Goal: Task Accomplishment & Management: Manage account settings

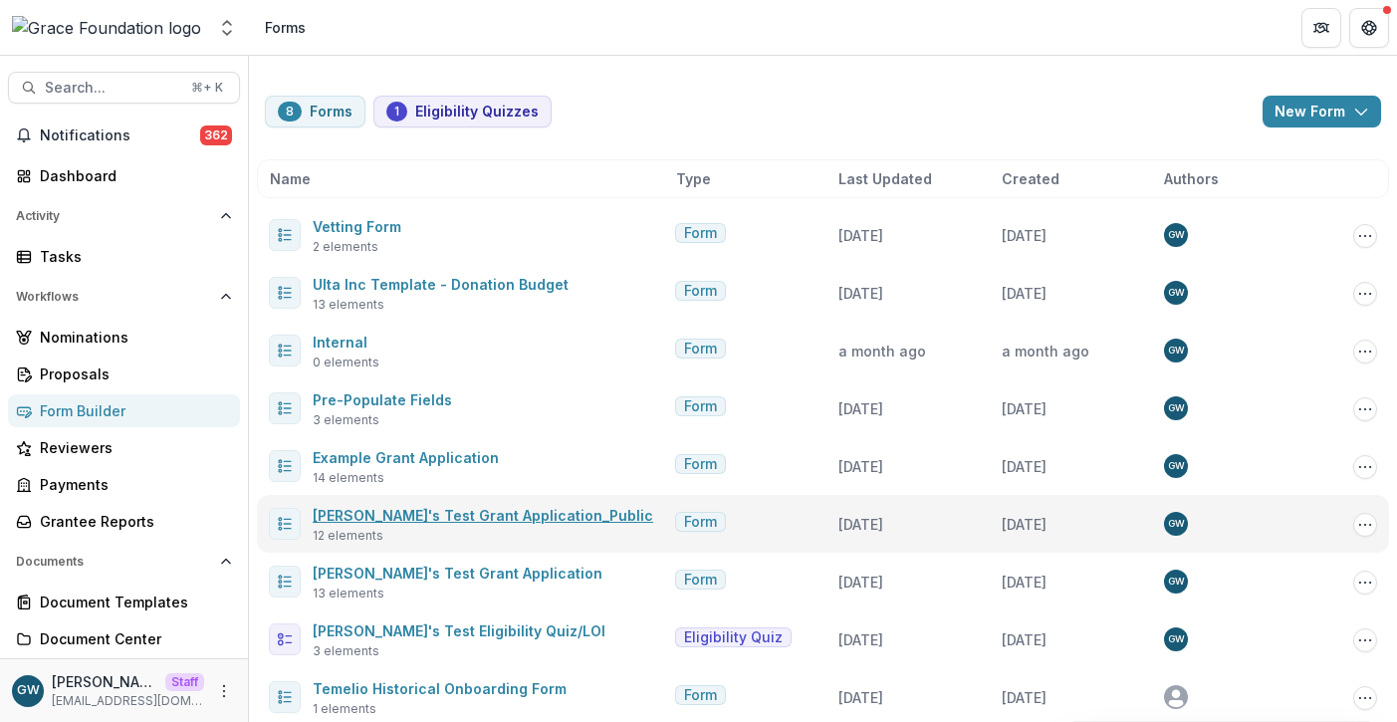
click at [460, 514] on link "Grace's Test Grant Application_Public" at bounding box center [483, 515] width 340 height 17
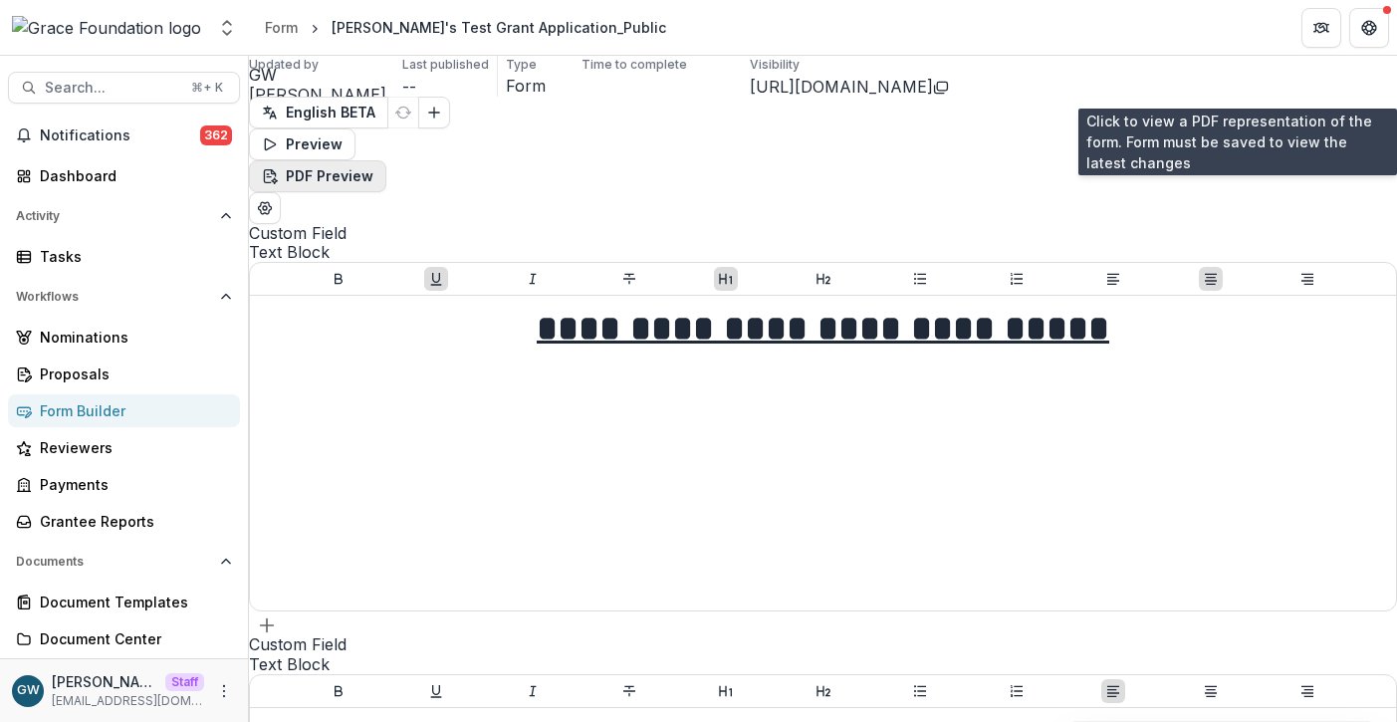
scroll to position [0, 65]
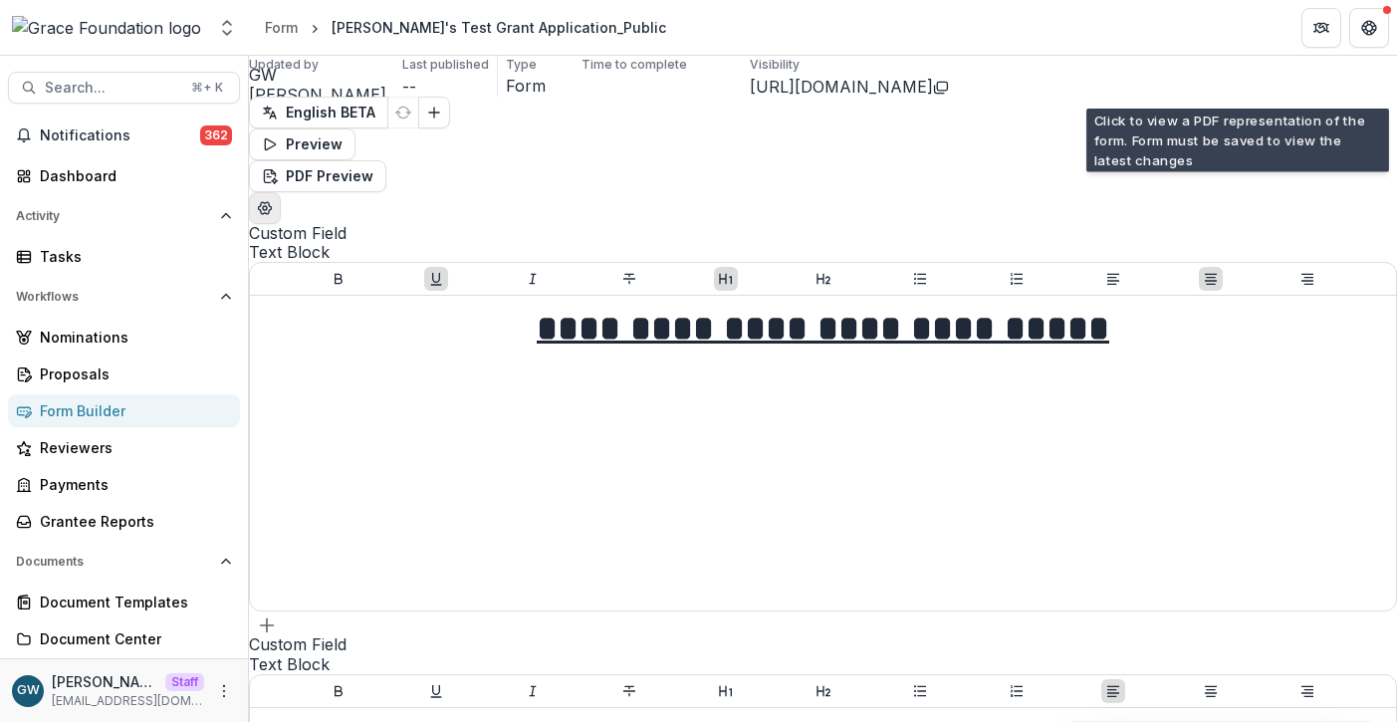
click at [272, 202] on icon "Edit Form Settings" at bounding box center [265, 208] width 13 height 12
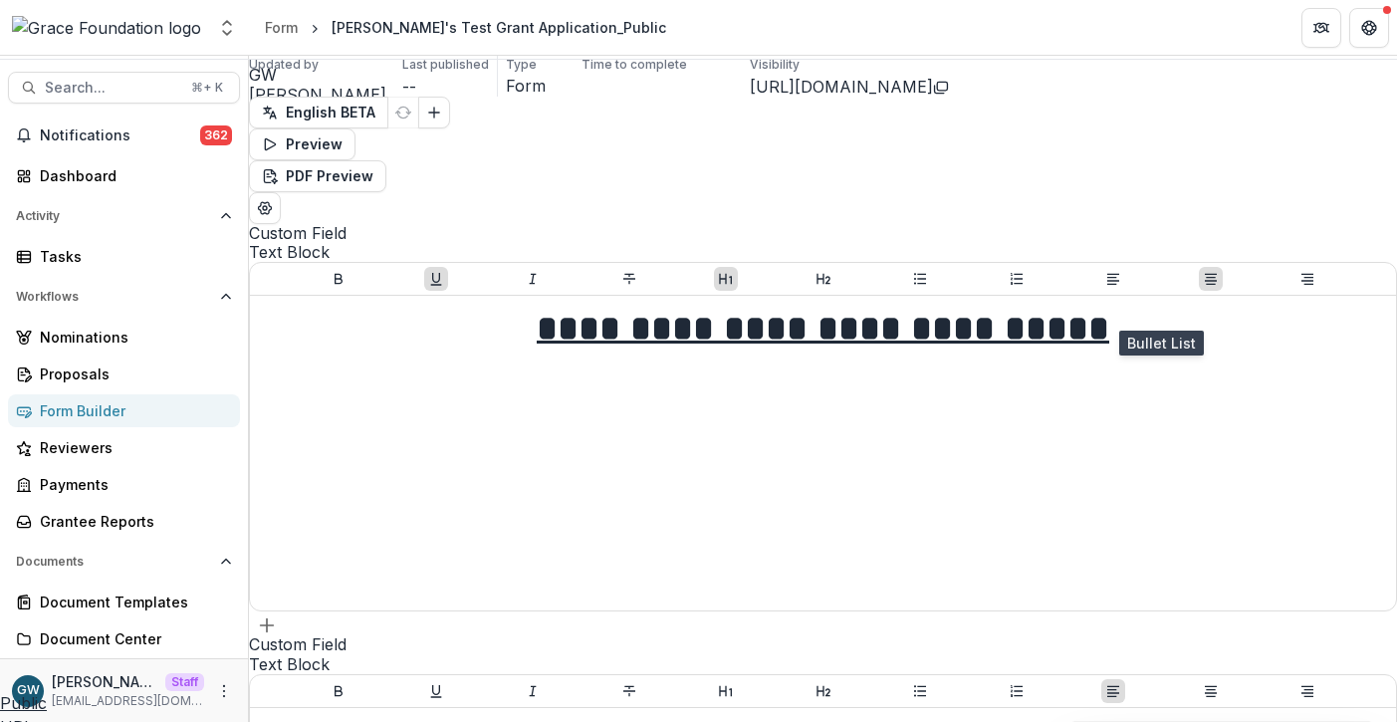
scroll to position [920, 0]
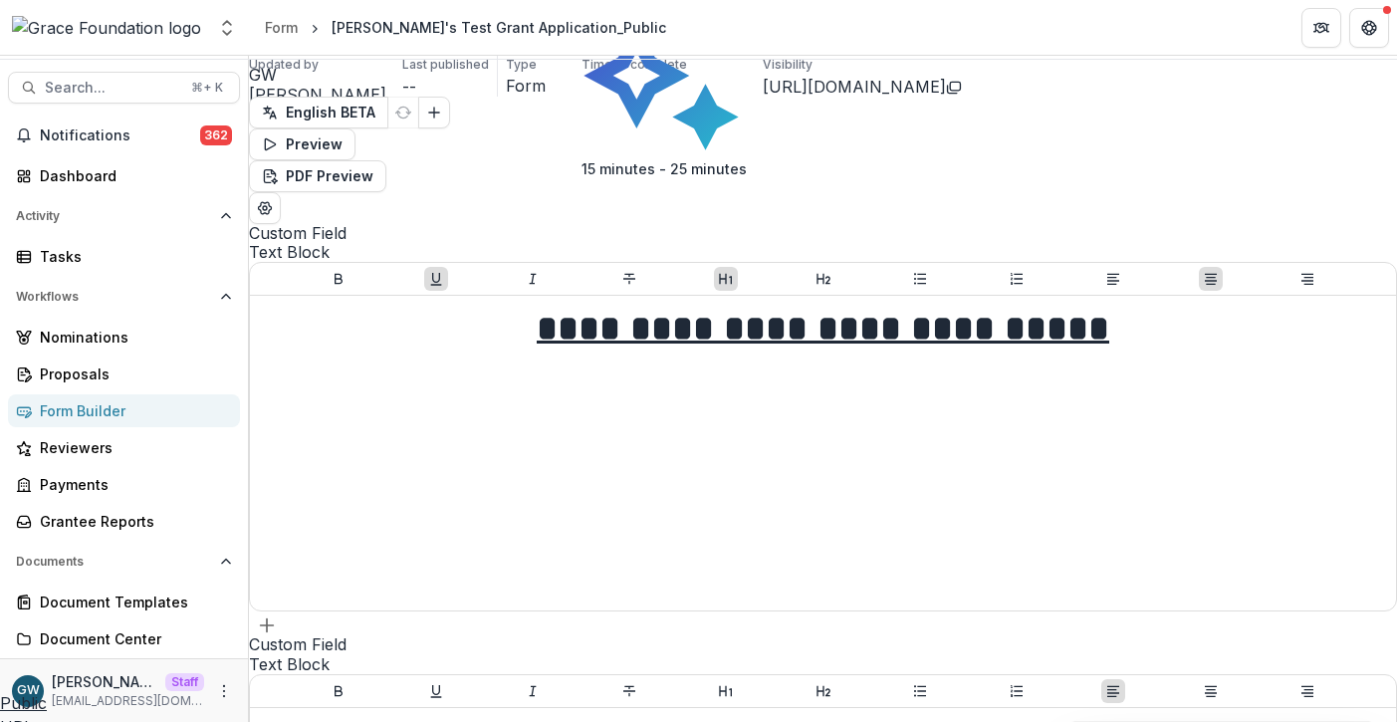
click at [403, 721] on div "**********" at bounding box center [698, 722] width 1397 height 0
click at [226, 36] on icon "Open entity switcher" at bounding box center [227, 28] width 20 height 20
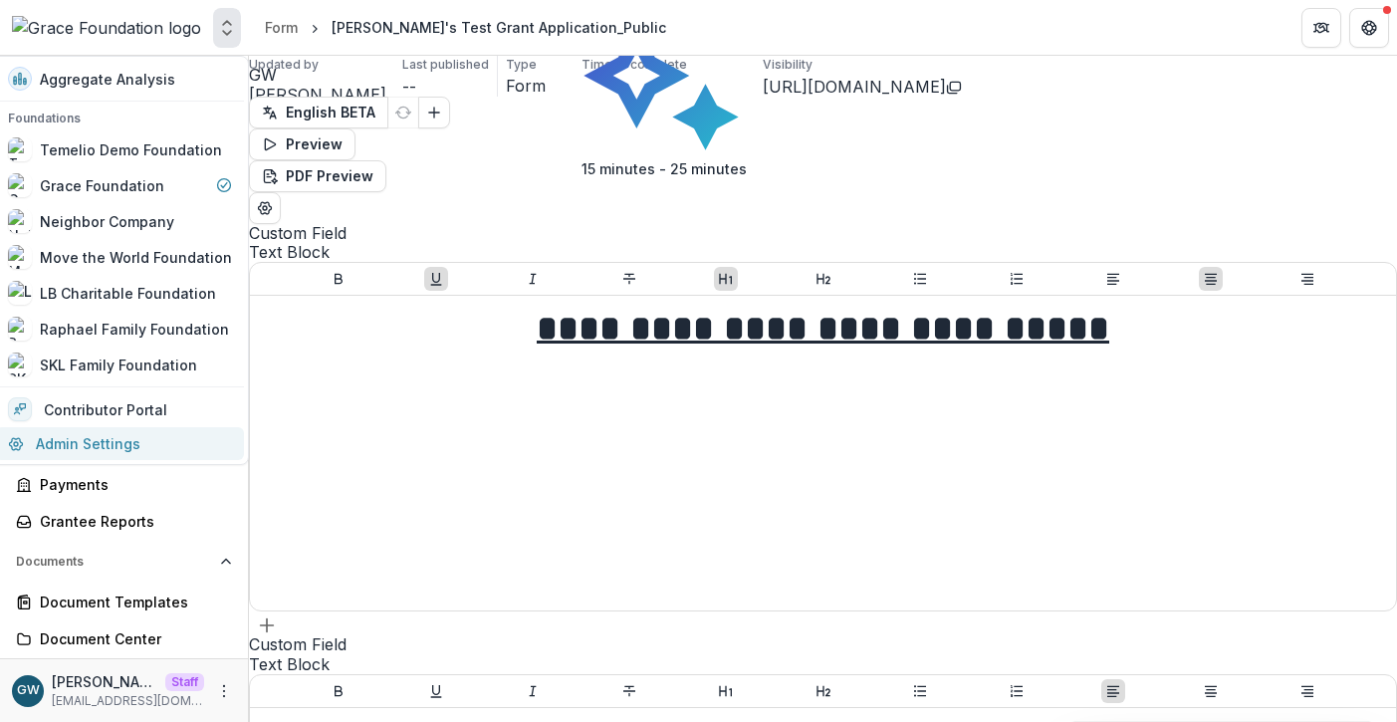
click at [124, 453] on link "Admin Settings" at bounding box center [120, 443] width 248 height 33
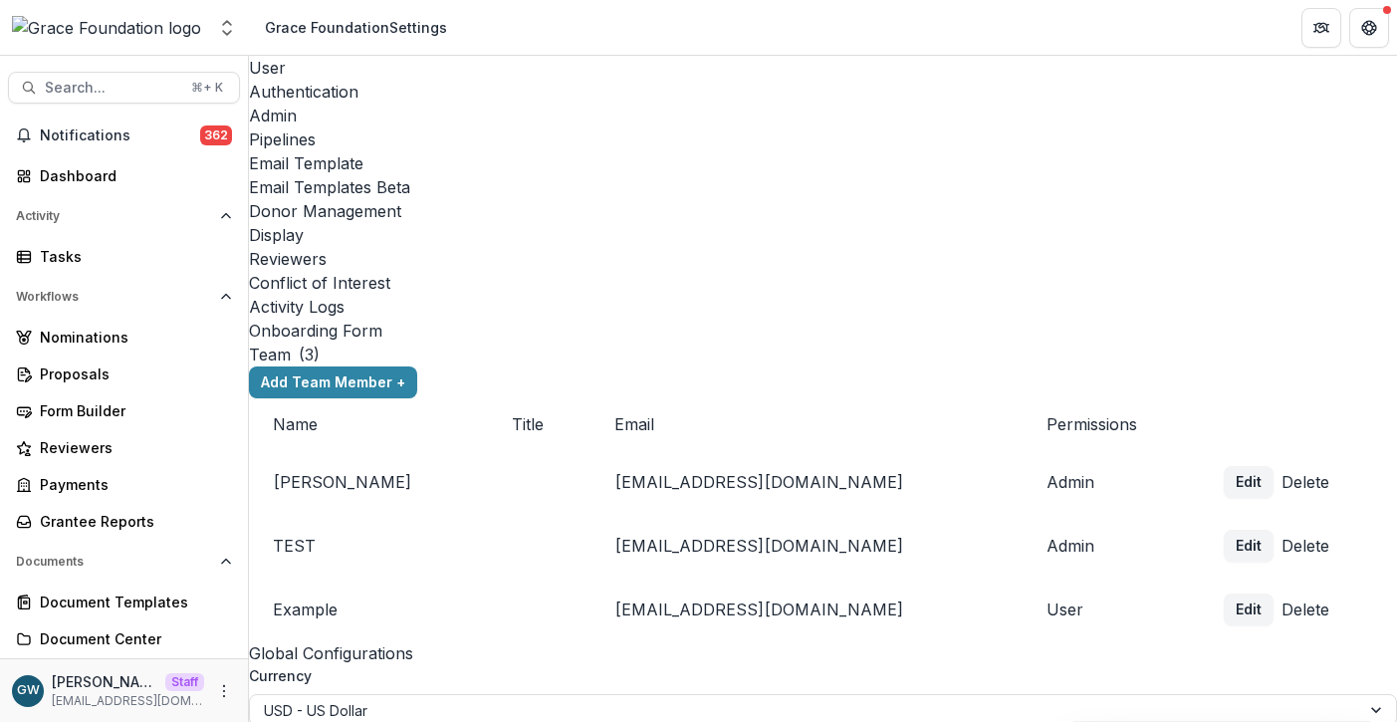
scroll to position [0, 99]
click at [685, 175] on div "Email Templates Beta" at bounding box center [823, 187] width 1148 height 24
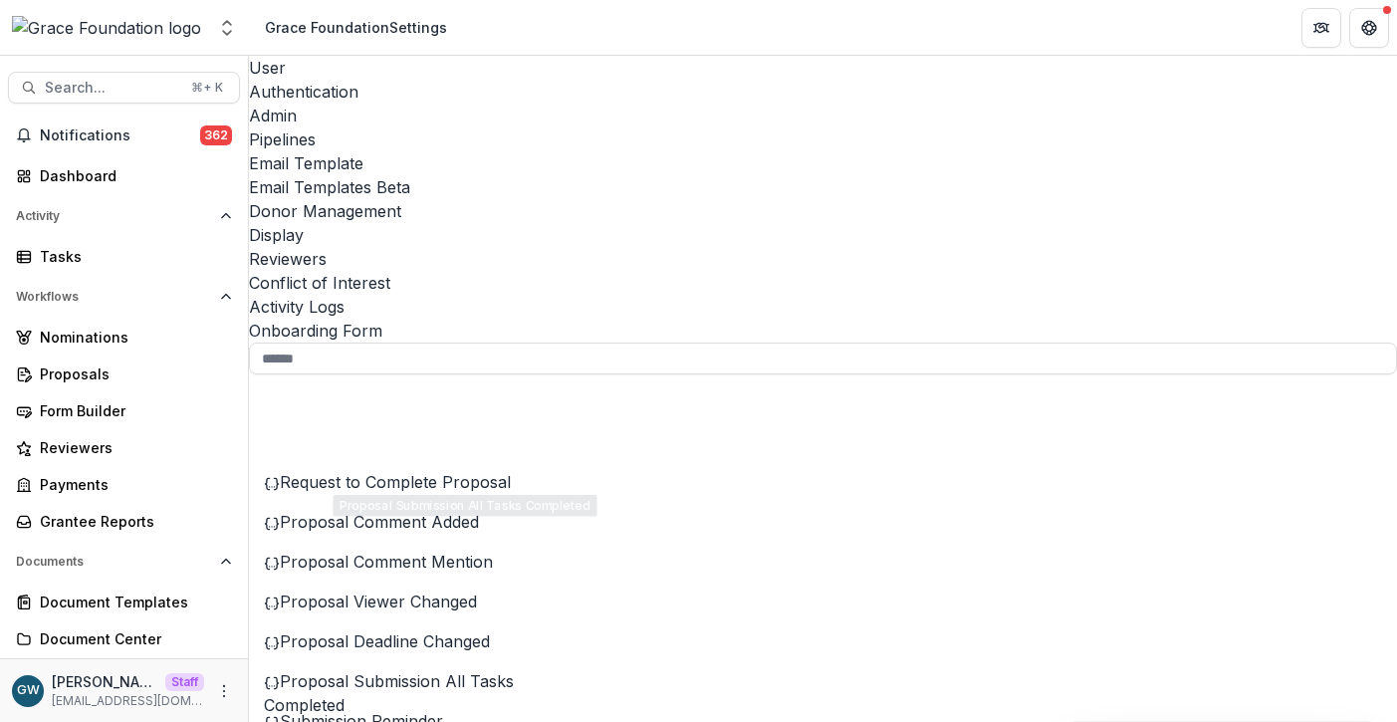
click at [341, 711] on span "Submission Reminder" at bounding box center [361, 721] width 163 height 20
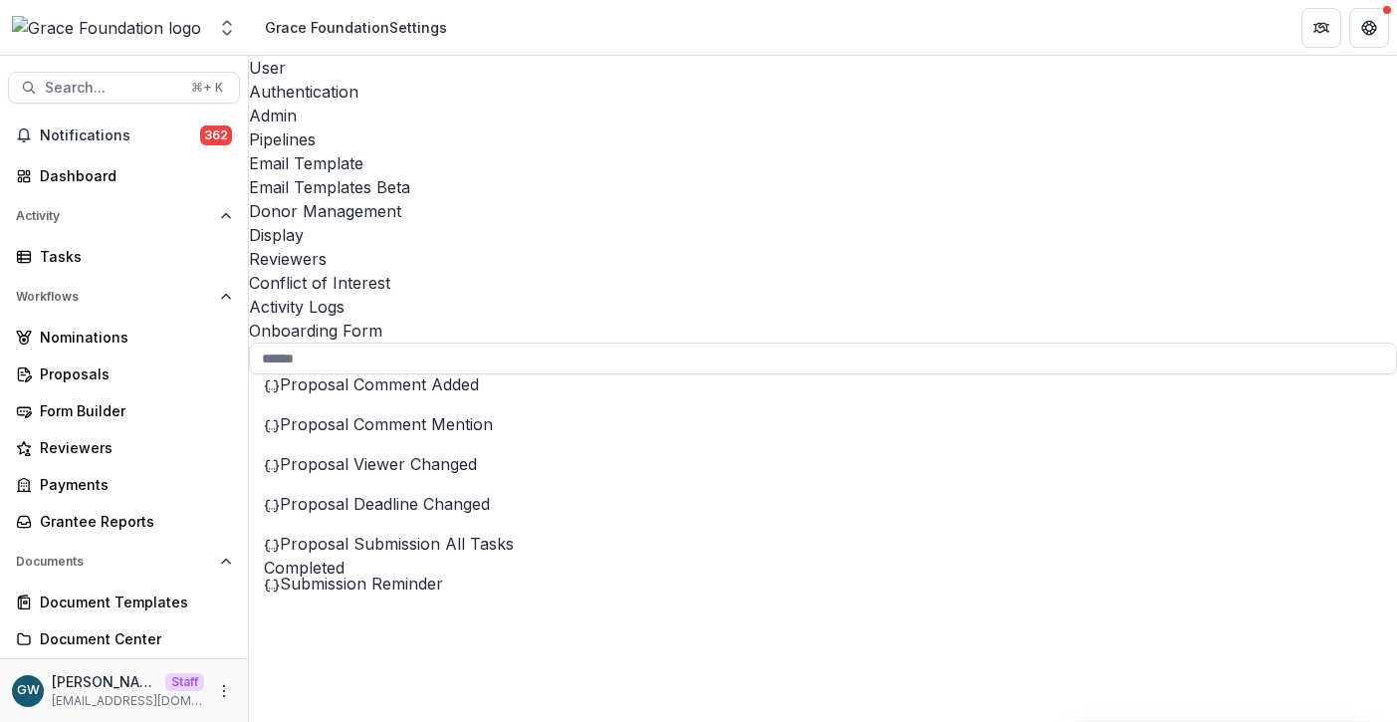
scroll to position [154, 0]
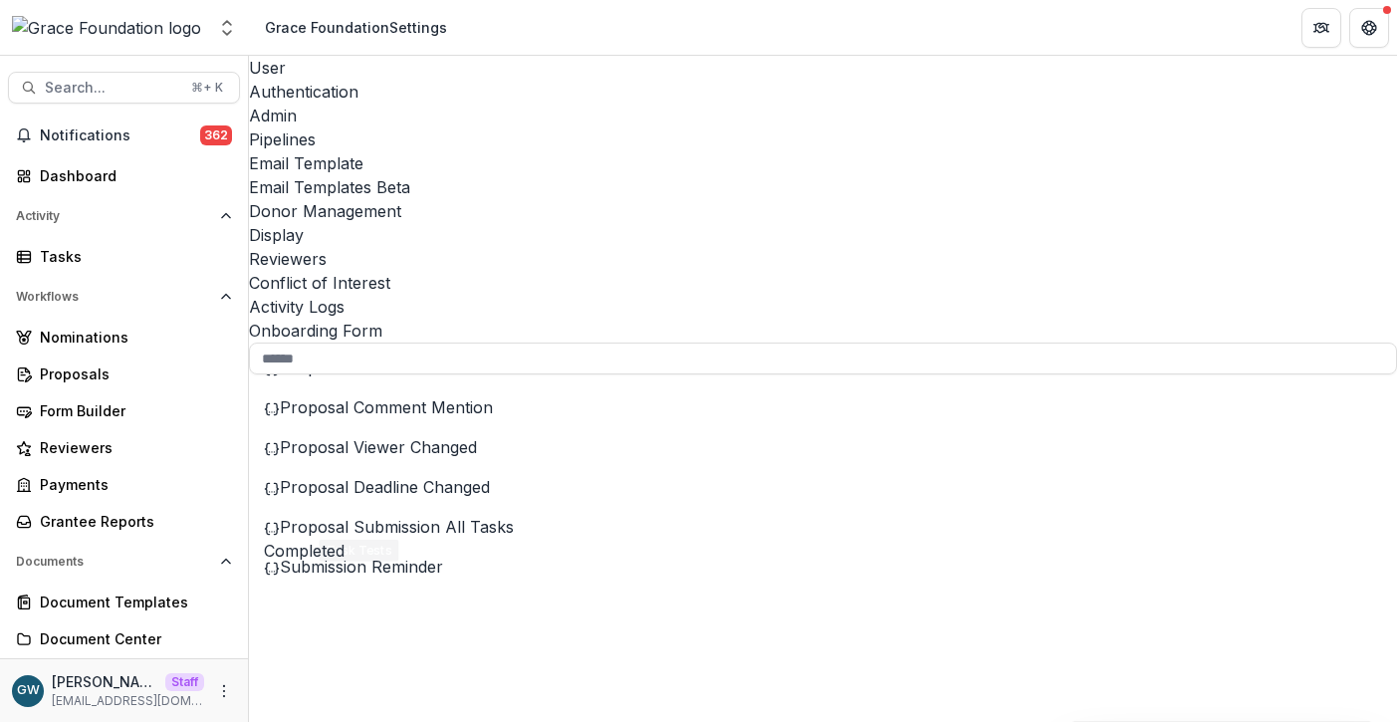
click at [595, 674] on div "Draft 2 Stage Change Message" at bounding box center [422, 694] width 346 height 40
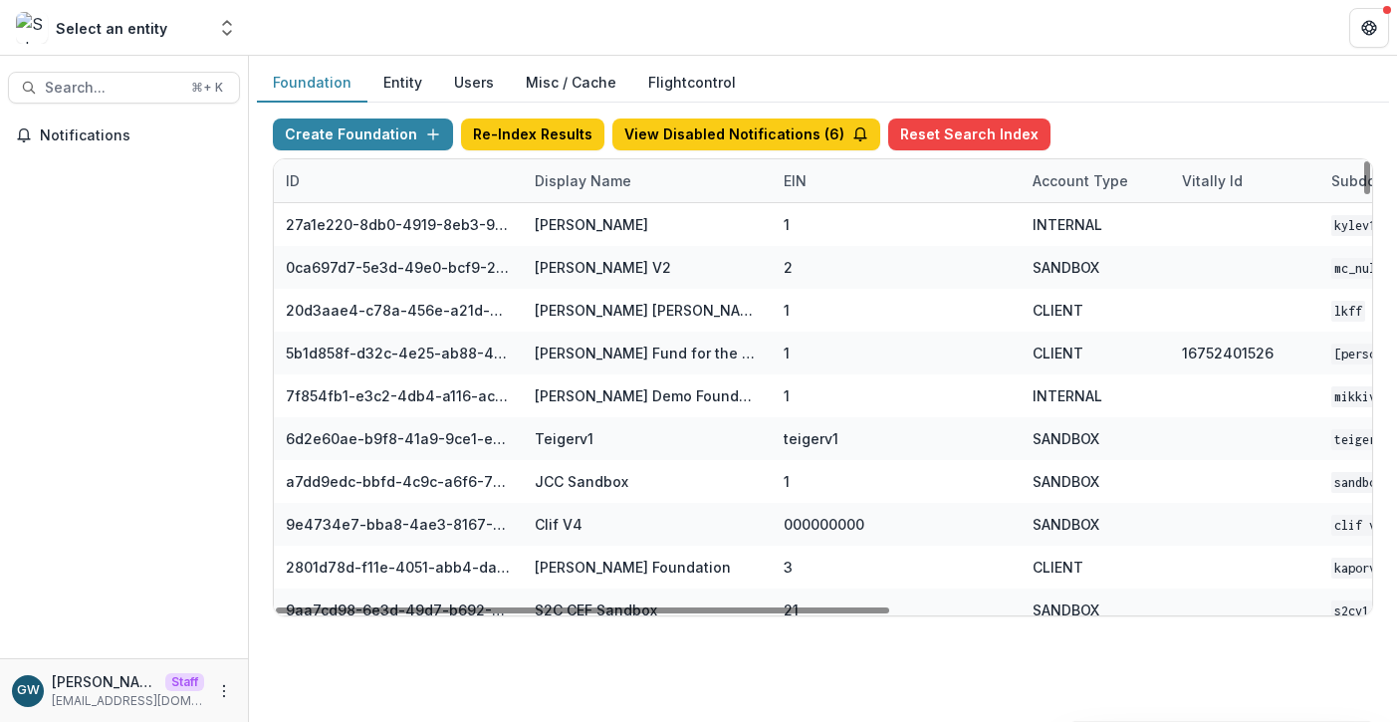
click at [584, 186] on div "Display Name" at bounding box center [583, 180] width 120 height 21
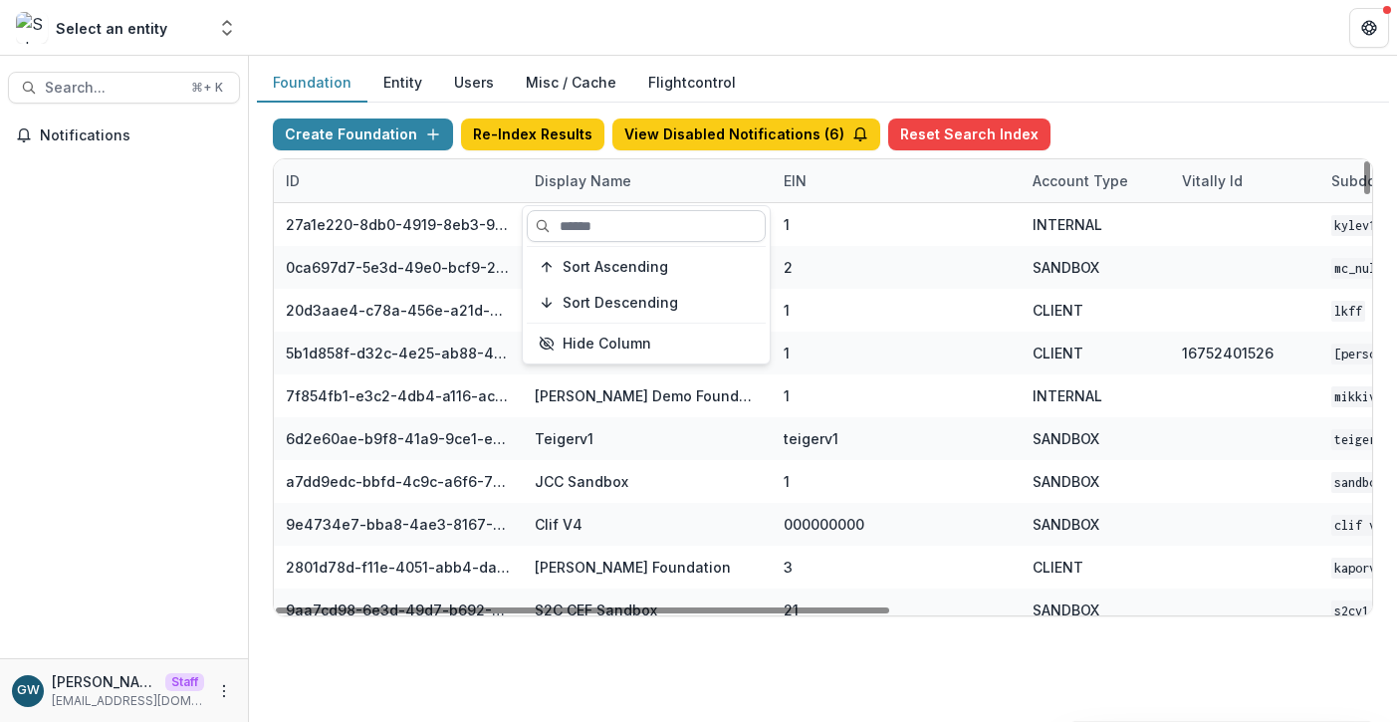
click at [591, 227] on input at bounding box center [646, 226] width 239 height 32
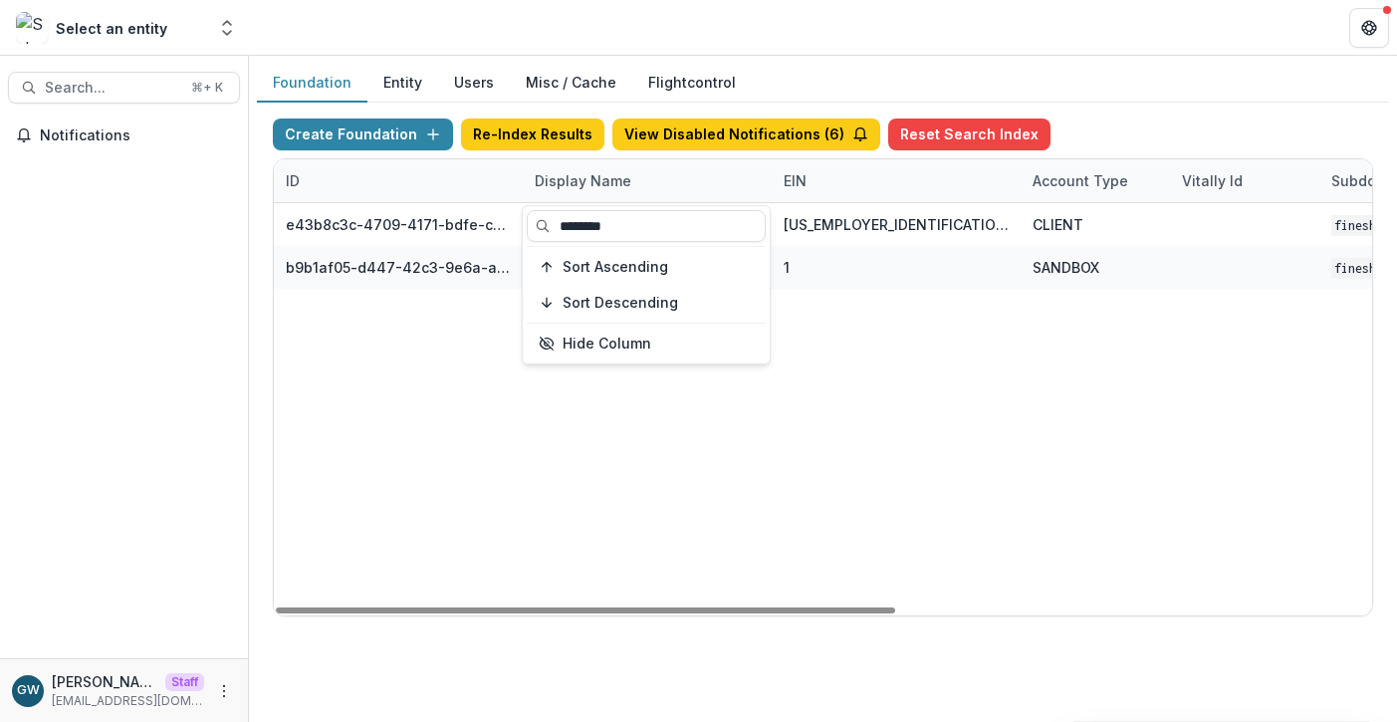
type input "********"
click at [1127, 107] on div "Create Foundation Re-Index Results View Disabled Notifications ( 6 ) Reset Sear…" at bounding box center [823, 368] width 1132 height 530
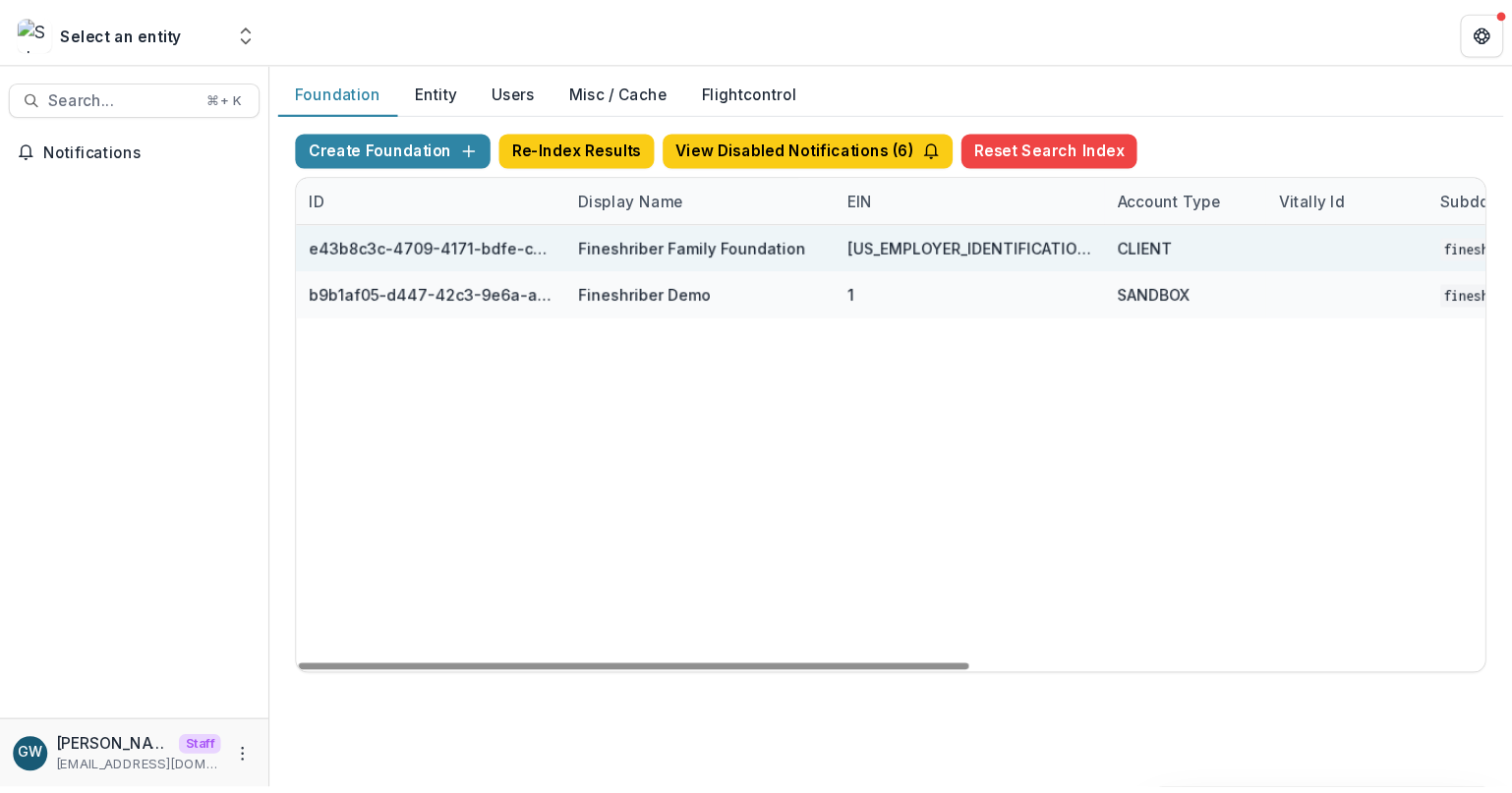
scroll to position [0, 833]
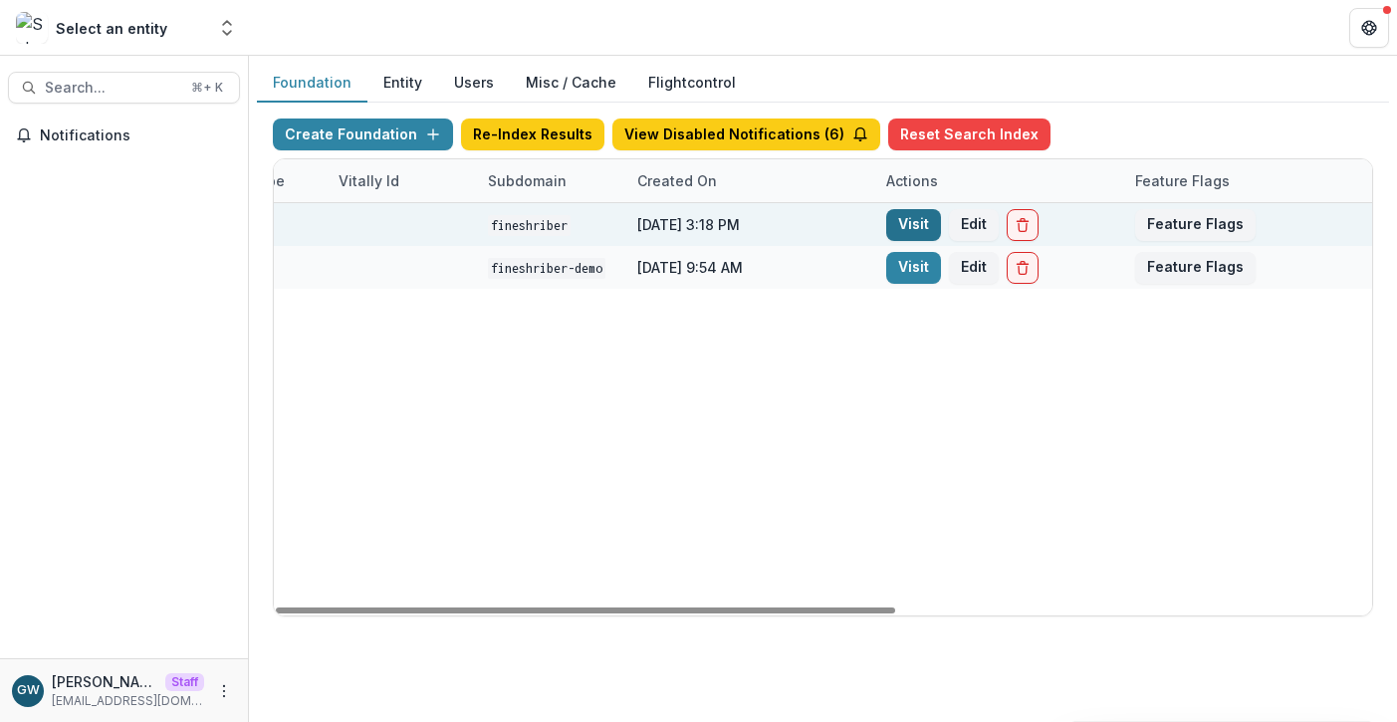
click at [899, 218] on link "Visit" at bounding box center [913, 225] width 55 height 32
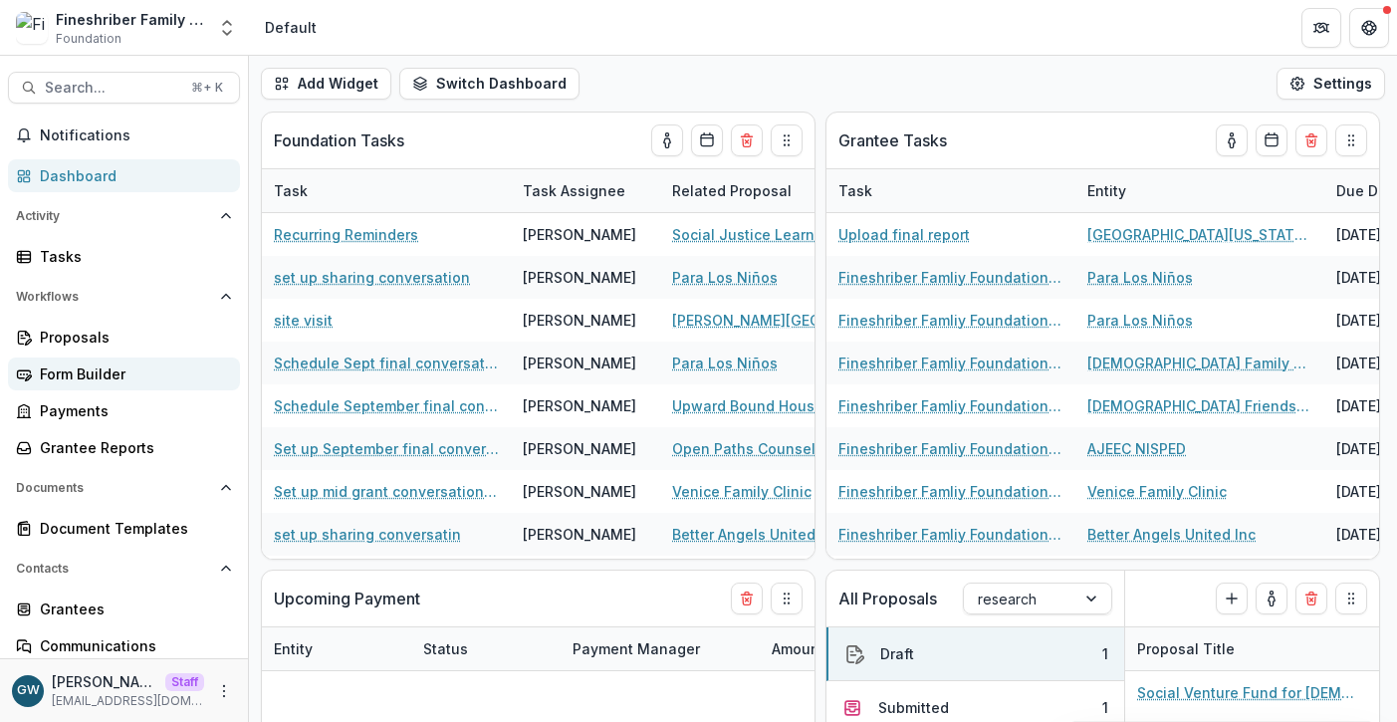
click at [115, 372] on div "Form Builder" at bounding box center [132, 373] width 184 height 21
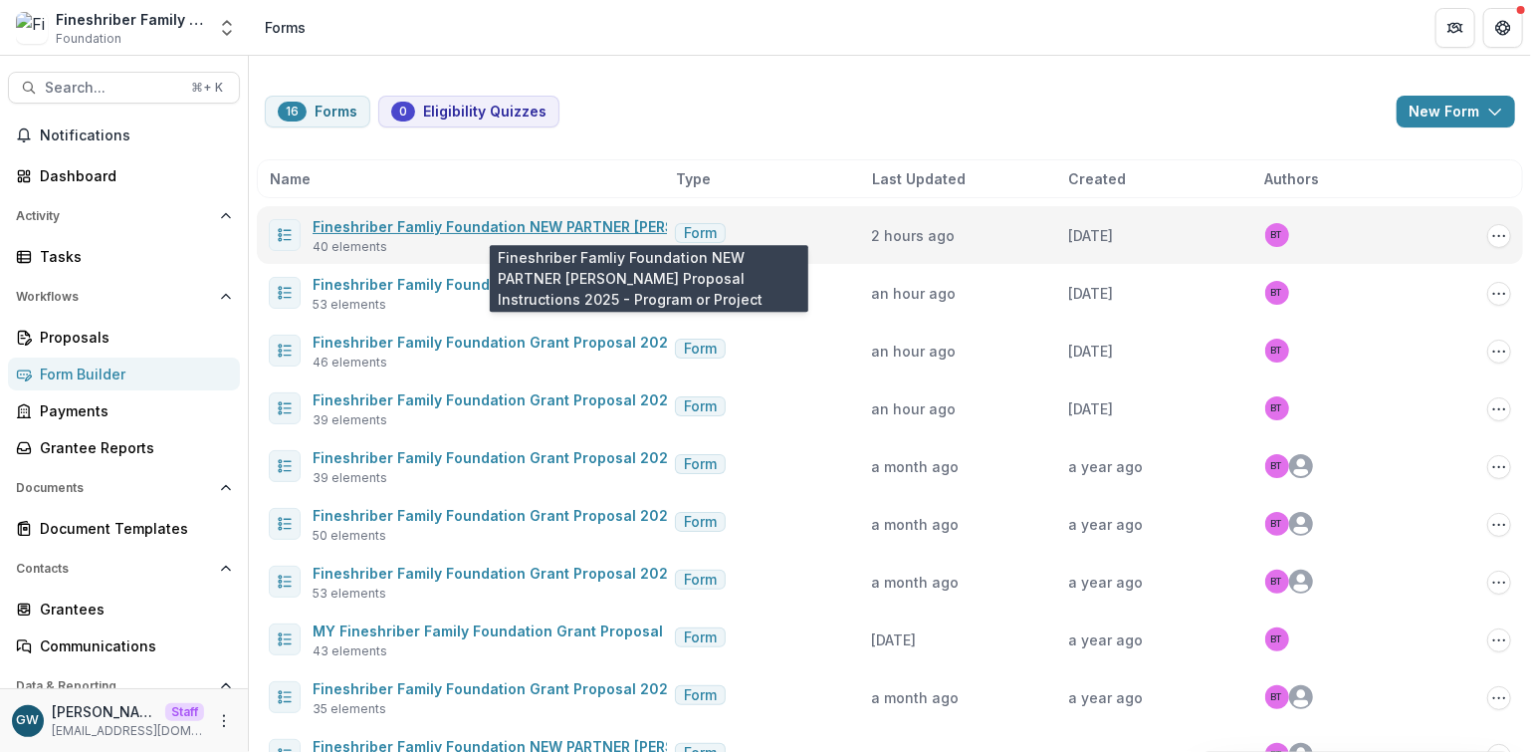
click at [542, 223] on link "Fineshriber Famliy Foundation NEW PARTNER Grant Proposal Instructions 2025 - Pr…" at bounding box center [703, 226] width 781 height 17
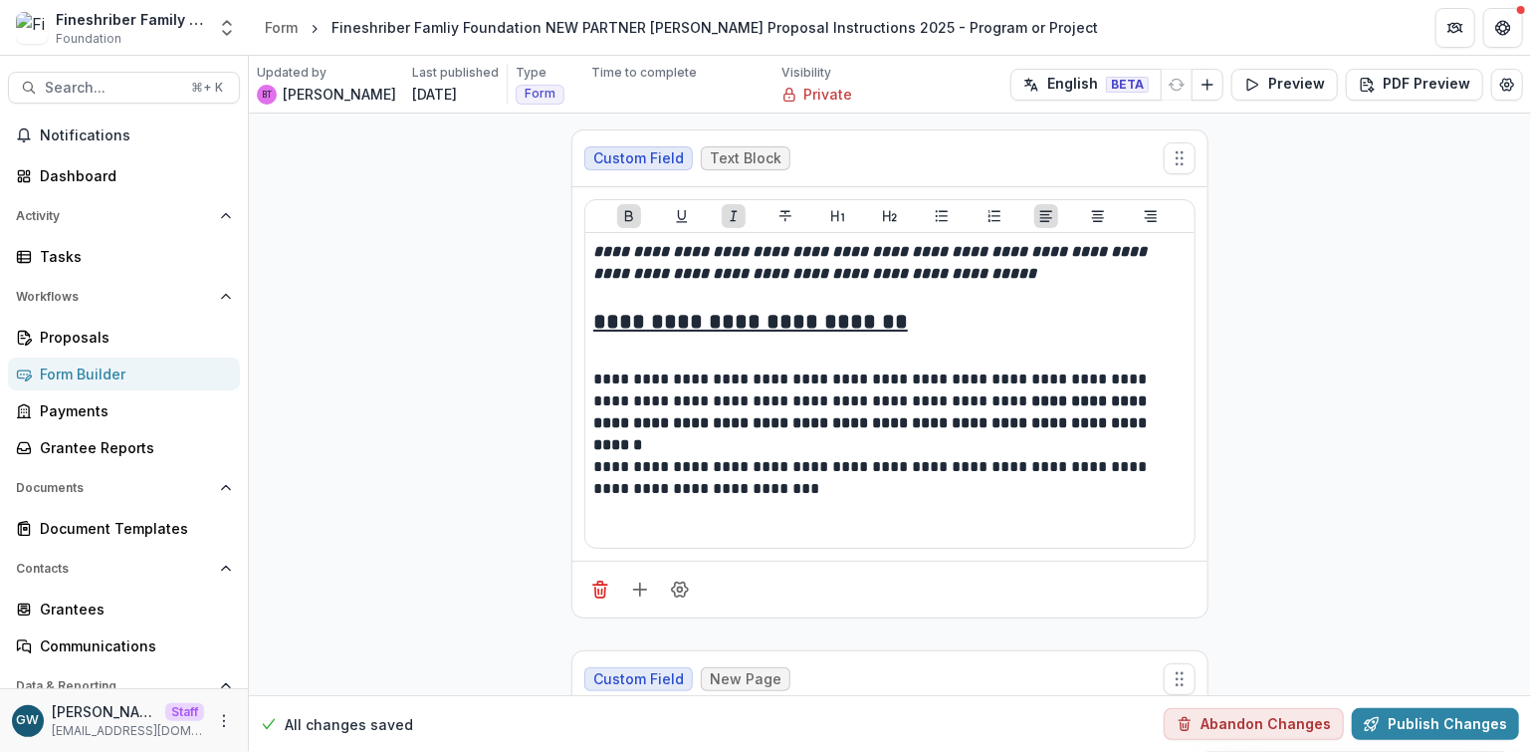
click at [120, 375] on div "Form Builder" at bounding box center [132, 373] width 184 height 21
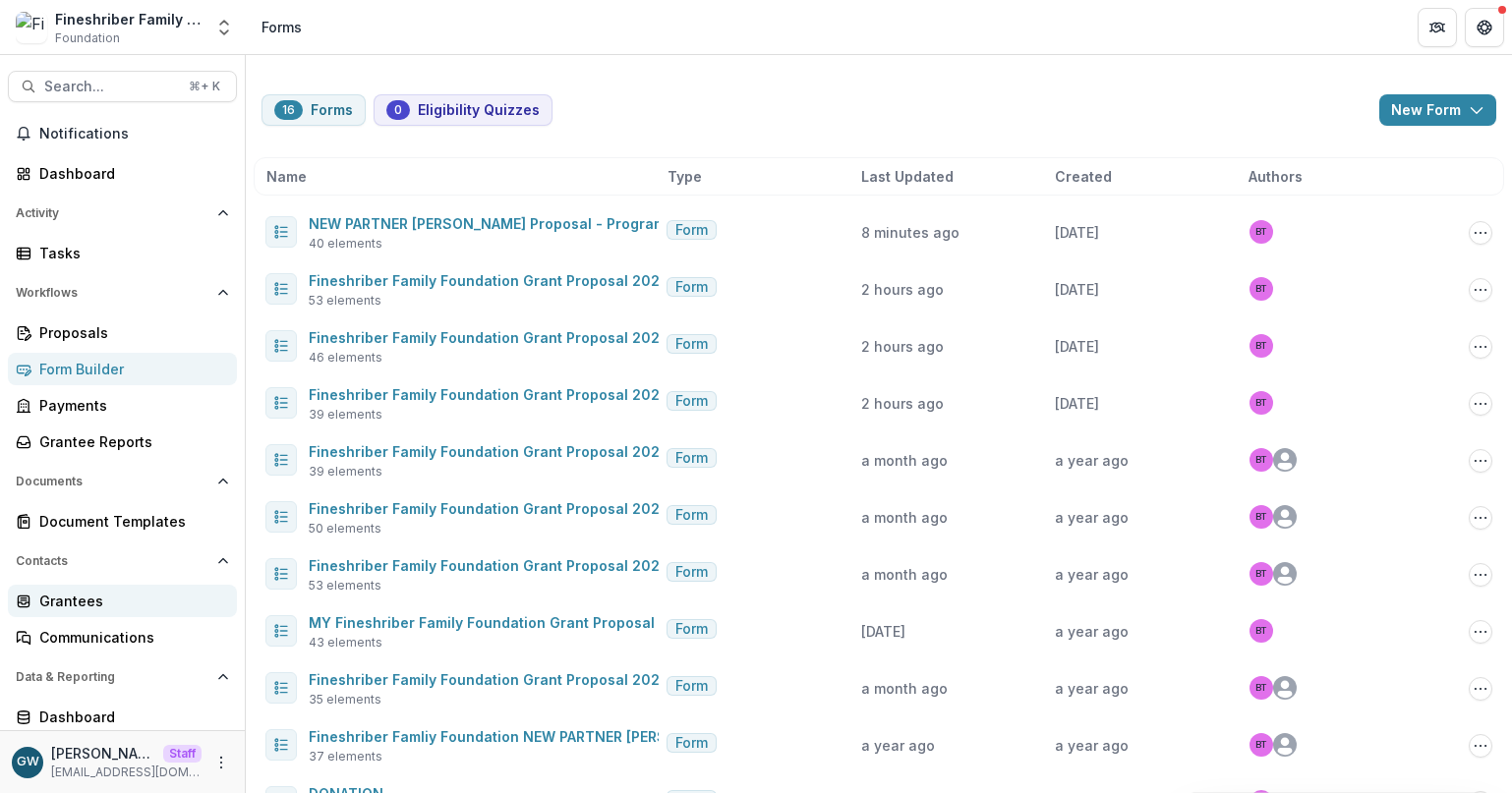
click at [101, 600] on div "Grantees" at bounding box center [130, 600] width 182 height 21
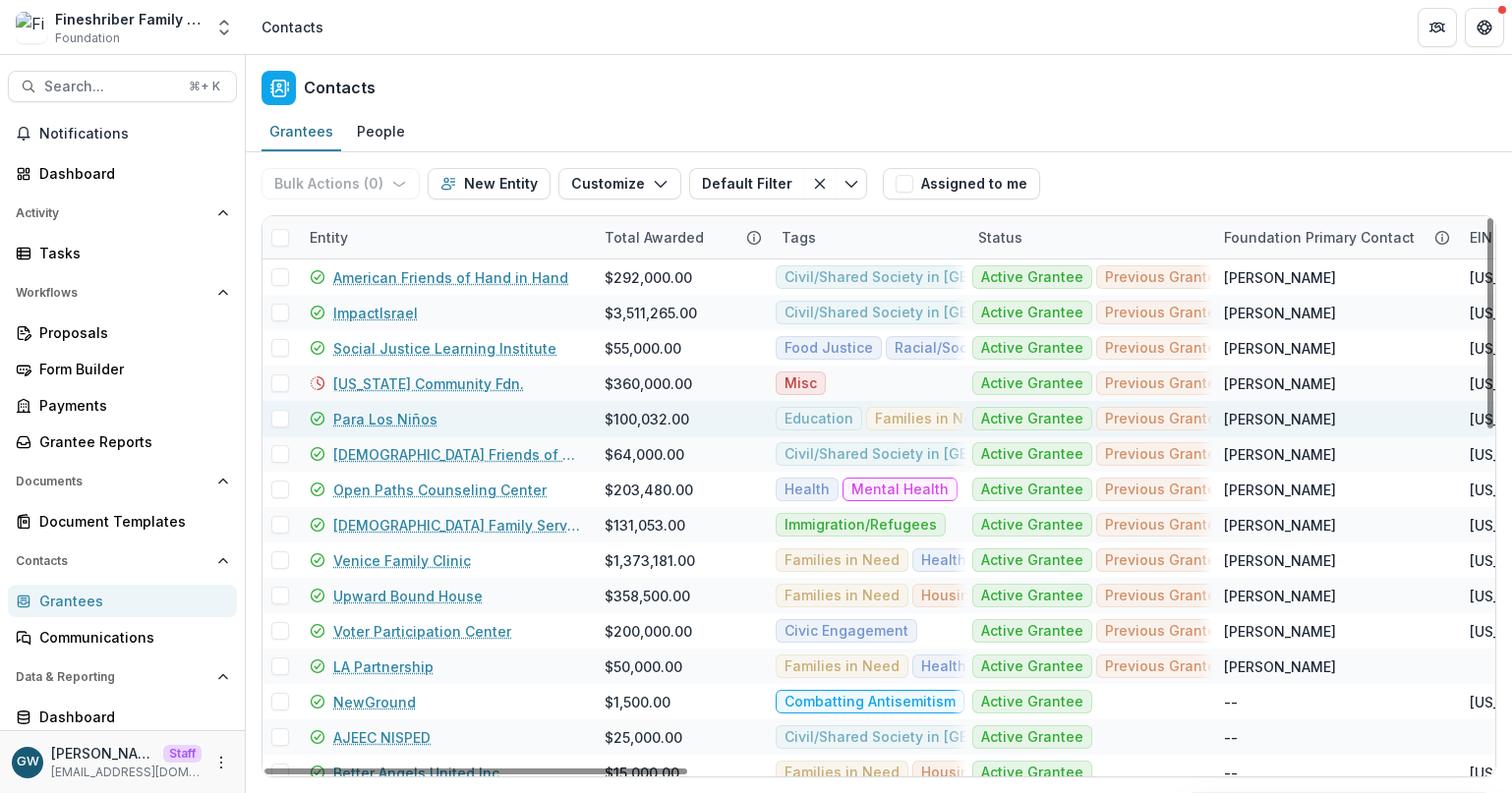
click at [367, 413] on link "Para Los Niños" at bounding box center [385, 419] width 105 height 21
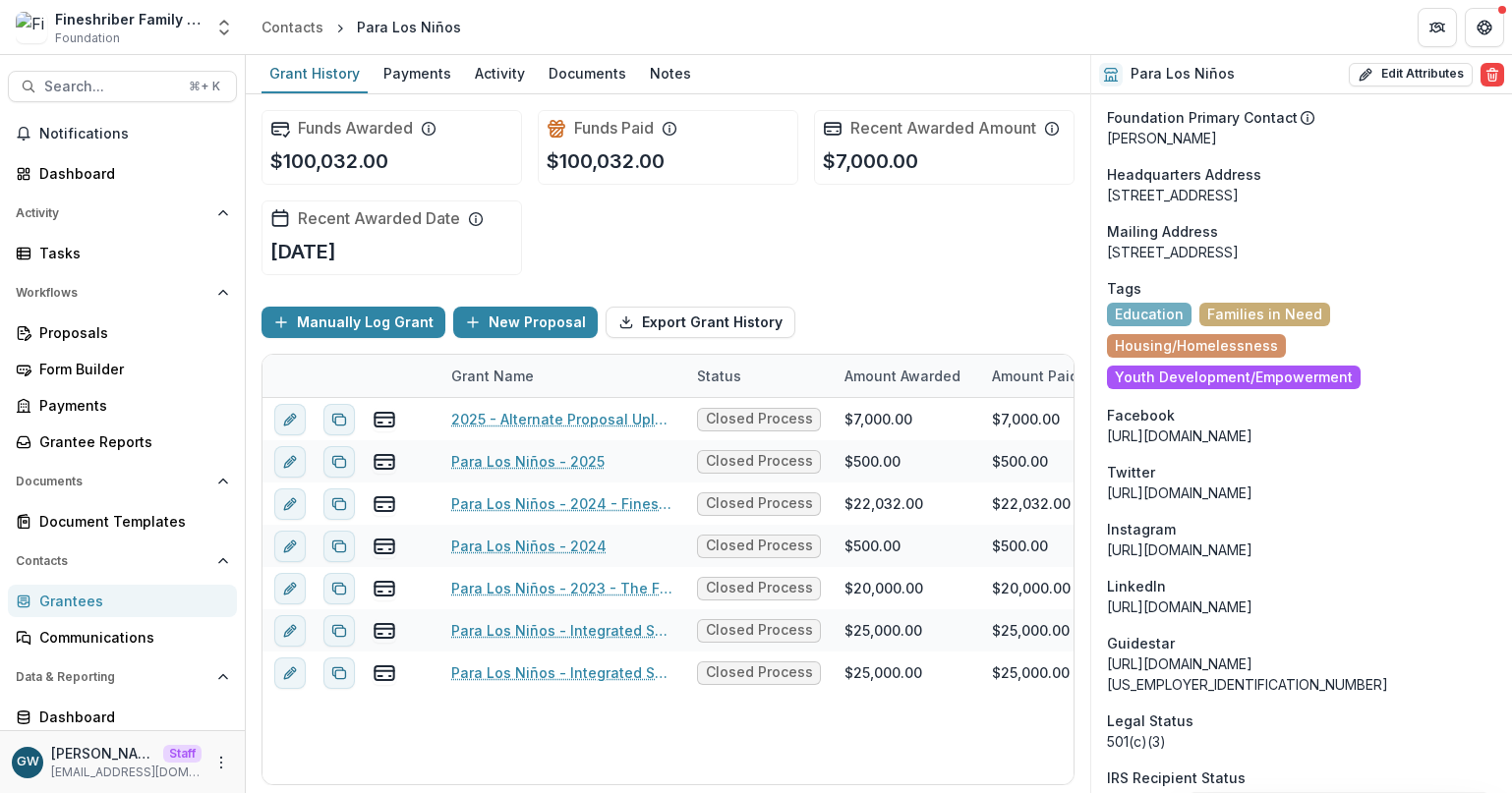
scroll to position [3117, 0]
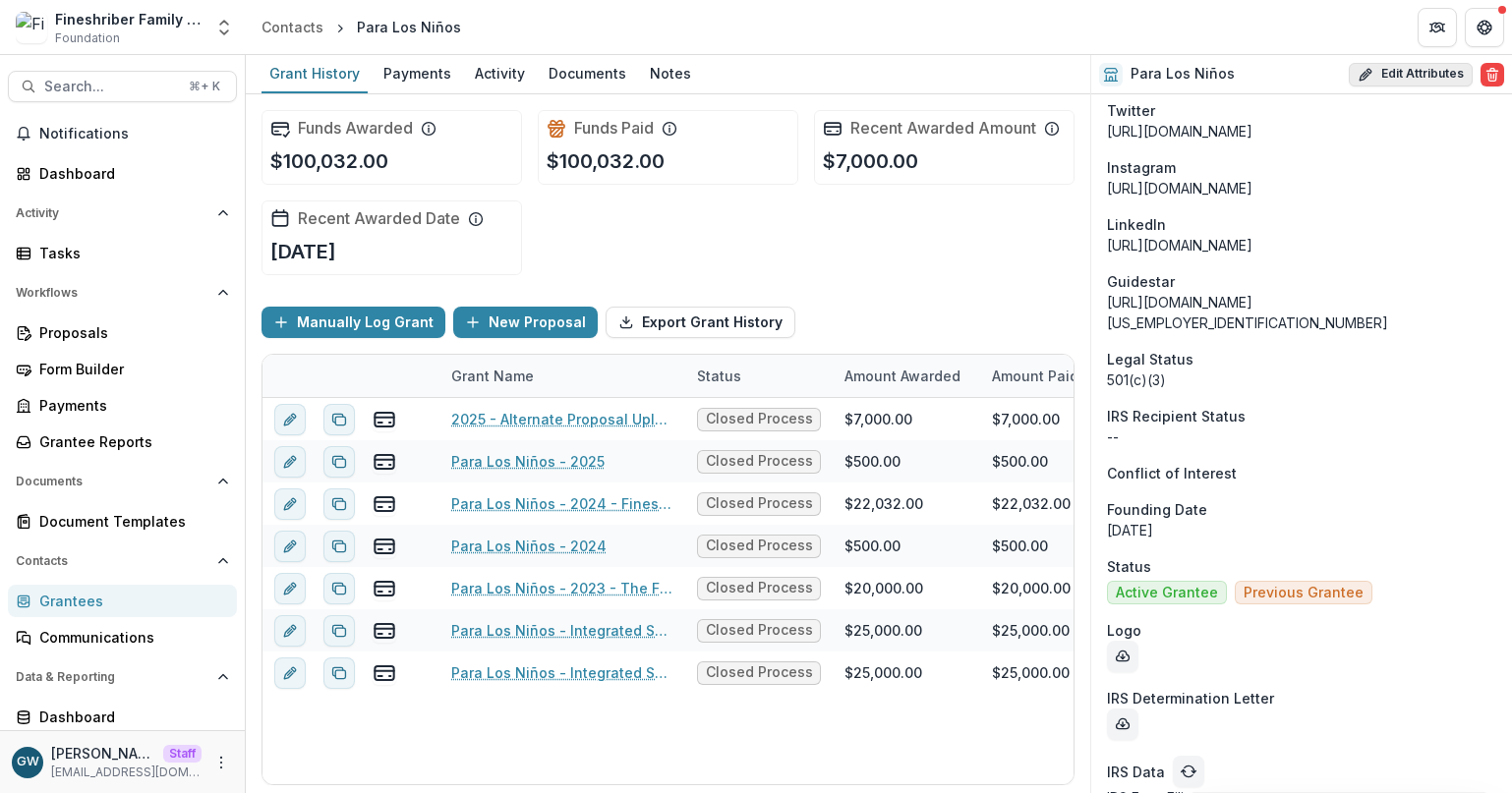
click at [1405, 69] on button "Edit Attributes" at bounding box center [1410, 75] width 123 height 24
select select
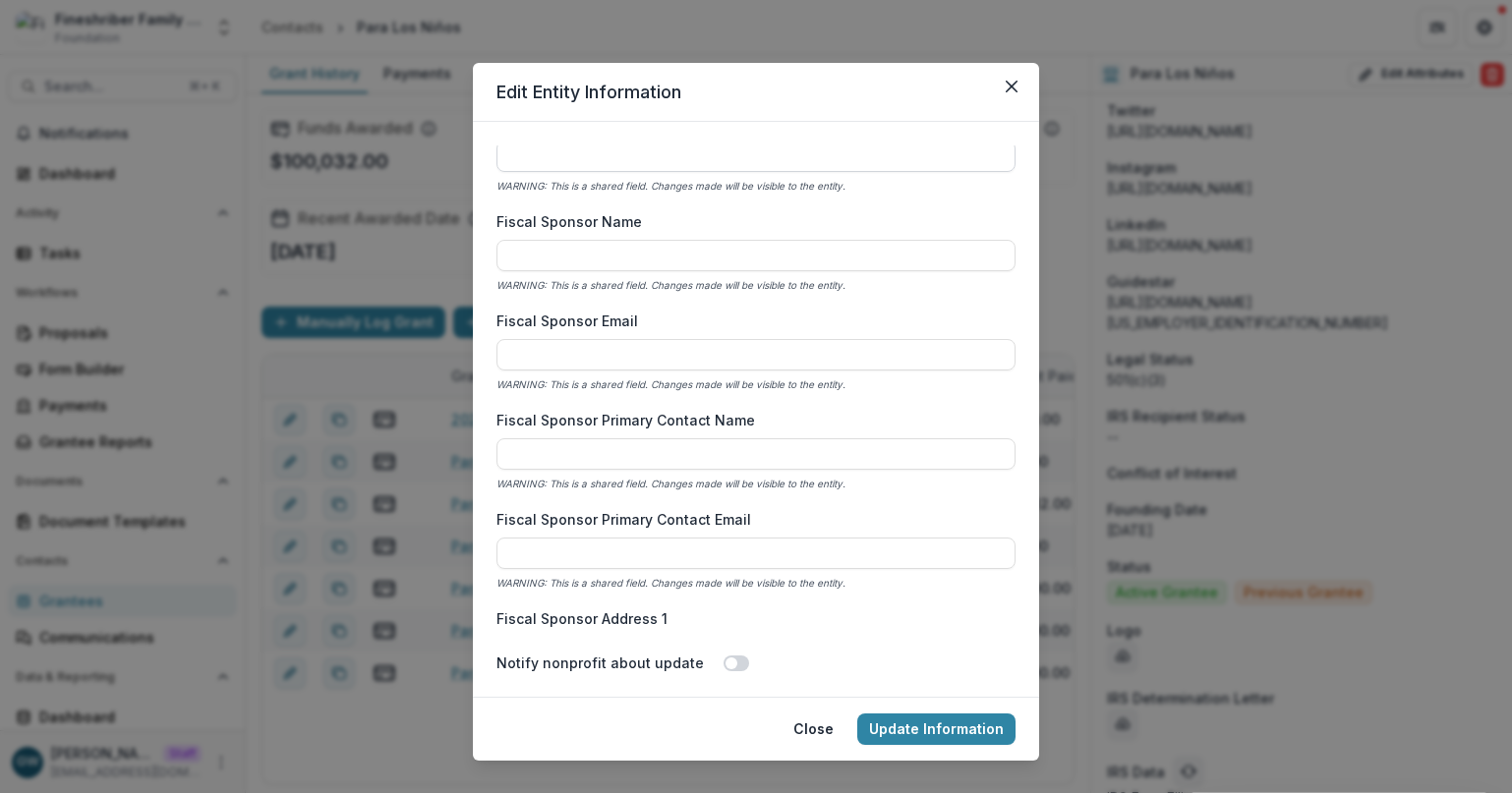
scroll to position [1115, 0]
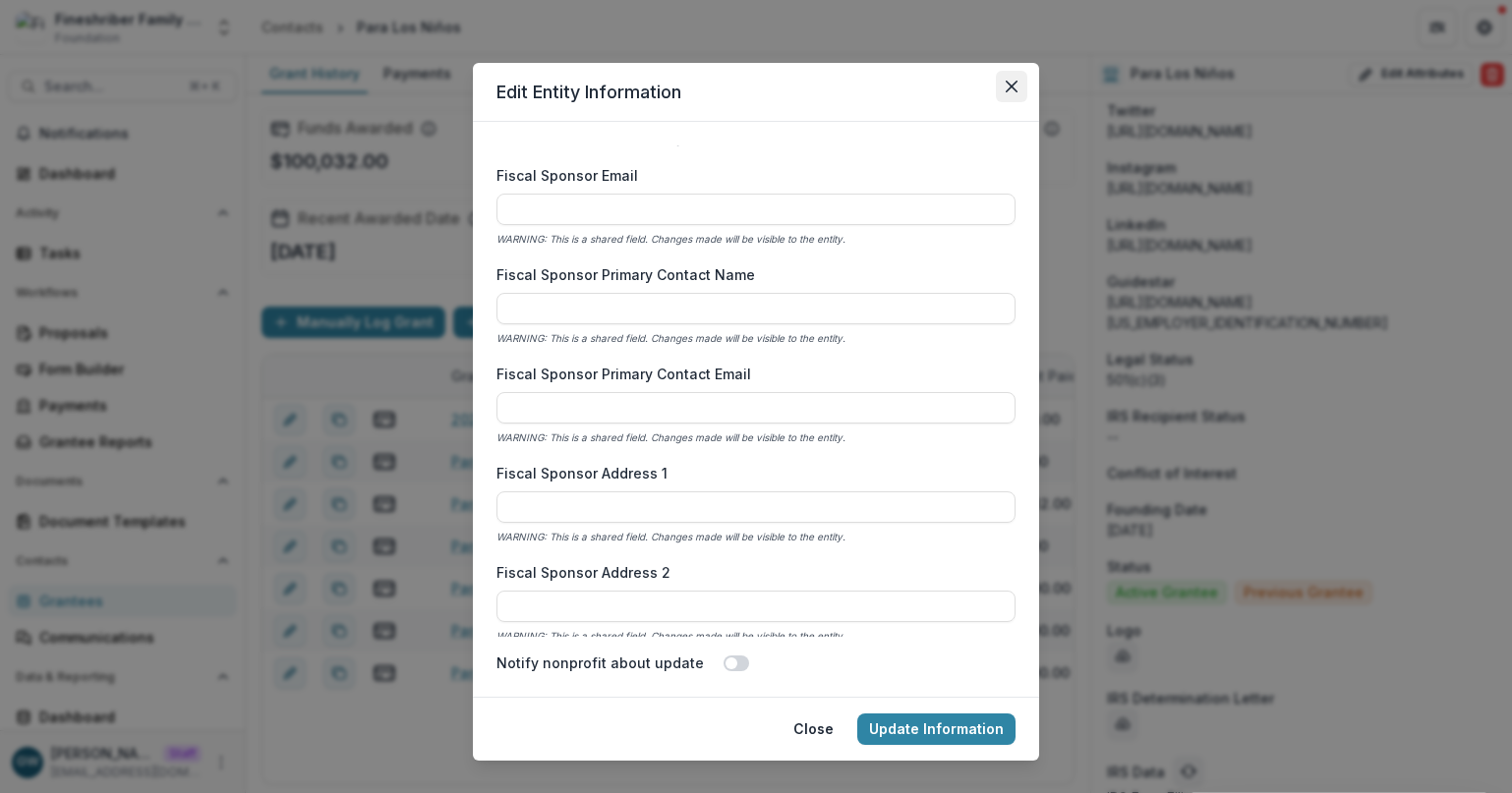
click at [1015, 77] on button "Close" at bounding box center [1011, 87] width 32 height 32
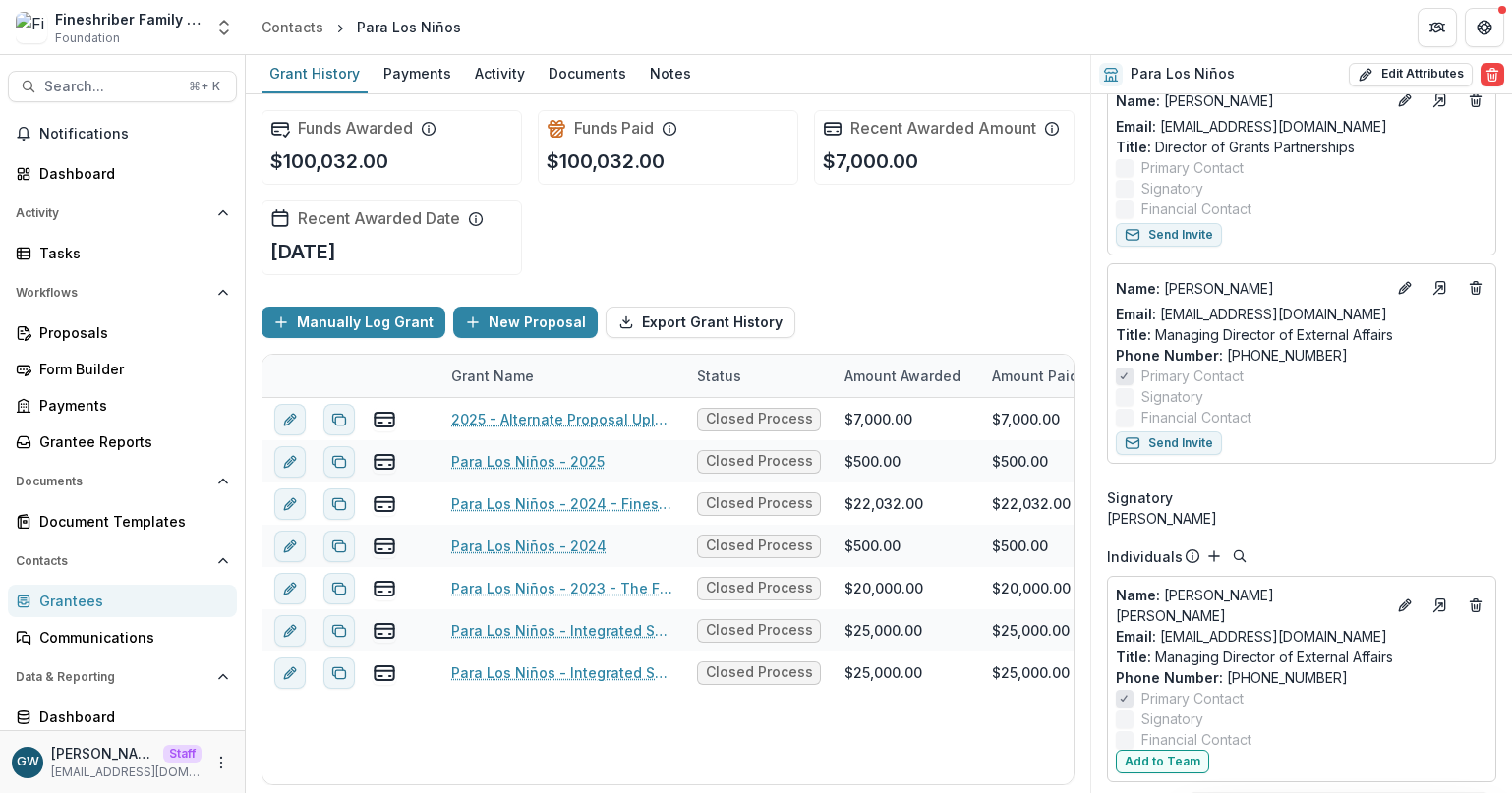
scroll to position [0, 0]
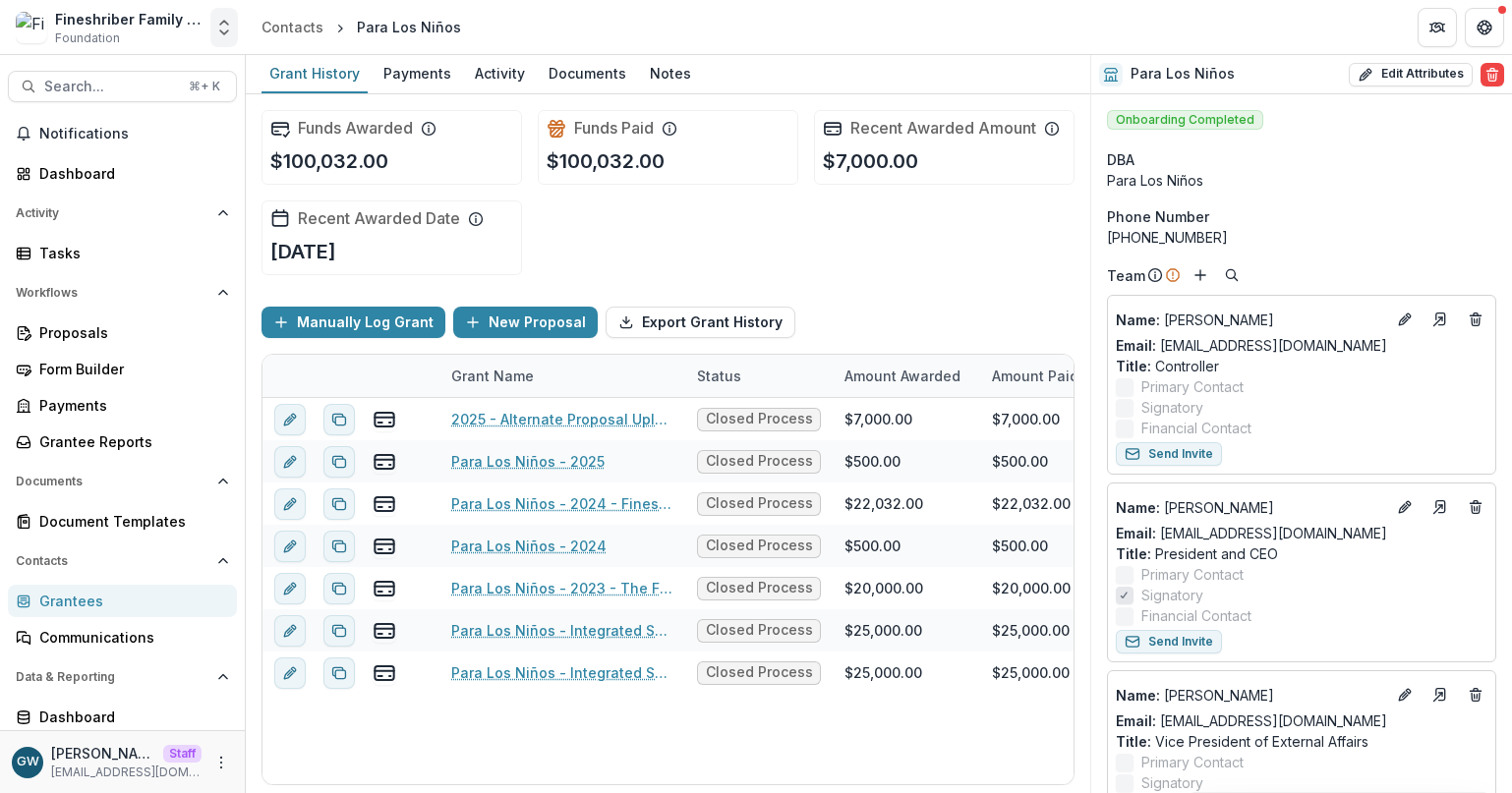
click at [233, 32] on icon "Open entity switcher" at bounding box center [224, 28] width 20 height 20
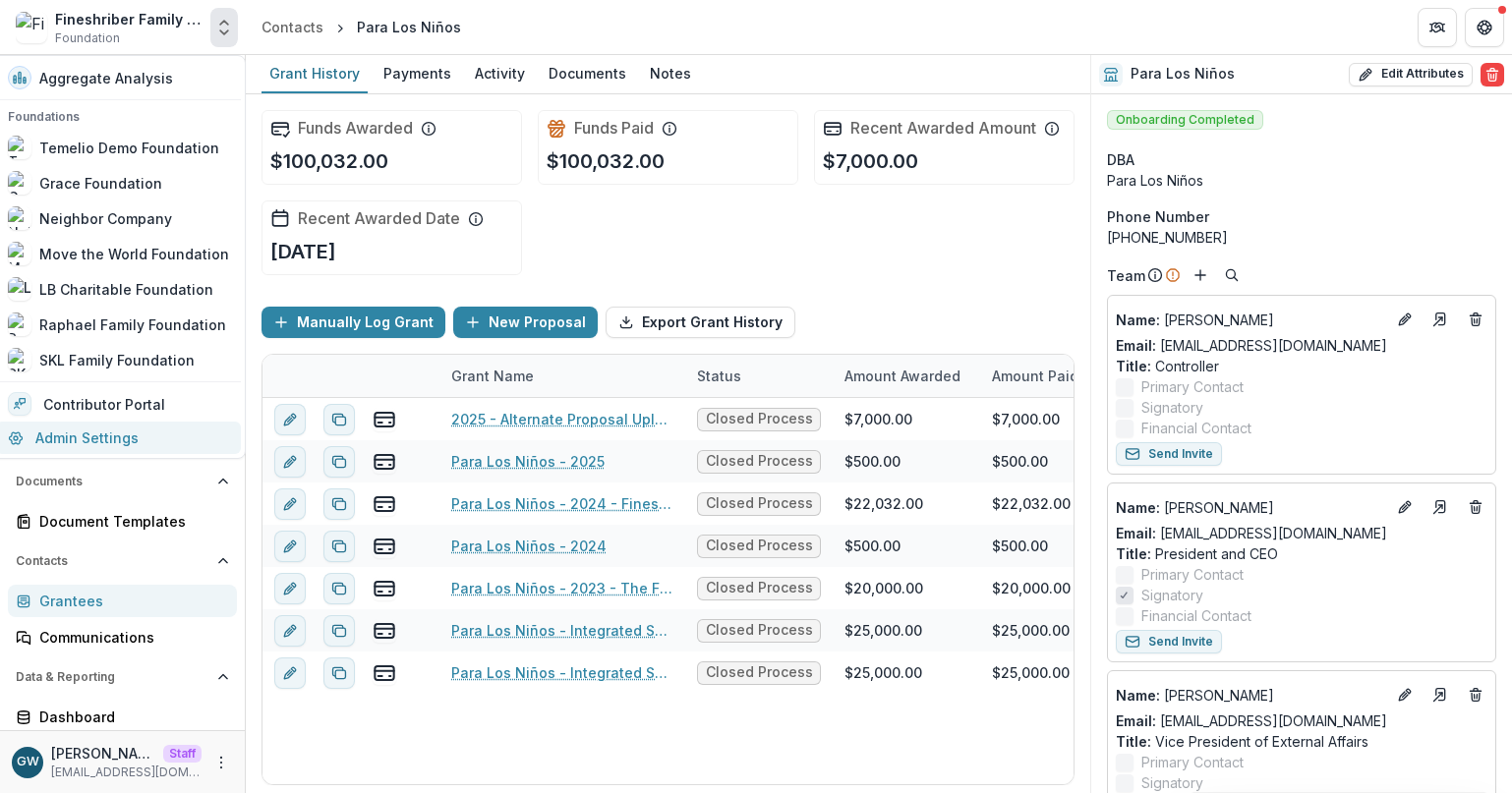
click at [119, 432] on link "Admin Settings" at bounding box center [119, 437] width 245 height 33
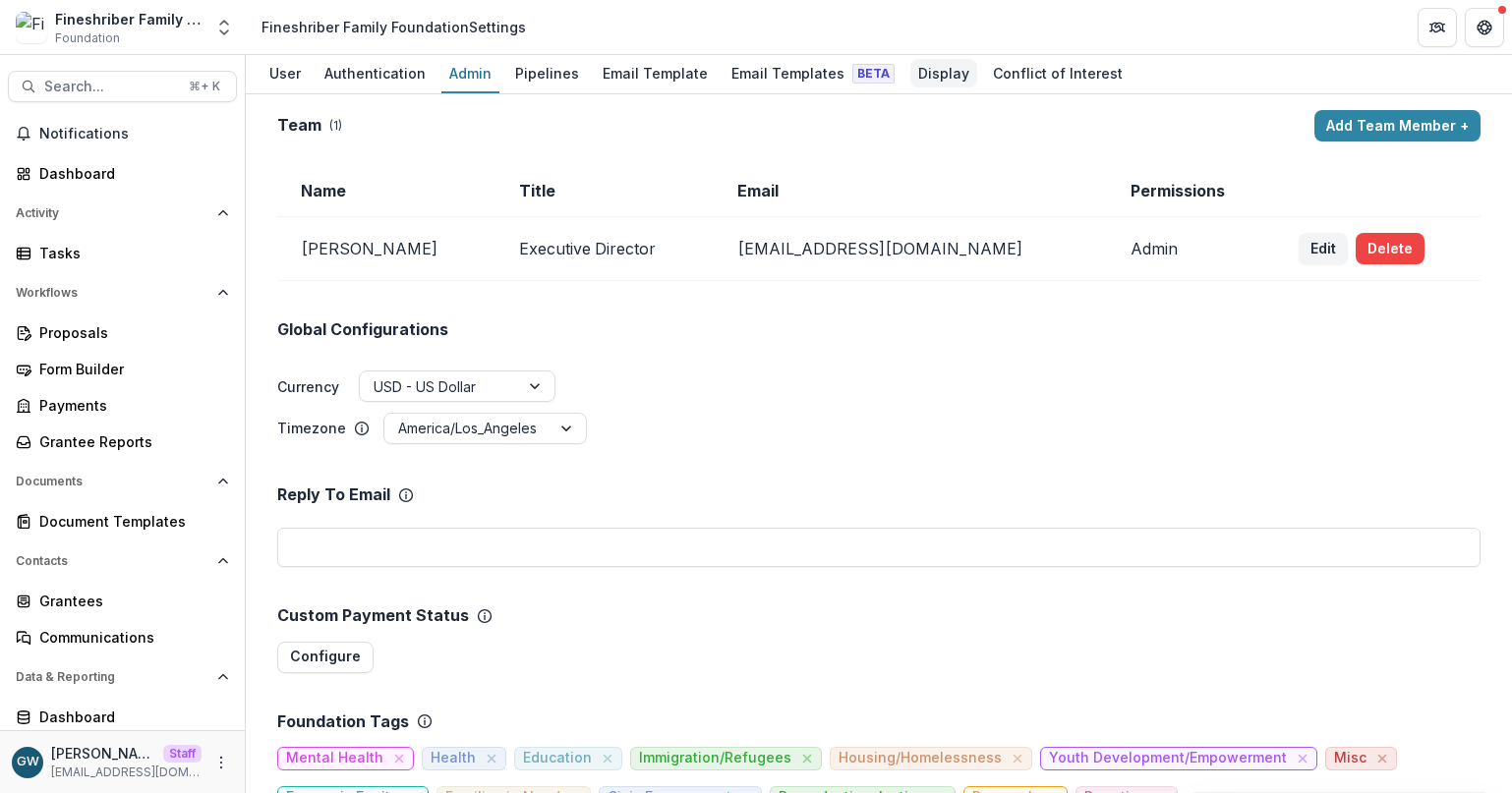
click at [911, 74] on div "Display" at bounding box center [944, 73] width 67 height 29
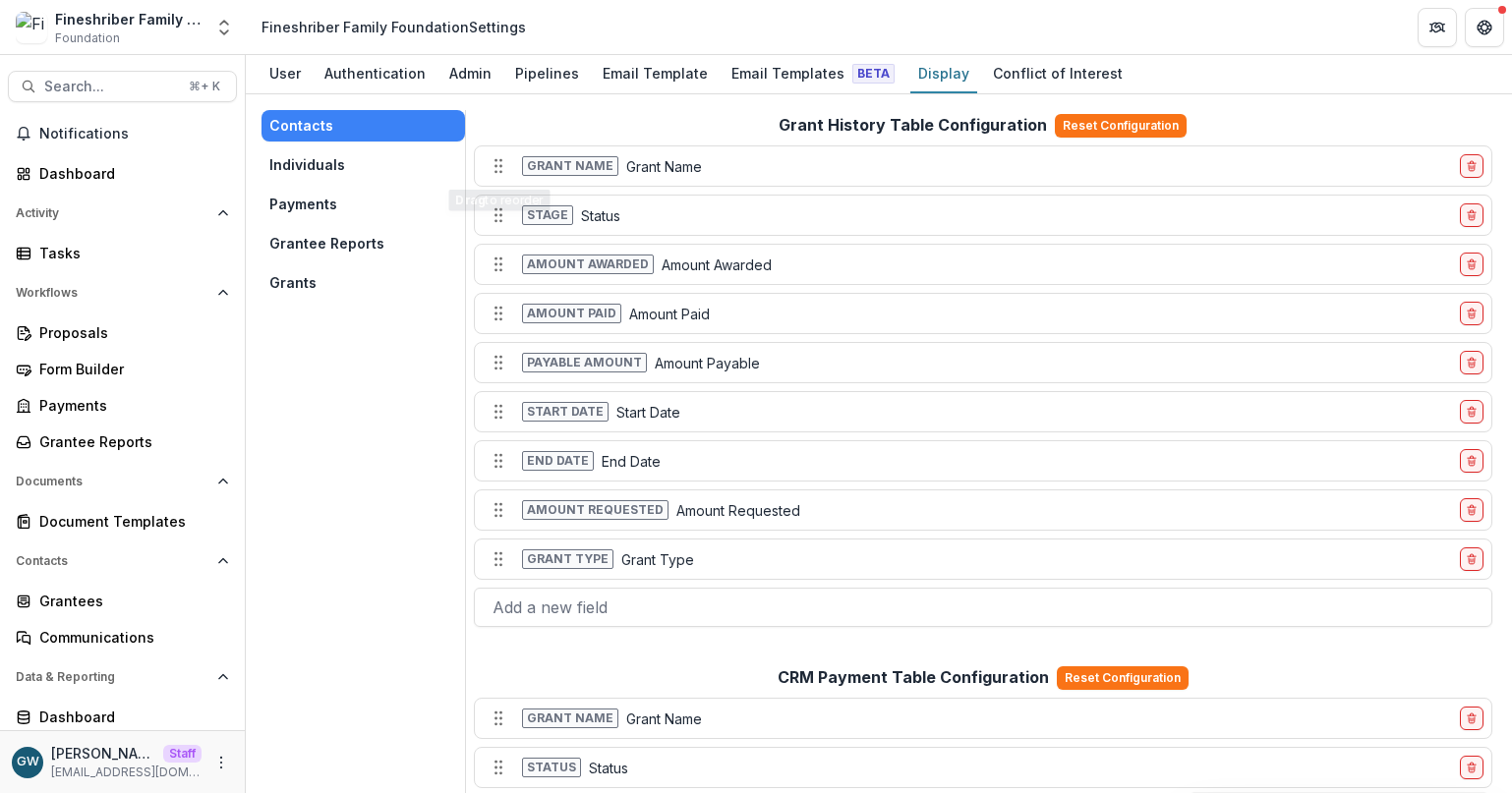
click at [364, 171] on button "Individuals" at bounding box center [363, 165] width 203 height 32
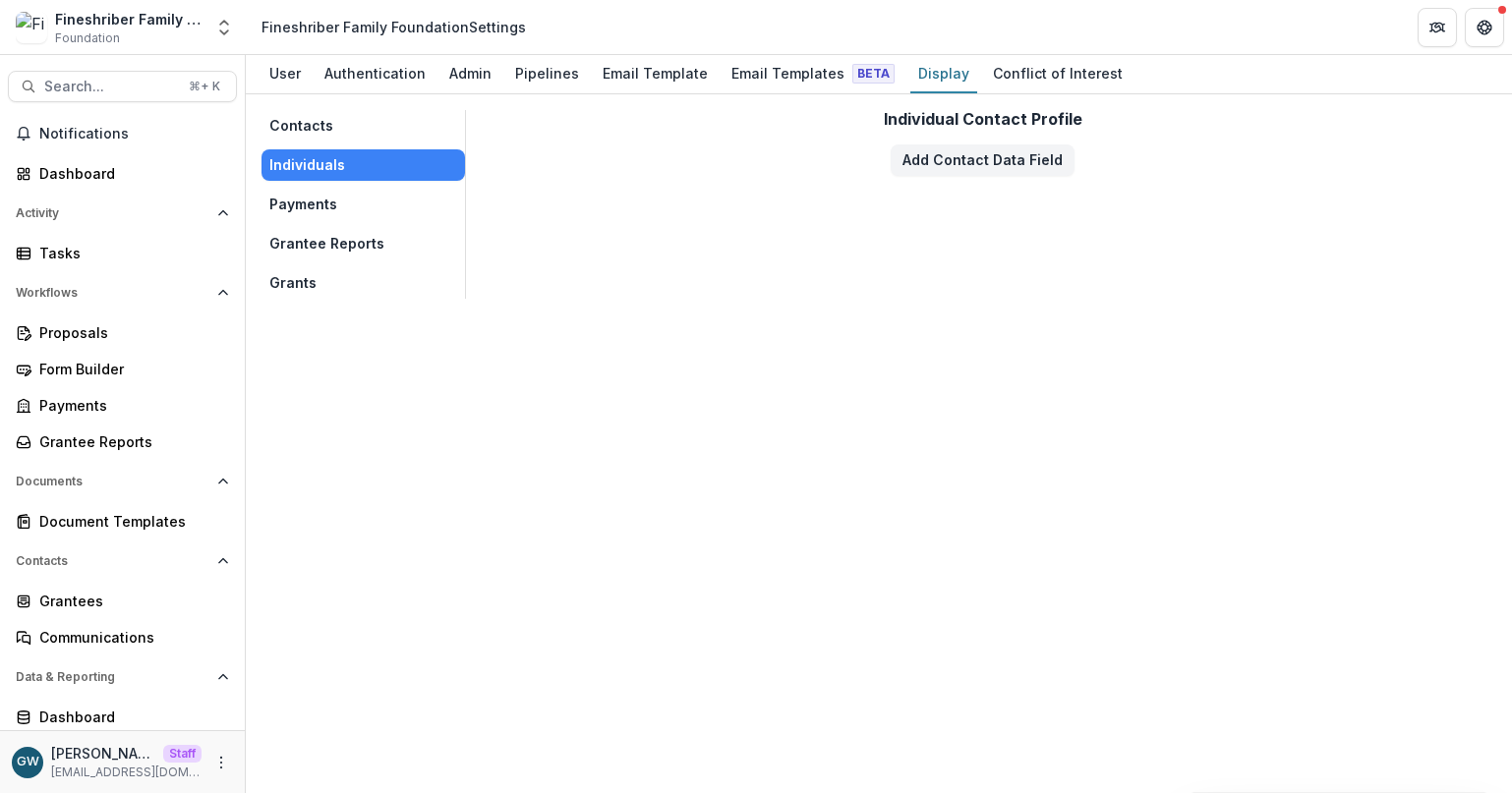
click at [351, 130] on button "Contacts" at bounding box center [363, 125] width 203 height 32
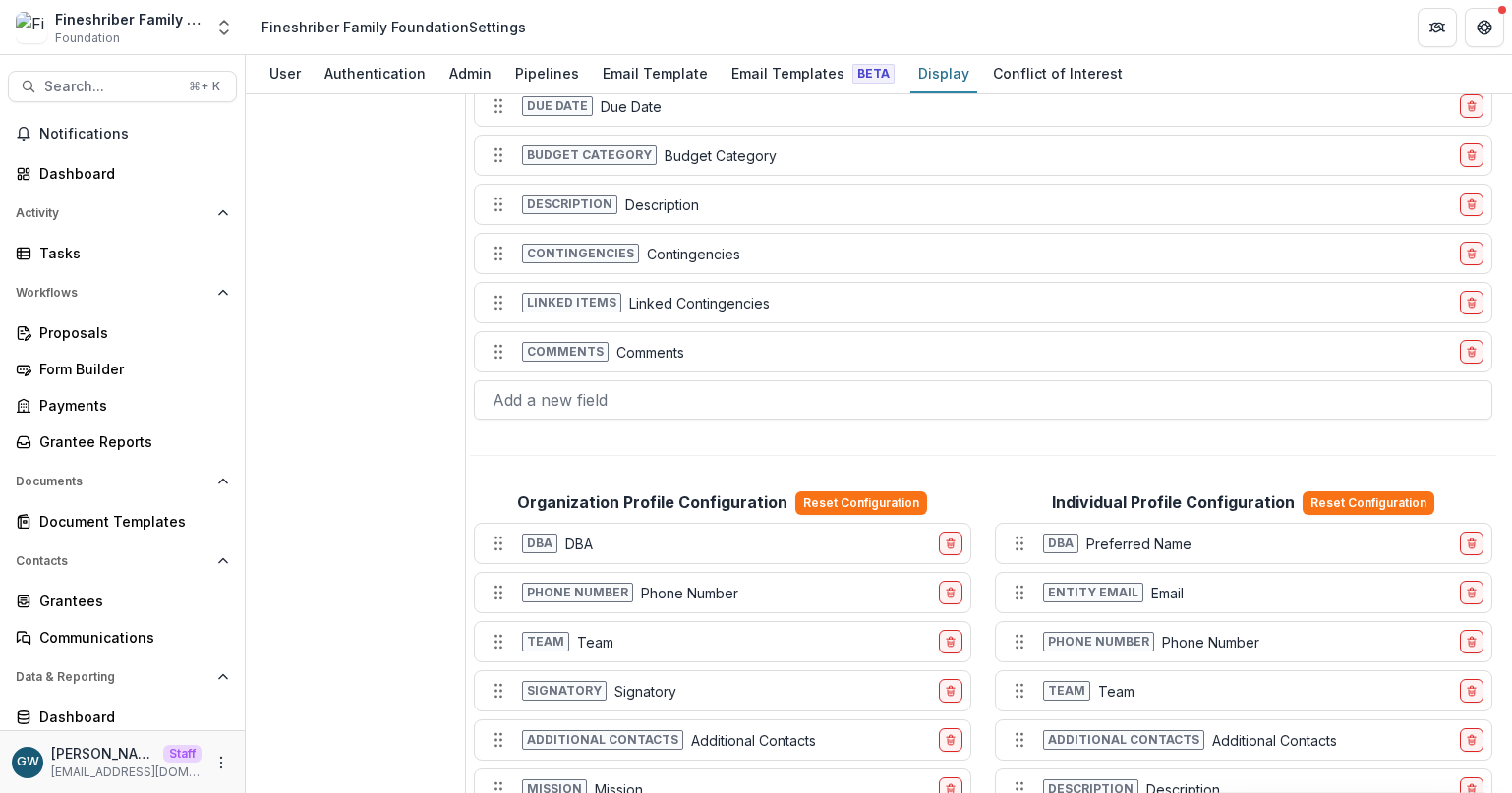
scroll to position [1069, 0]
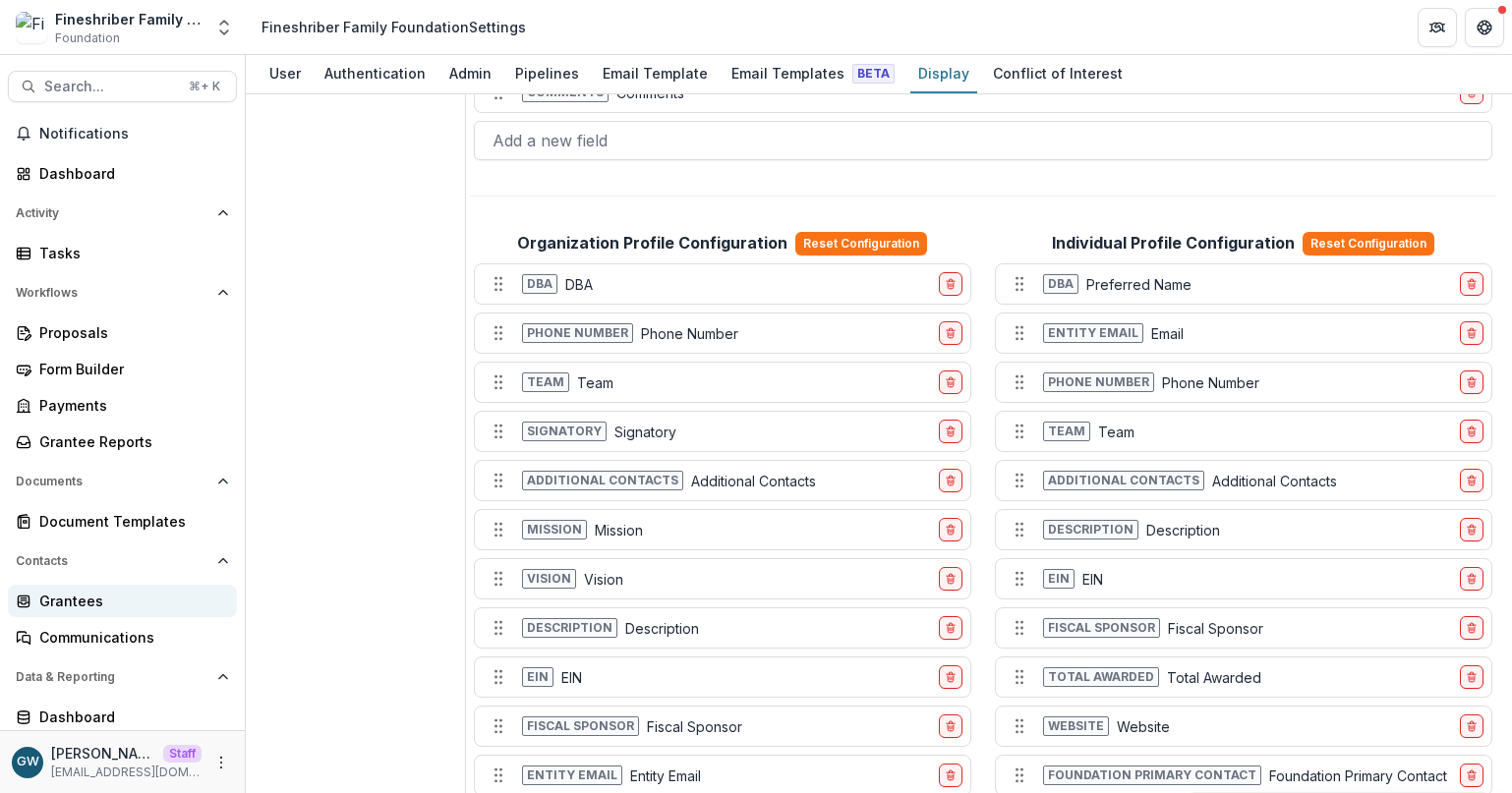
click at [89, 595] on div "Grantees" at bounding box center [130, 600] width 182 height 21
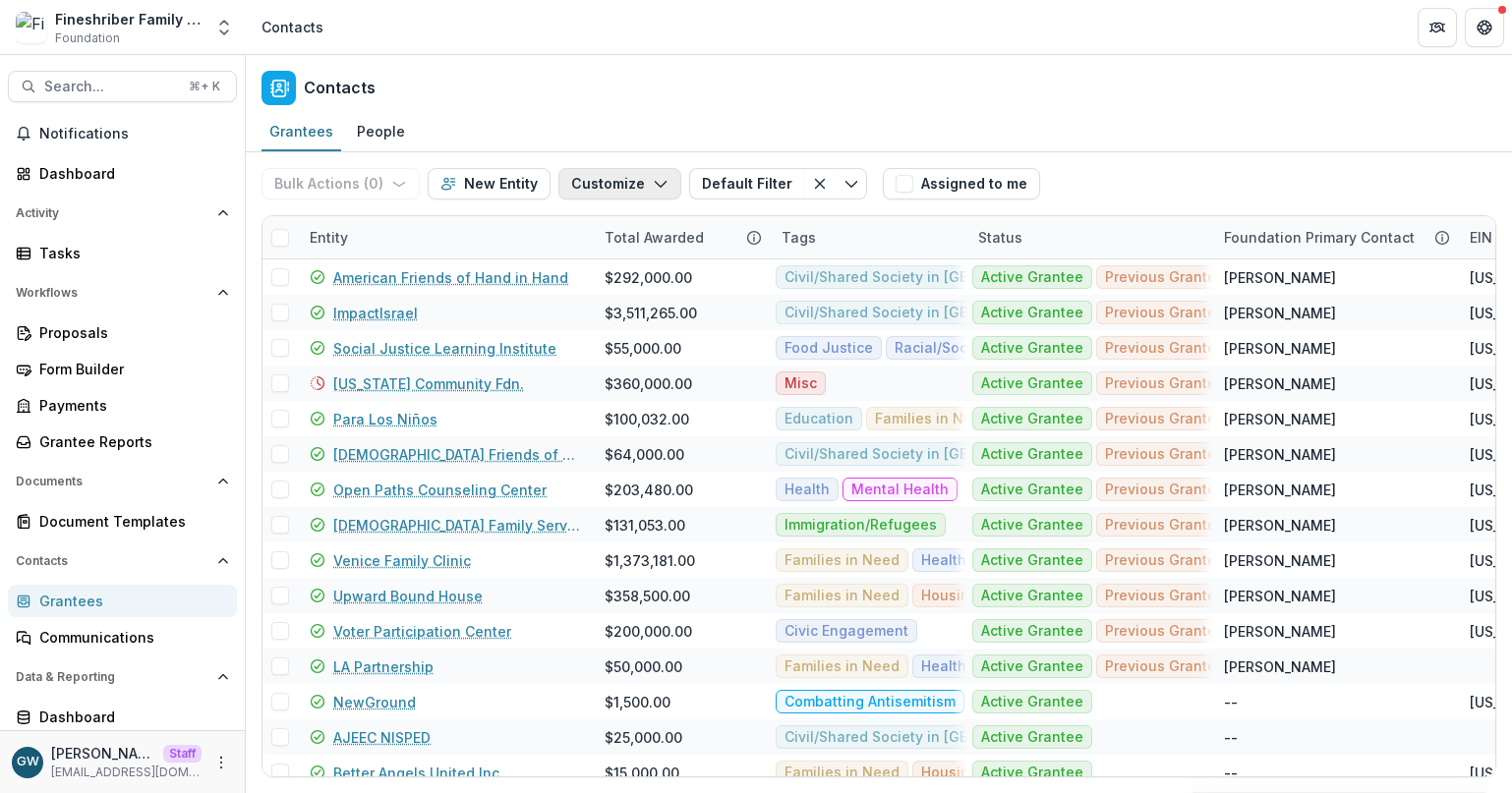
click at [627, 180] on button "Customize" at bounding box center [619, 184] width 122 height 32
click at [643, 144] on div "Grantees People" at bounding box center [879, 132] width 1266 height 40
click at [622, 178] on button "Customize" at bounding box center [619, 184] width 122 height 32
click at [571, 253] on button "Manage Custom Fields" at bounding box center [560, 261] width 216 height 33
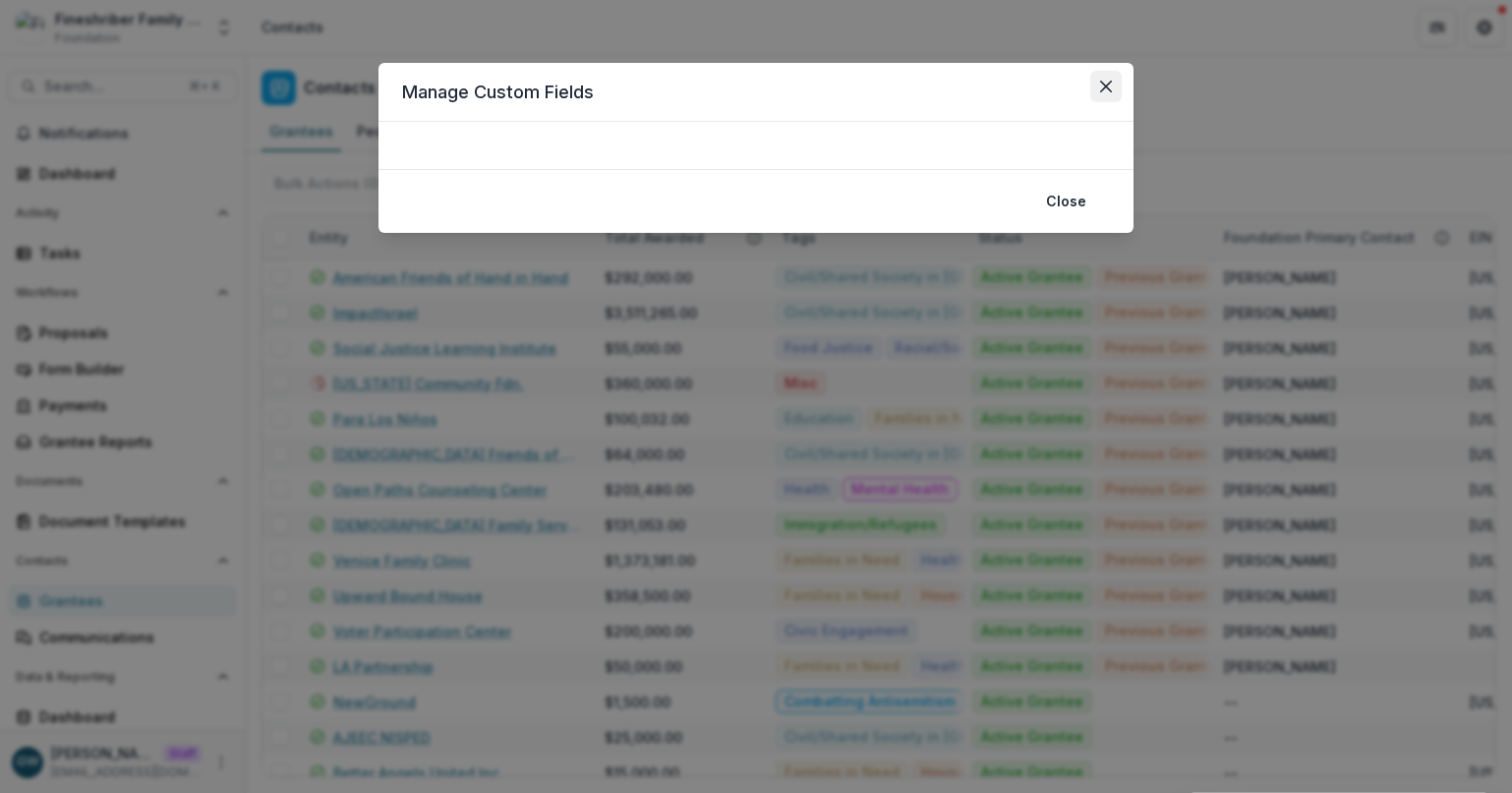
drag, startPoint x: 1098, startPoint y: 86, endPoint x: 804, endPoint y: 146, distance: 300.1
click at [1098, 86] on button "Close" at bounding box center [1106, 87] width 32 height 32
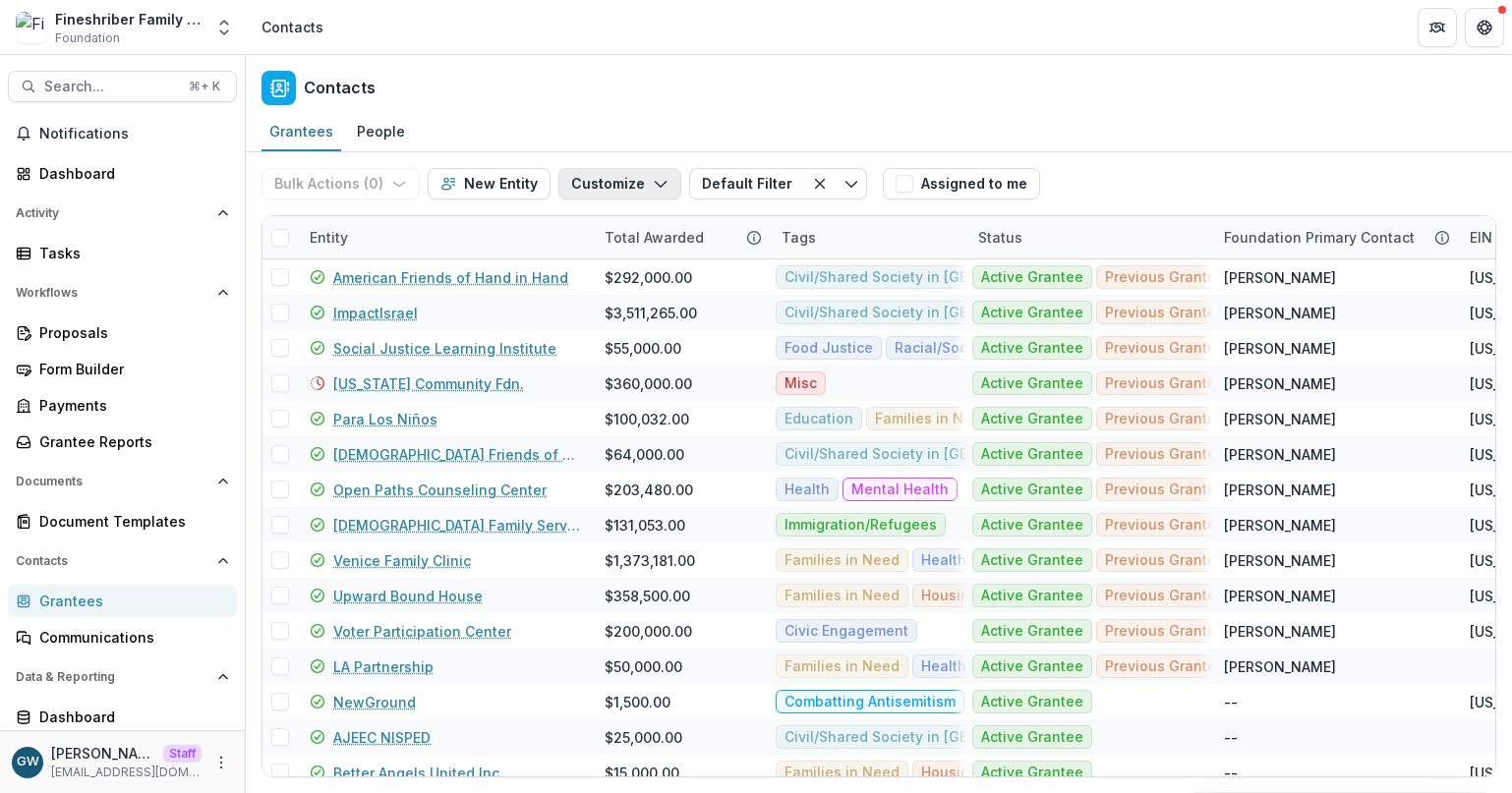
click at [586, 178] on button "Customize" at bounding box center [619, 184] width 122 height 32
click at [589, 224] on button "New Custom Field" at bounding box center [560, 228] width 216 height 33
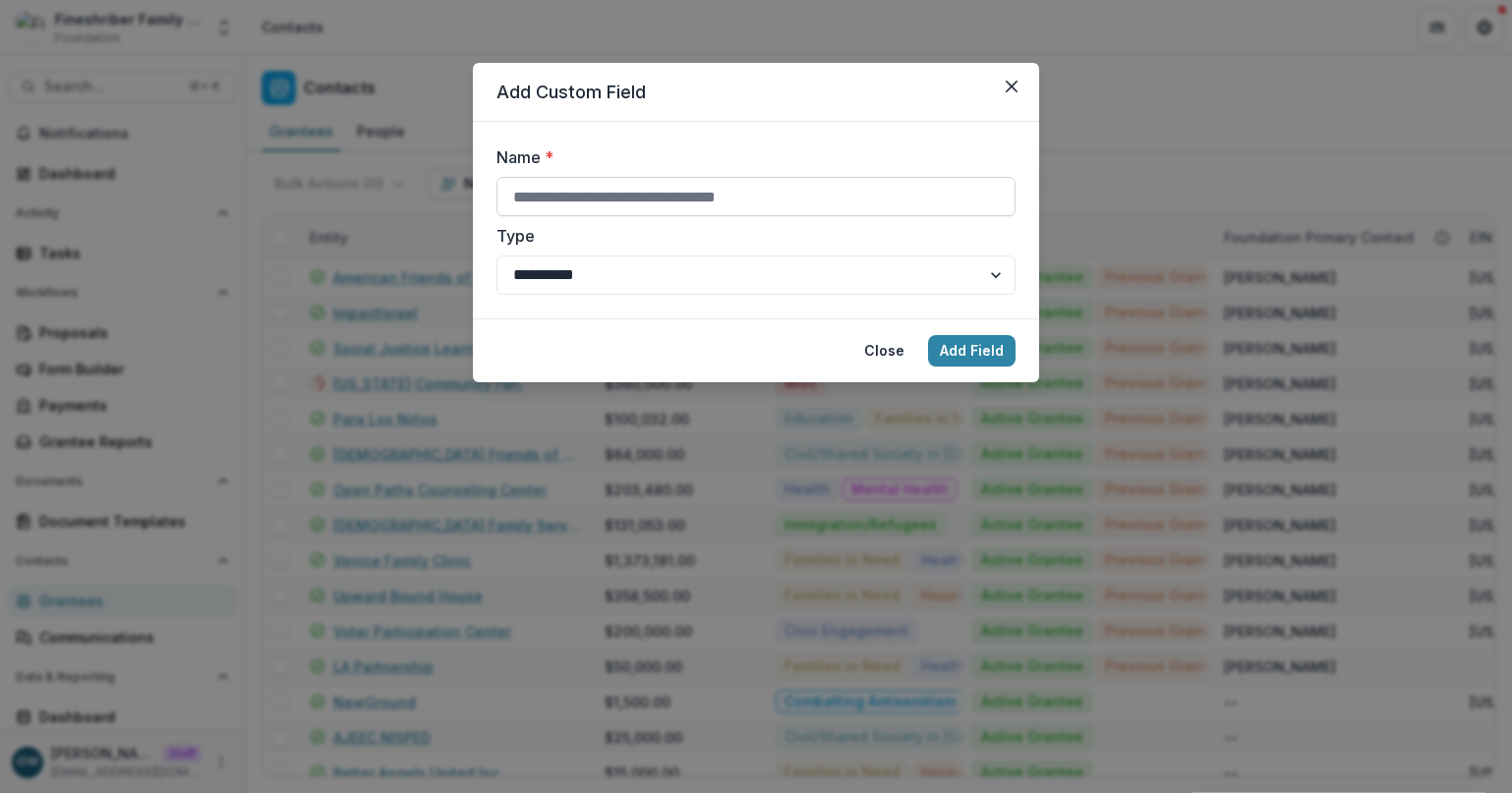
click at [660, 211] on input "Name *" at bounding box center [756, 197] width 519 height 40
click at [549, 196] on input "********" at bounding box center [756, 197] width 519 height 40
type input "**********"
click at [598, 266] on select "**********" at bounding box center [756, 276] width 519 height 40
click at [990, 356] on button "Add Field" at bounding box center [972, 351] width 88 height 32
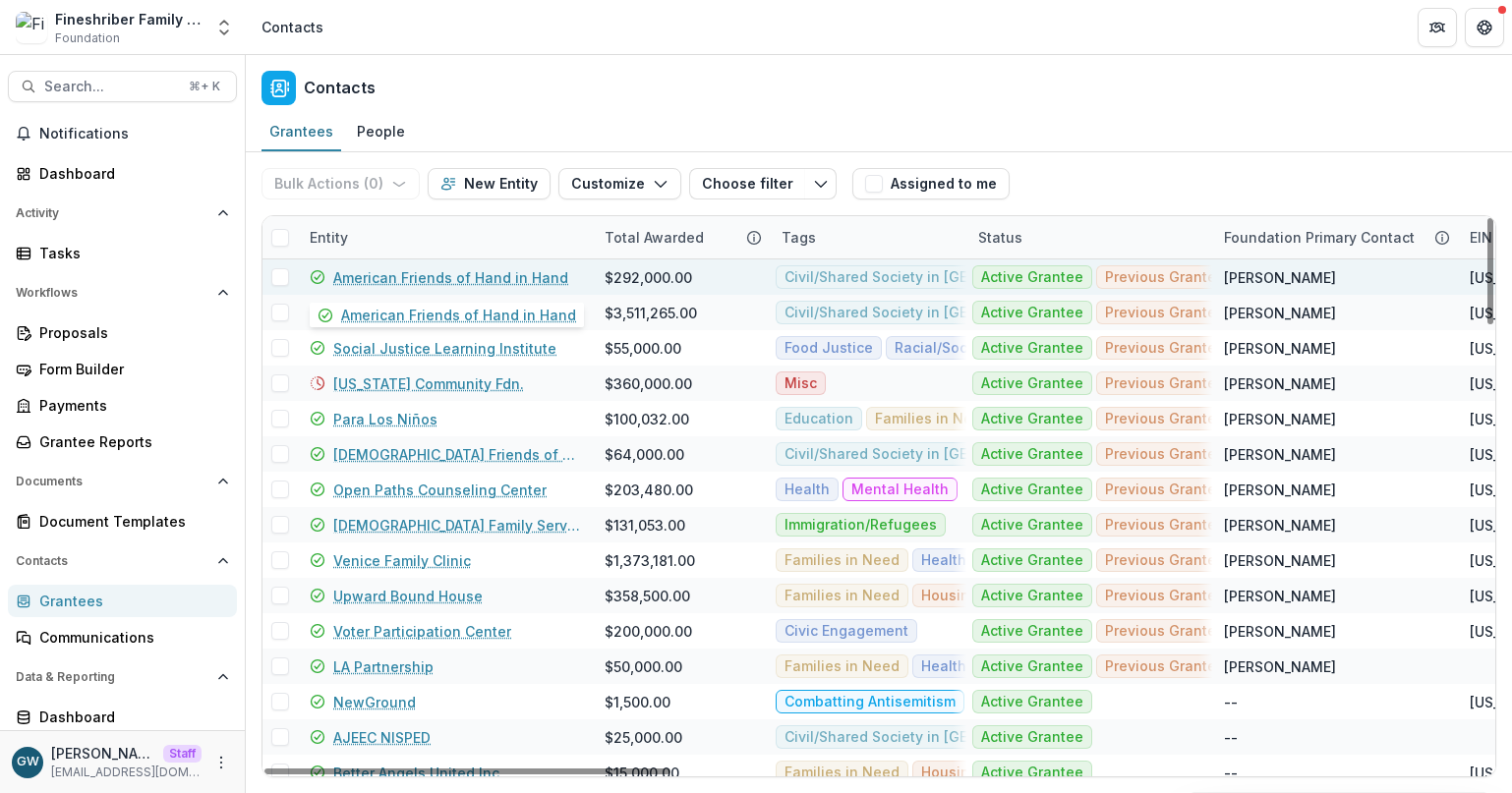
click at [389, 275] on link "American Friends of Hand in Hand" at bounding box center [450, 278] width 235 height 21
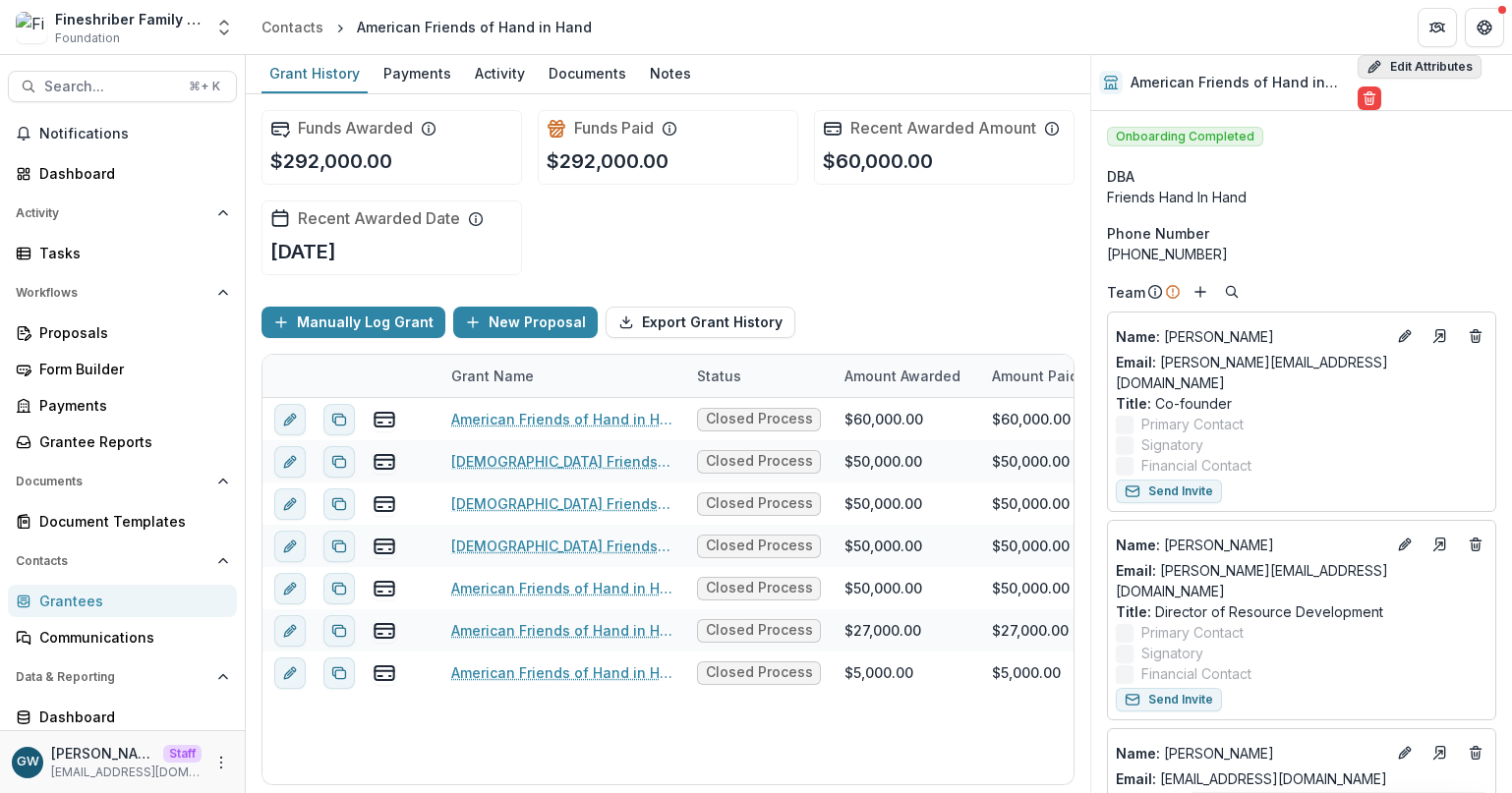
click at [1434, 68] on button "Edit Attributes" at bounding box center [1419, 67] width 123 height 24
select select
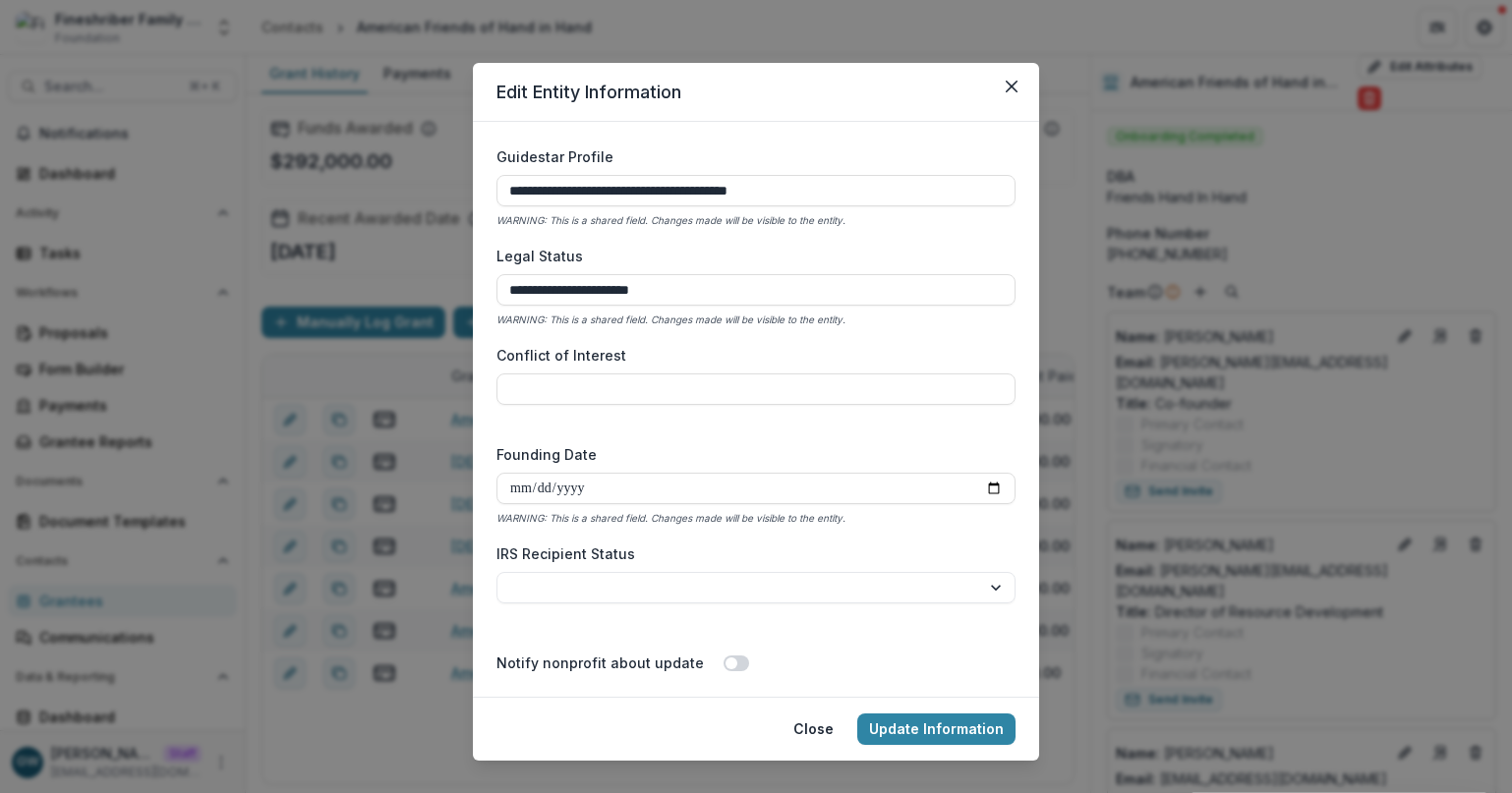
scroll to position [4102, 0]
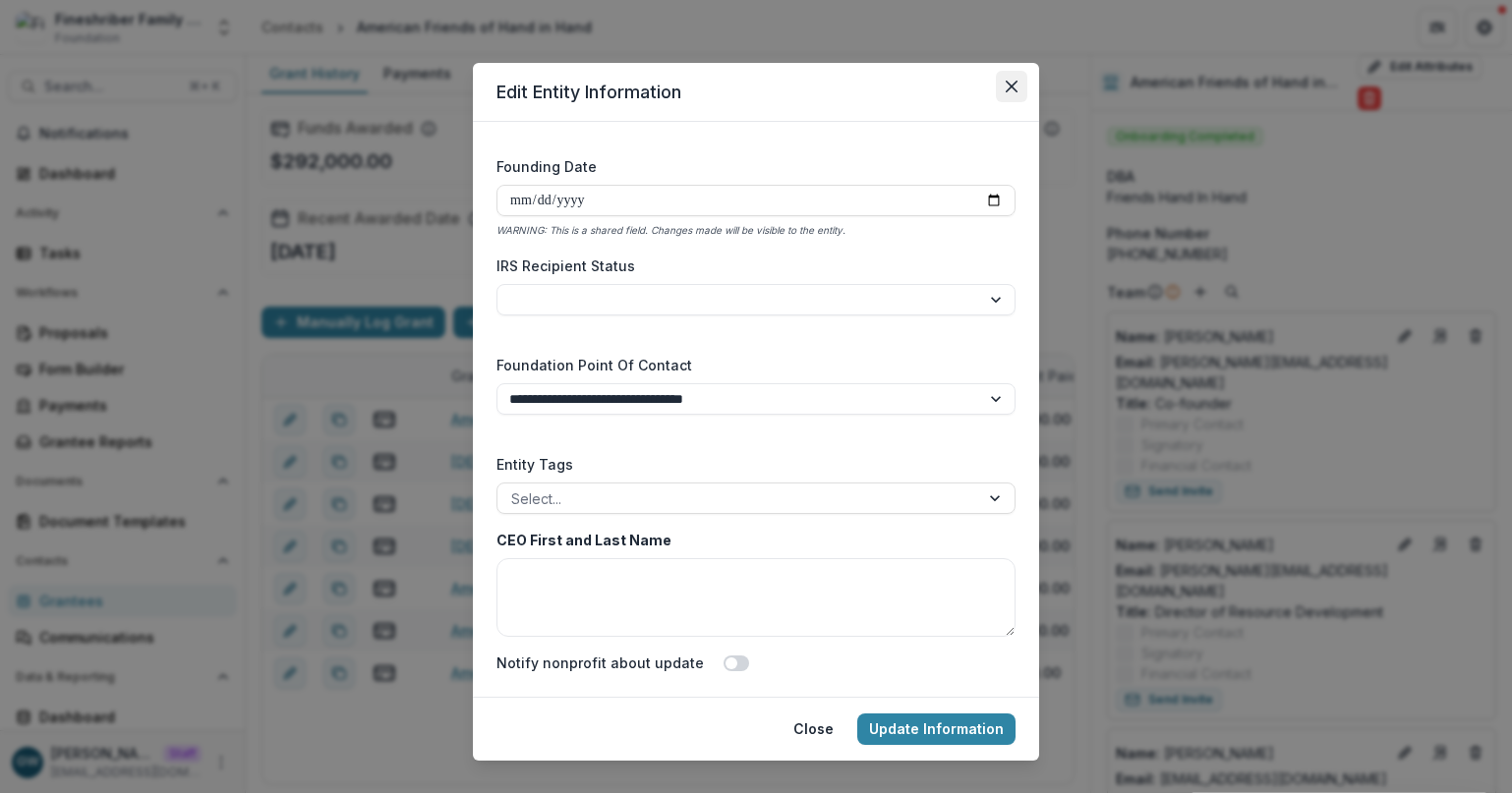
click at [1005, 89] on icon "Close" at bounding box center [1011, 87] width 12 height 12
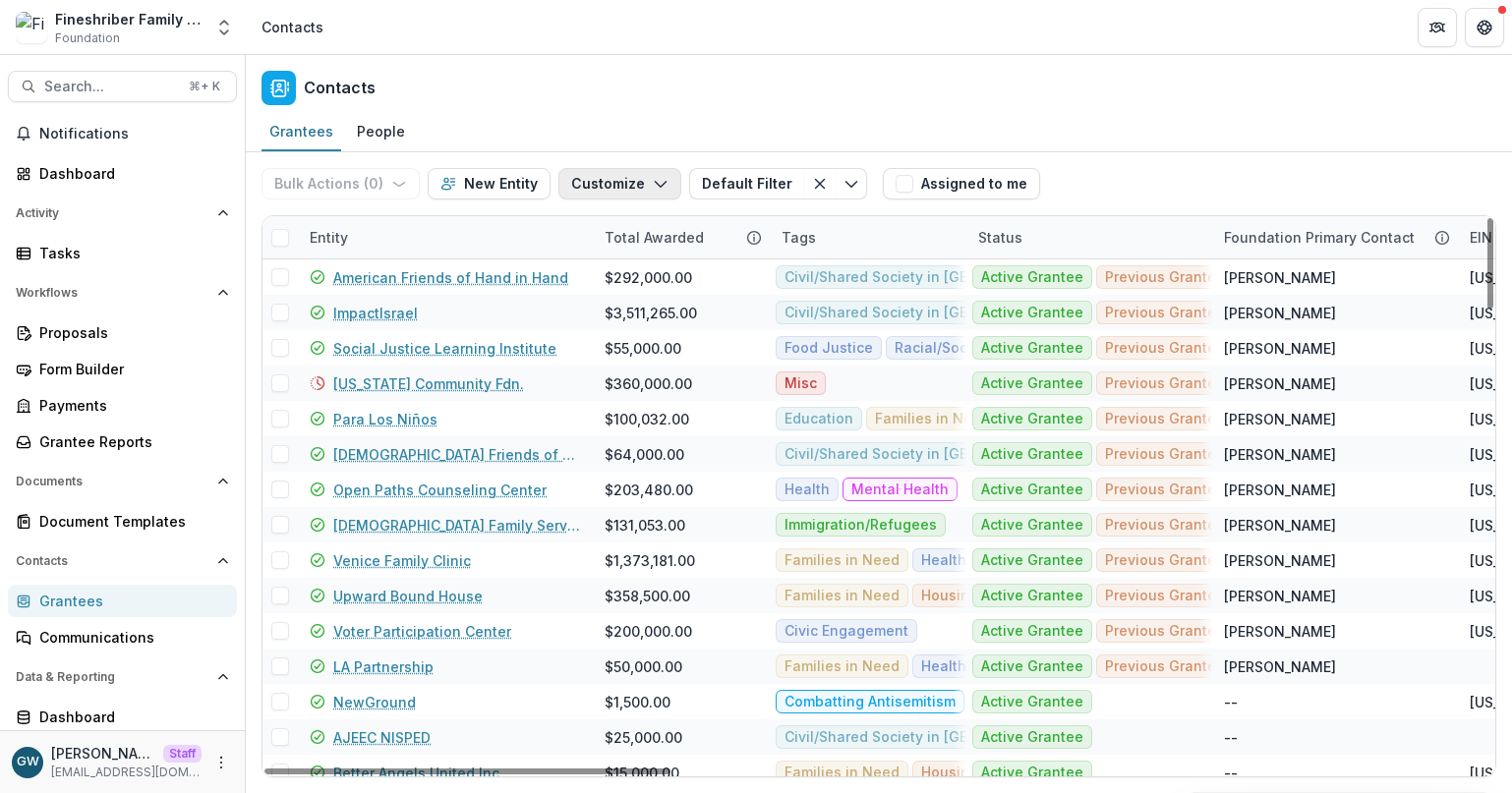
click at [619, 182] on button "Customize" at bounding box center [619, 184] width 122 height 32
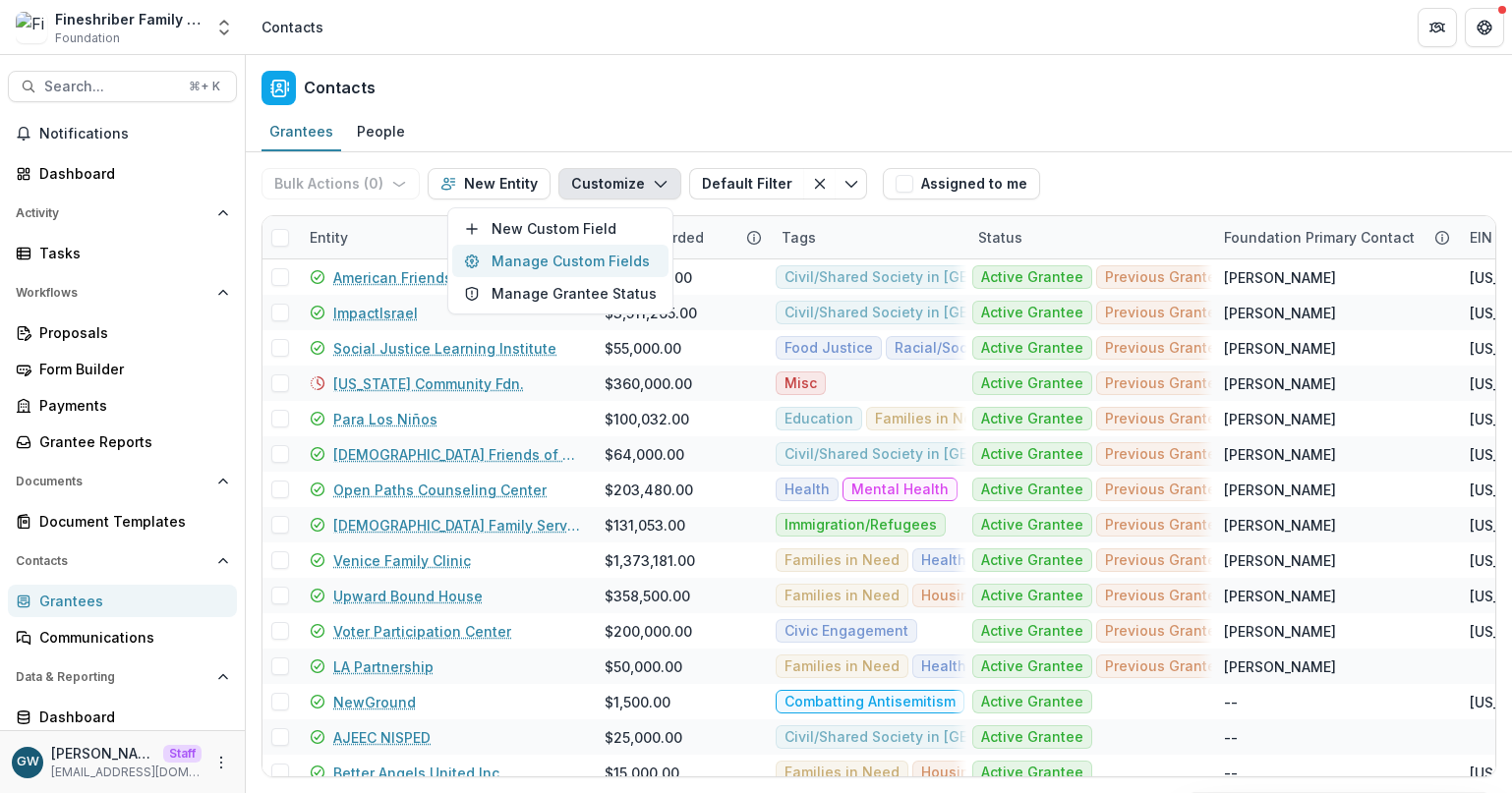
click at [594, 264] on button "Manage Custom Fields" at bounding box center [560, 261] width 216 height 33
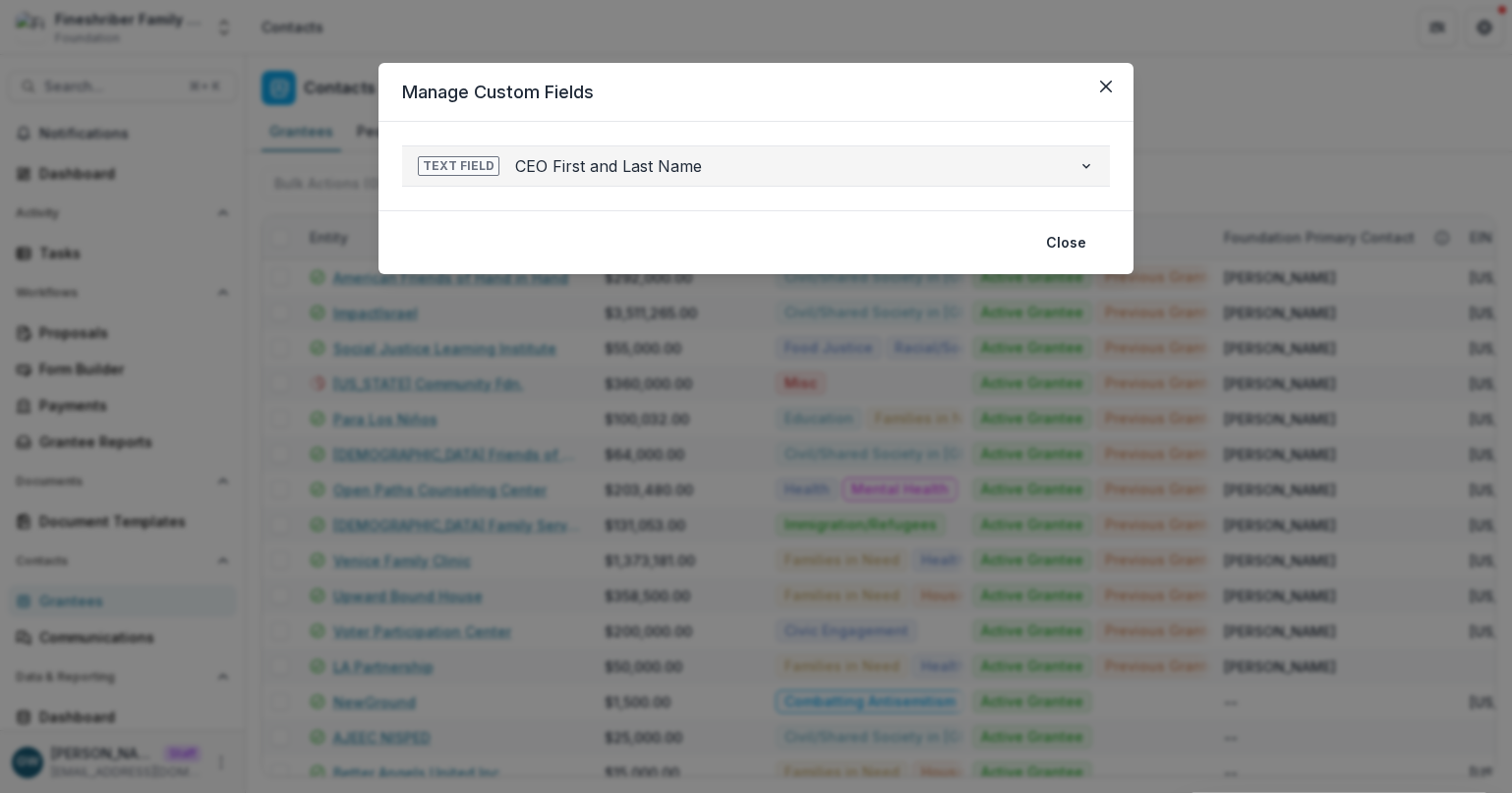
click at [991, 166] on span "CEO First and Last Name" at bounding box center [789, 166] width 547 height 24
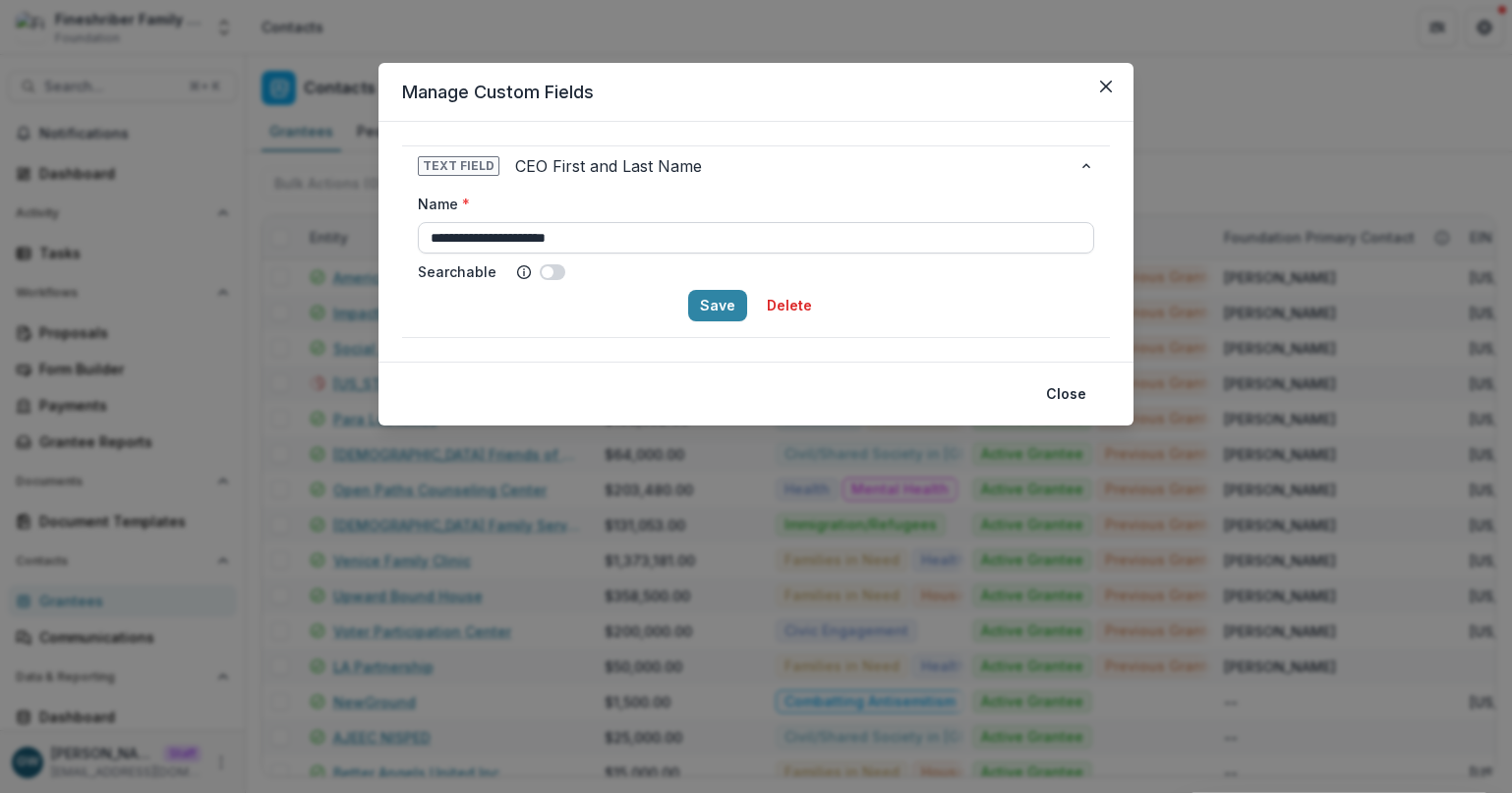
click at [436, 240] on input "**********" at bounding box center [756, 238] width 676 height 32
click at [720, 310] on button "Save" at bounding box center [718, 306] width 59 height 32
type input "**********"
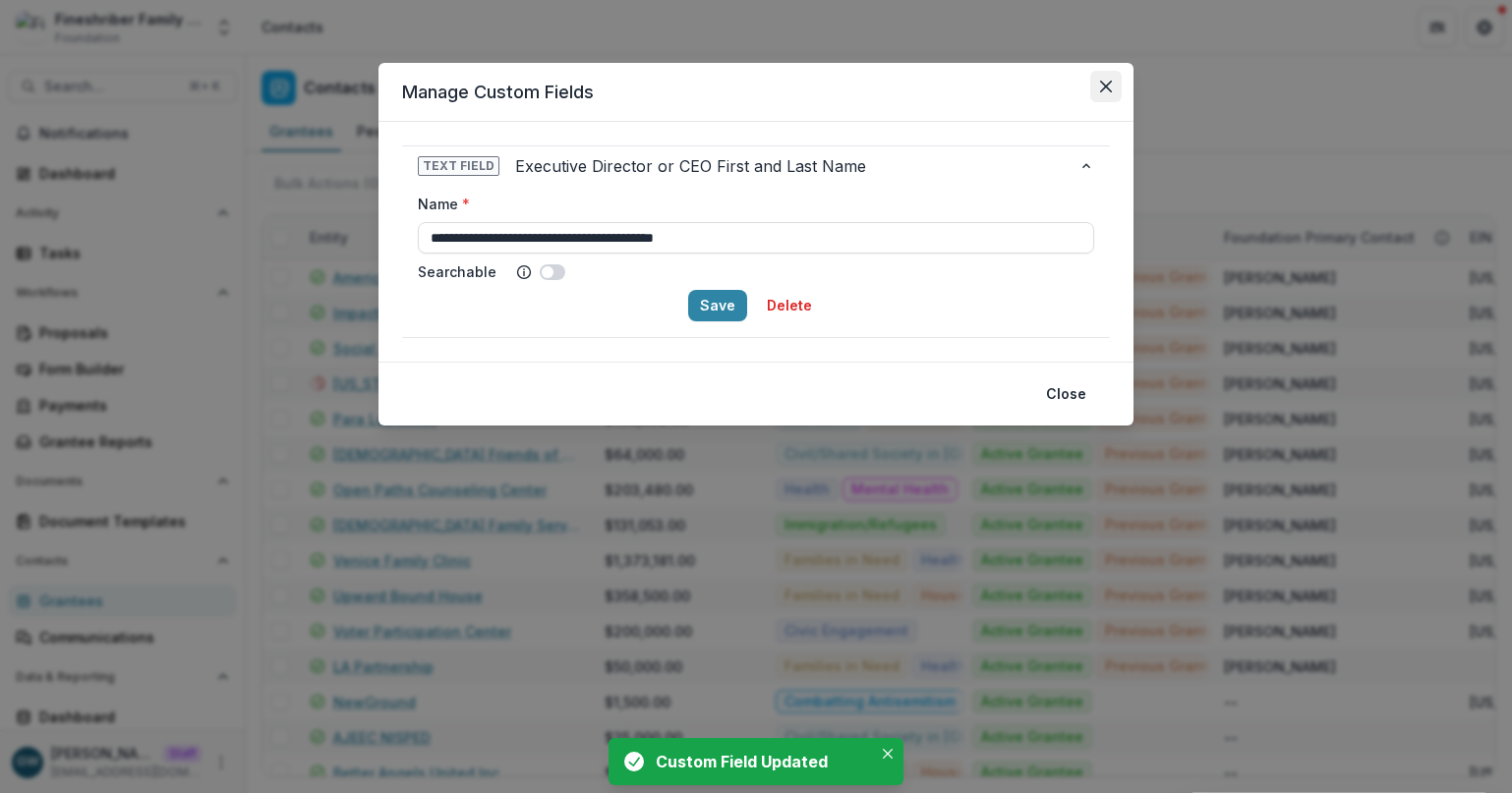
click at [1105, 84] on icon "Close" at bounding box center [1106, 87] width 12 height 12
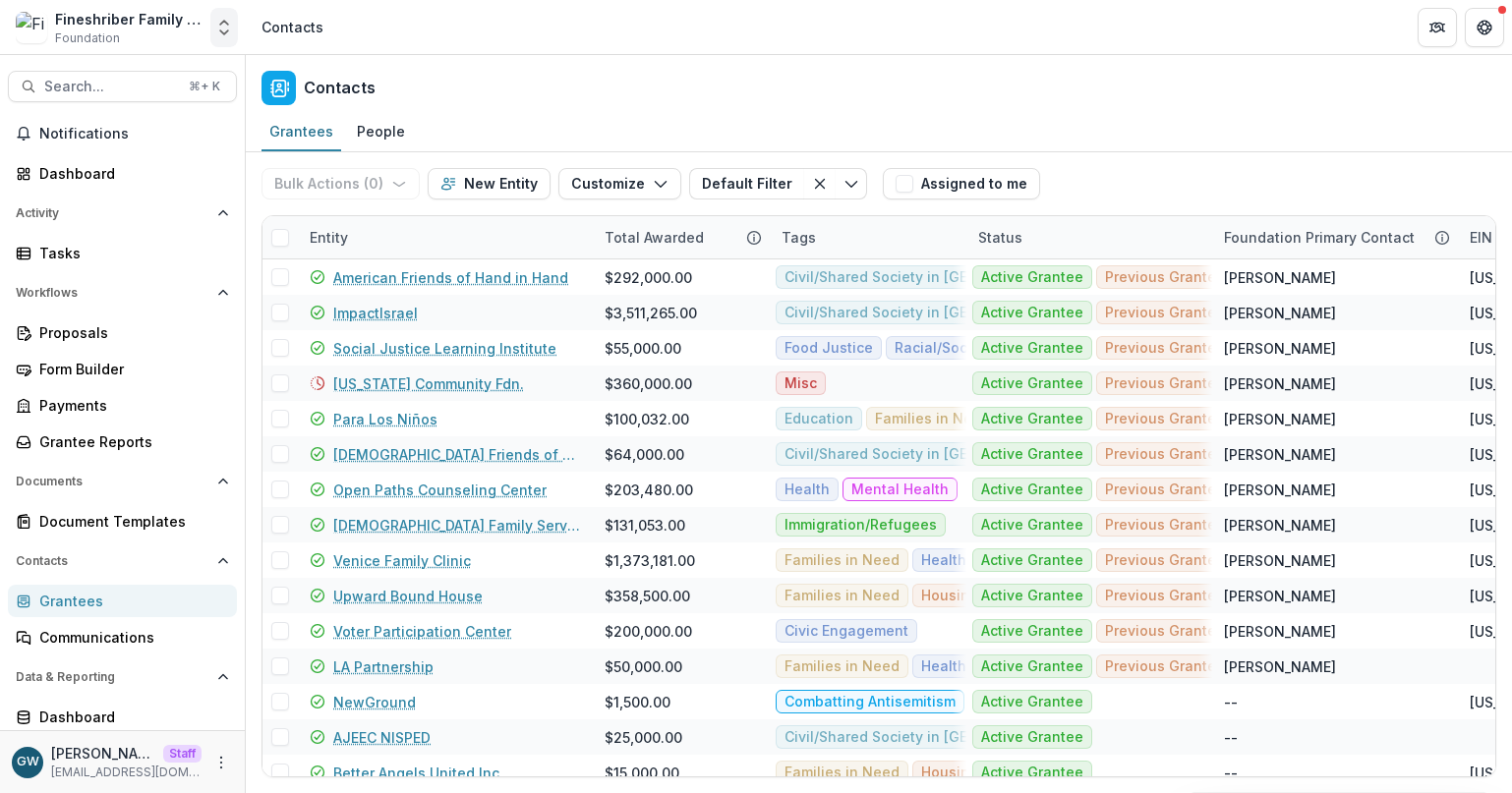
click at [223, 35] on polyline "Open entity switcher" at bounding box center [224, 33] width 8 height 4
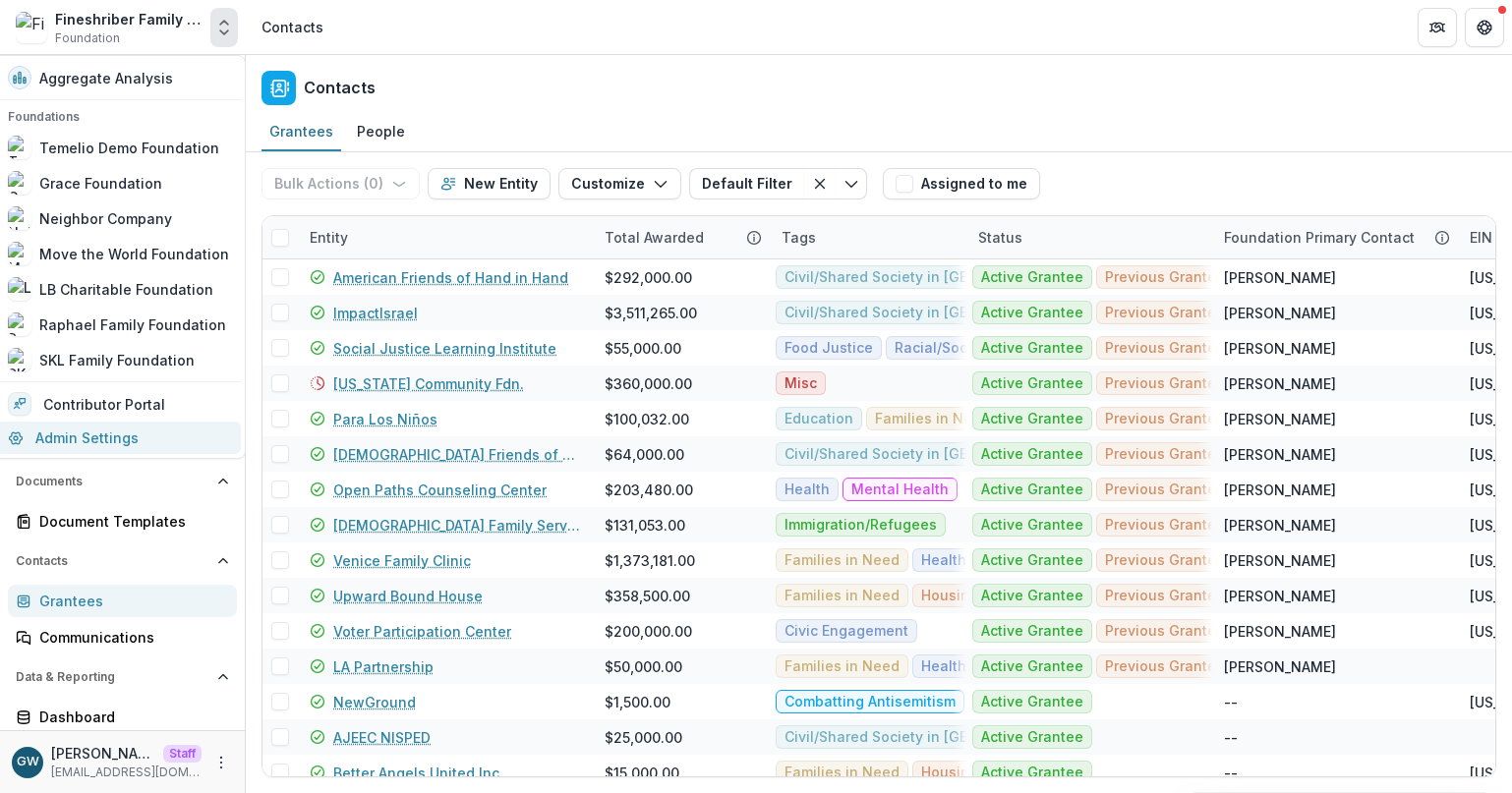
click at [93, 435] on link "Admin Settings" at bounding box center [119, 437] width 245 height 33
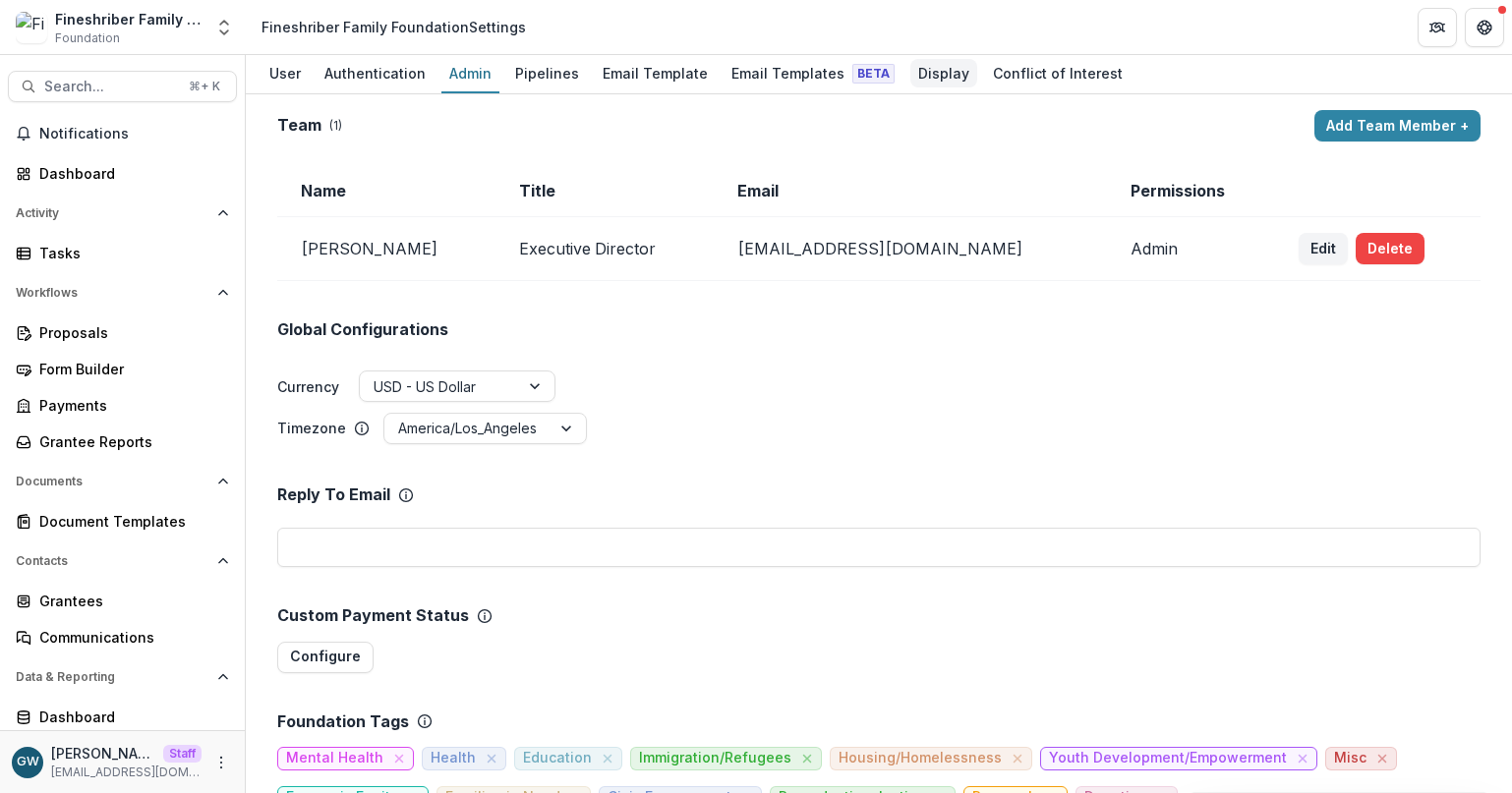
click at [919, 76] on div "Display" at bounding box center [944, 73] width 67 height 29
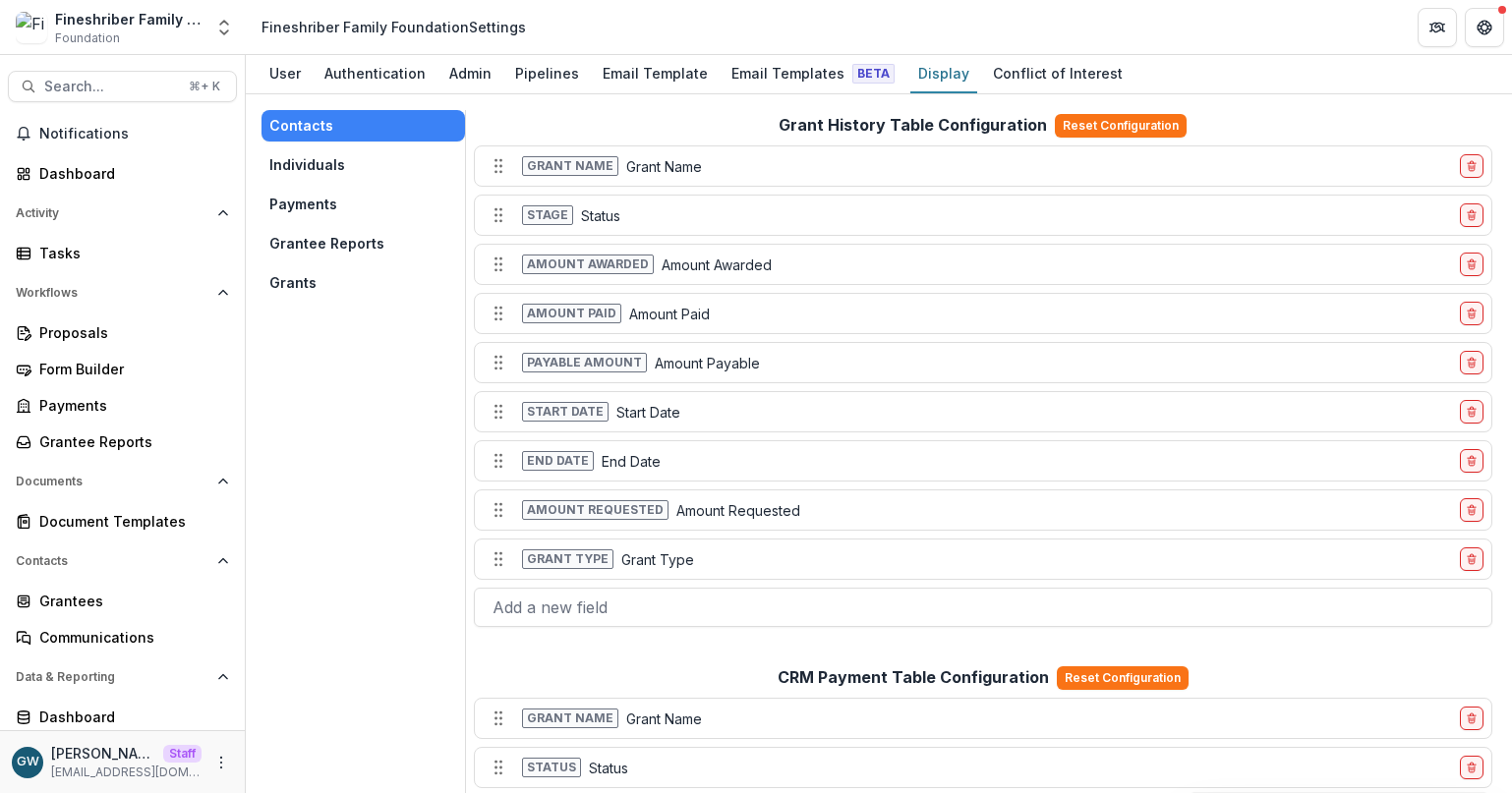
click at [368, 163] on button "Individuals" at bounding box center [363, 165] width 203 height 32
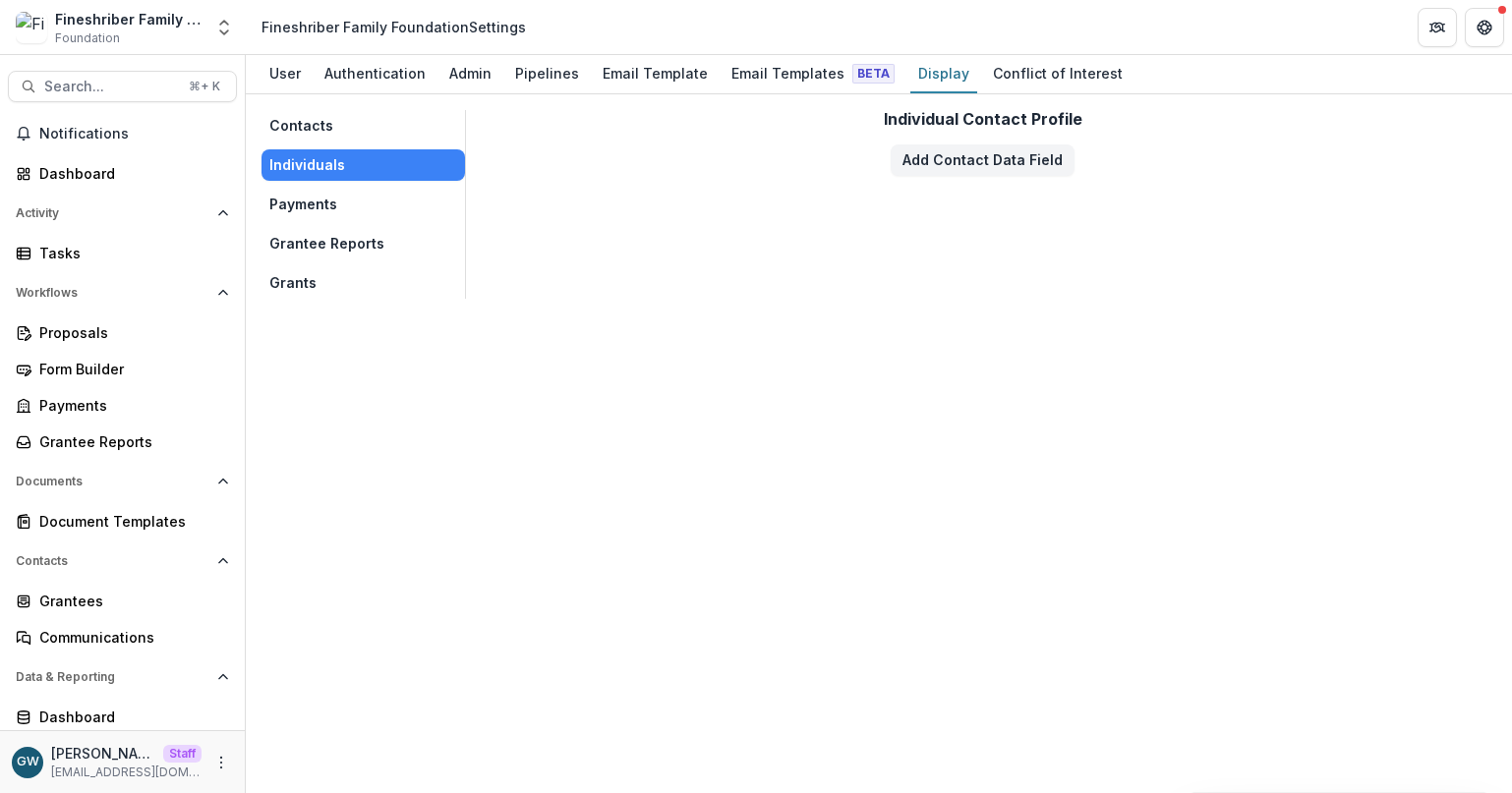
click at [348, 131] on button "Contacts" at bounding box center [363, 125] width 203 height 32
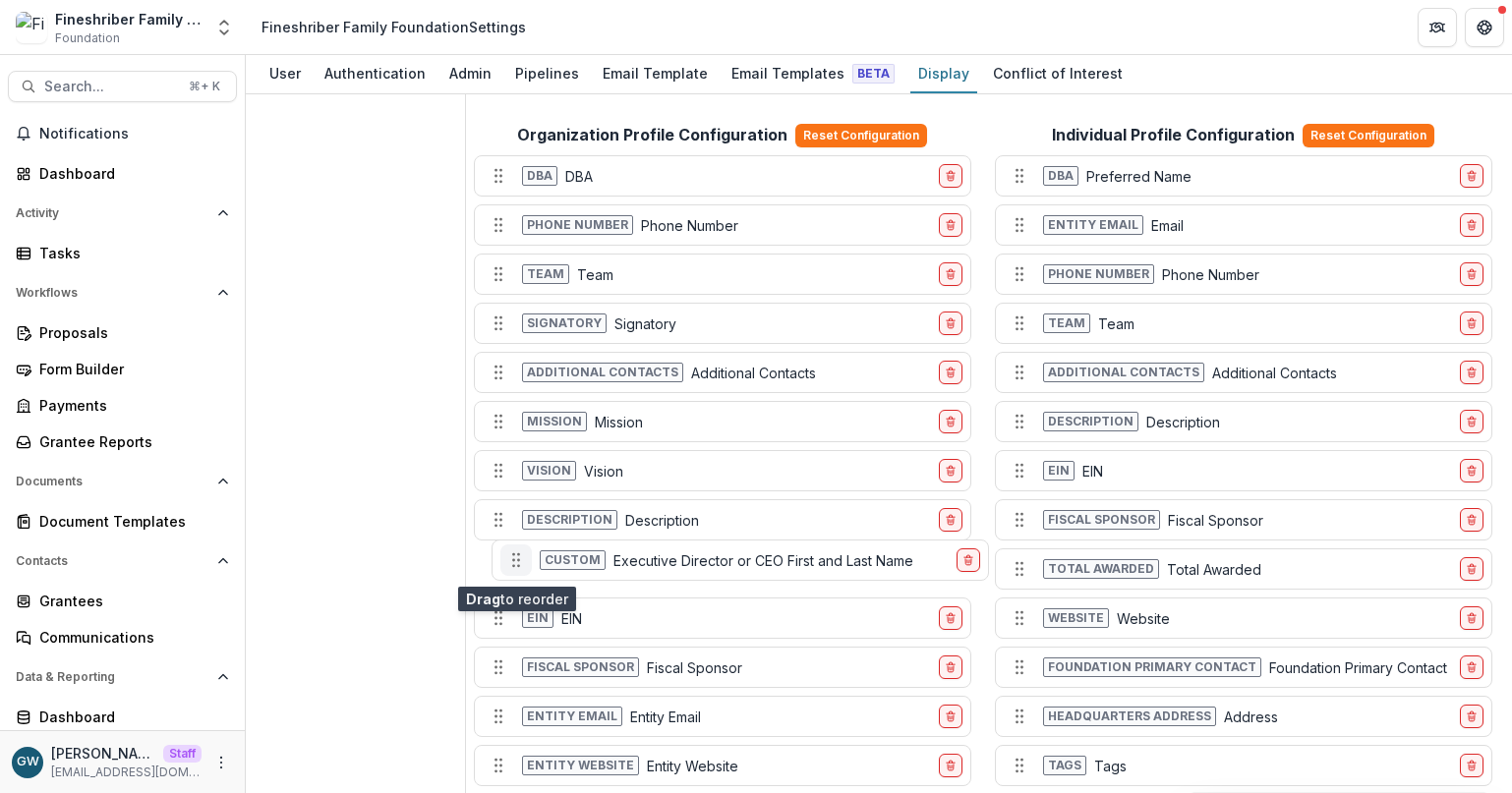
scroll to position [1174, 0]
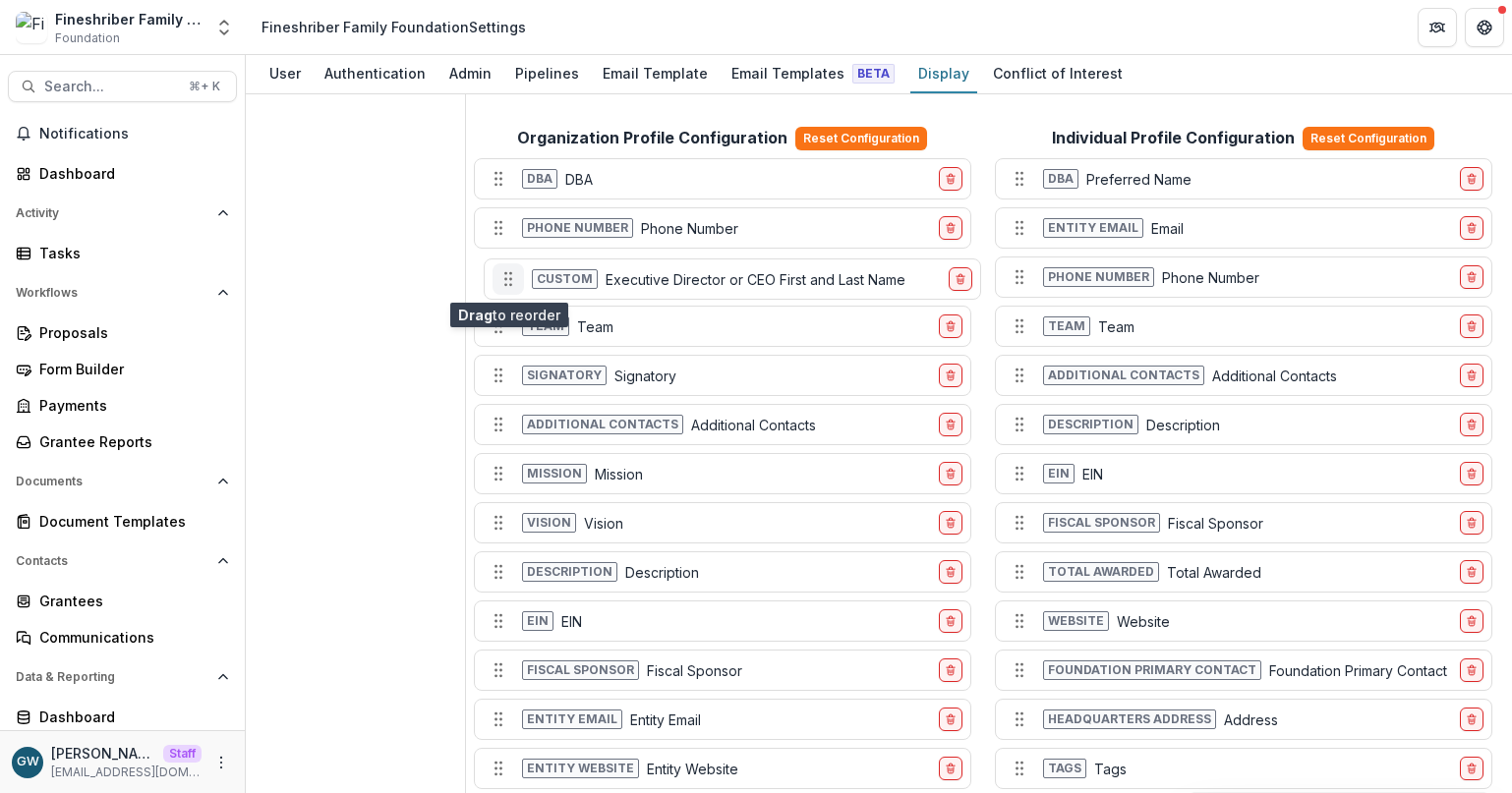
drag, startPoint x: 491, startPoint y: 705, endPoint x: 501, endPoint y: 283, distance: 422.1
click at [501, 283] on icon "Move field" at bounding box center [509, 279] width 20 height 20
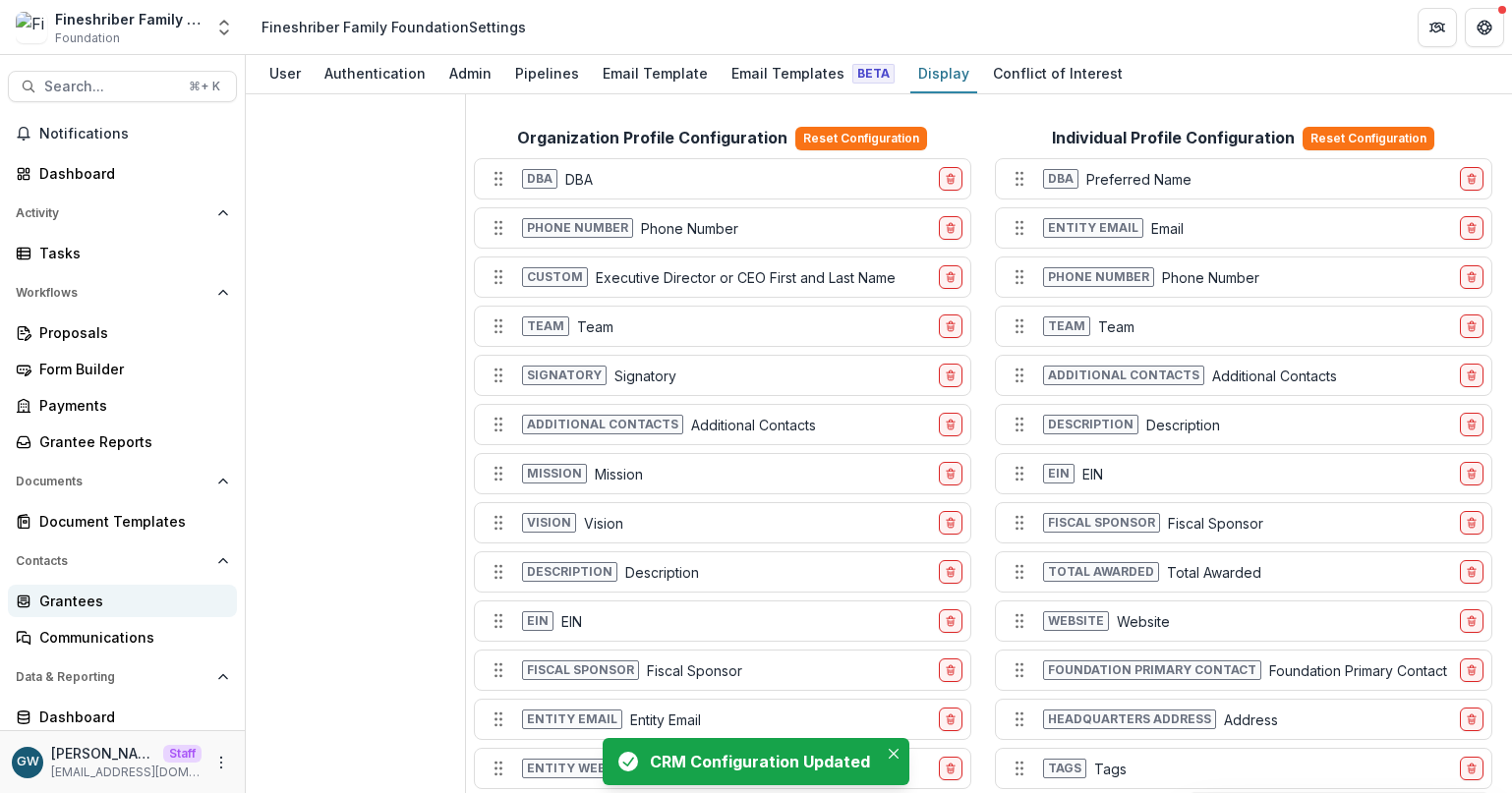
click at [77, 600] on div "Grantees" at bounding box center [130, 600] width 182 height 21
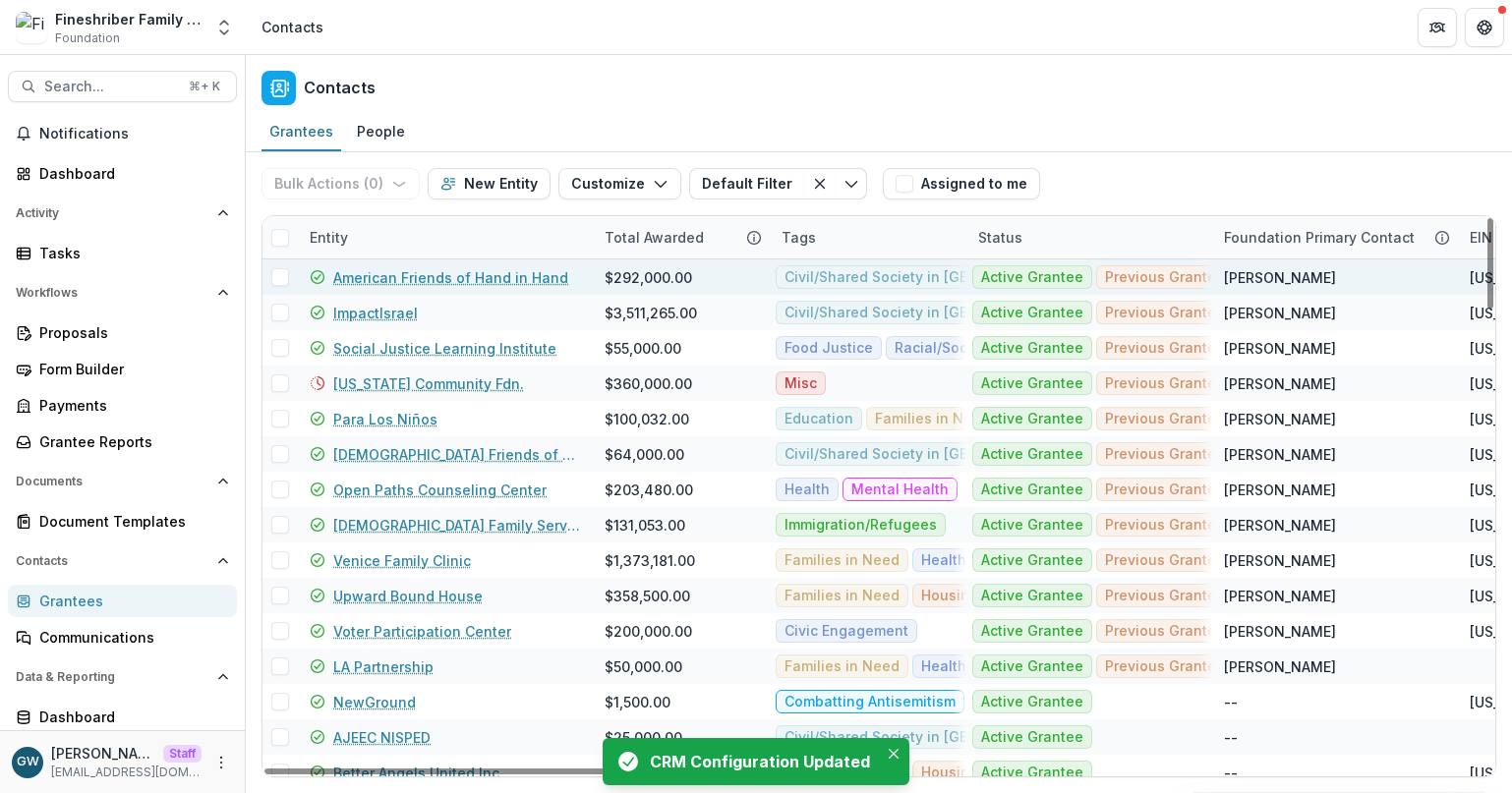
click at [389, 280] on link "American Friends of Hand in Hand" at bounding box center [450, 278] width 235 height 21
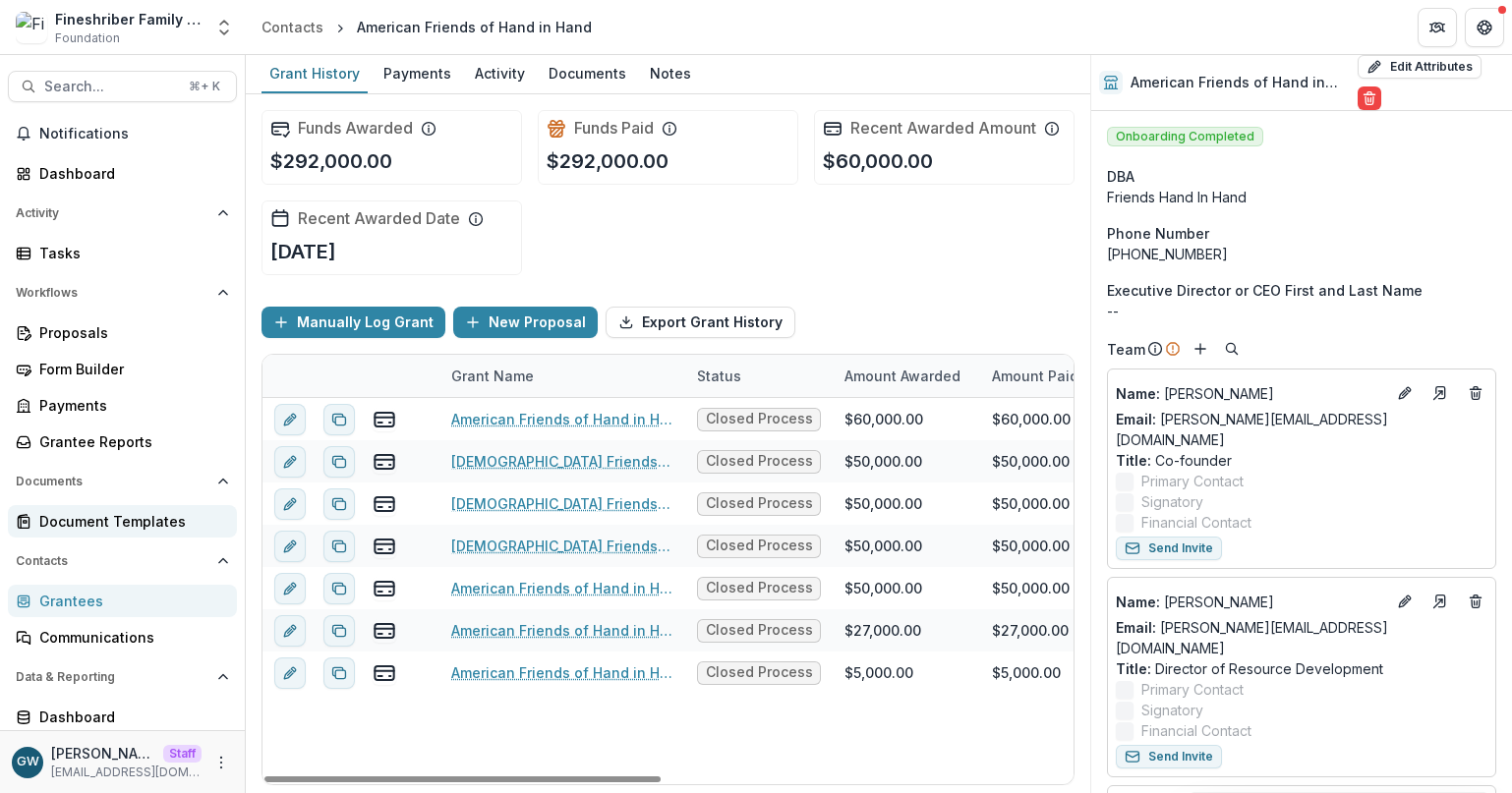
click at [125, 529] on div "Document Templates" at bounding box center [130, 521] width 182 height 21
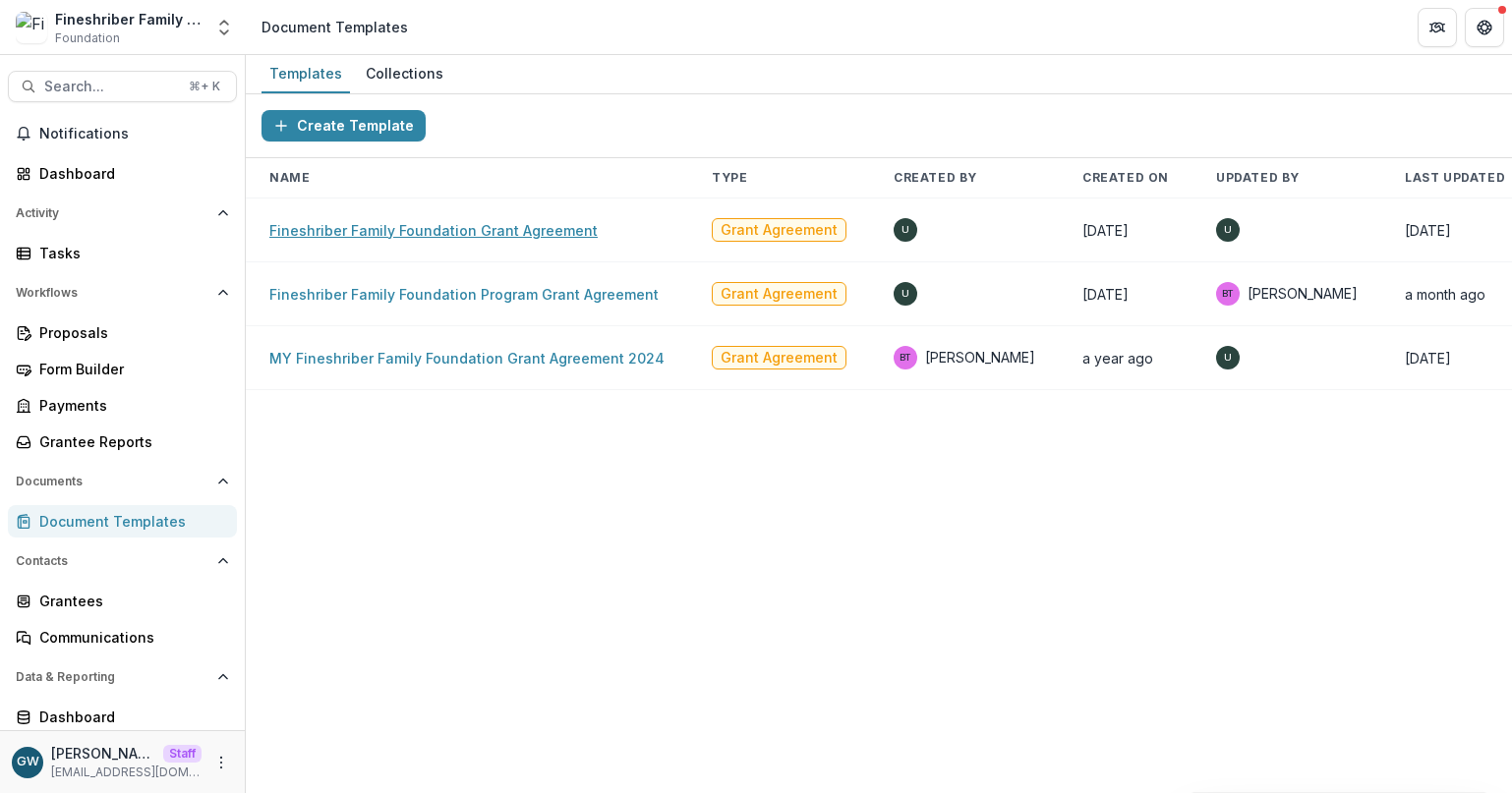
click at [426, 226] on link "Fineshriber Family Foundation Grant Agreement" at bounding box center [434, 230] width 328 height 17
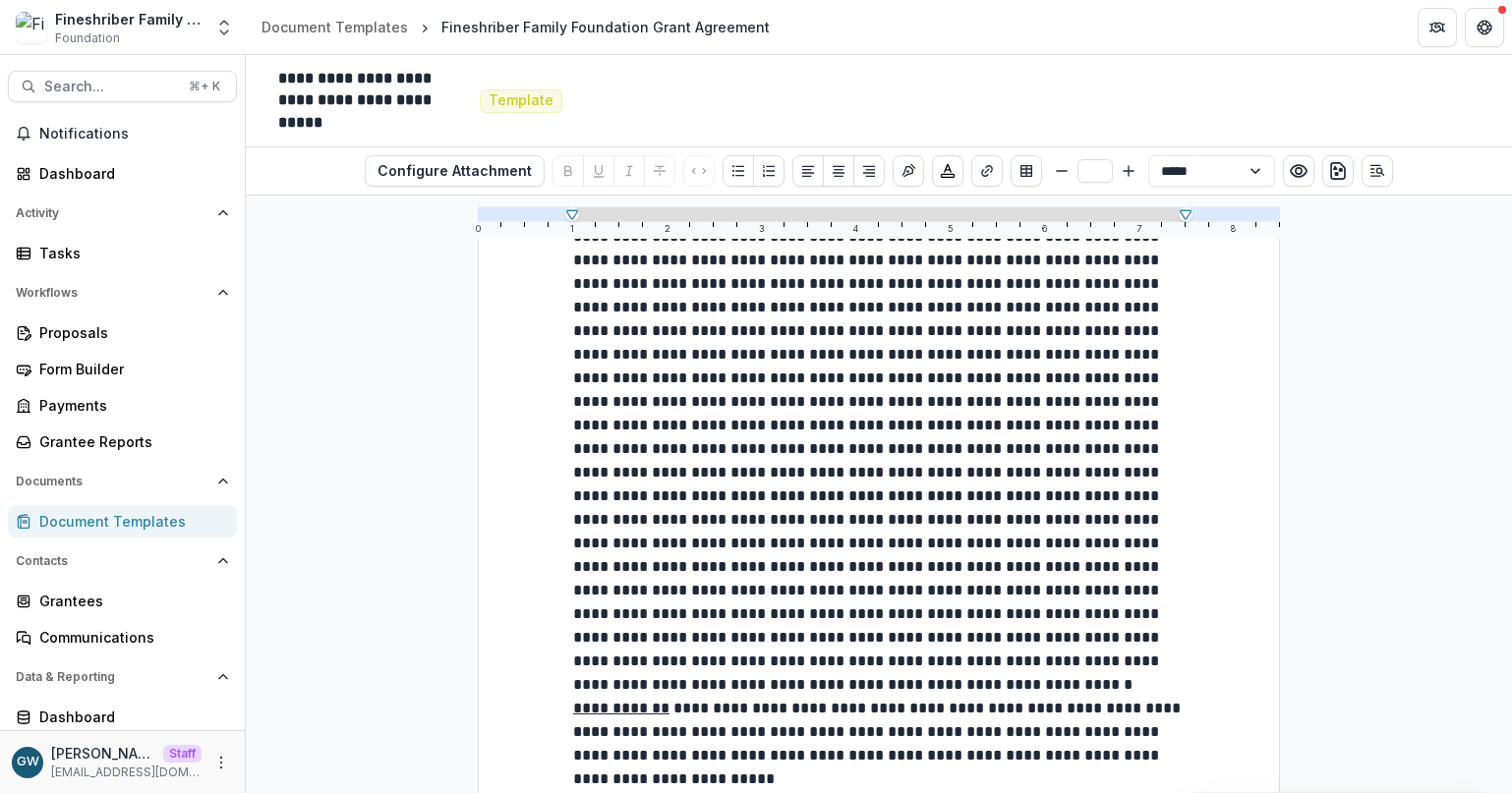
scroll to position [1634, 0]
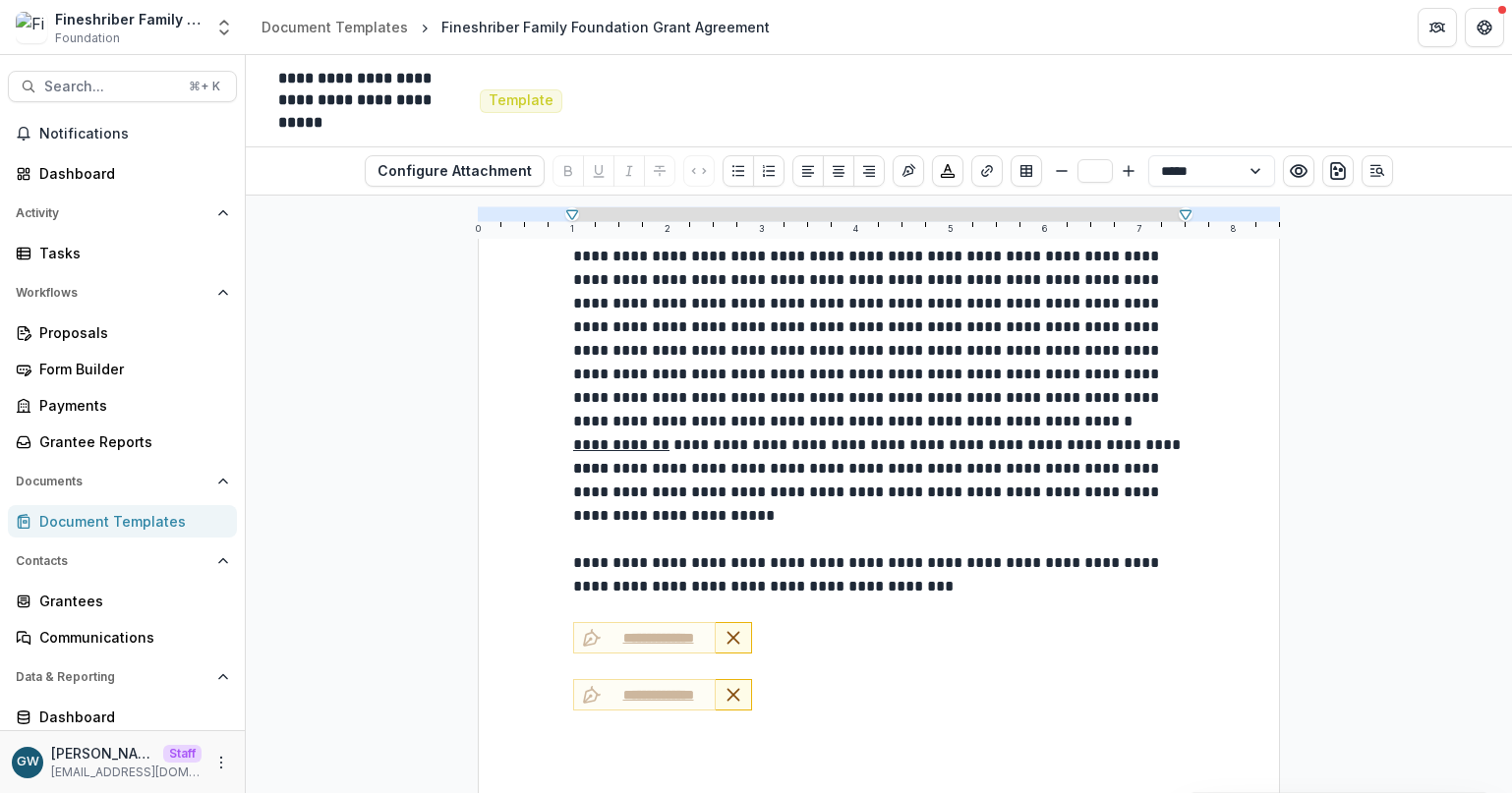
click at [145, 524] on div "Document Templates" at bounding box center [130, 521] width 182 height 21
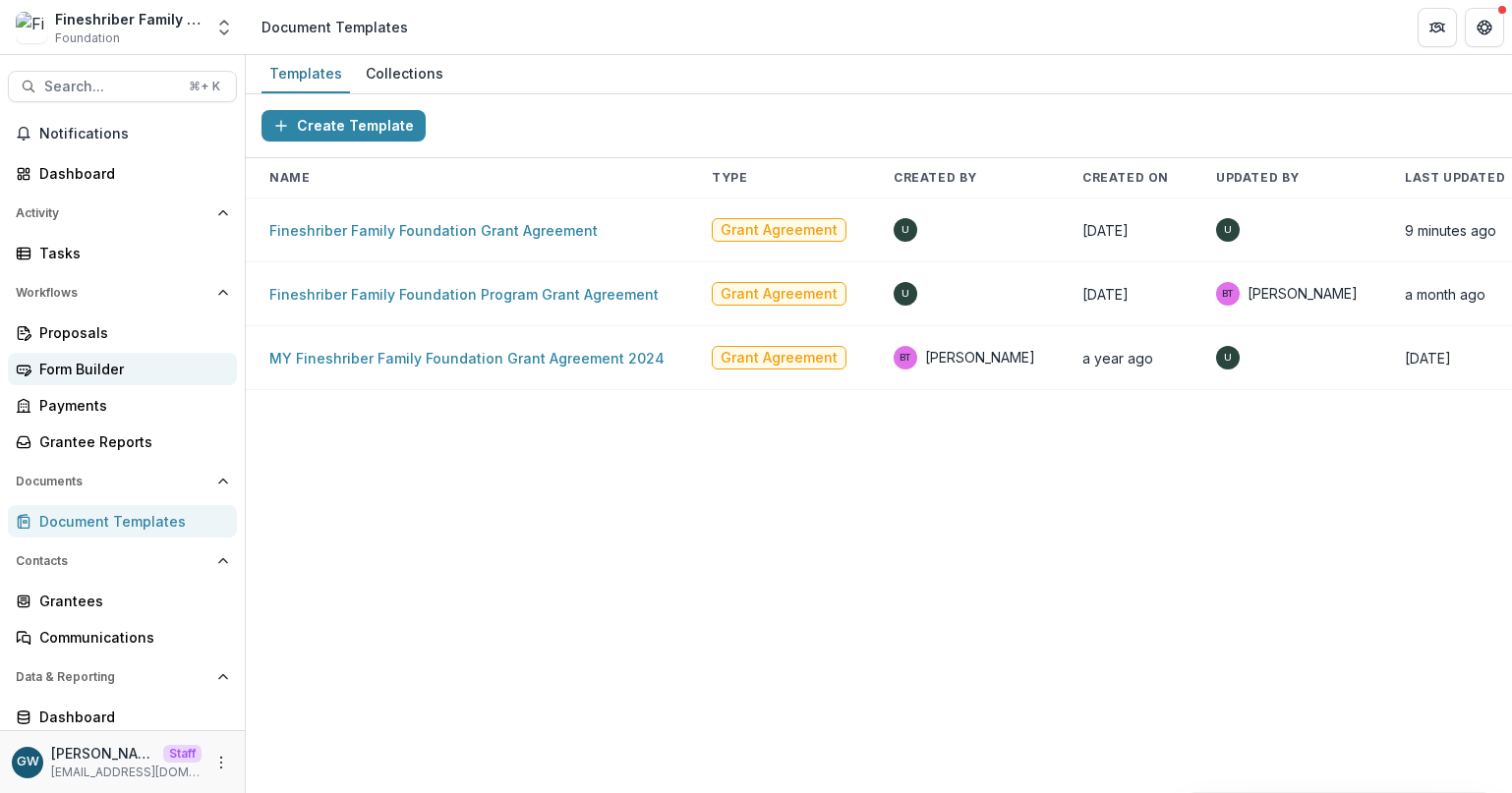
click at [111, 363] on div "Form Builder" at bounding box center [130, 368] width 182 height 21
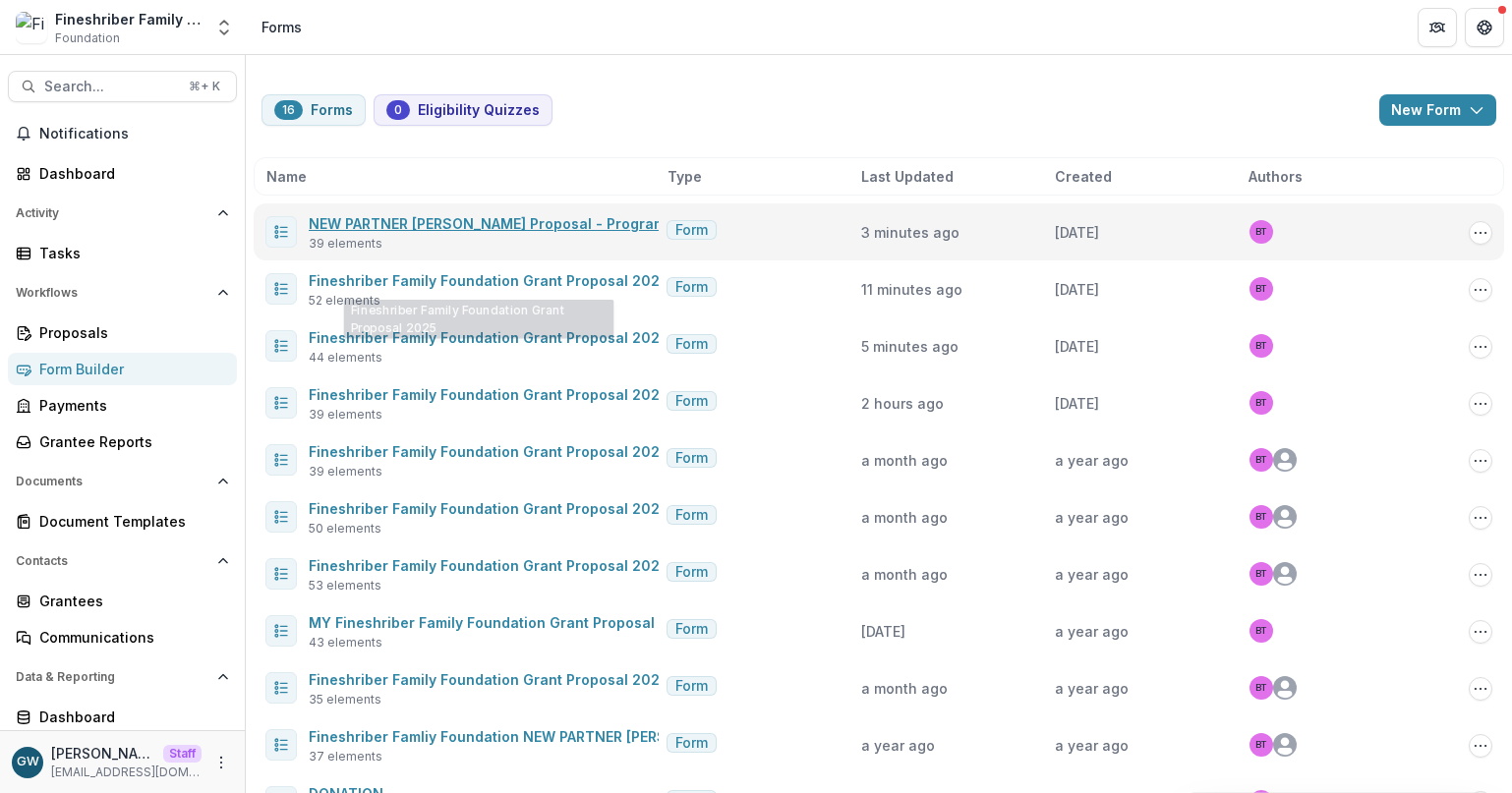
click at [499, 218] on link "NEW PARTNER Grant Proposal - Program or Project" at bounding box center [523, 223] width 430 height 17
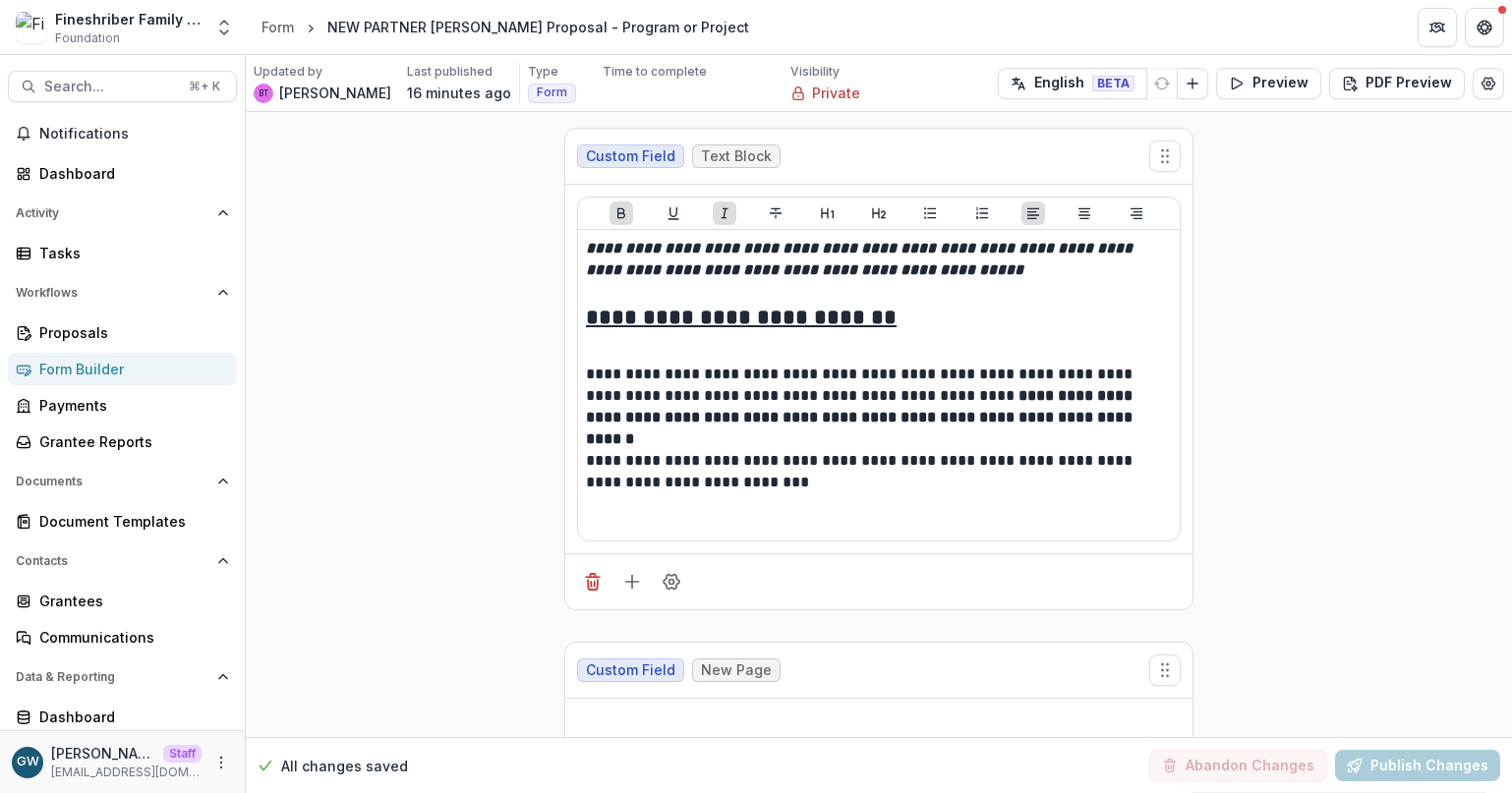
scroll to position [14503, 0]
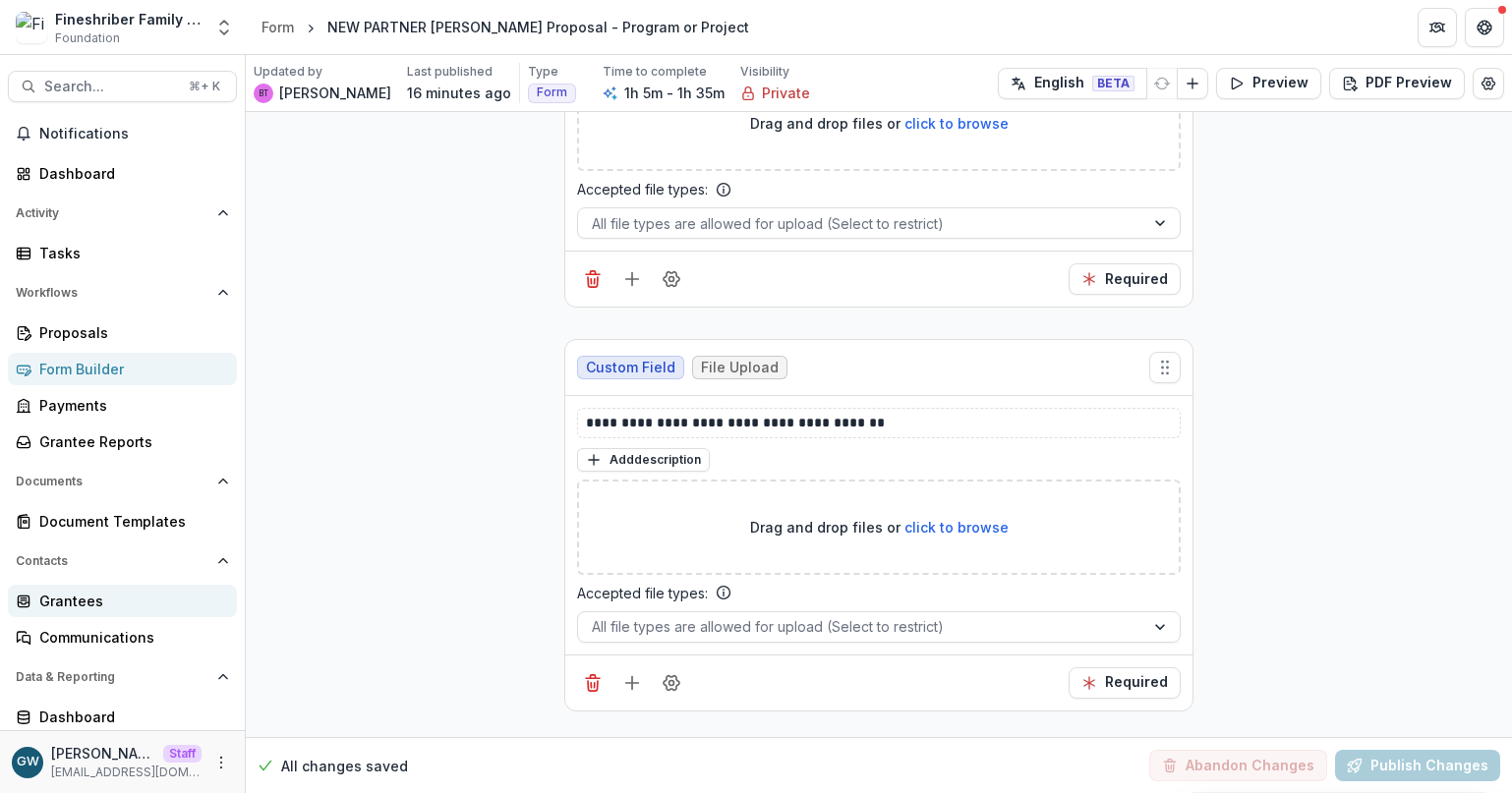
click at [87, 593] on div "Grantees" at bounding box center [130, 600] width 182 height 21
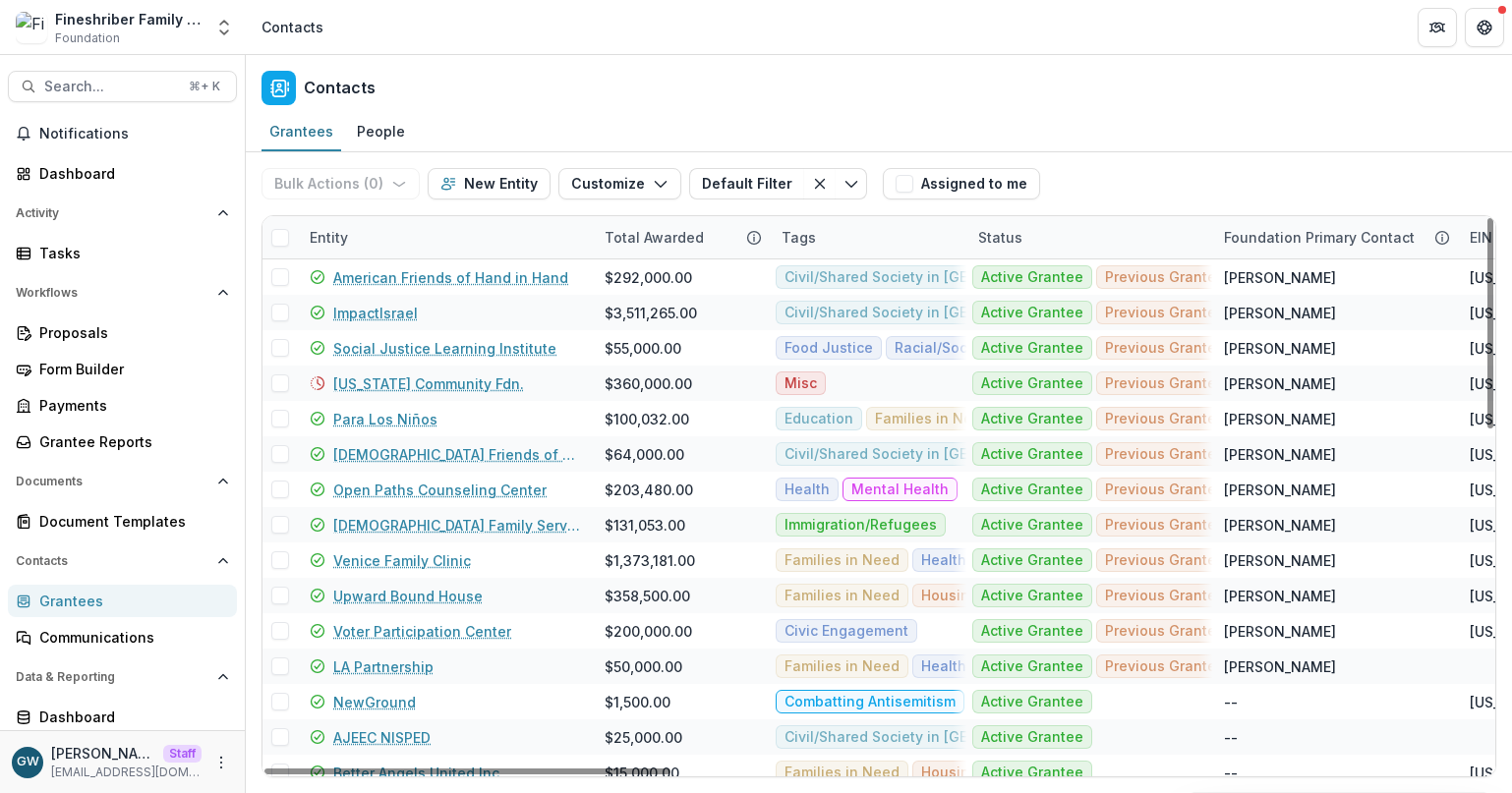
click at [411, 240] on div "Entity" at bounding box center [445, 237] width 295 height 42
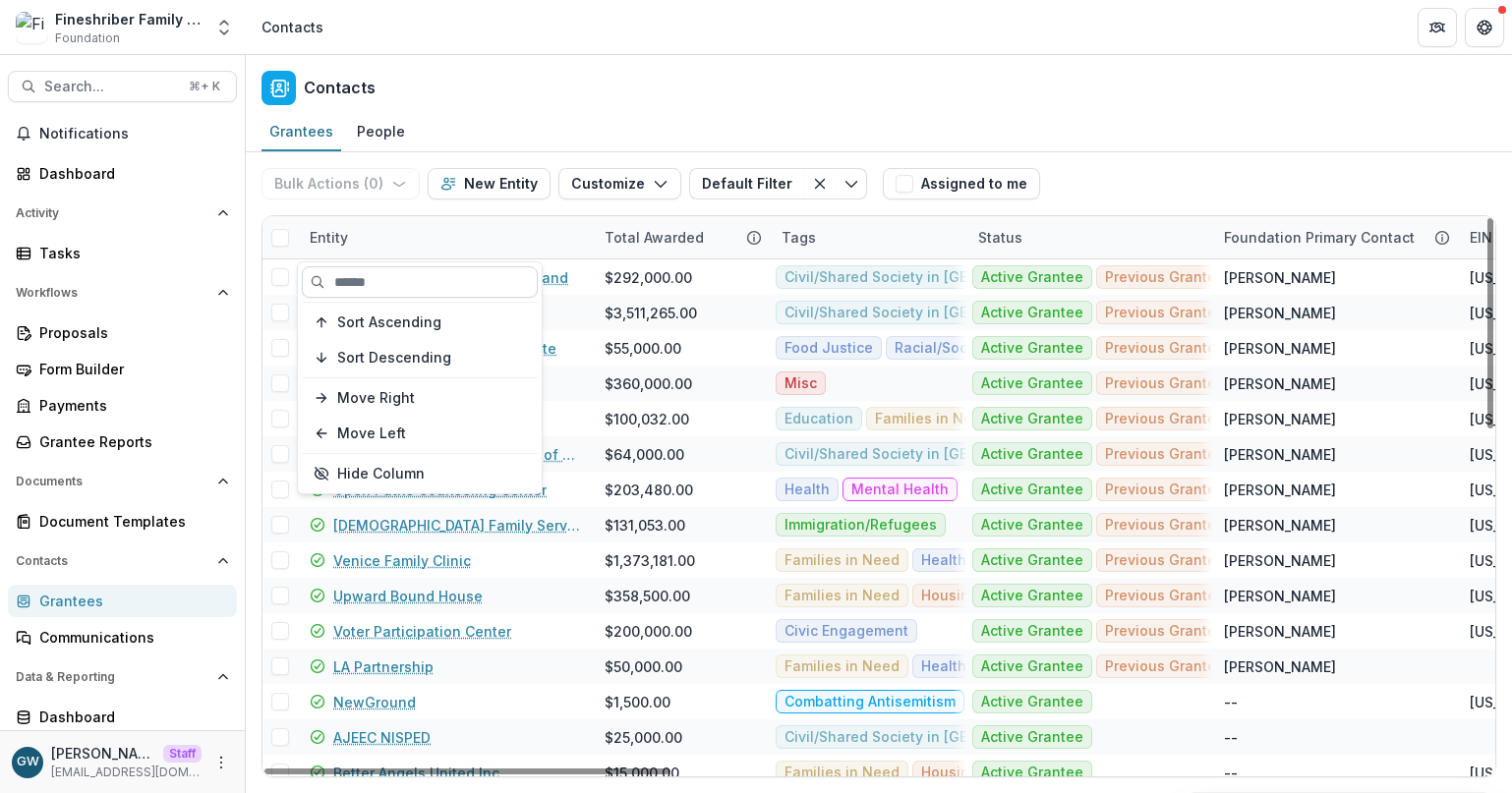
click at [405, 274] on input at bounding box center [420, 282] width 236 height 32
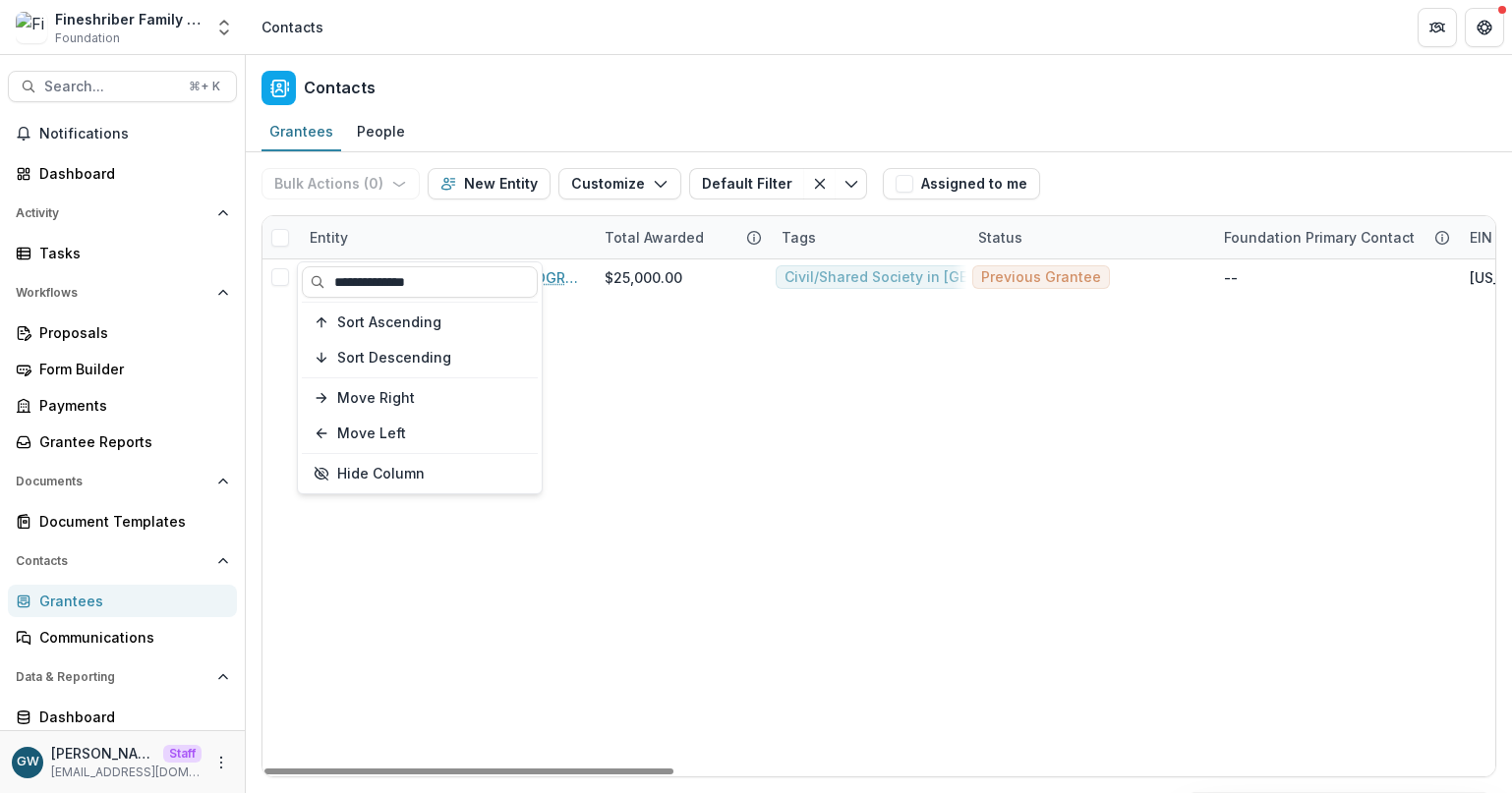
type input "**********"
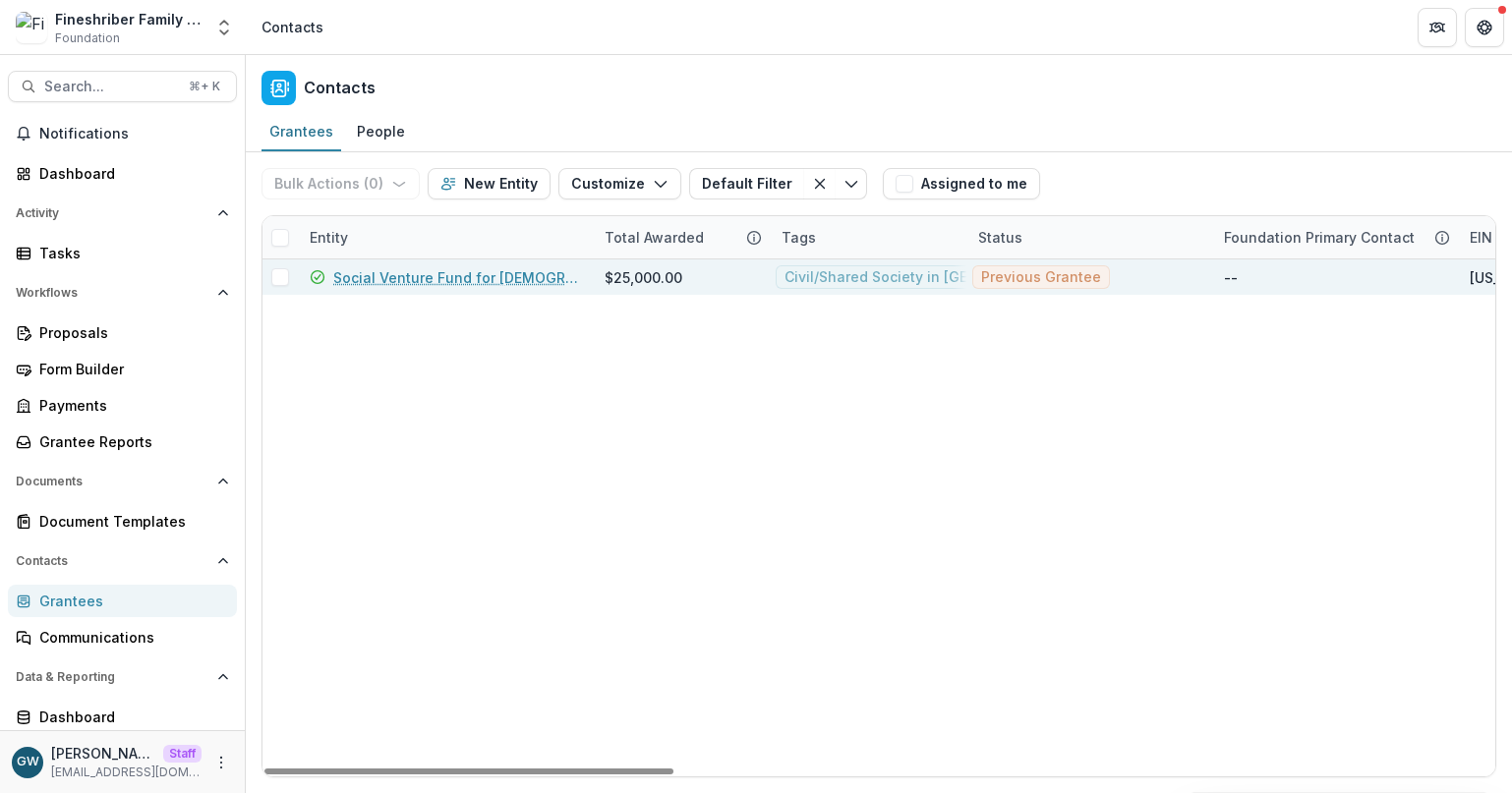
click at [499, 279] on link "Social Venture Fund for Jewish-Arab Equality and Shared Society in Israel" at bounding box center [456, 278] width 248 height 21
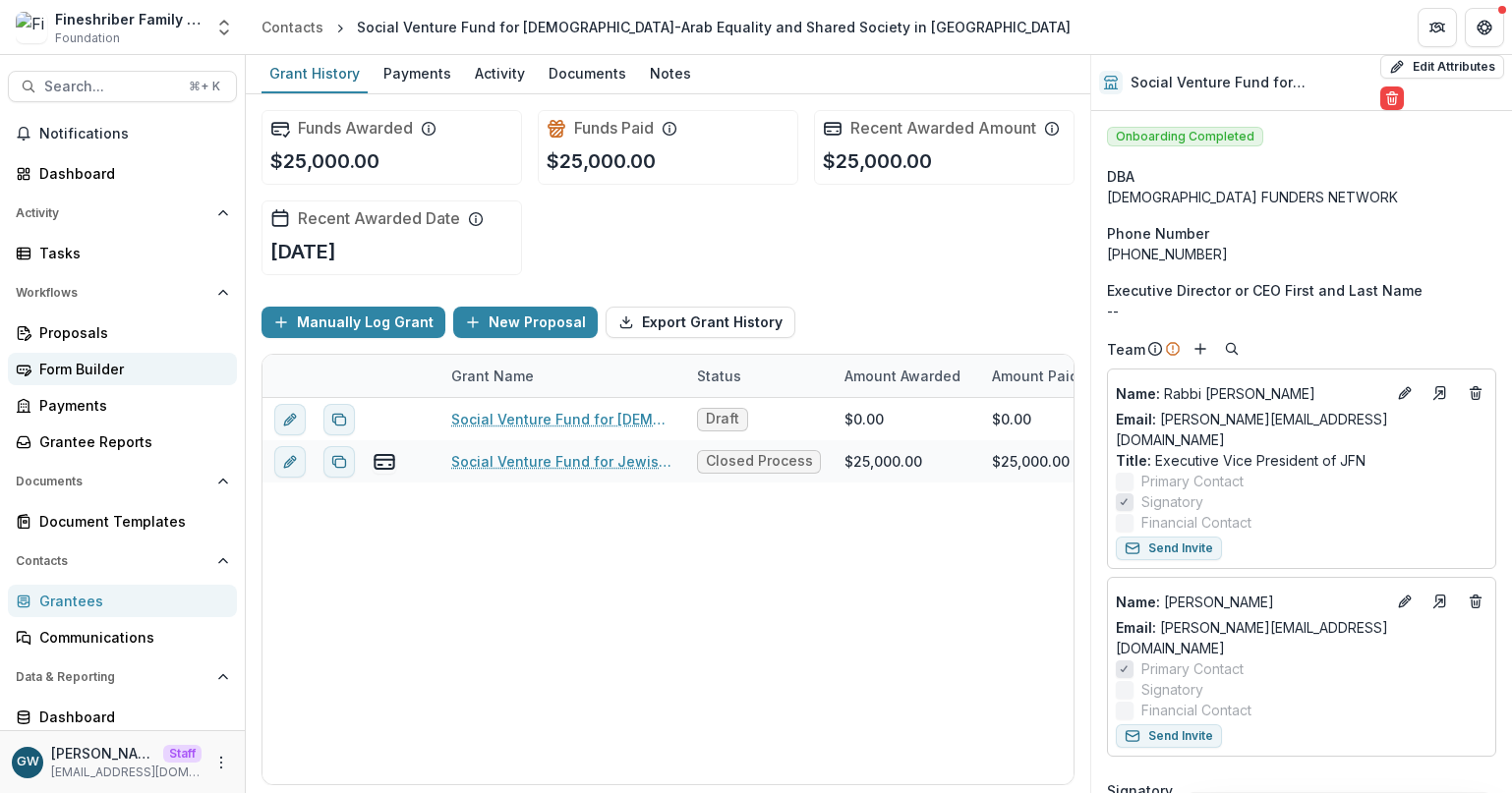
click at [97, 370] on div "Form Builder" at bounding box center [130, 368] width 182 height 21
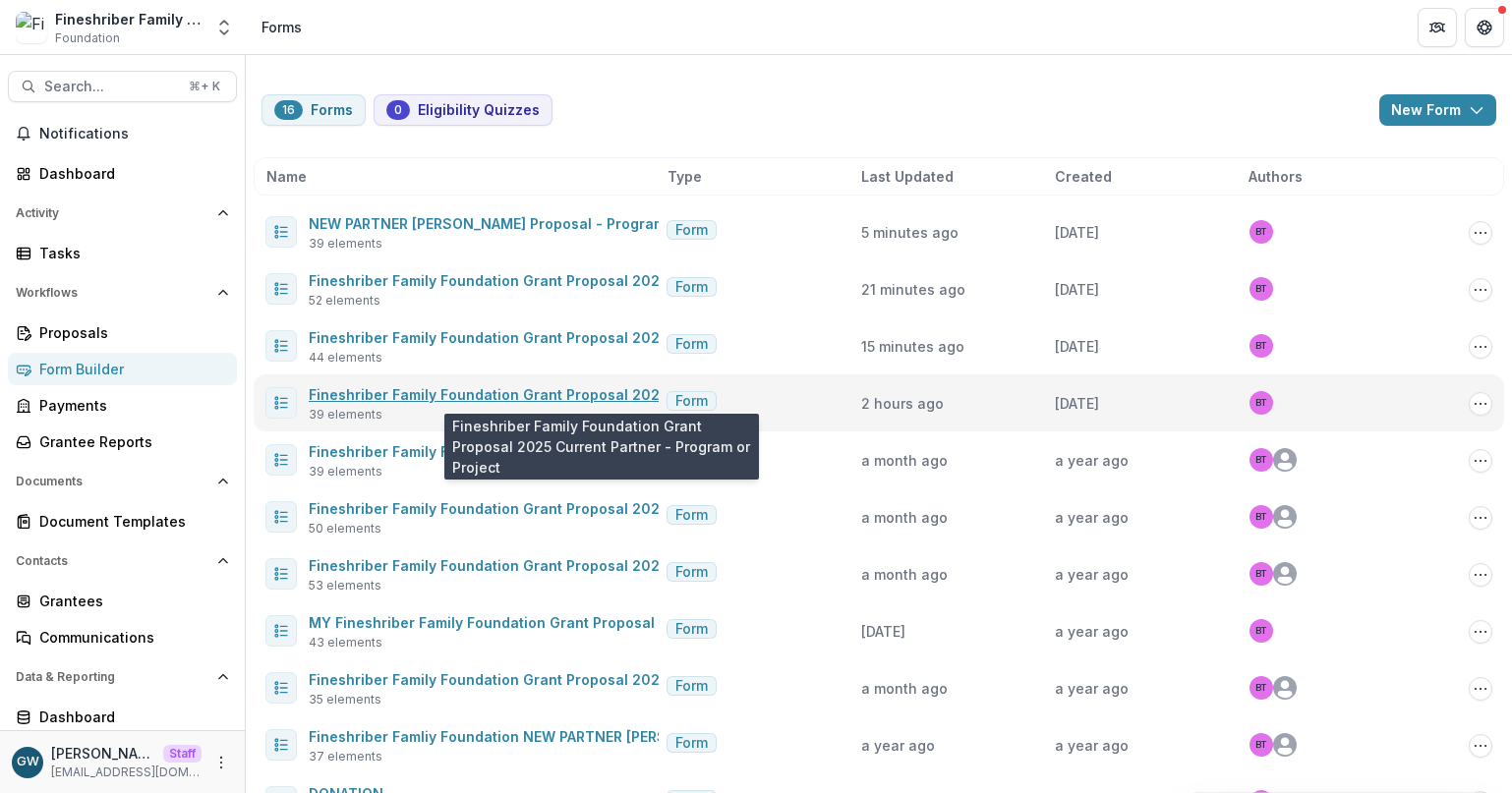
click at [482, 397] on link "Fineshriber Family Foundation Grant Proposal 2025 Current Partner - Program or …" at bounding box center [619, 394] width 620 height 17
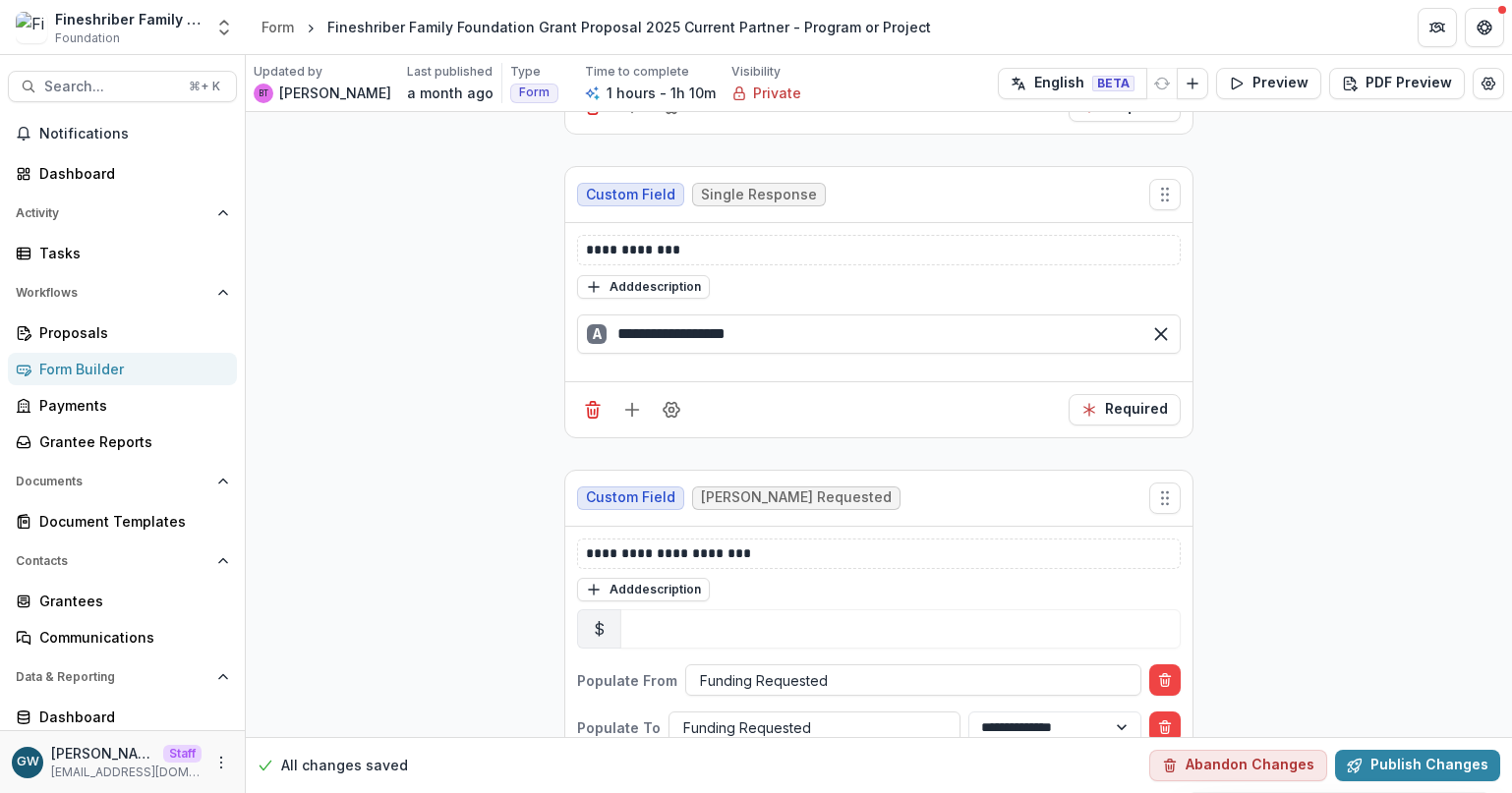
scroll to position [218, 0]
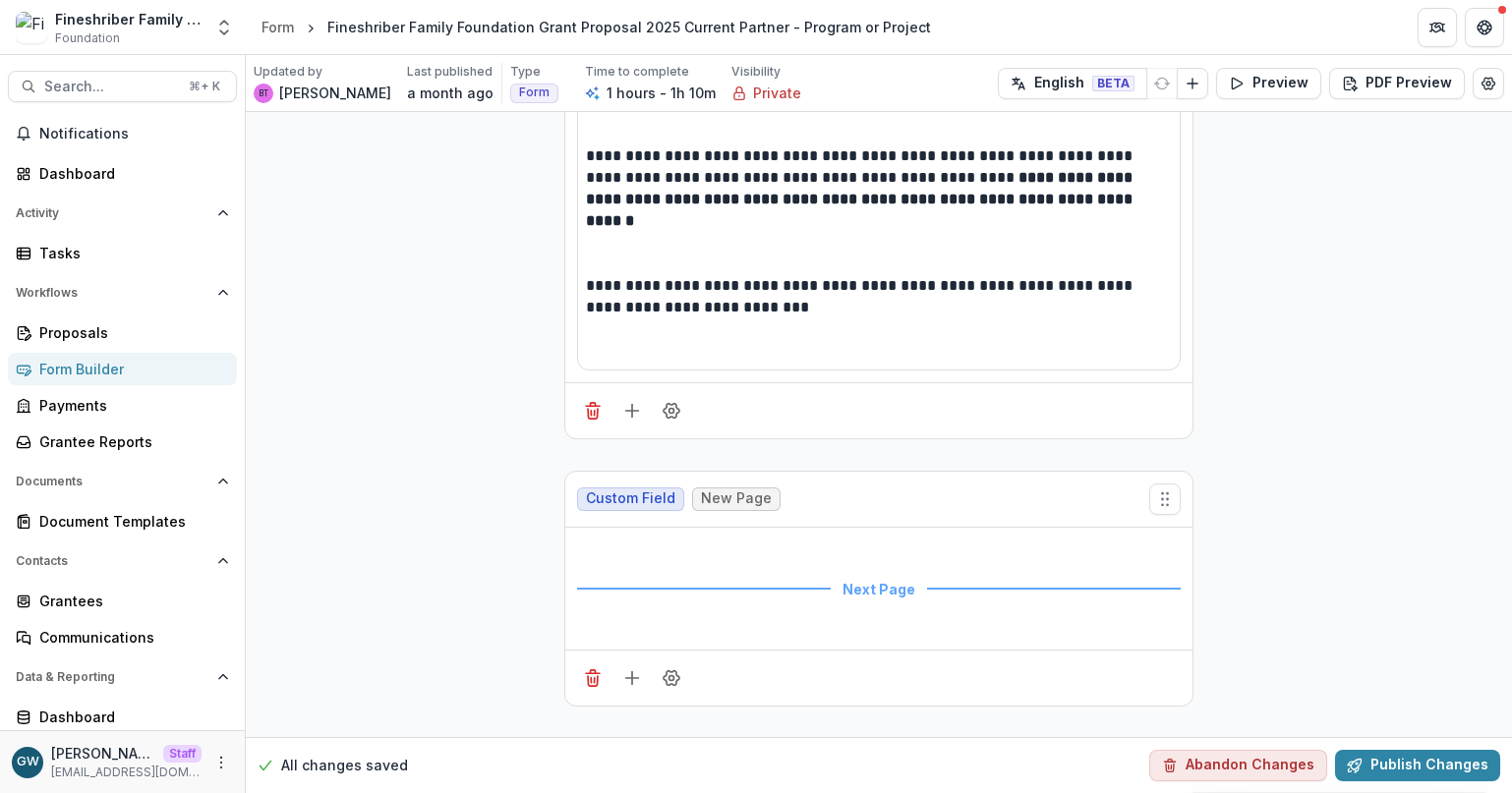
click at [71, 374] on div "Form Builder" at bounding box center [130, 368] width 182 height 21
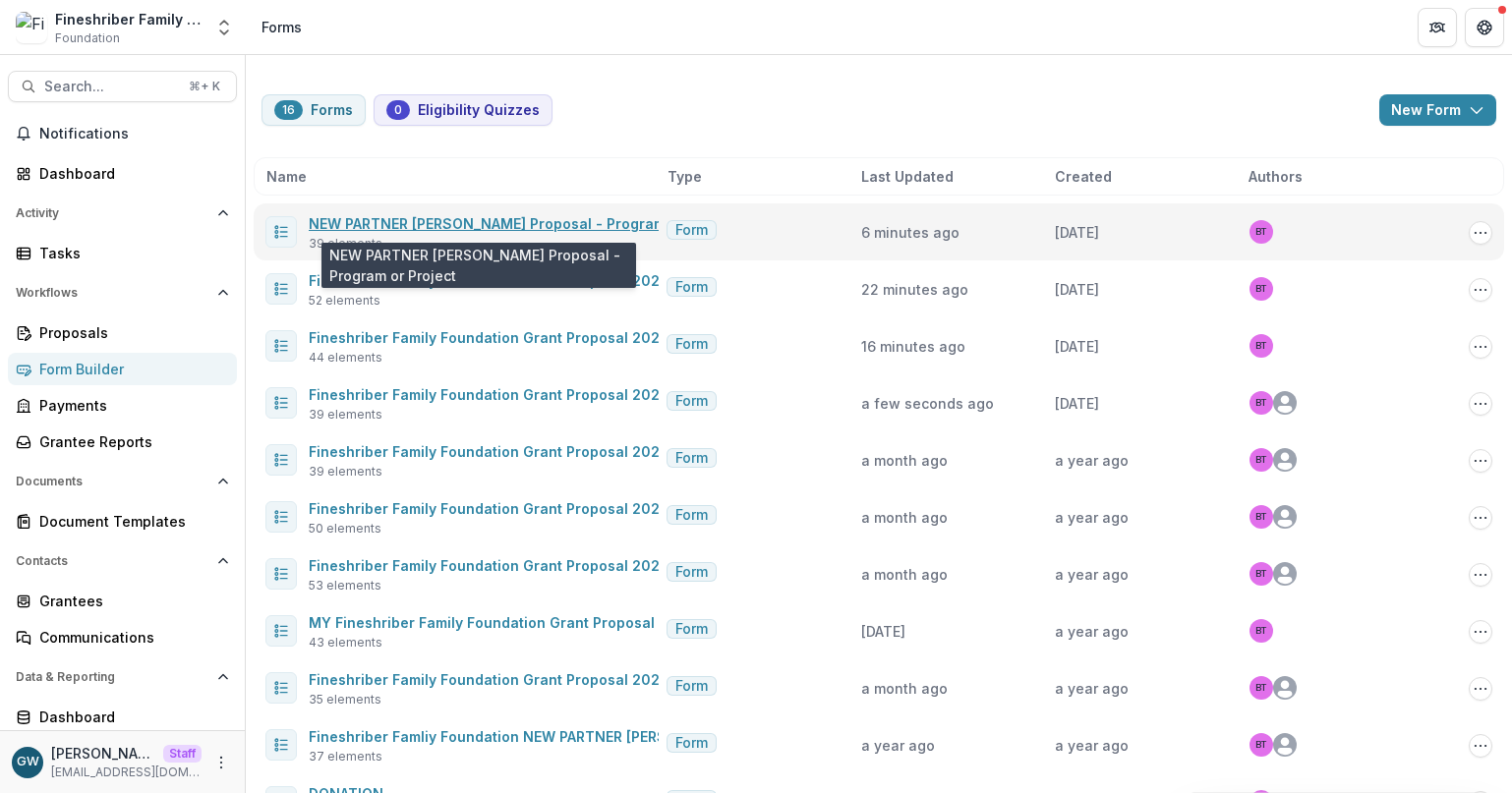
click at [543, 219] on link "NEW PARTNER Grant Proposal - Program or Project" at bounding box center [523, 223] width 430 height 17
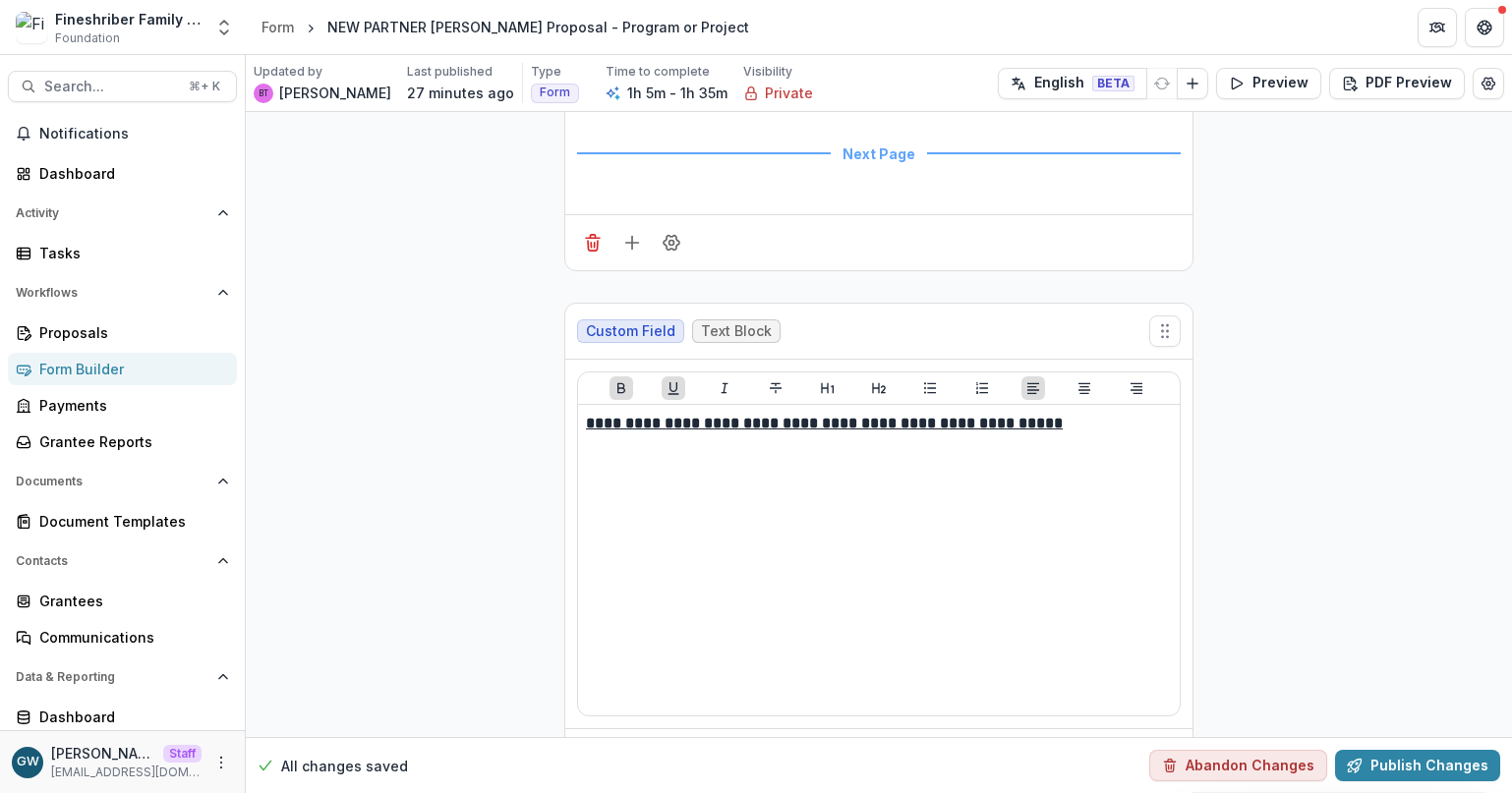
scroll to position [6579, 0]
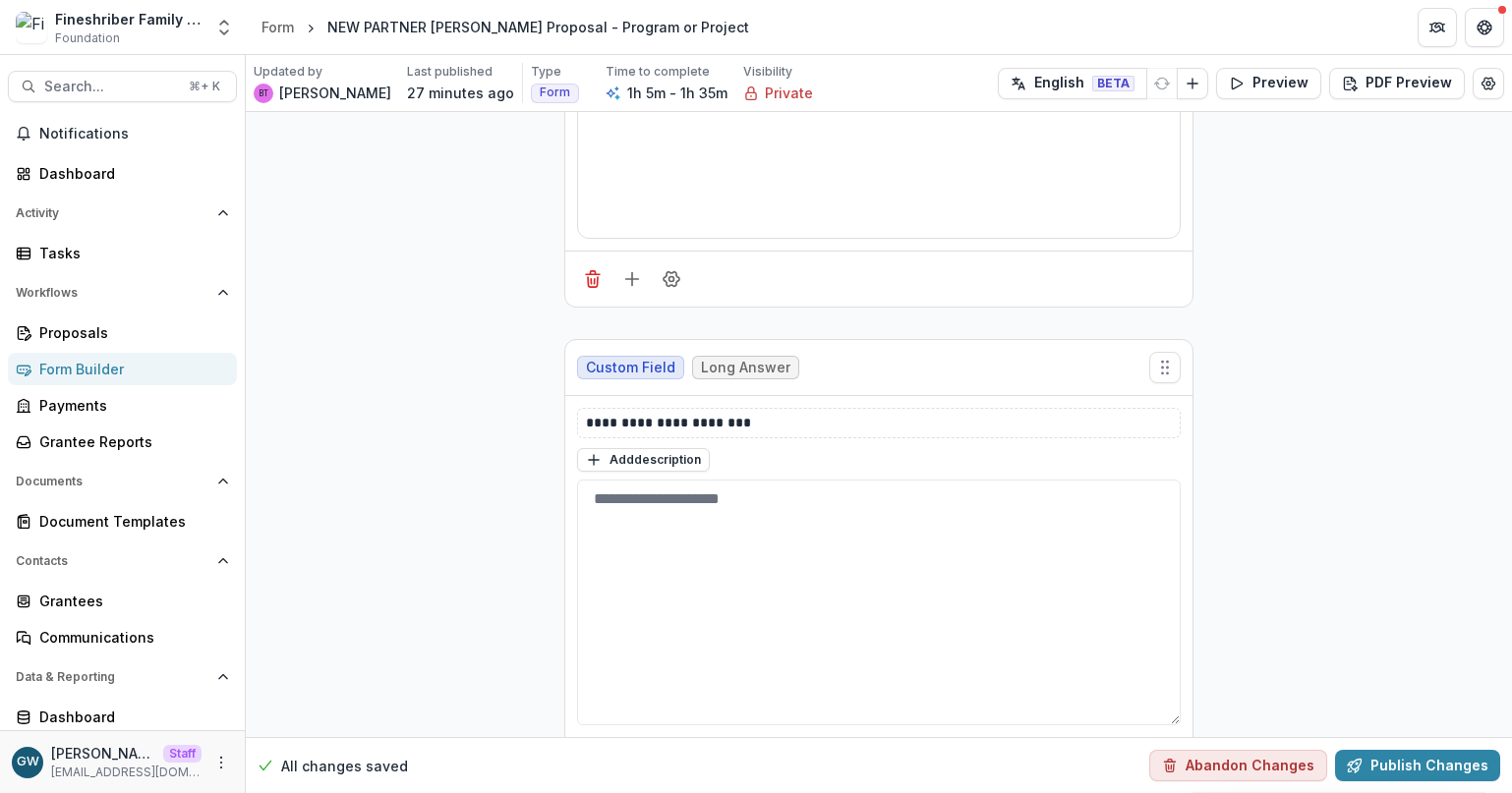
click at [127, 365] on div "Form Builder" at bounding box center [130, 368] width 182 height 21
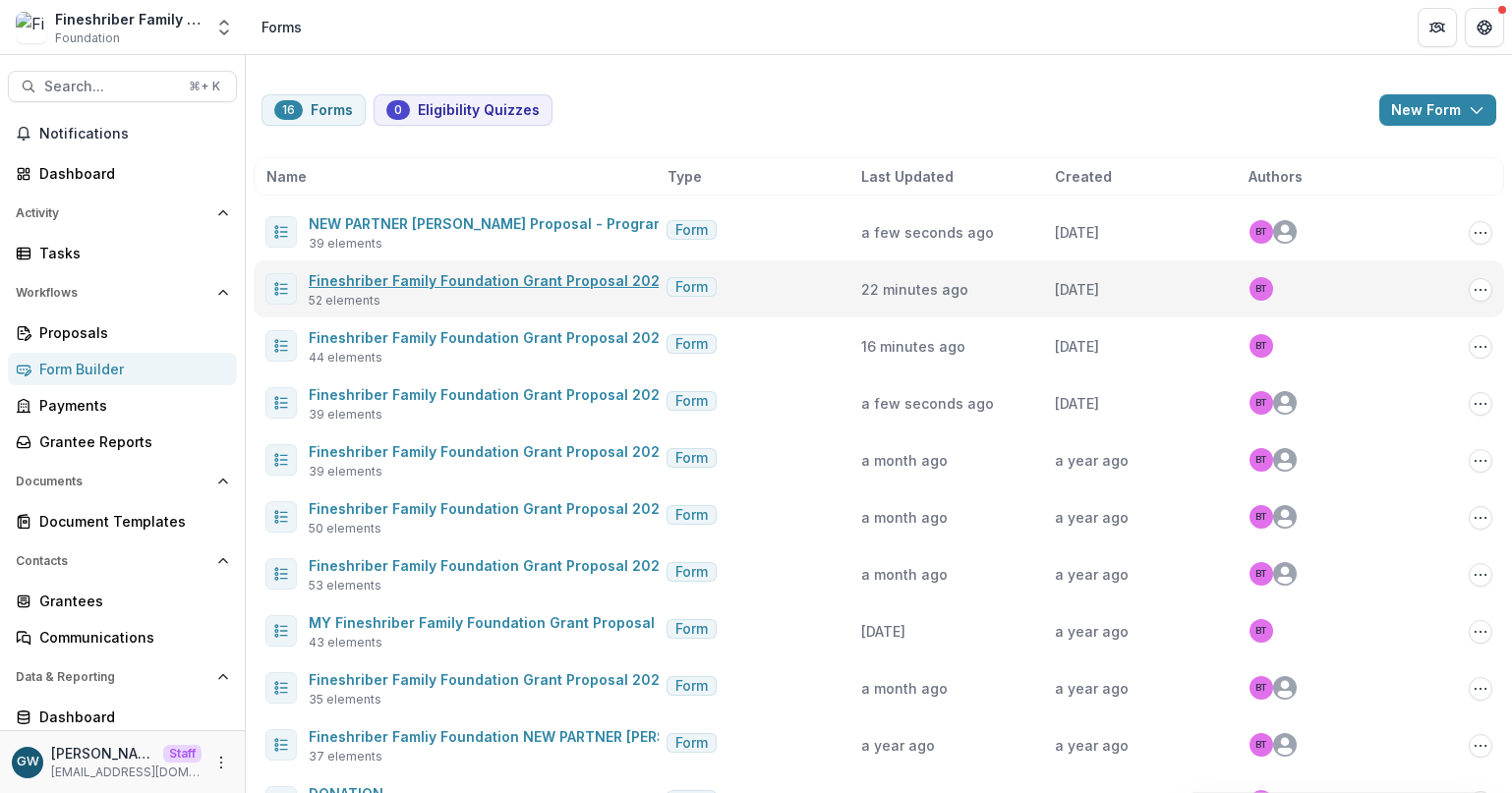
click at [557, 277] on link "Fineshriber Family Foundation Grant Proposal 2025" at bounding box center [489, 280] width 359 height 17
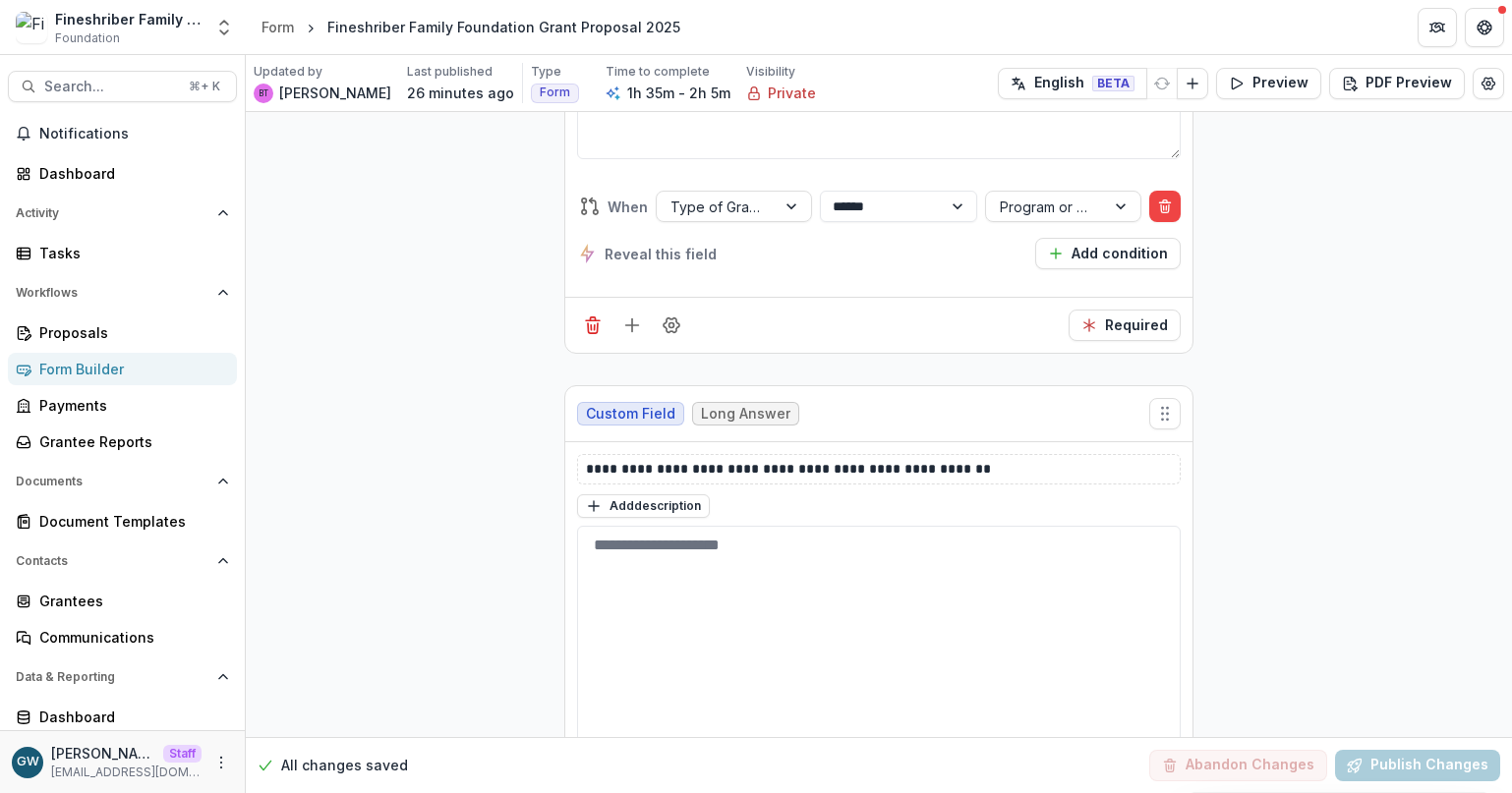
scroll to position [9174, 0]
click at [109, 365] on div "Form Builder" at bounding box center [130, 368] width 182 height 21
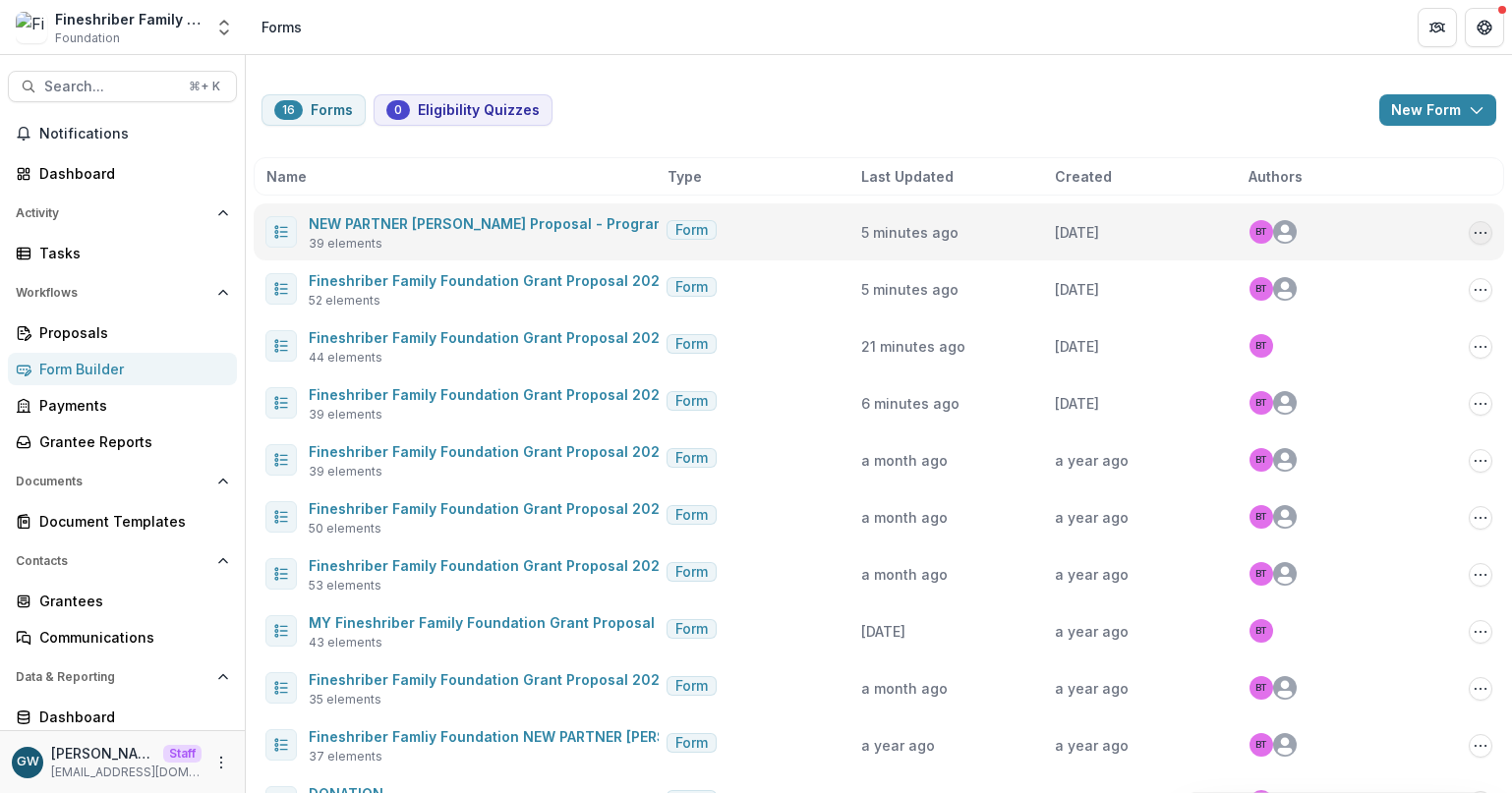
click at [1479, 235] on icon "Options" at bounding box center [1480, 233] width 16 height 16
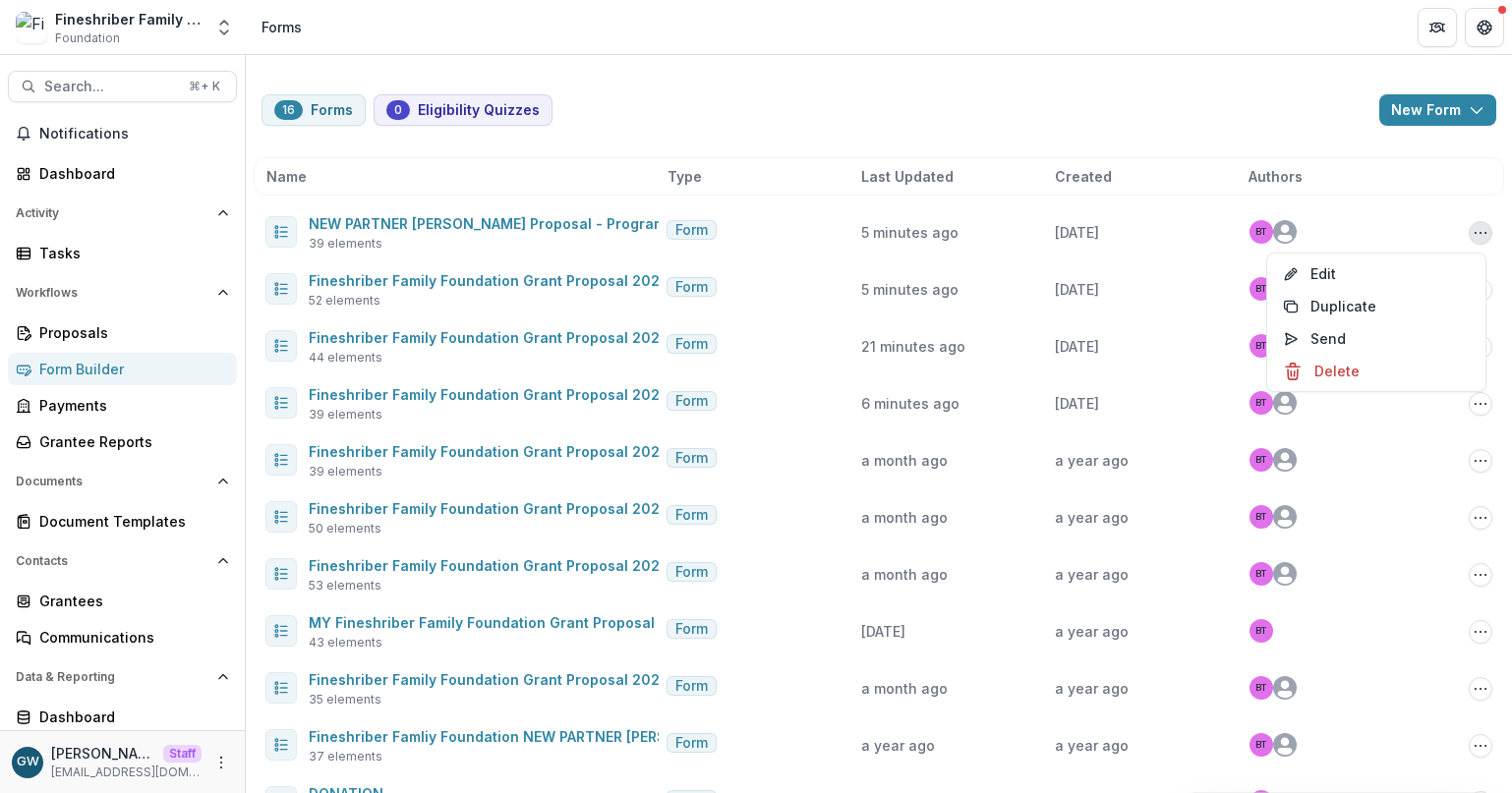
click at [1287, 132] on div "16 Forms 0 Eligibility Quizzes New Form New Eligibility Quiz New Form Name Type…" at bounding box center [879, 594] width 1266 height 1076
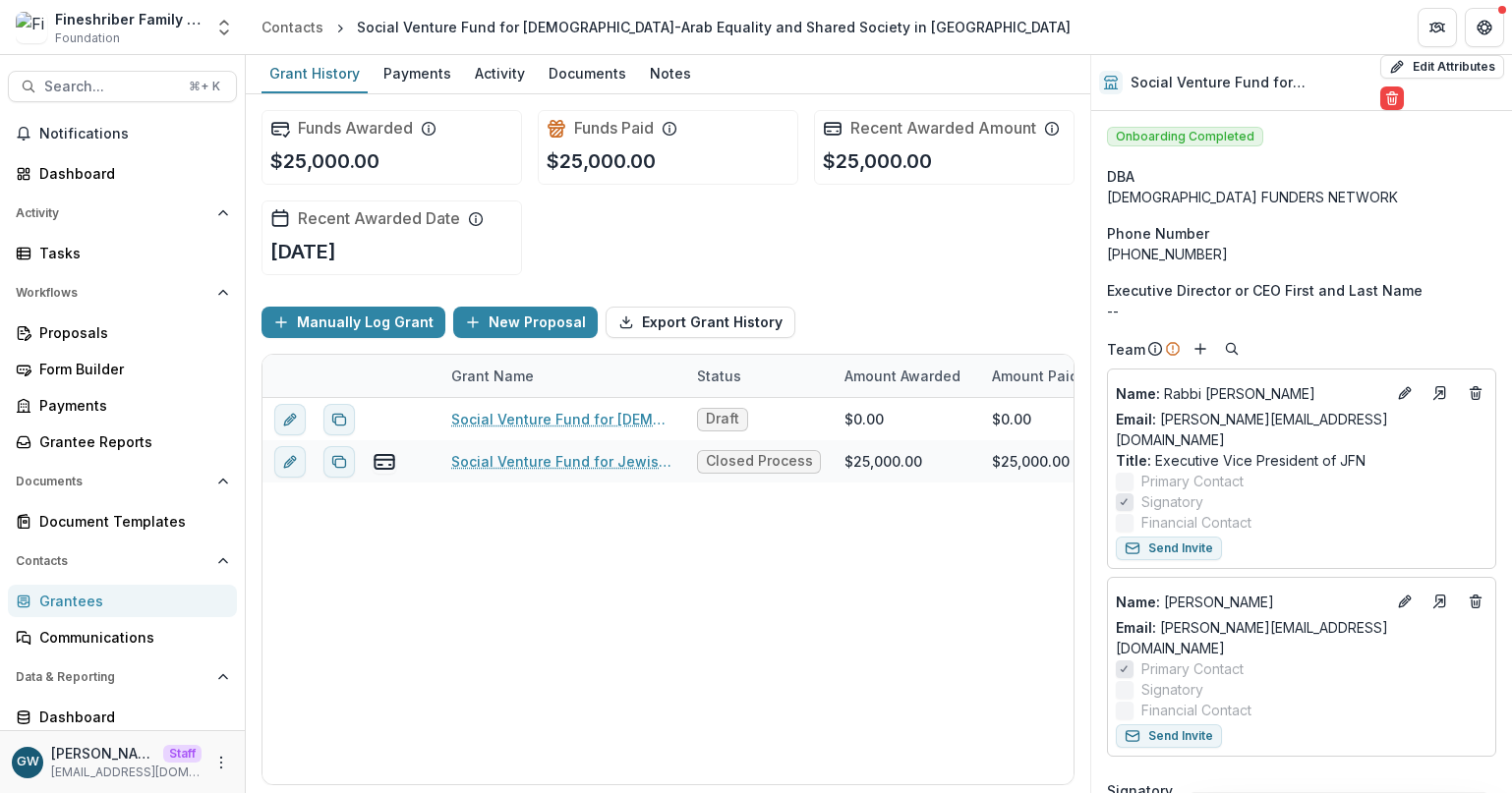
click at [91, 589] on link "Grantees" at bounding box center [122, 600] width 229 height 33
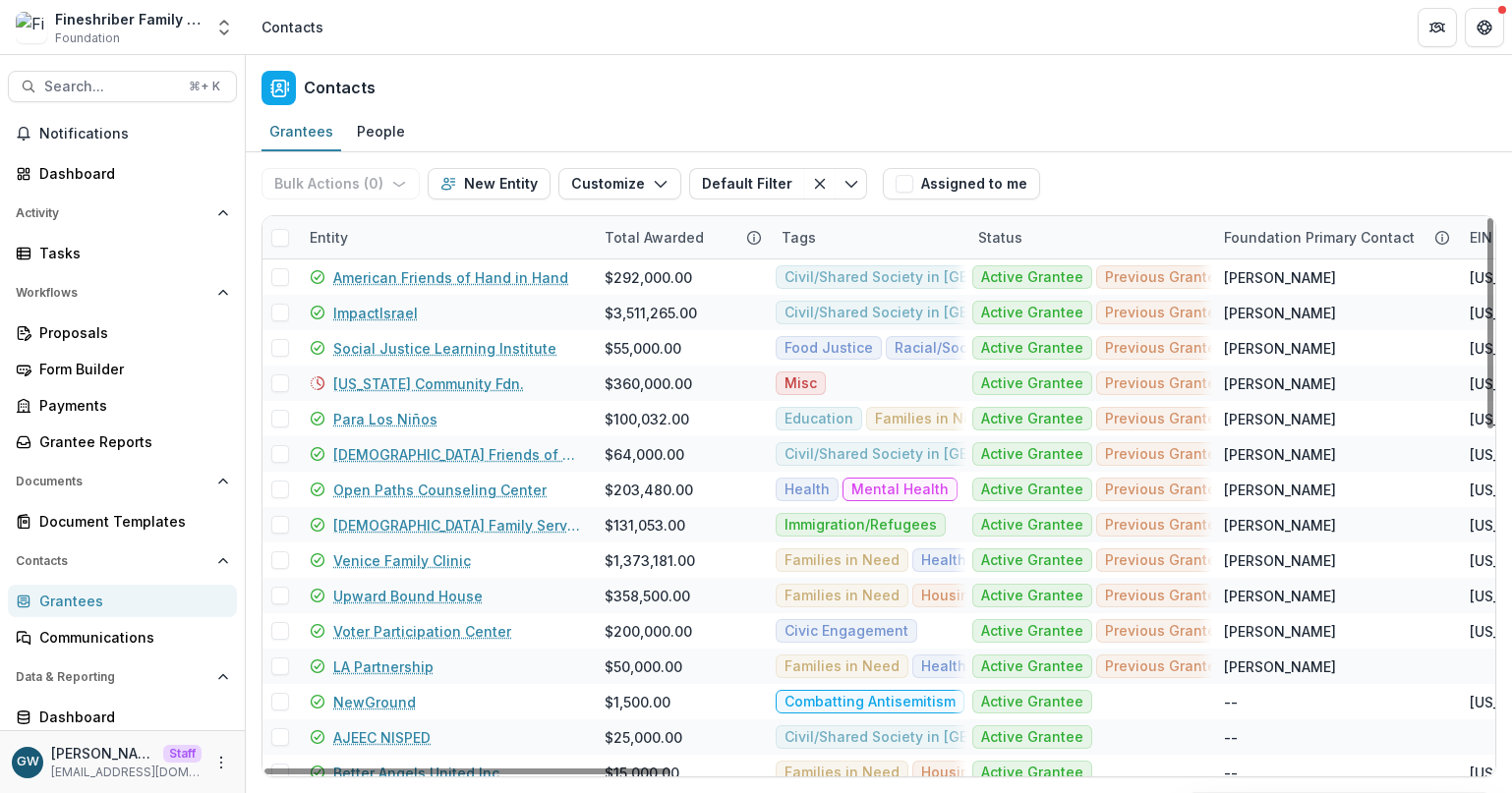
click at [418, 237] on div "Entity" at bounding box center [445, 237] width 295 height 42
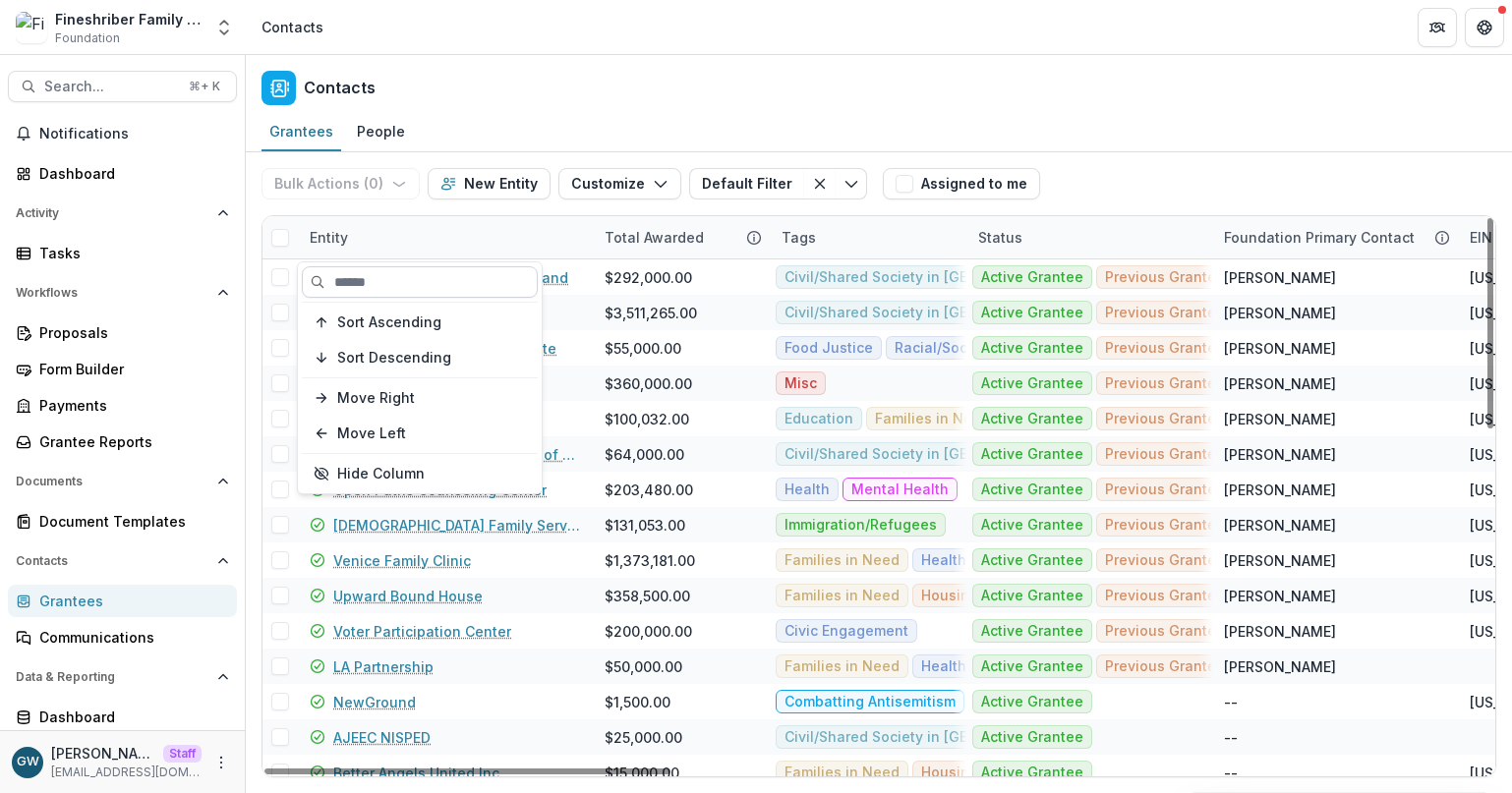
click at [421, 286] on input at bounding box center [420, 282] width 236 height 32
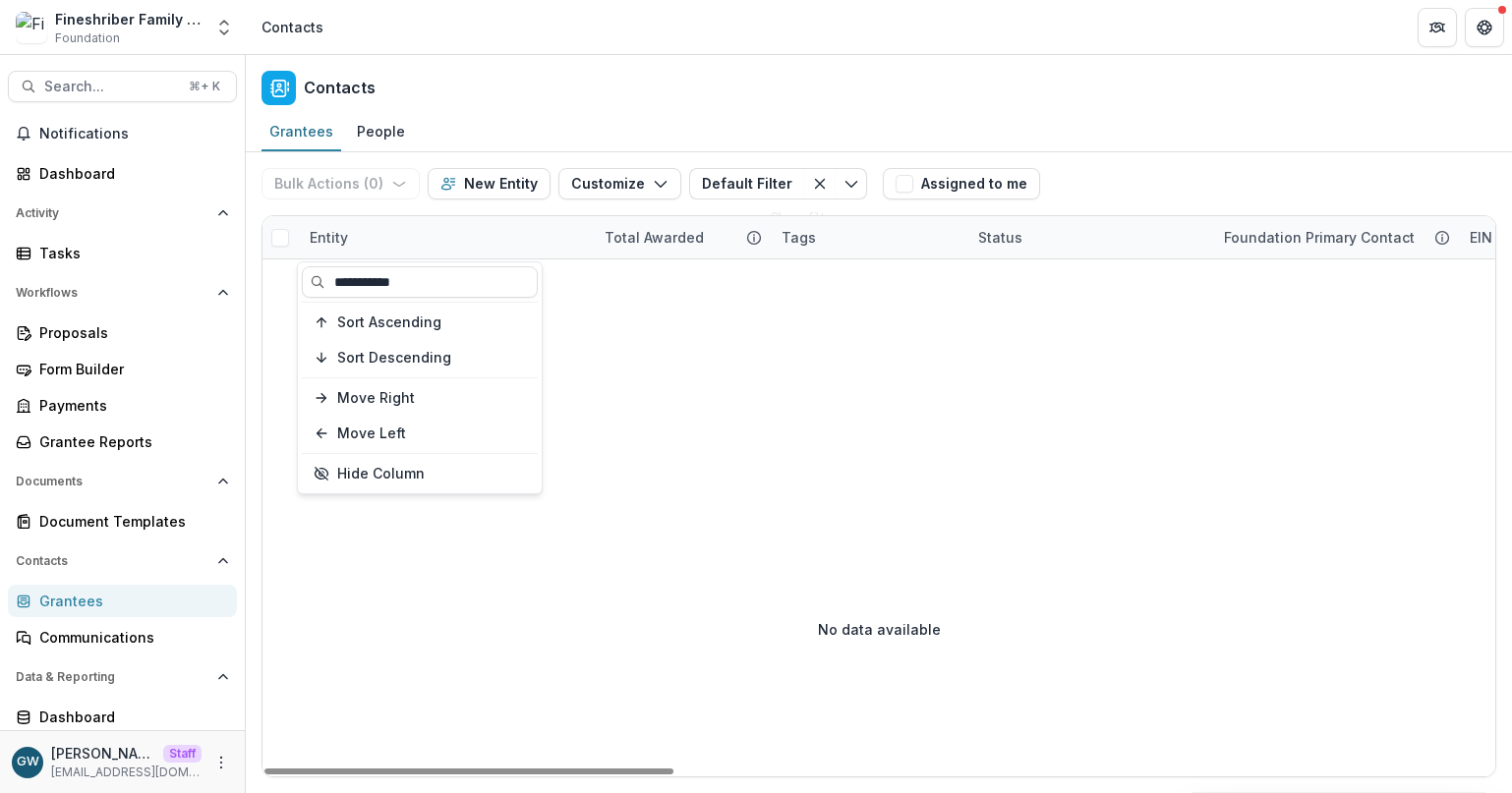
type input "**********"
click at [1150, 61] on div "Contacts" at bounding box center [879, 84] width 1266 height 58
click at [434, 232] on div "Entity" at bounding box center [445, 237] width 295 height 42
click at [375, 291] on input "**********" at bounding box center [420, 282] width 236 height 32
click at [410, 287] on input "**********" at bounding box center [420, 282] width 236 height 32
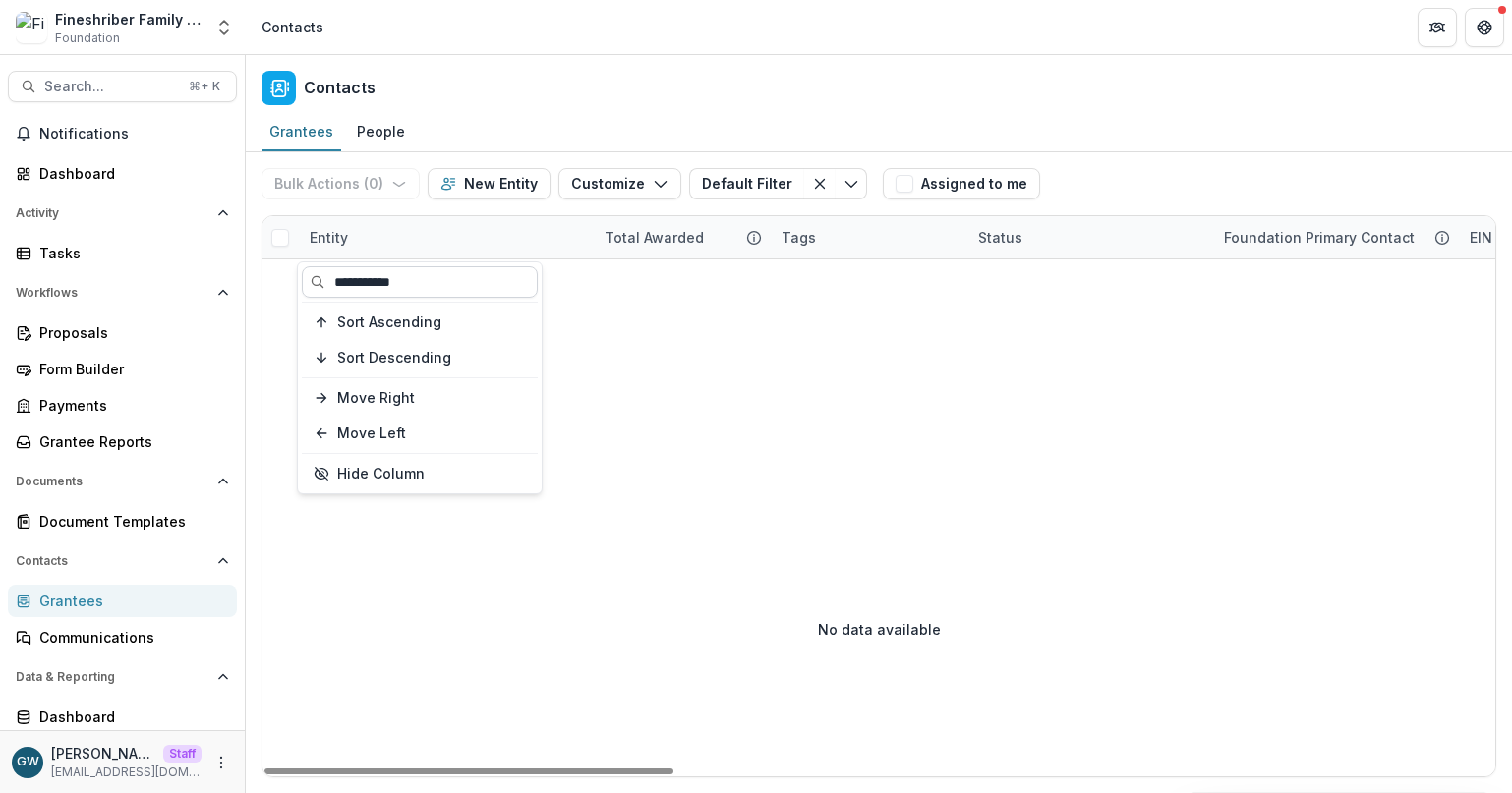
click at [410, 287] on input "**********" at bounding box center [420, 282] width 236 height 32
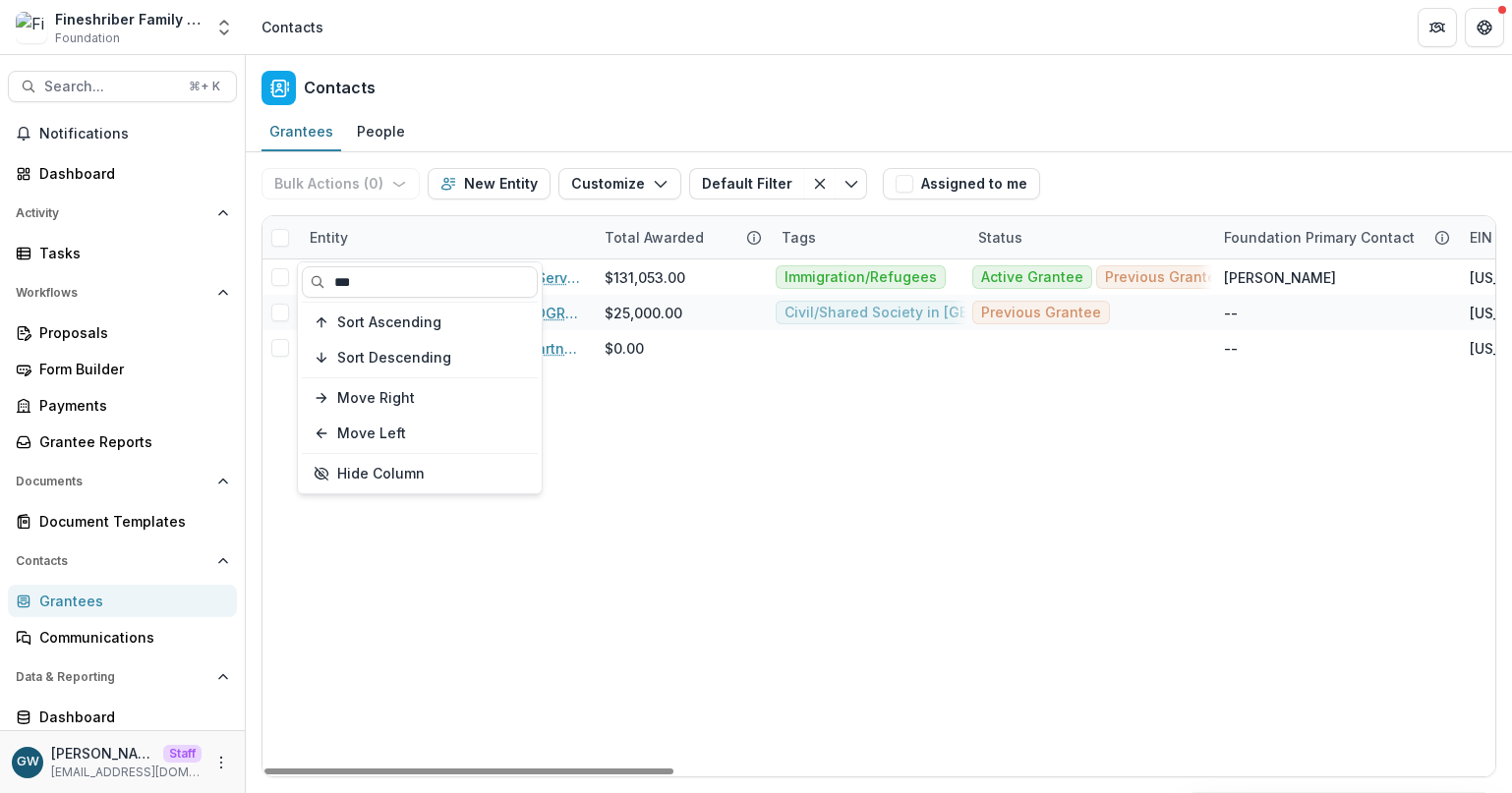
type input "***"
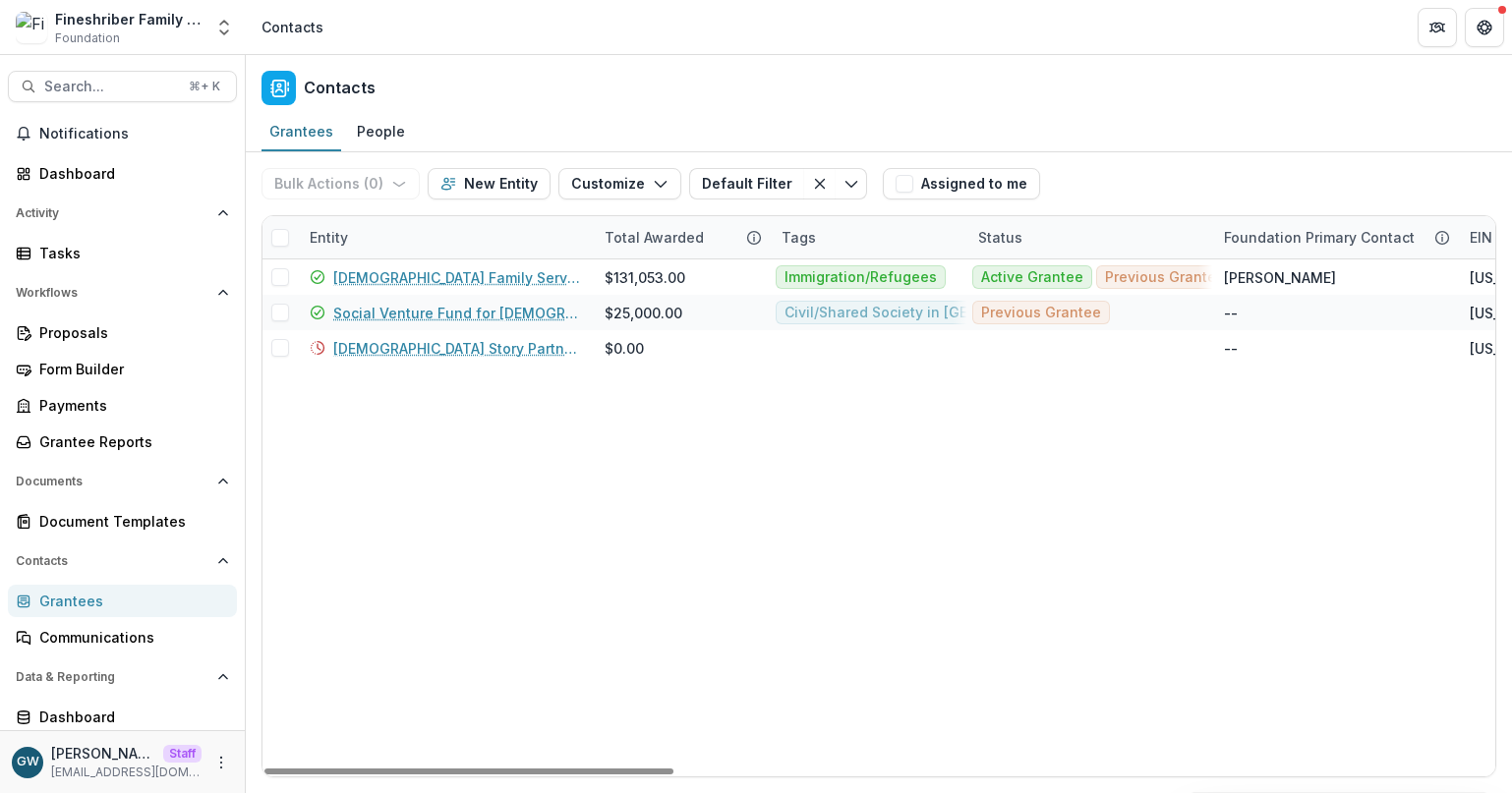
click at [1300, 93] on div "Contacts" at bounding box center [879, 84] width 1266 height 58
click at [593, 237] on div "Total Awarded" at bounding box center [654, 237] width 122 height 21
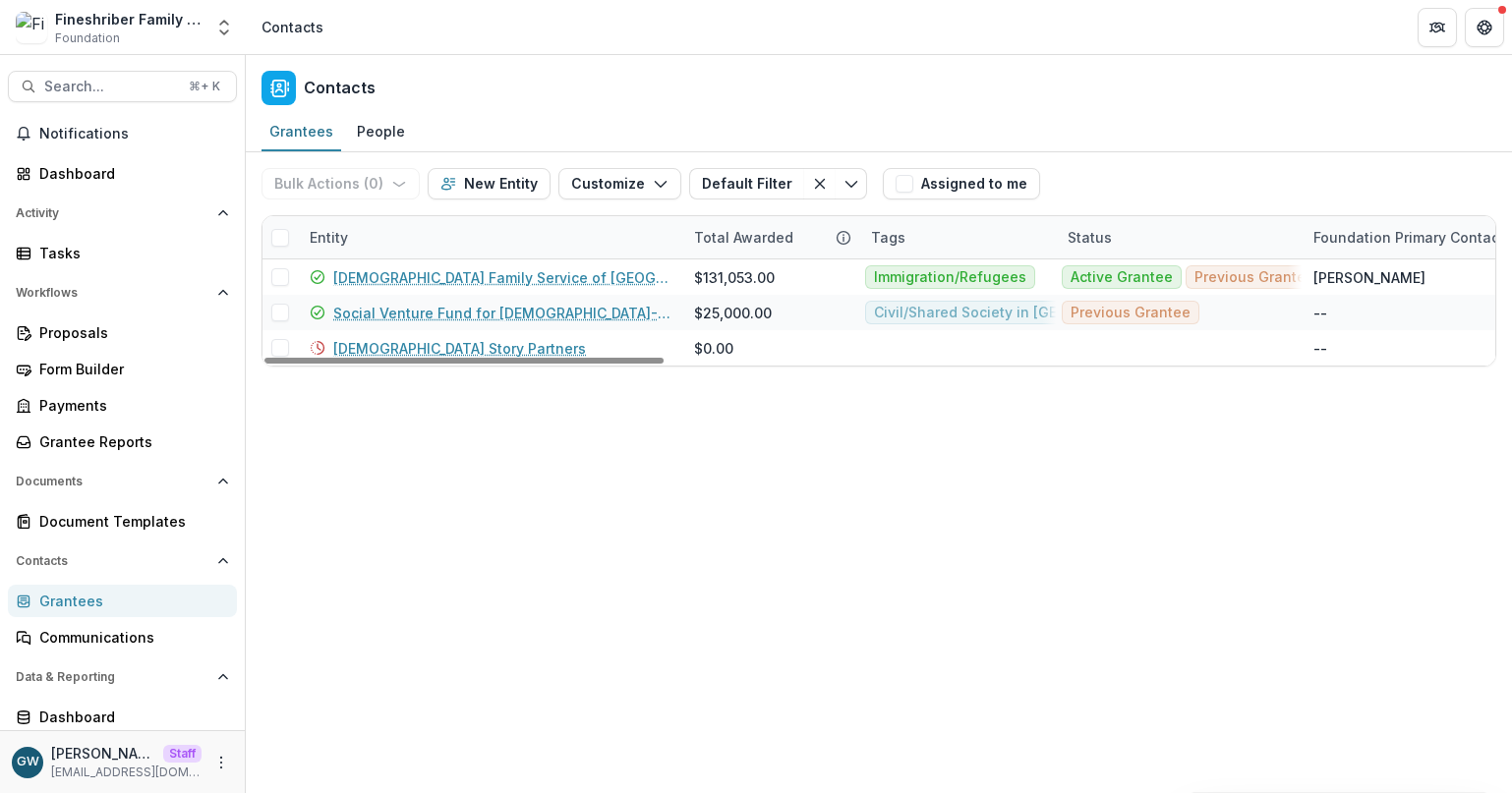
drag, startPoint x: 590, startPoint y: 238, endPoint x: 679, endPoint y: 233, distance: 89.1
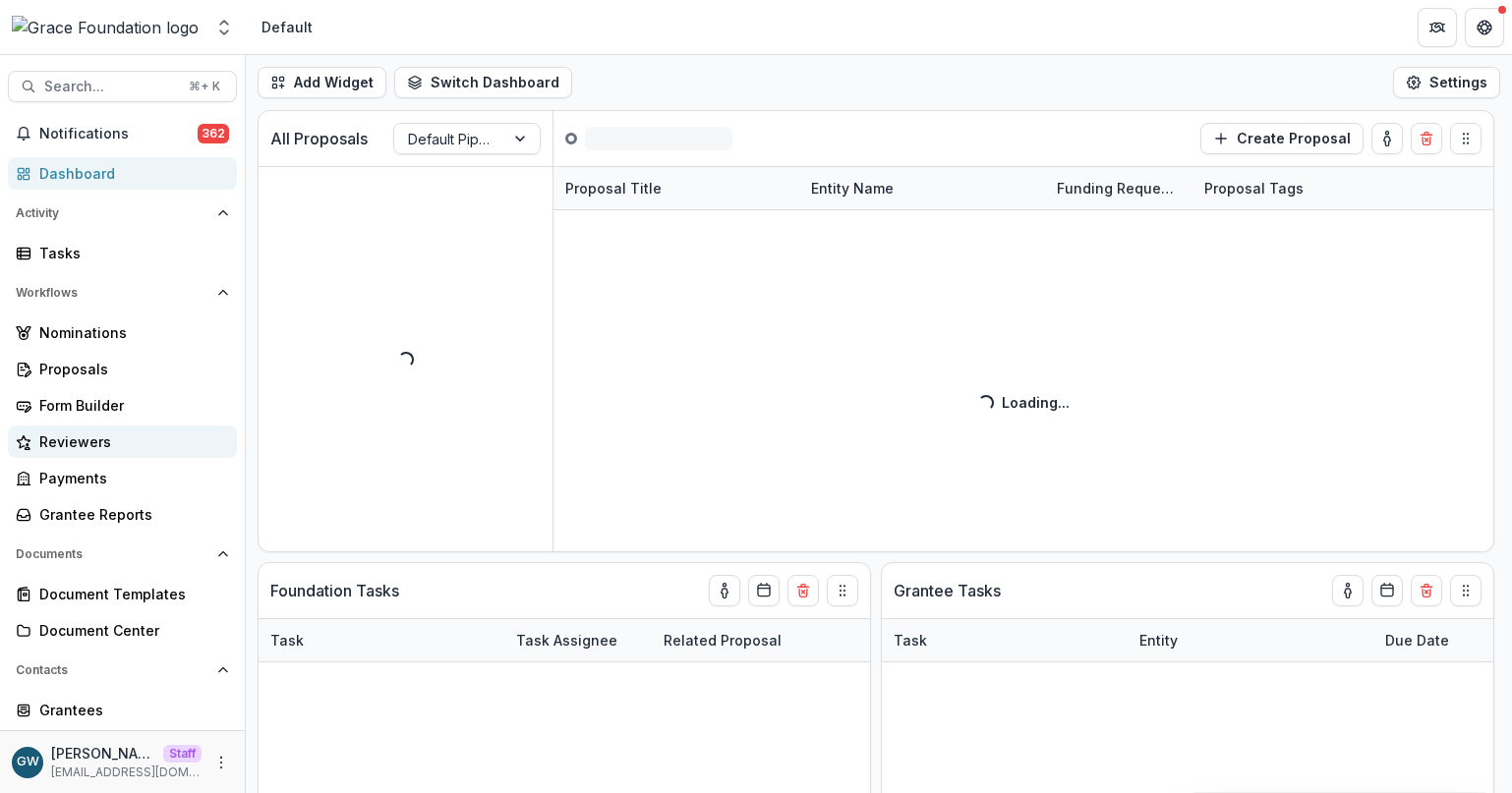
select select "**********"
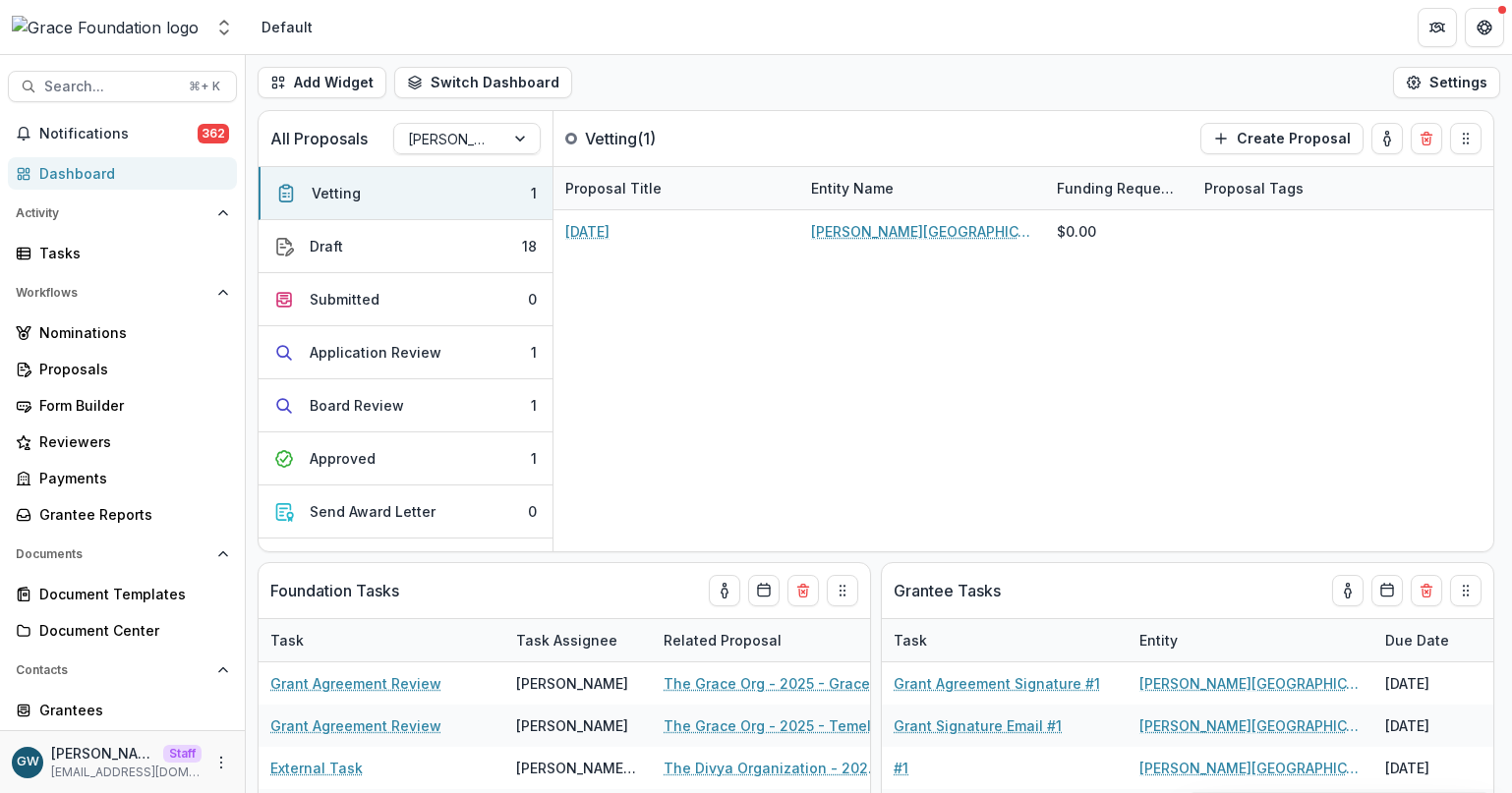
click at [115, 386] on div "Nominations Proposals Form Builder Reviewers Payments Grantee Reports" at bounding box center [122, 424] width 245 height 214
click at [130, 399] on div "Form Builder" at bounding box center [130, 405] width 182 height 21
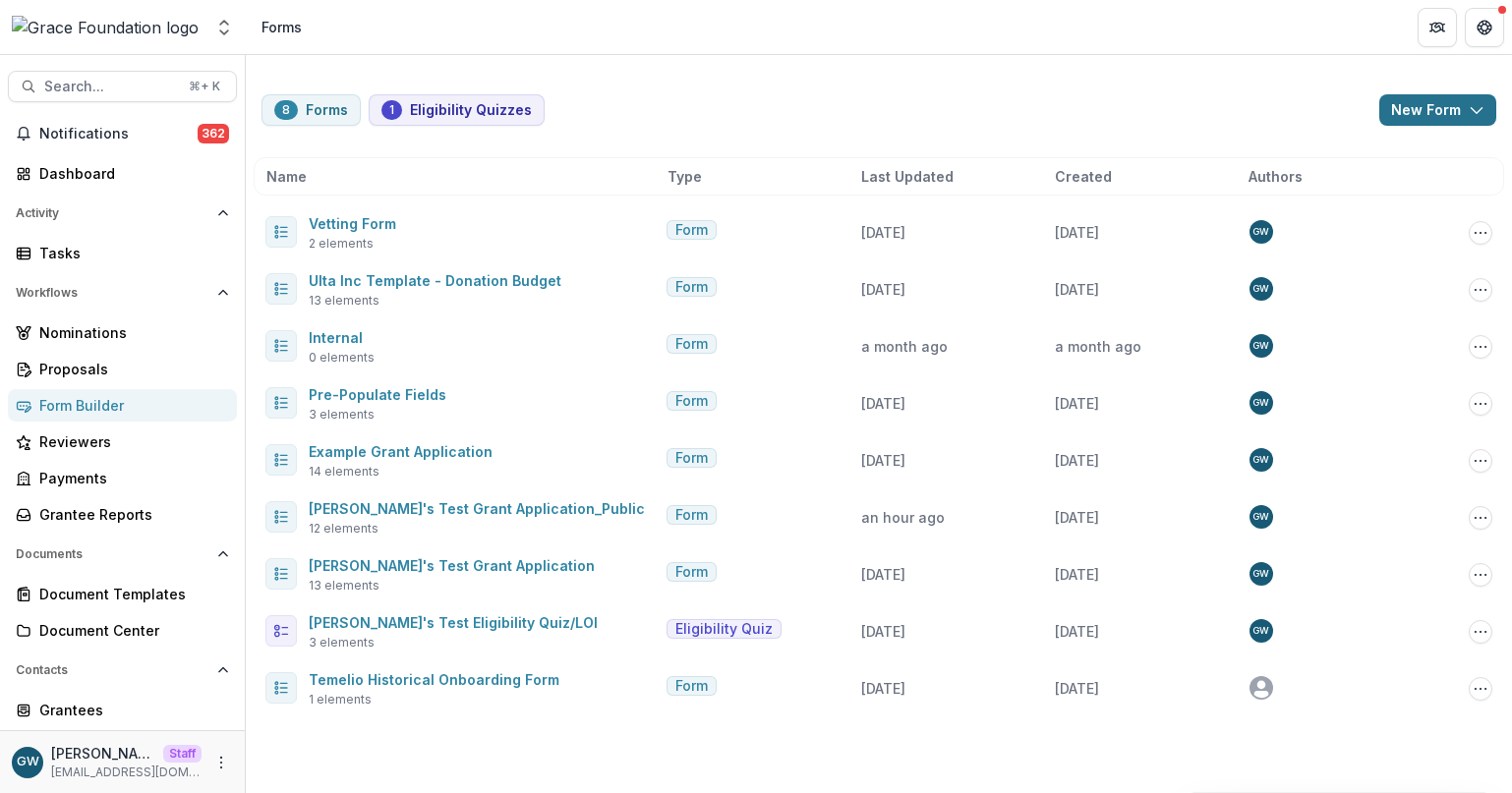
click at [1435, 114] on button "New Form" at bounding box center [1438, 111] width 117 height 32
click at [1184, 119] on div "8 Forms 1 Eligibility Quizzes New Form New Eligibility Quiz New Form" at bounding box center [879, 111] width 1234 height 32
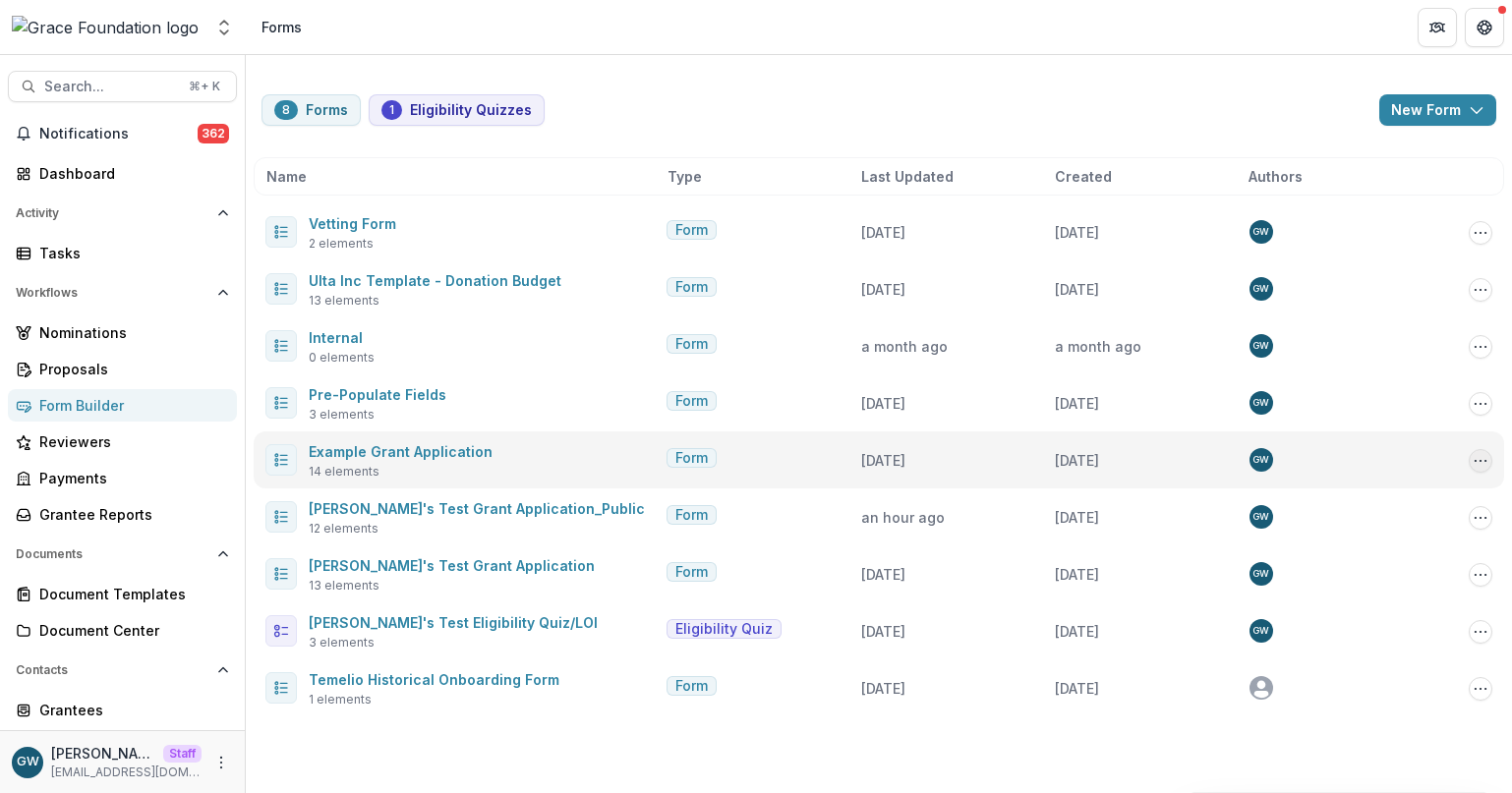
click at [1489, 457] on button "Options" at bounding box center [1480, 461] width 24 height 24
click at [1335, 623] on button "Delete" at bounding box center [1382, 631] width 210 height 33
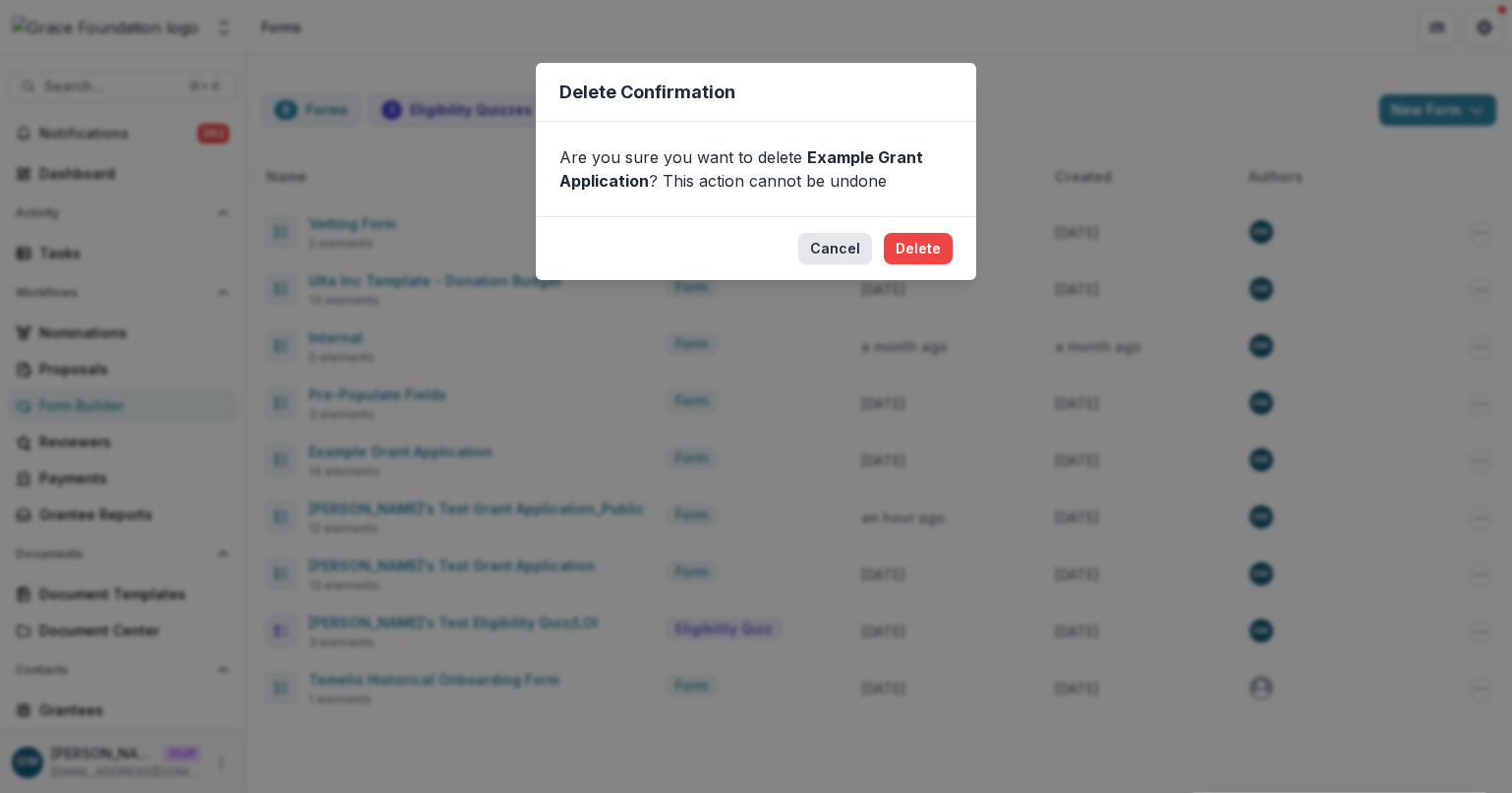
click at [832, 241] on button "Cancel" at bounding box center [835, 249] width 74 height 32
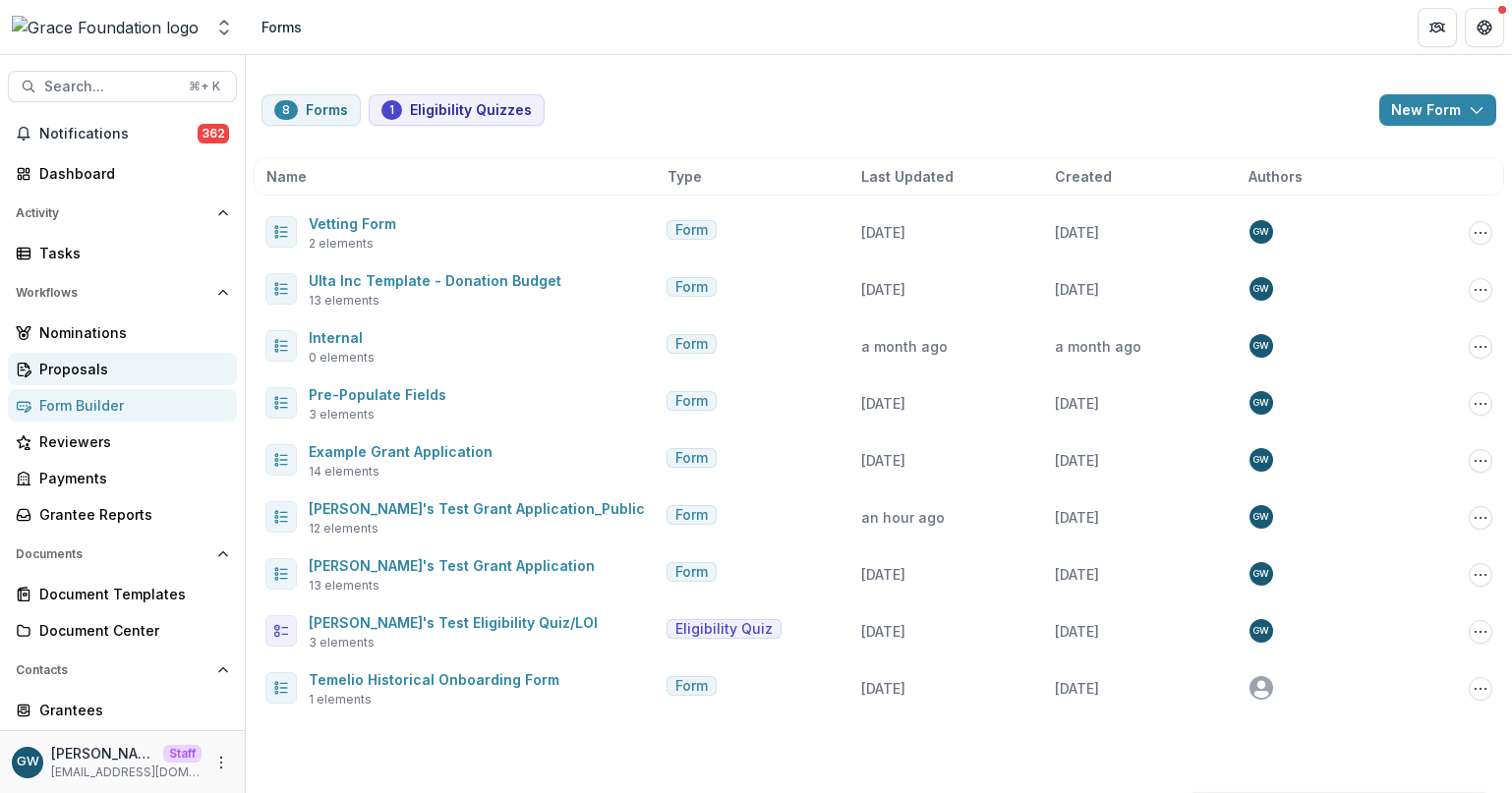
click at [94, 367] on div "Proposals" at bounding box center [130, 368] width 182 height 21
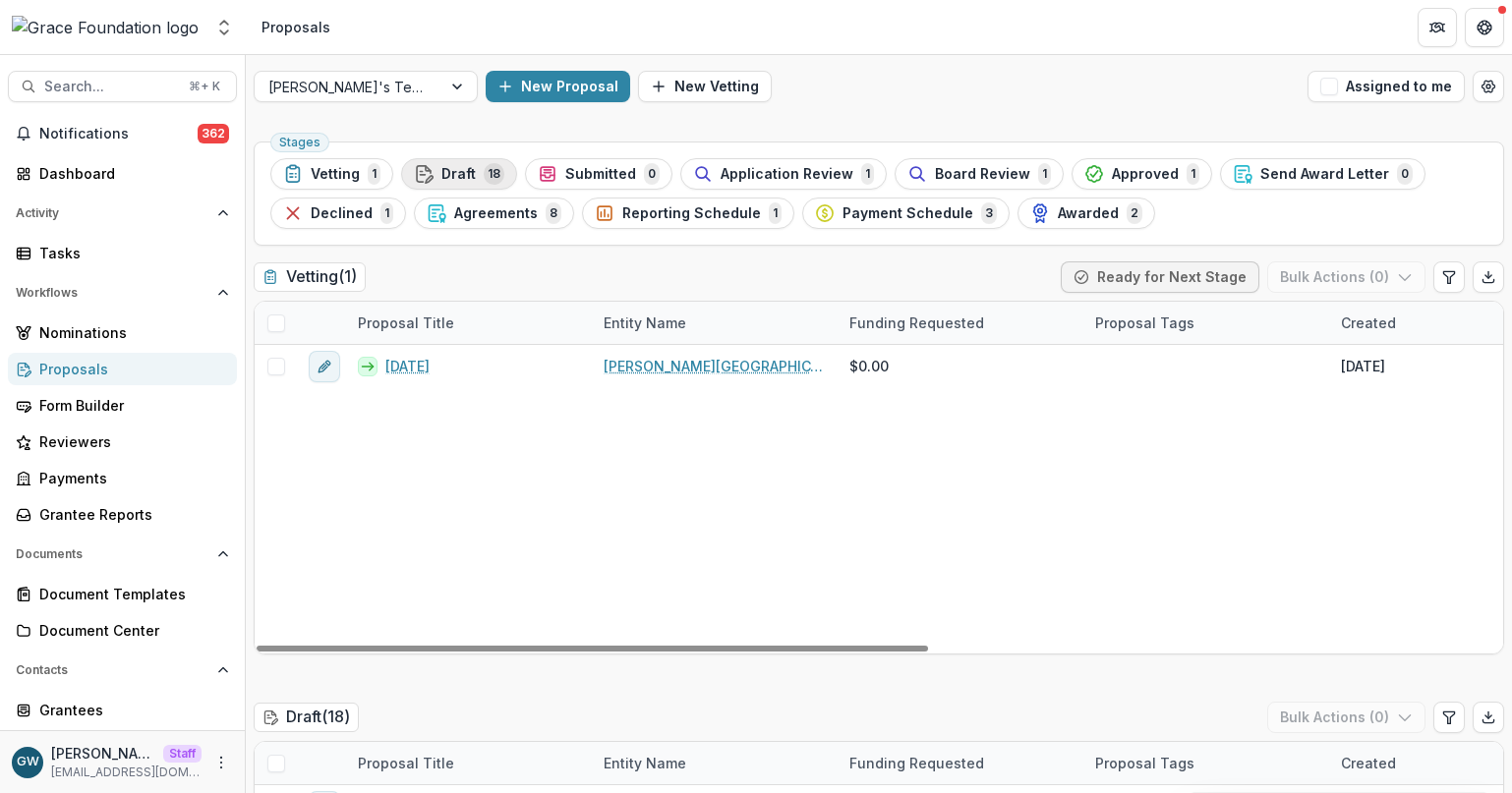
click at [471, 178] on span "Draft" at bounding box center [458, 174] width 35 height 17
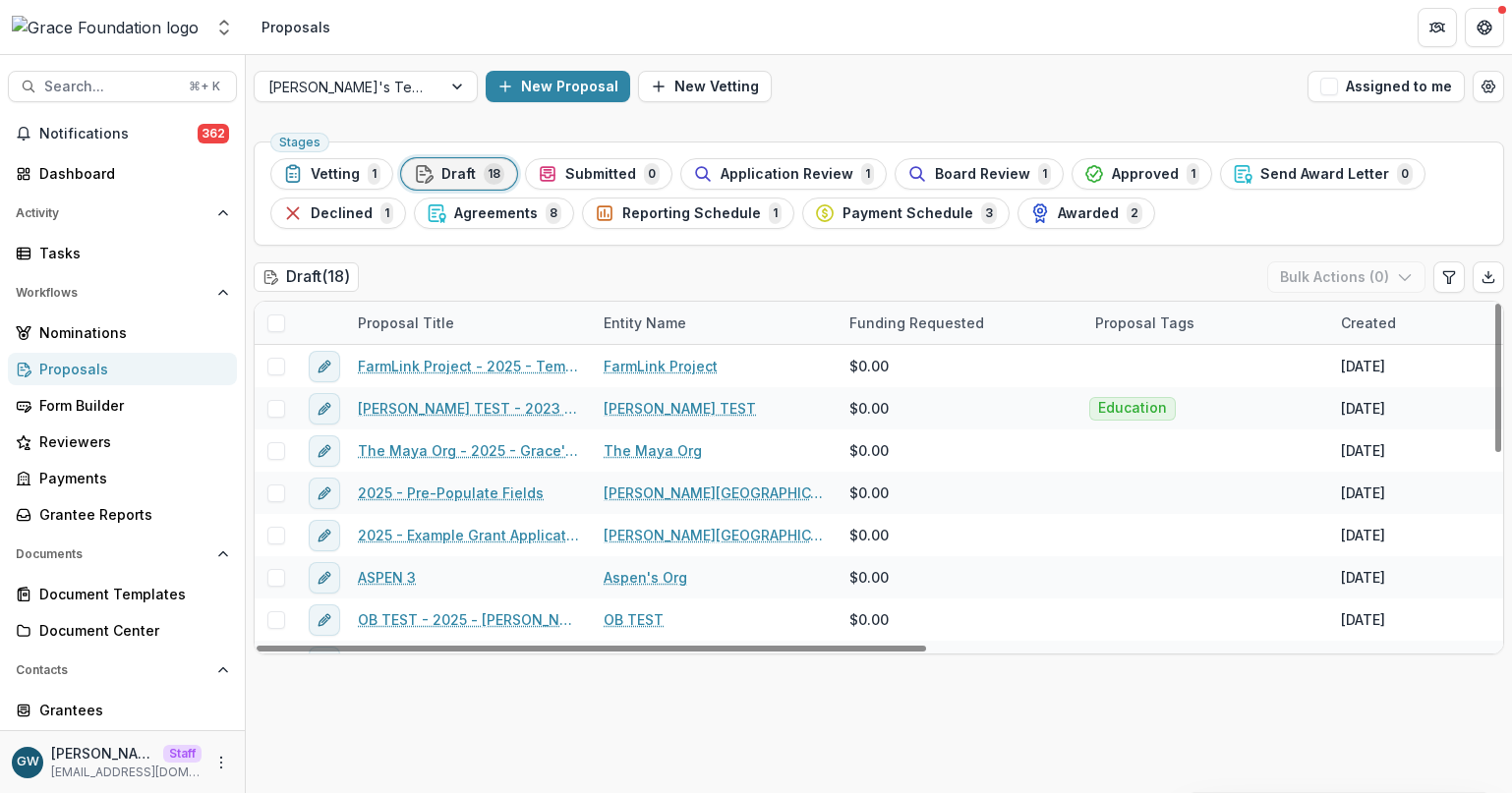
click at [280, 325] on span at bounding box center [277, 324] width 18 height 18
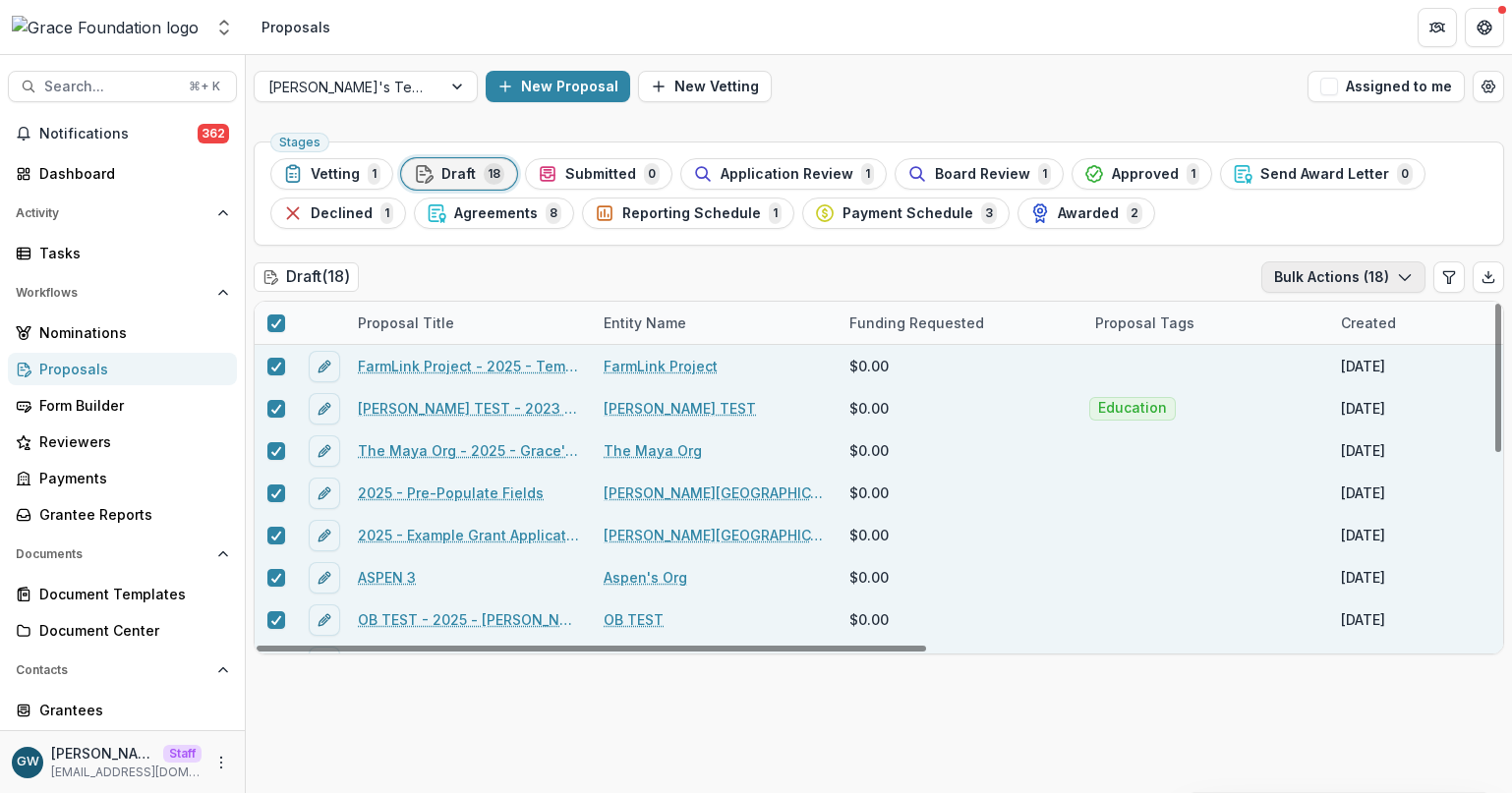
click at [1325, 287] on button "Bulk Actions ( 18 )" at bounding box center [1343, 278] width 164 height 32
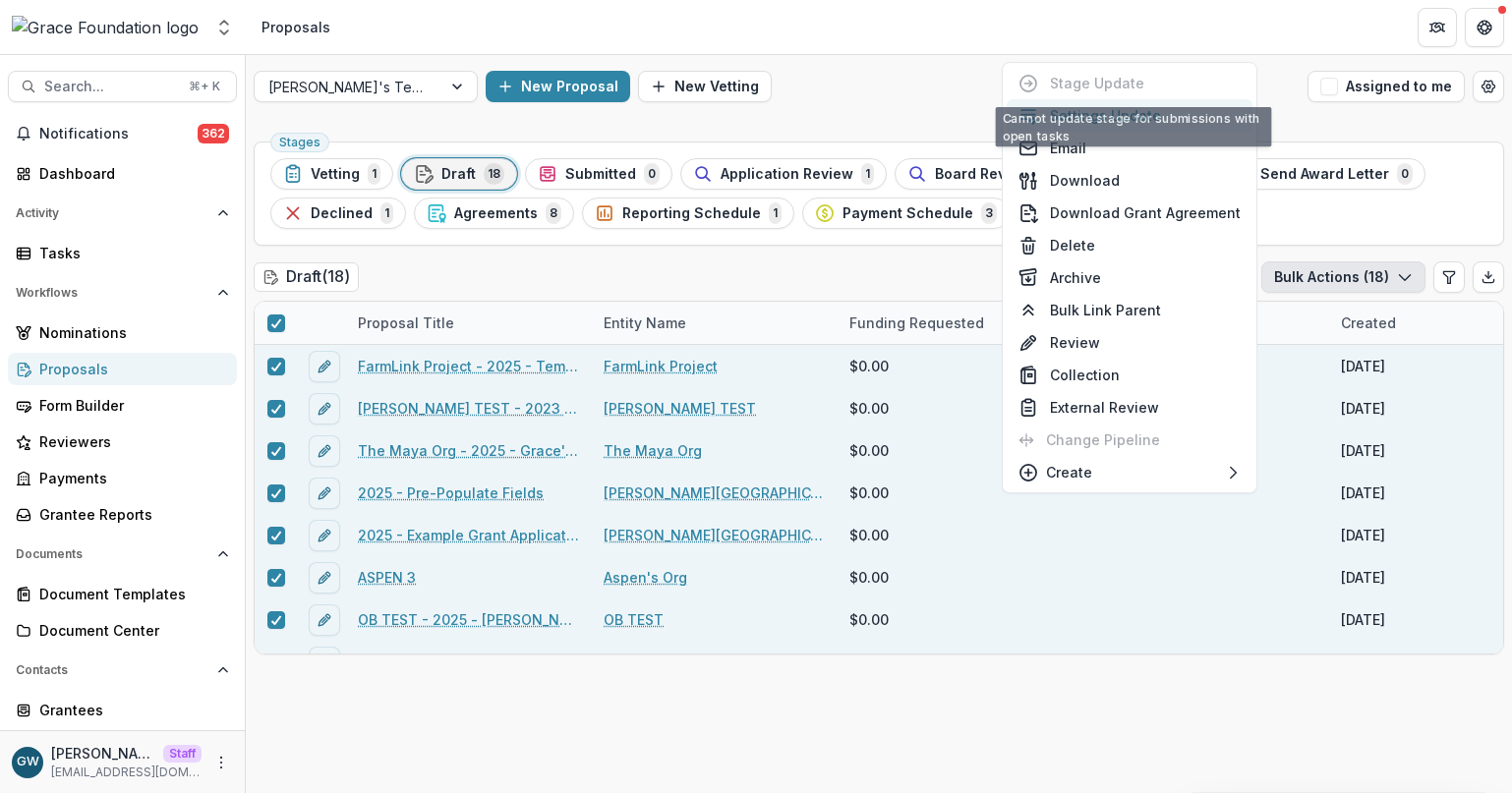
click at [1155, 111] on button "Settings Update" at bounding box center [1129, 116] width 246 height 33
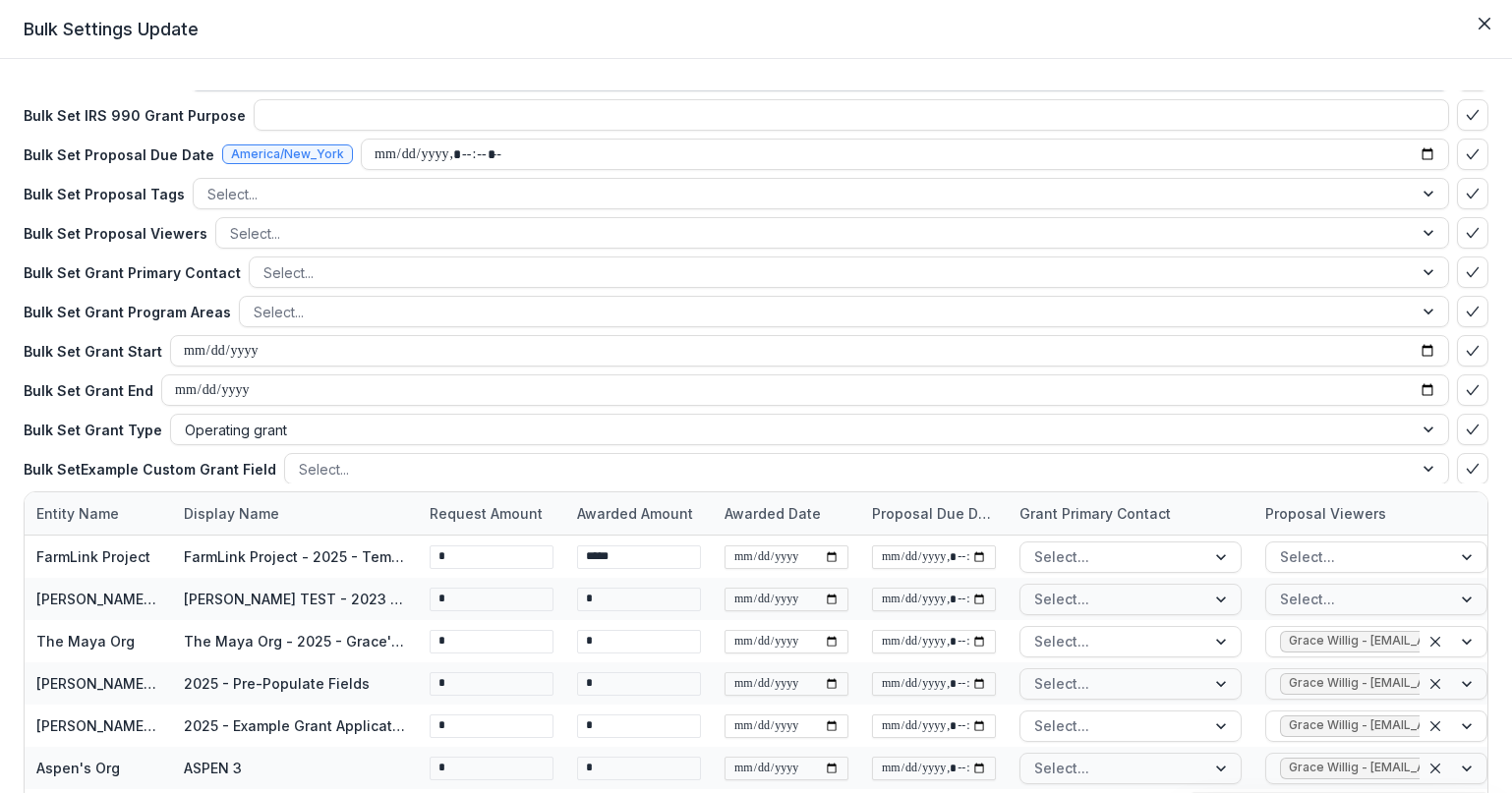
scroll to position [165, 0]
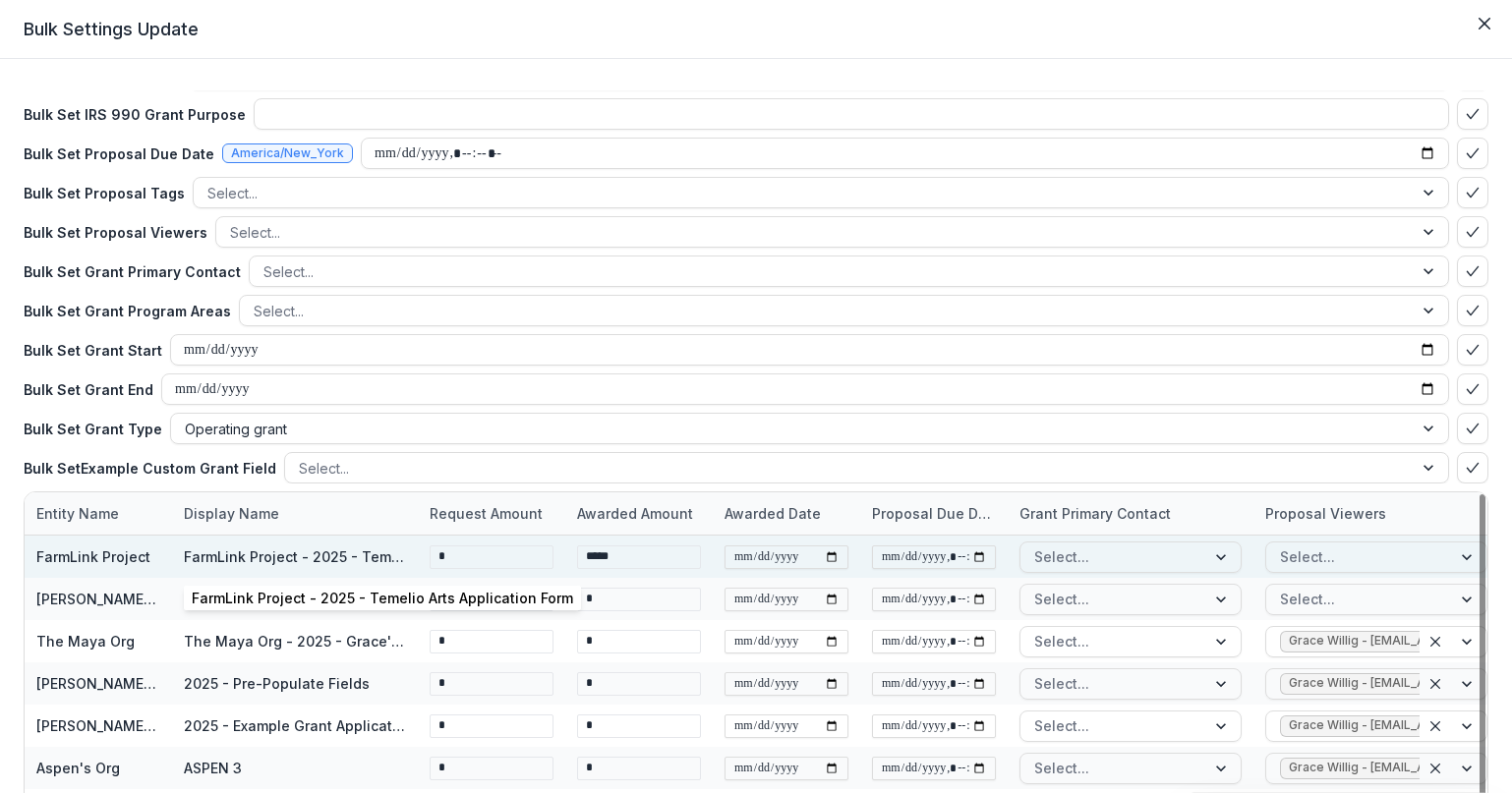
click at [261, 556] on div "FarmLink Project - 2025 - Temelio Arts Application Form" at bounding box center [294, 556] width 222 height 21
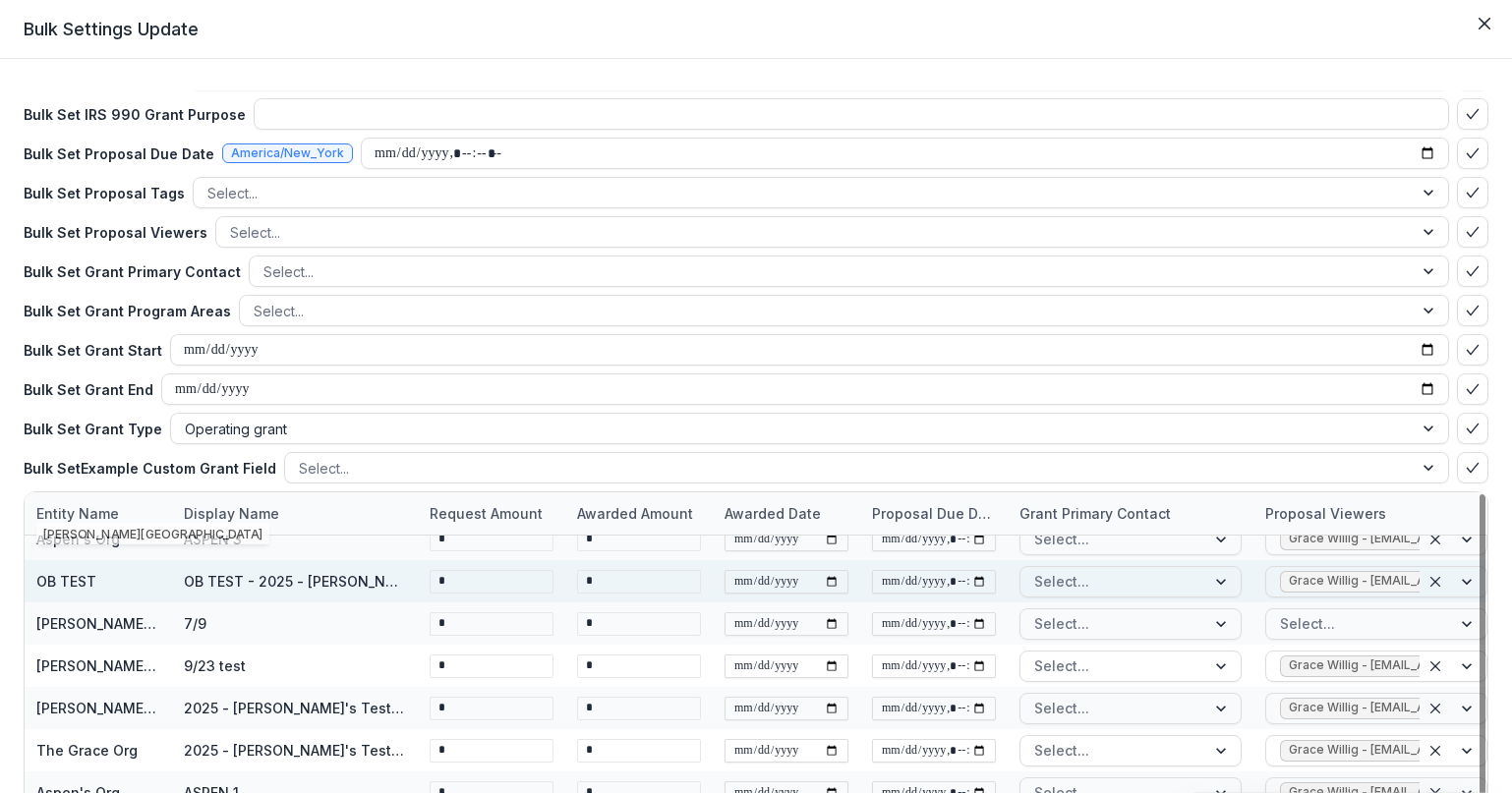
scroll to position [232, 0]
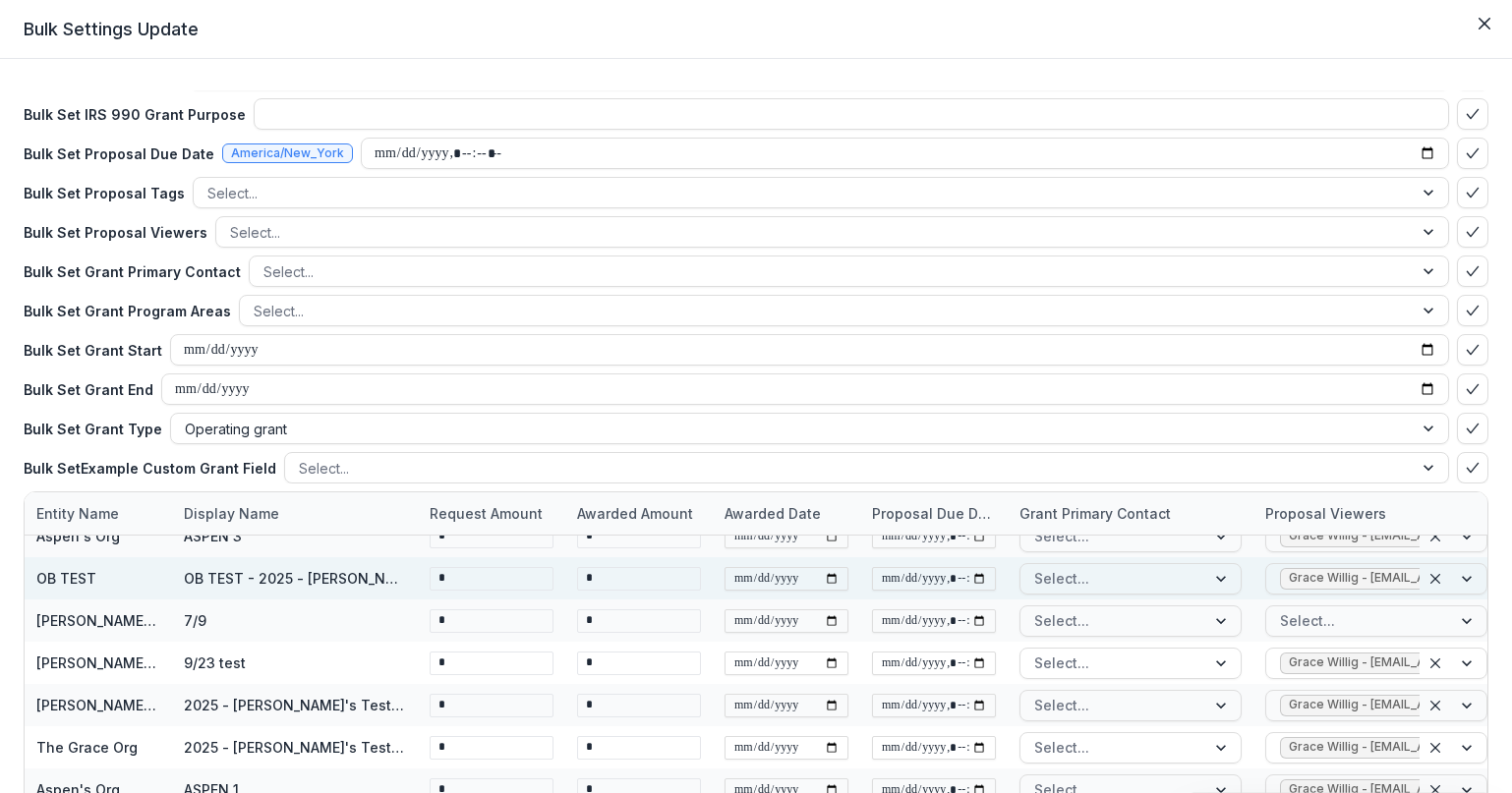
click at [1474, 17] on button "Close" at bounding box center [1484, 24] width 32 height 32
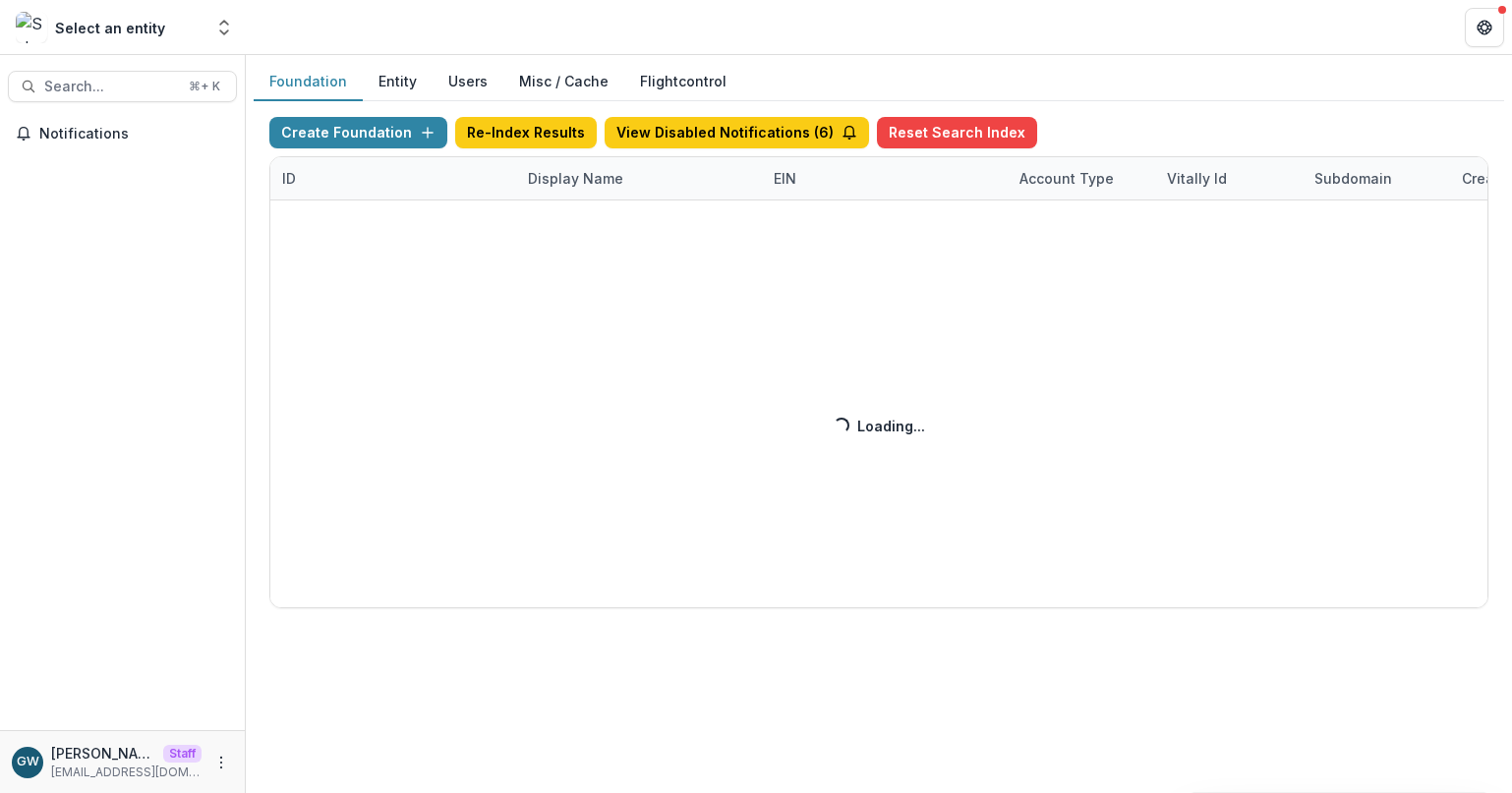
click at [573, 177] on div "Create Foundation Re-Index Results View Disabled Notifications ( 6 ) Reset Sear…" at bounding box center [879, 362] width 1219 height 492
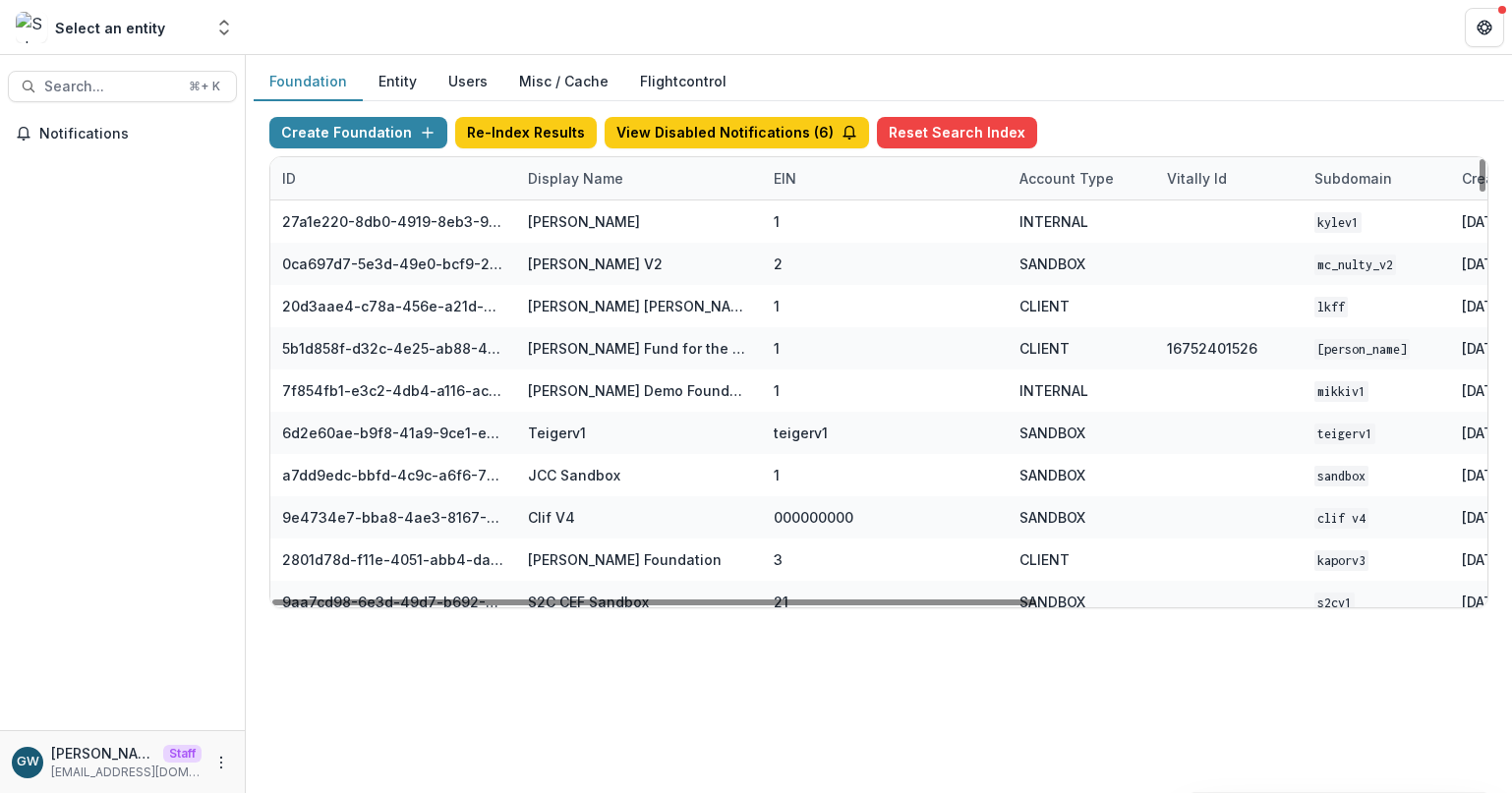
click at [593, 179] on div "Display Name" at bounding box center [576, 178] width 119 height 21
click at [595, 219] on input at bounding box center [638, 223] width 236 height 32
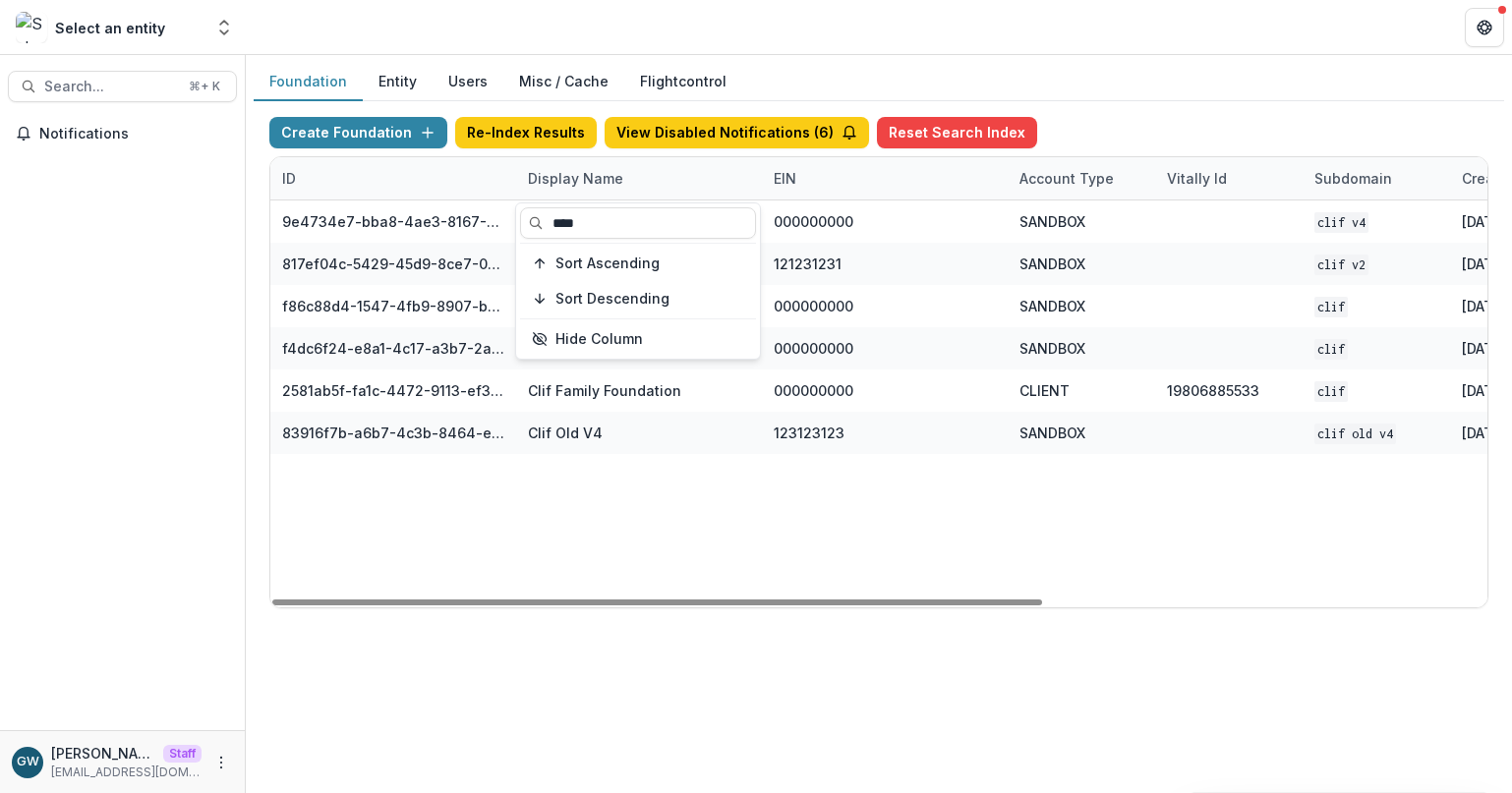
type input "****"
click at [1236, 97] on div "Foundation Entity Users Misc / Cache Flightcontrol" at bounding box center [879, 82] width 1250 height 39
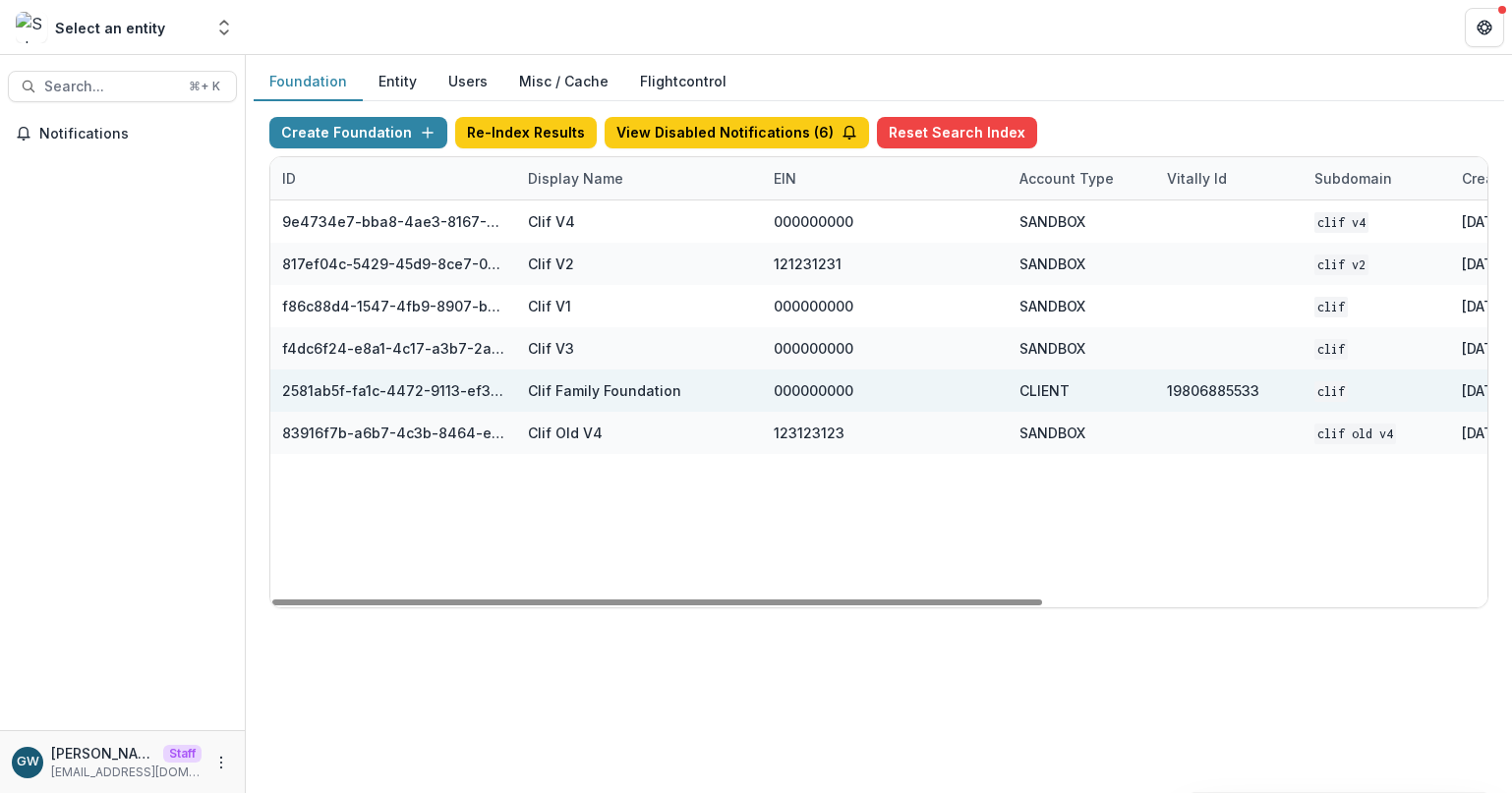
scroll to position [0, 700]
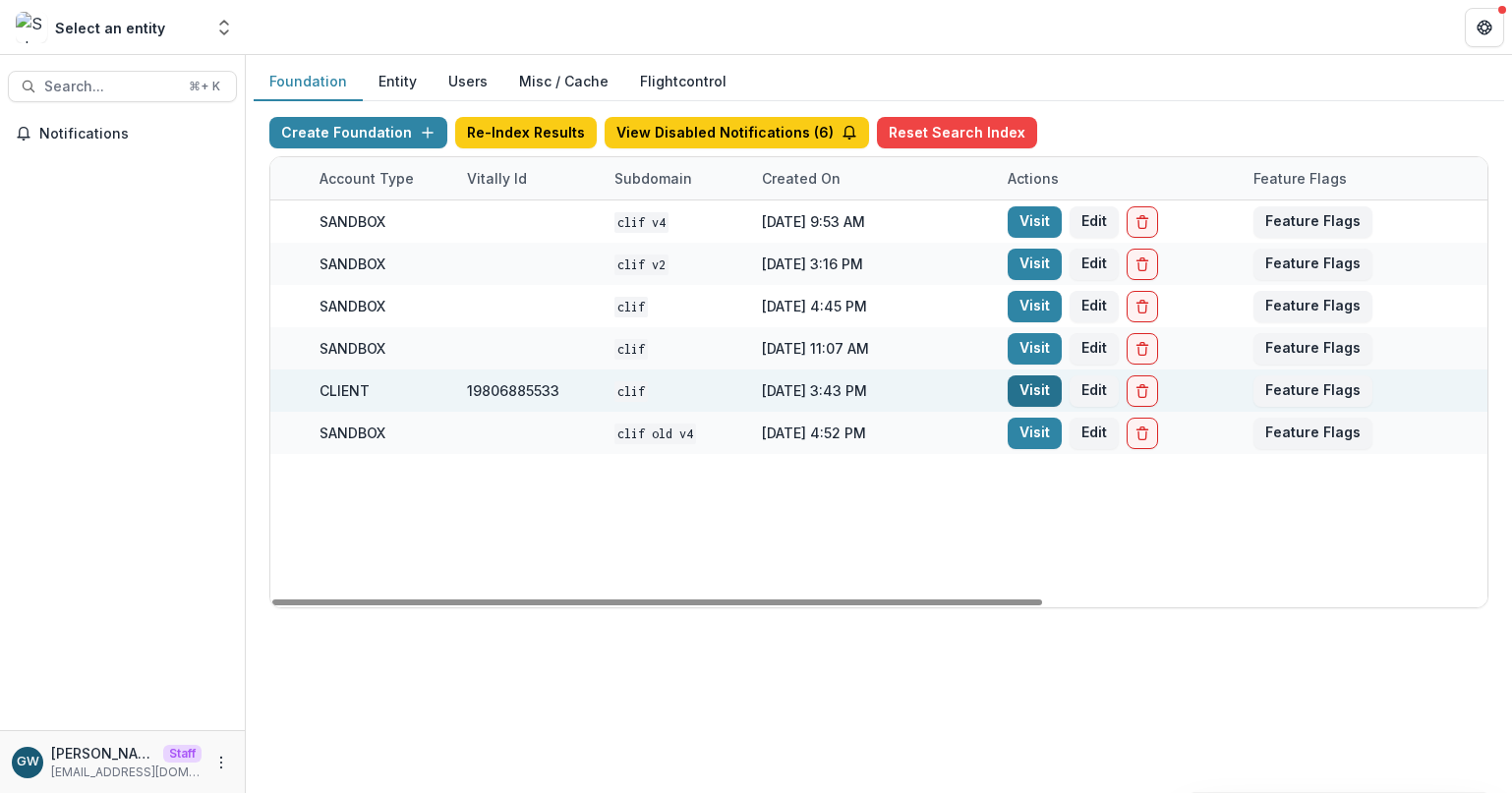
click at [1039, 395] on link "Visit" at bounding box center [1034, 391] width 54 height 32
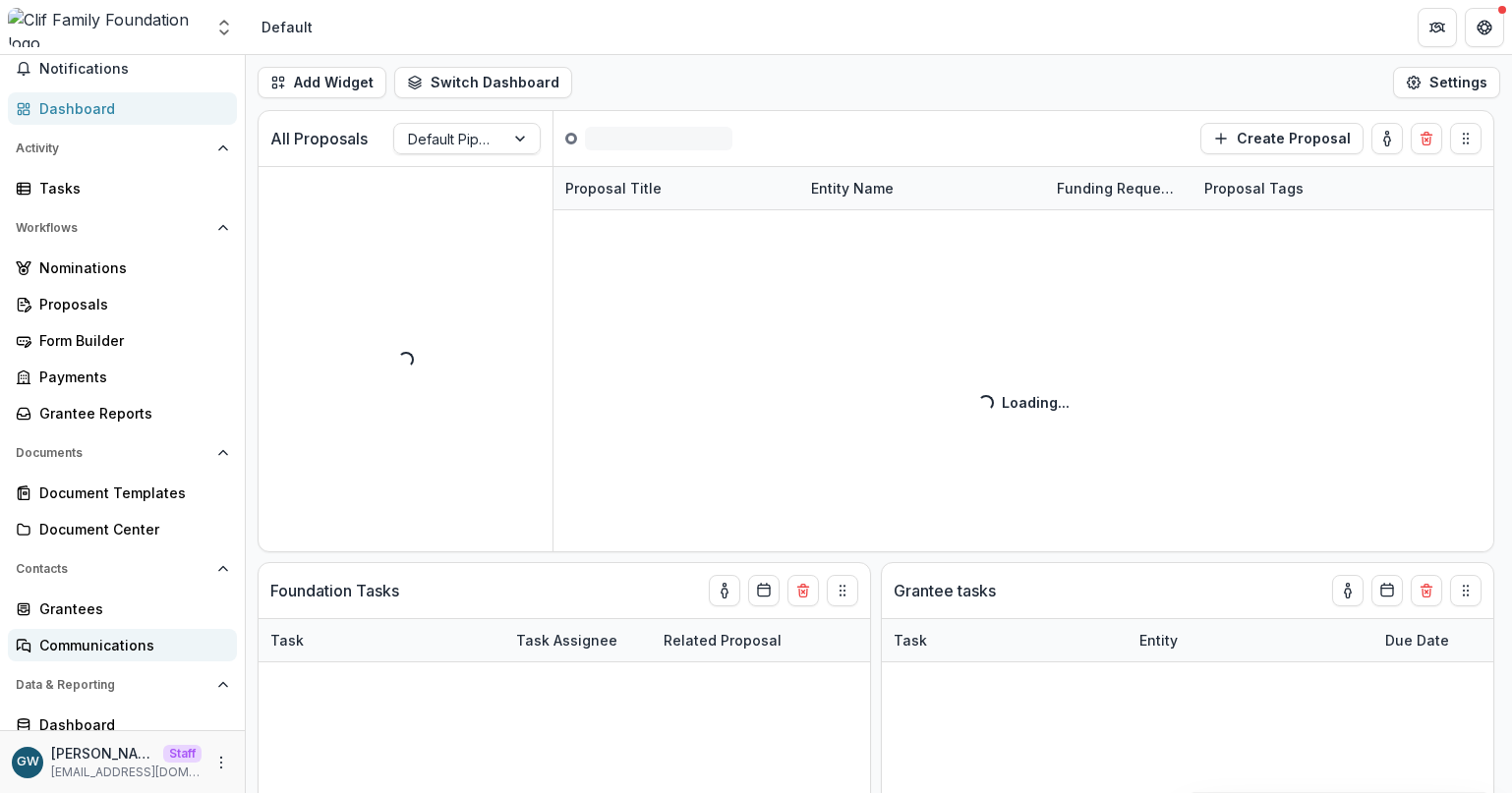
scroll to position [112, 0]
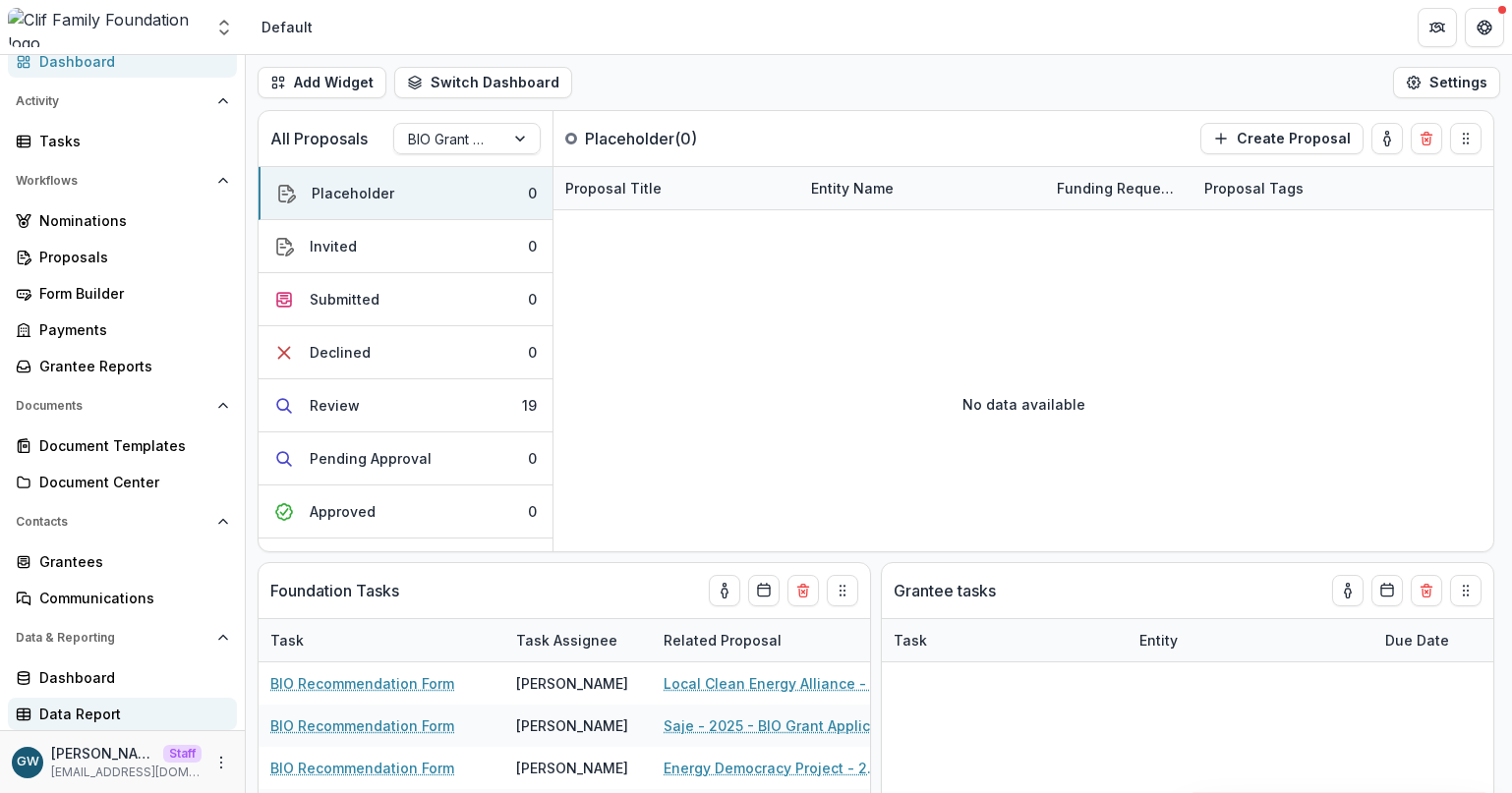
click at [85, 708] on div "Data Report" at bounding box center [130, 714] width 182 height 21
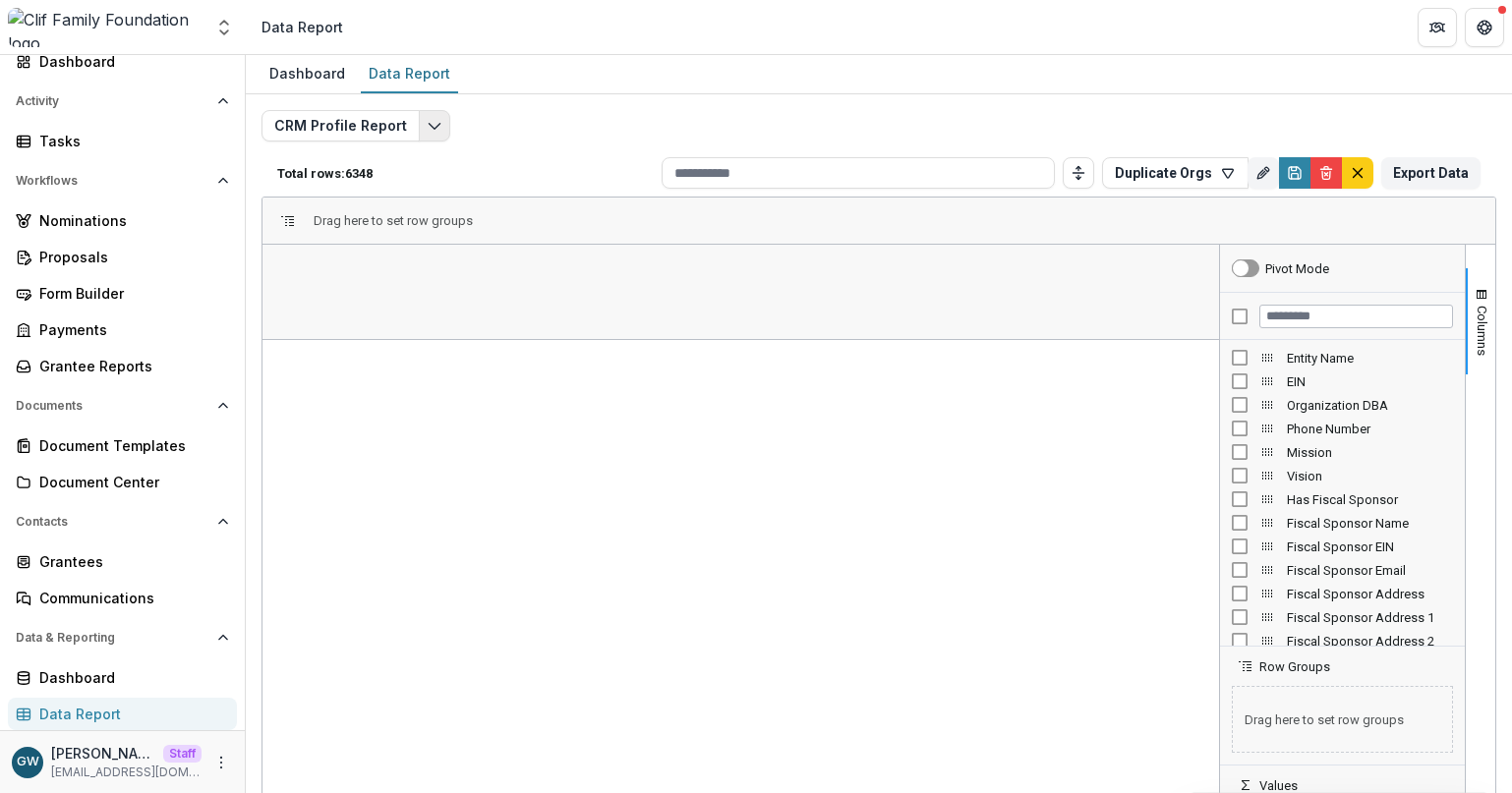
click at [442, 119] on button "Edit selected report" at bounding box center [435, 125] width 32 height 32
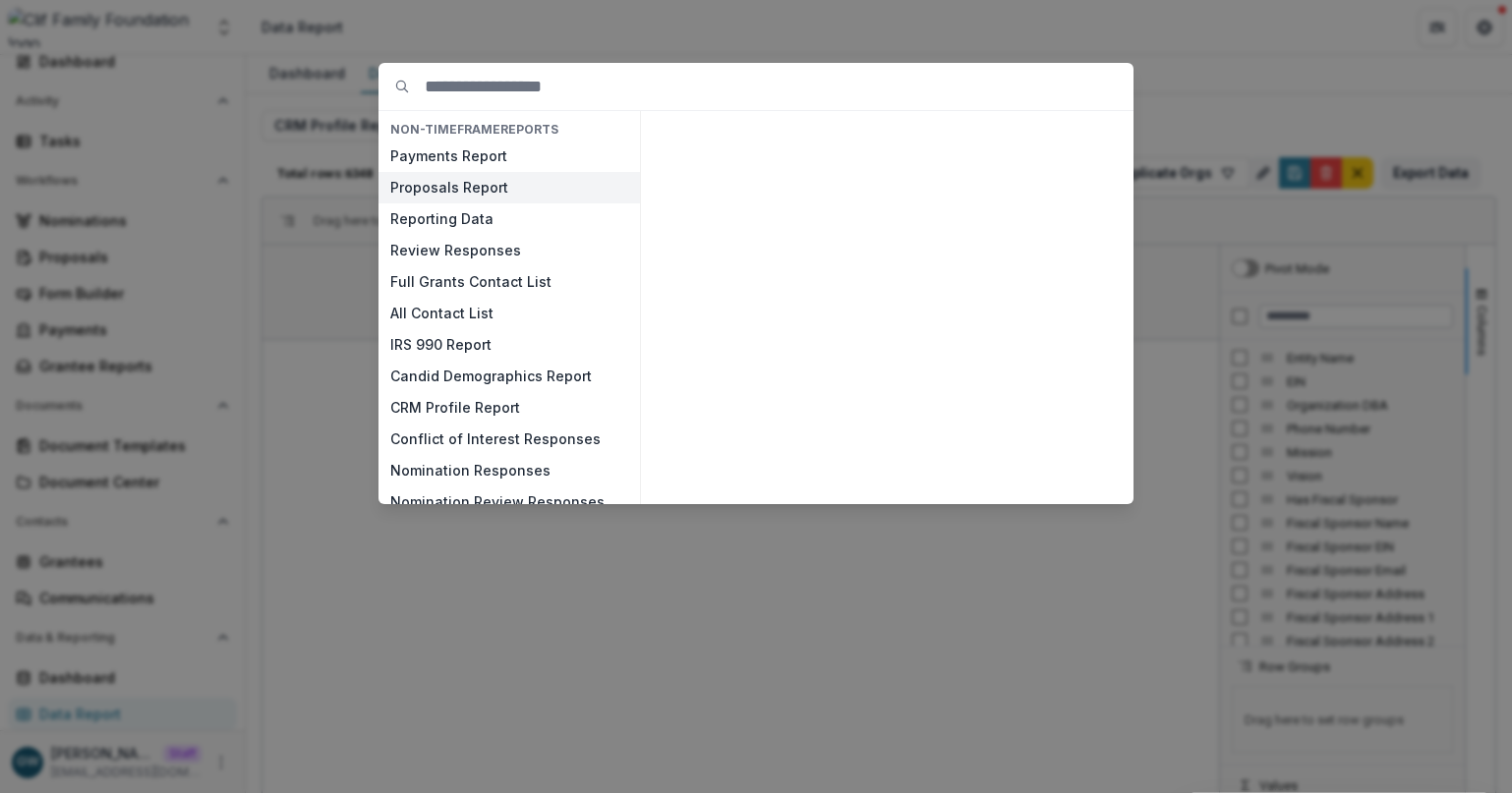
click at [466, 177] on button "Proposals Report" at bounding box center [509, 188] width 262 height 32
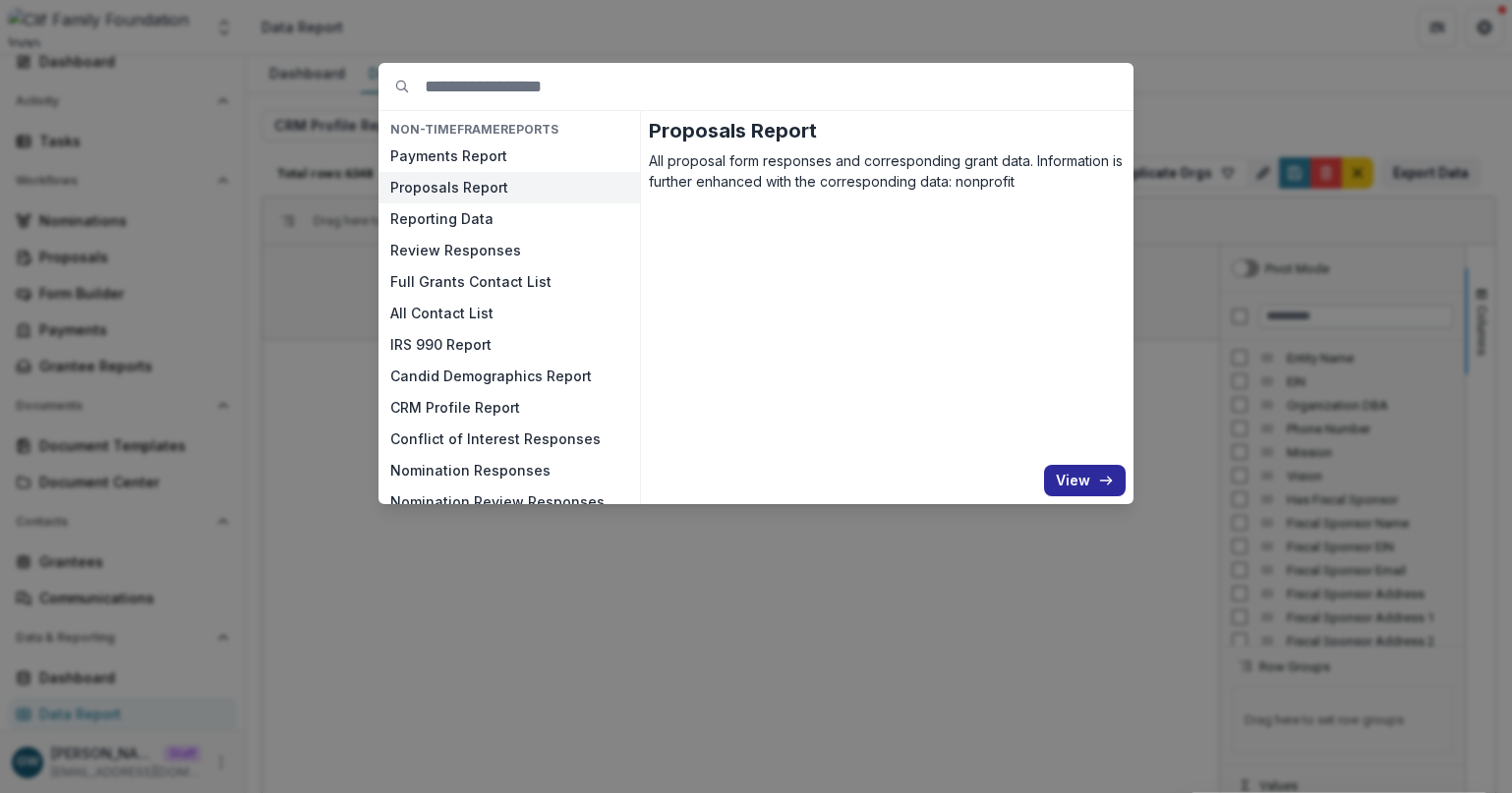
click at [1080, 478] on button "View" at bounding box center [1084, 481] width 82 height 32
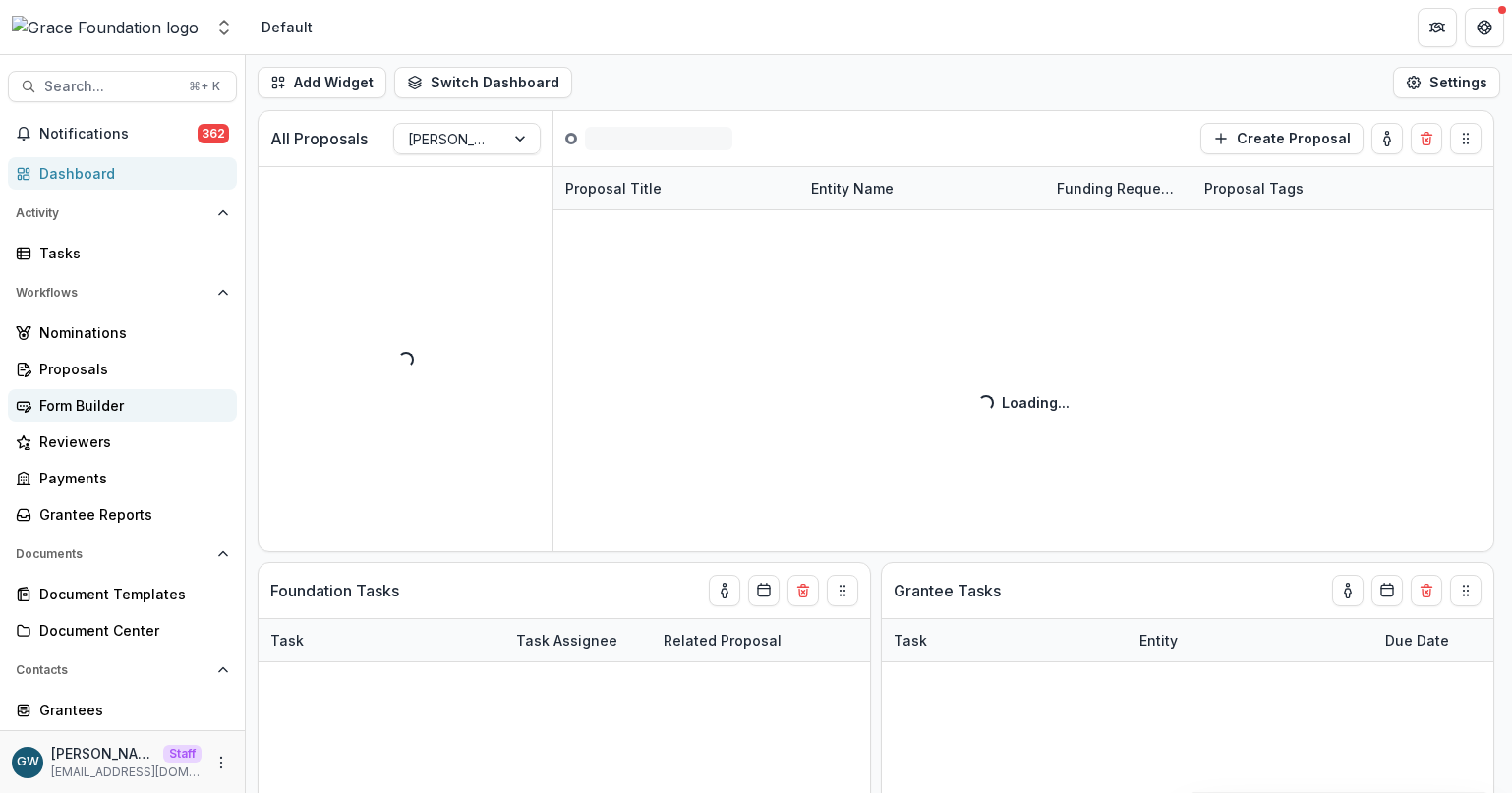
select select "**********"
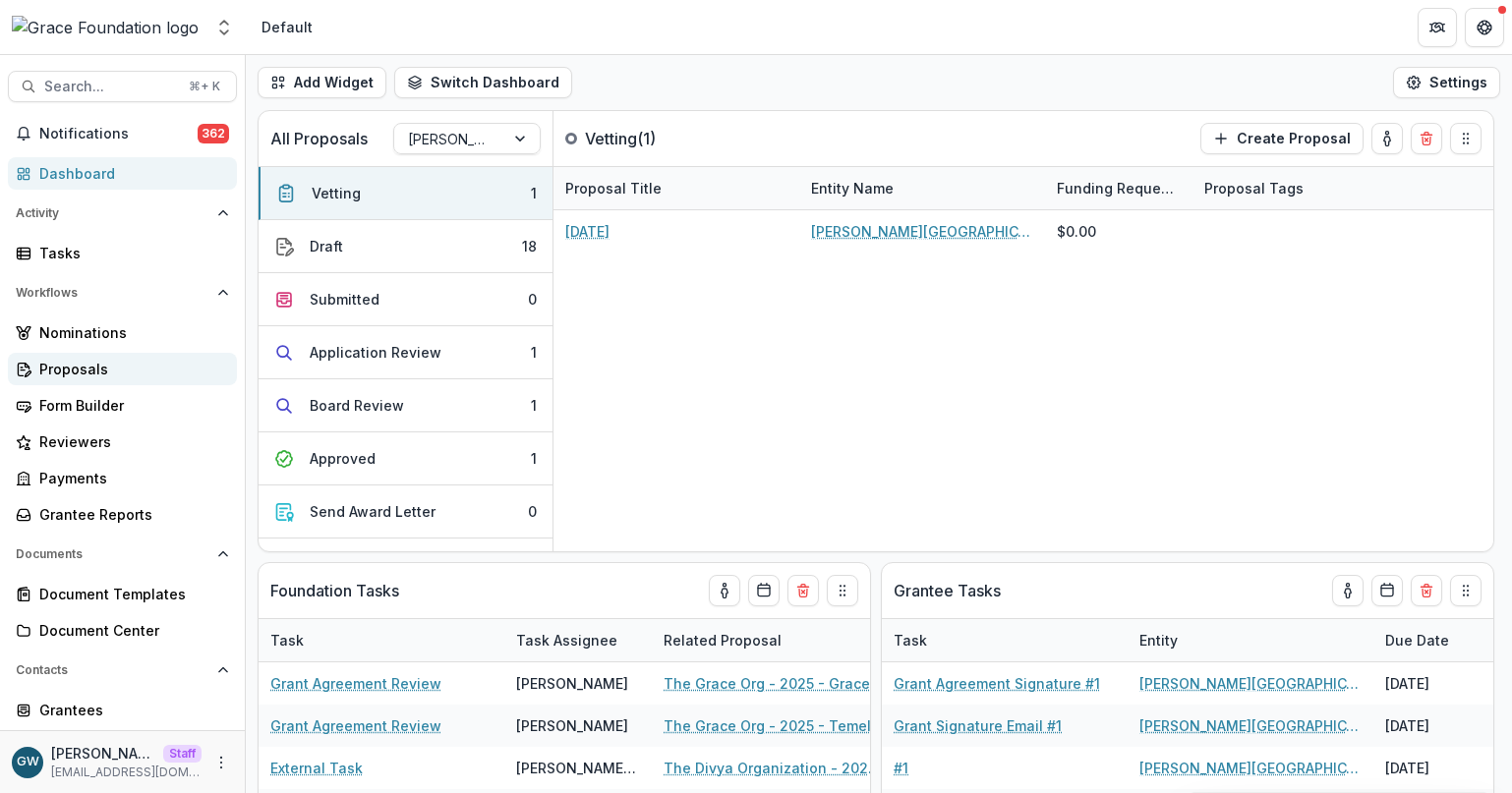
click at [103, 369] on div "Proposals" at bounding box center [130, 368] width 182 height 21
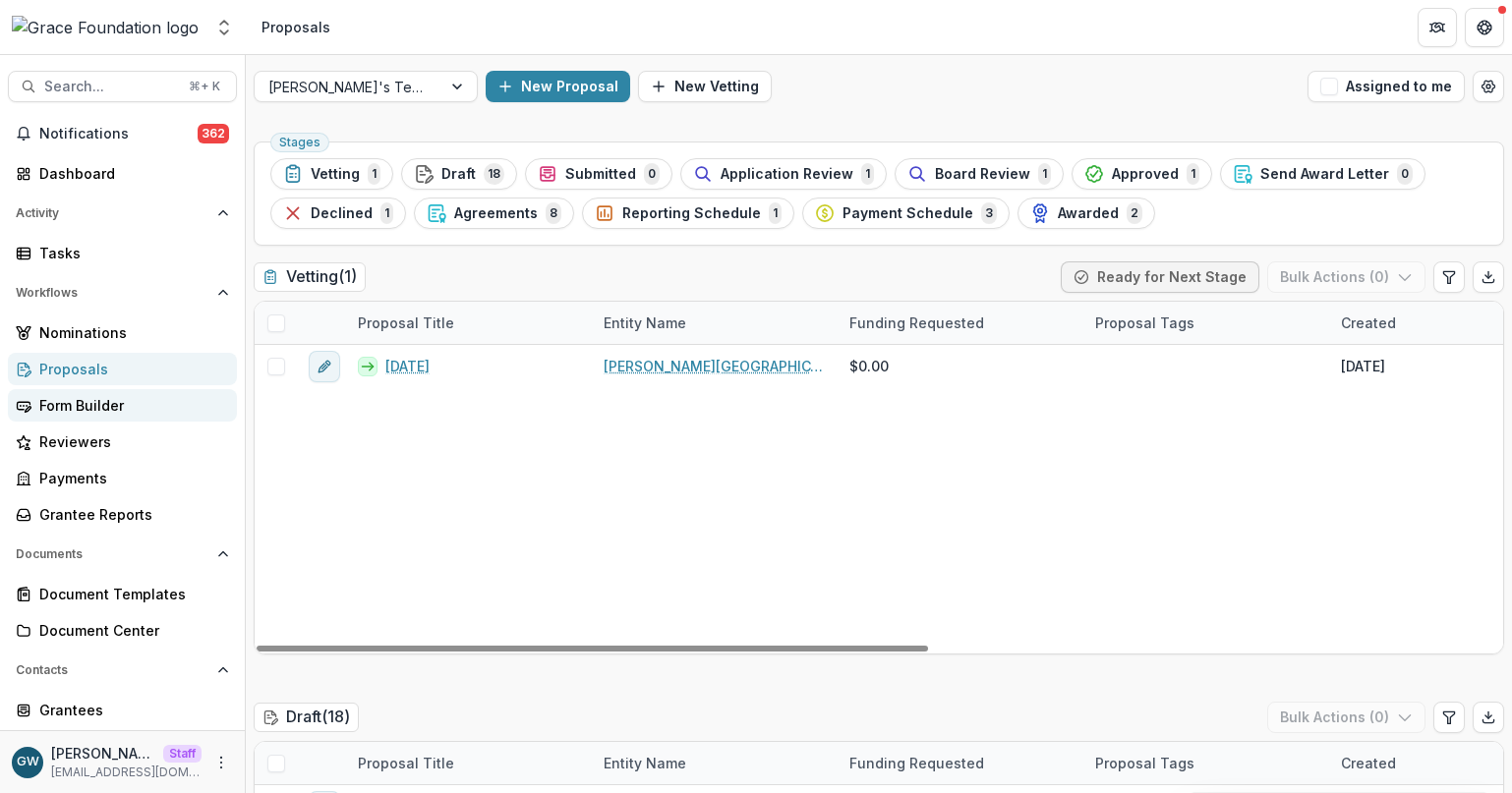
click at [86, 398] on div "Form Builder" at bounding box center [130, 405] width 182 height 21
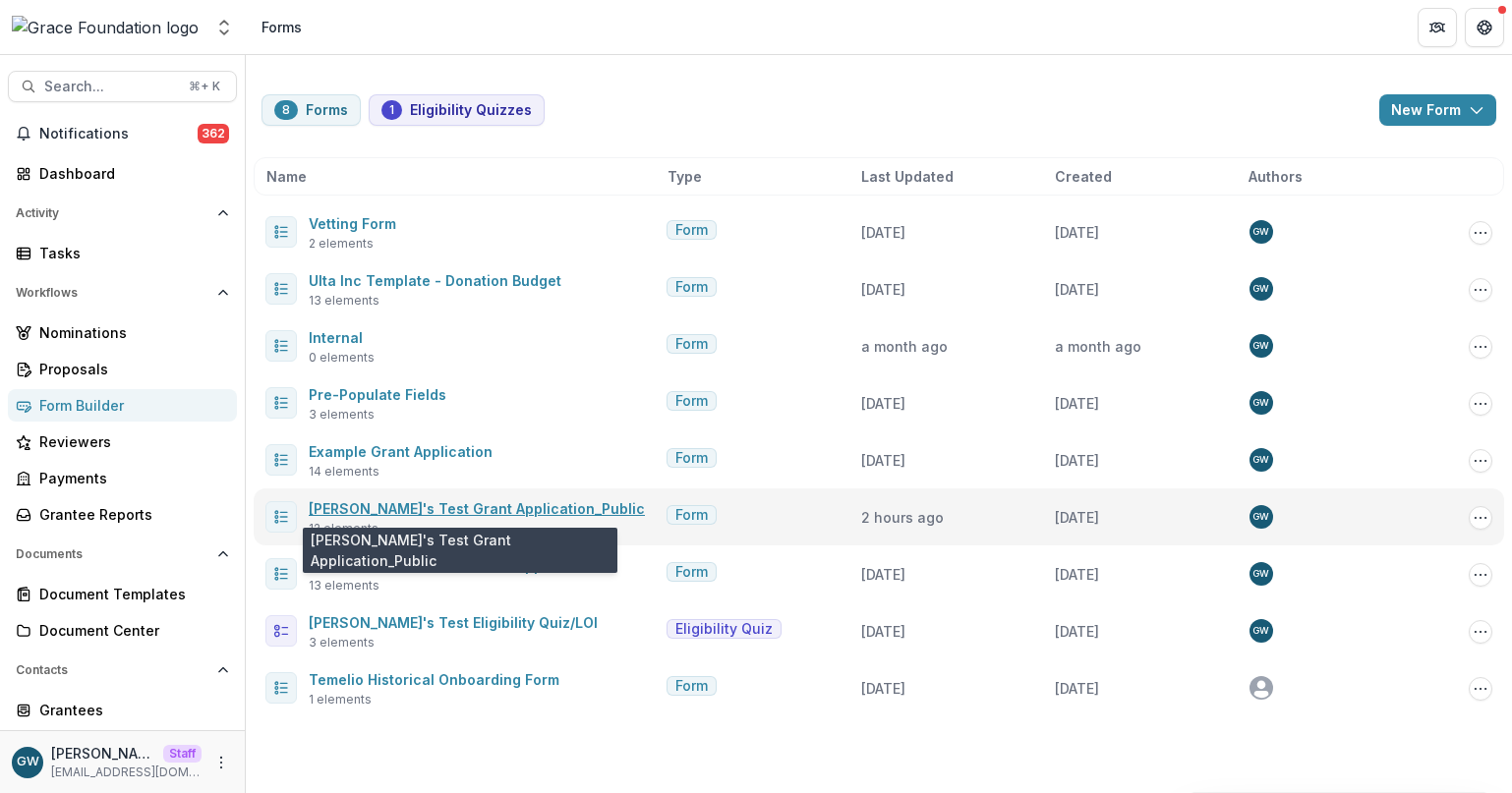
click at [359, 505] on link "Grace's Test Grant Application_Public" at bounding box center [477, 509] width 336 height 17
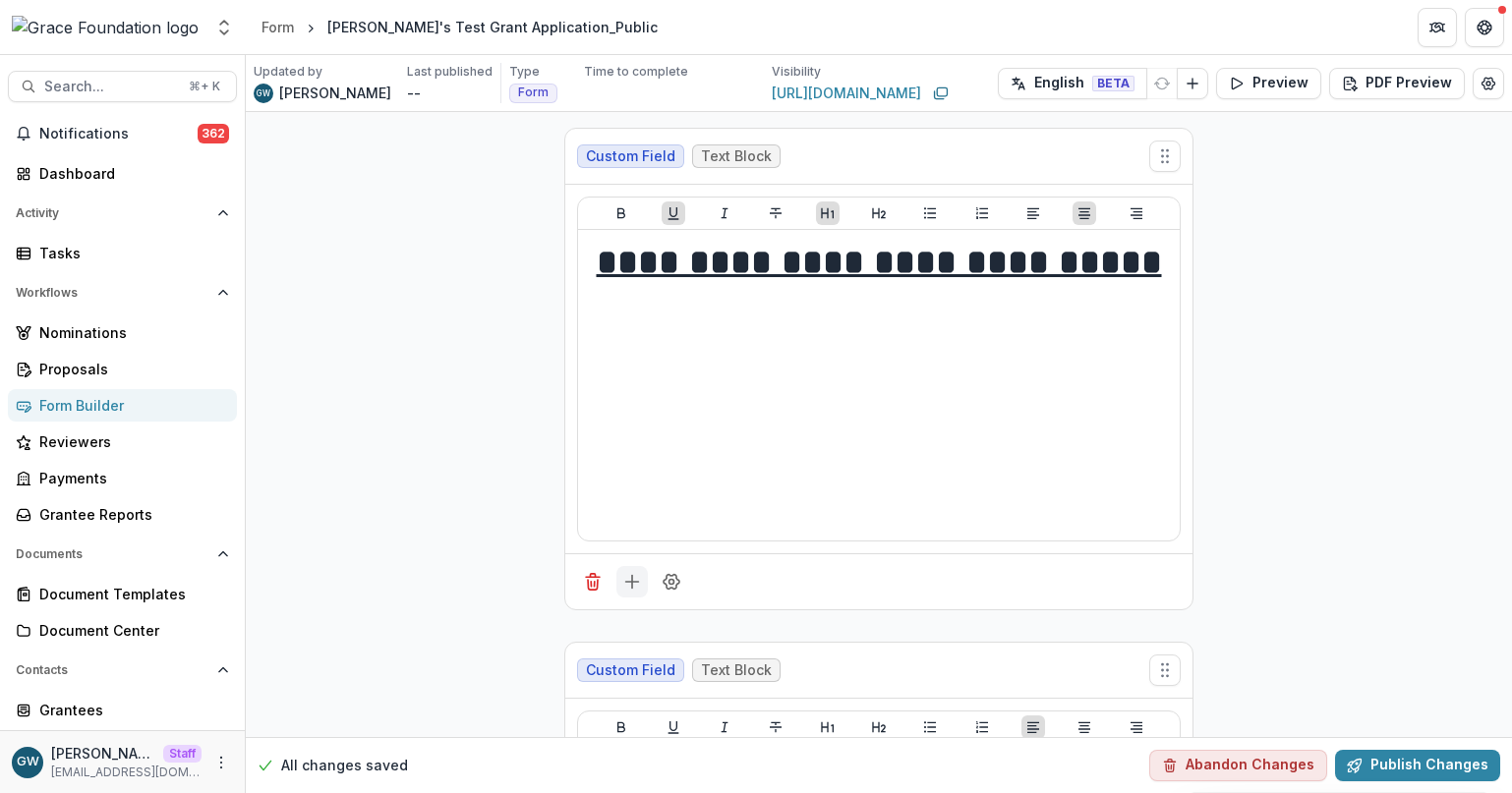
click at [627, 595] on button "Add field" at bounding box center [632, 582] width 32 height 32
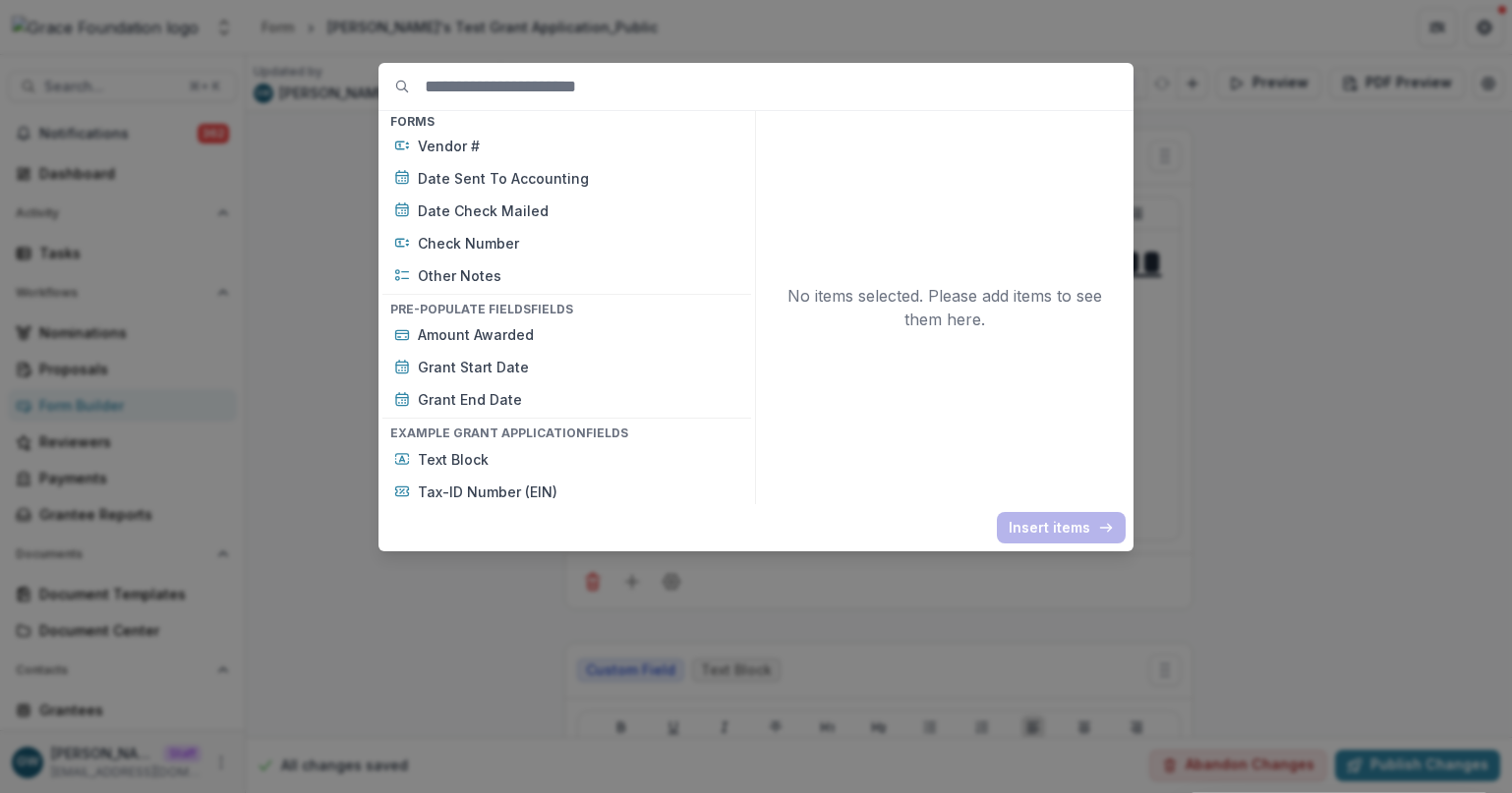
scroll to position [1223, 0]
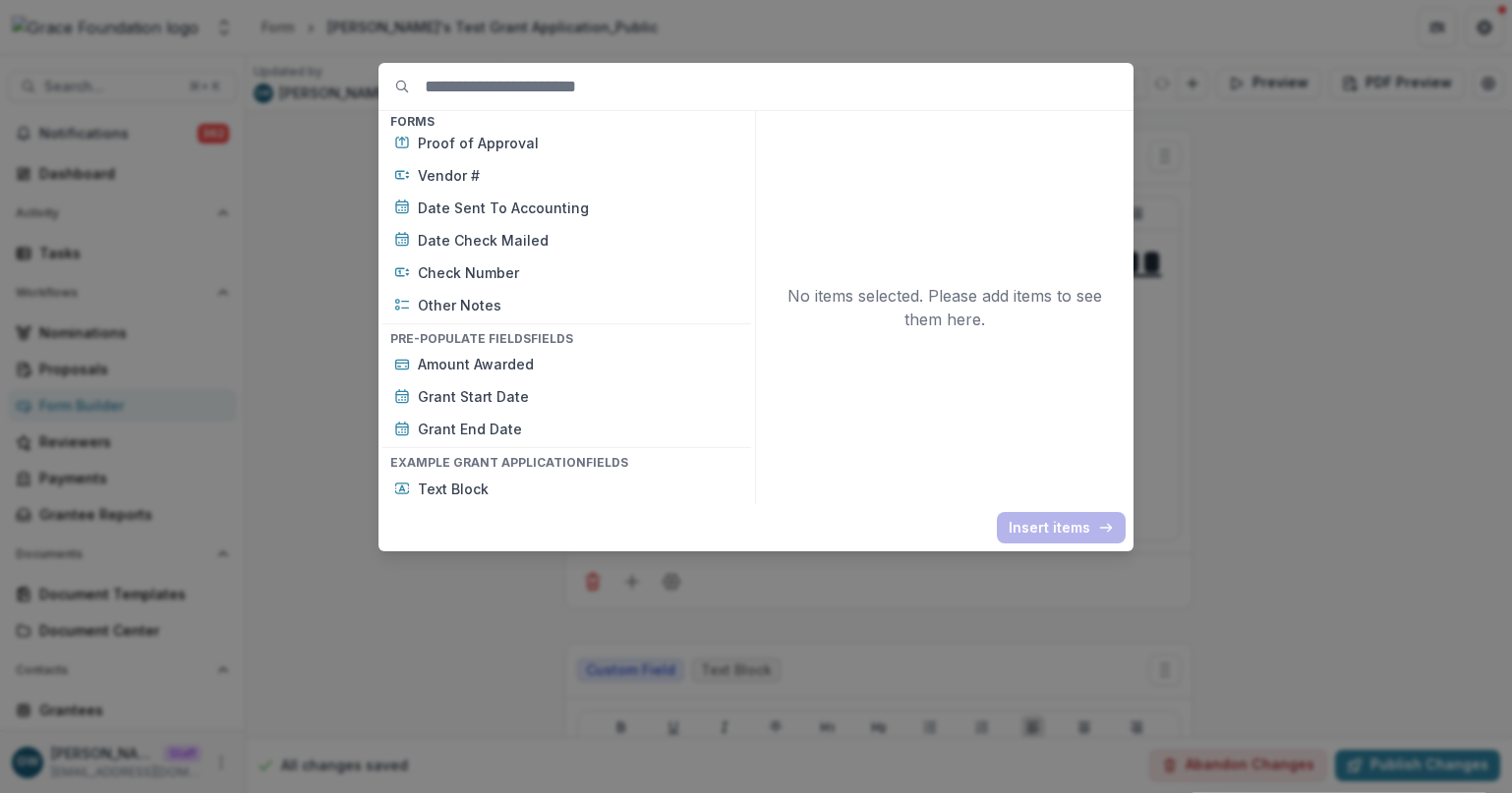
click at [266, 419] on div "Basic Fields New Page File Download File Upload Text Block Currency Phone Numbe…" at bounding box center [756, 396] width 1512 height 793
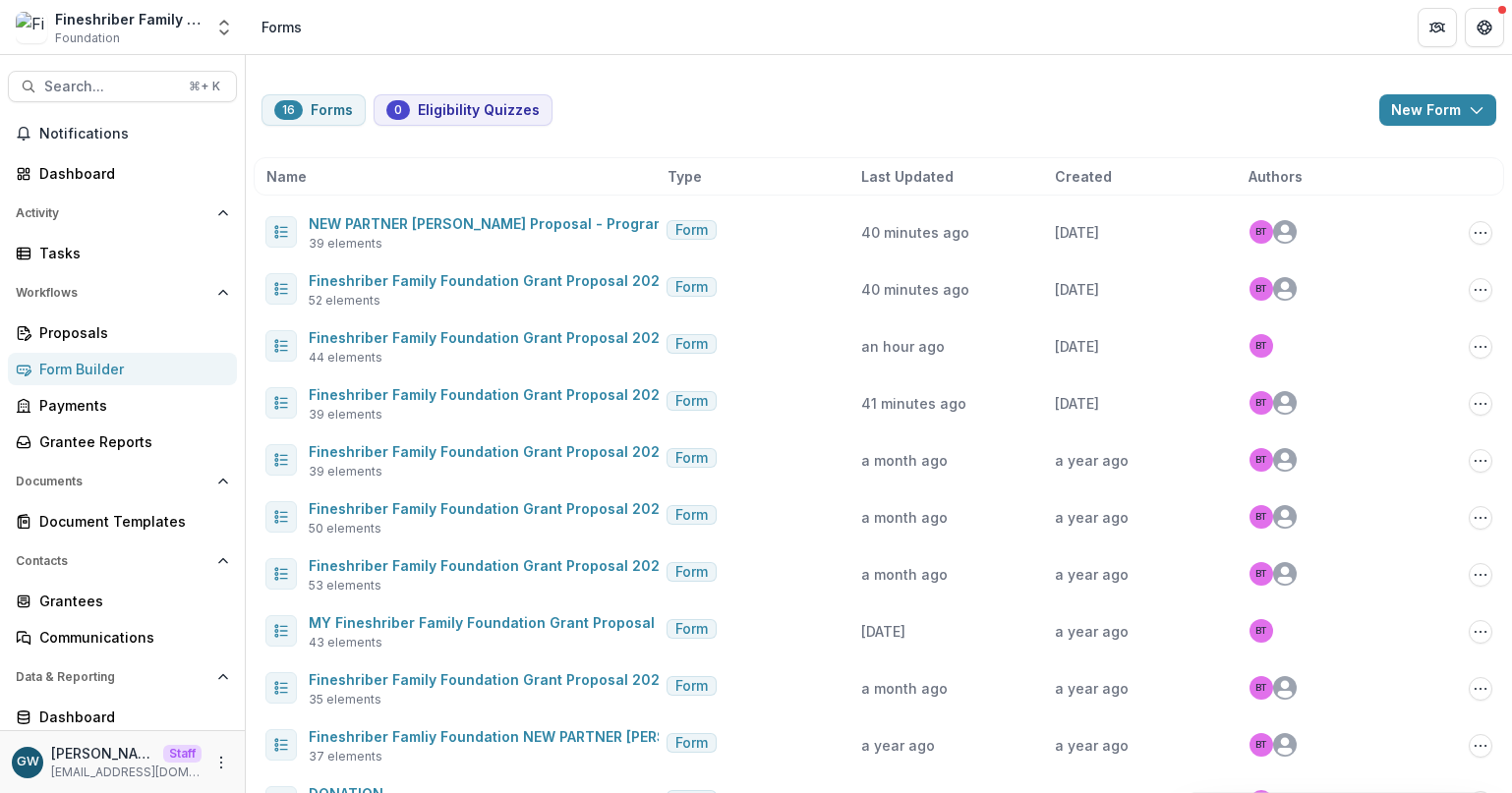
click at [76, 373] on div "Form Builder" at bounding box center [130, 368] width 182 height 21
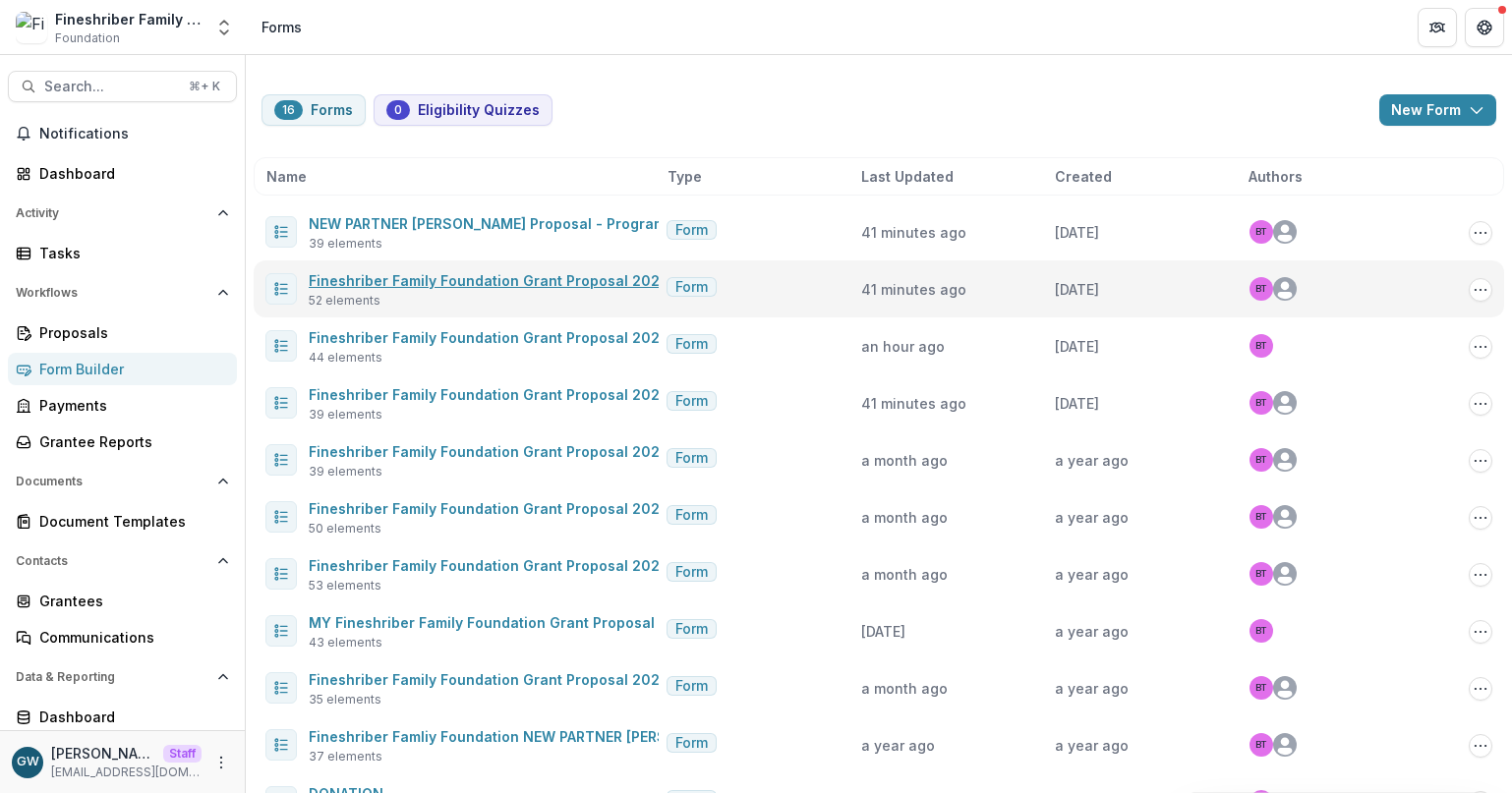
click at [456, 287] on link "Fineshriber Family Foundation Grant Proposal 2025" at bounding box center [489, 280] width 359 height 17
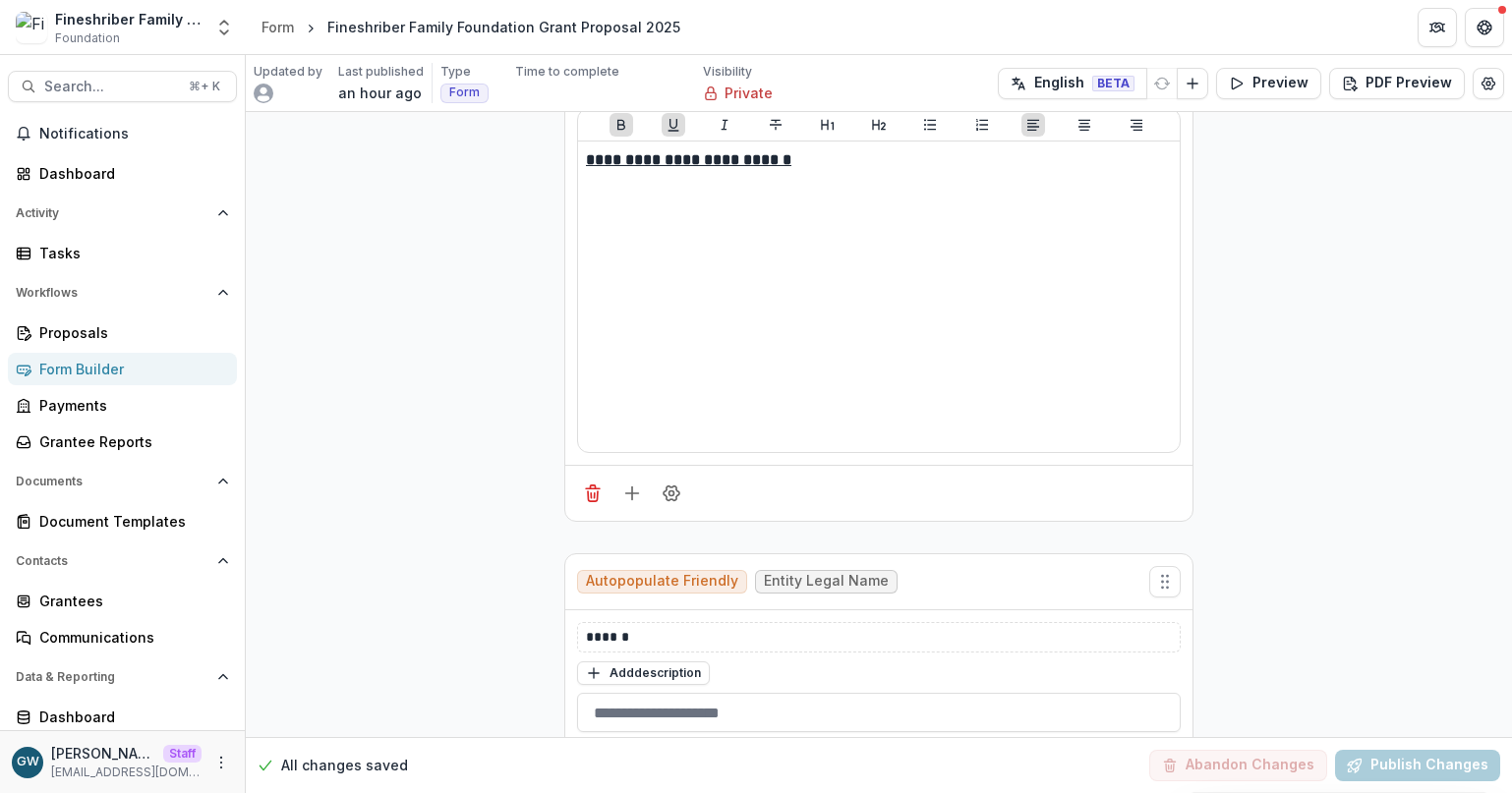
scroll to position [1186, 0]
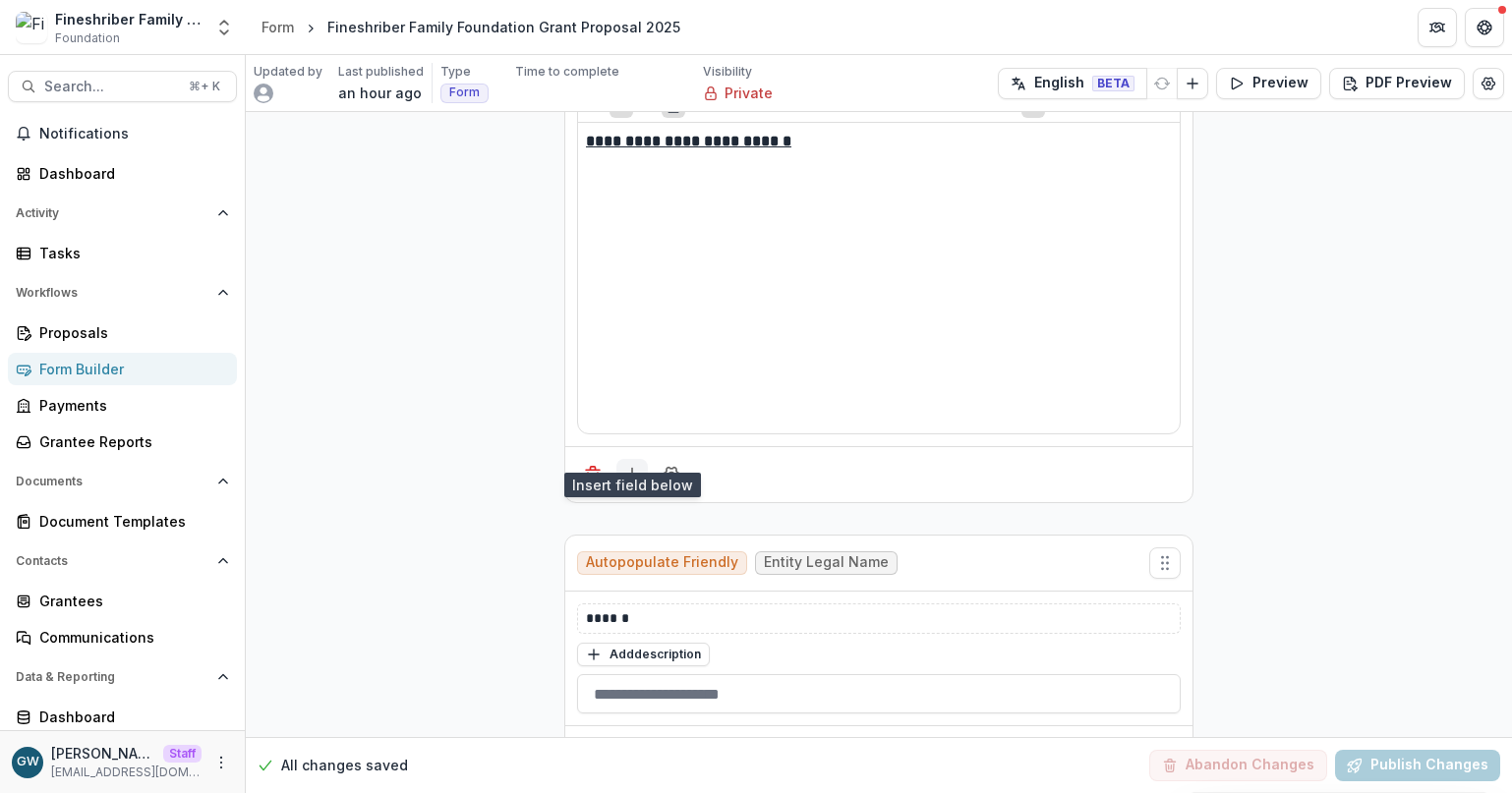
click at [633, 465] on icon "Add field" at bounding box center [632, 475] width 20 height 20
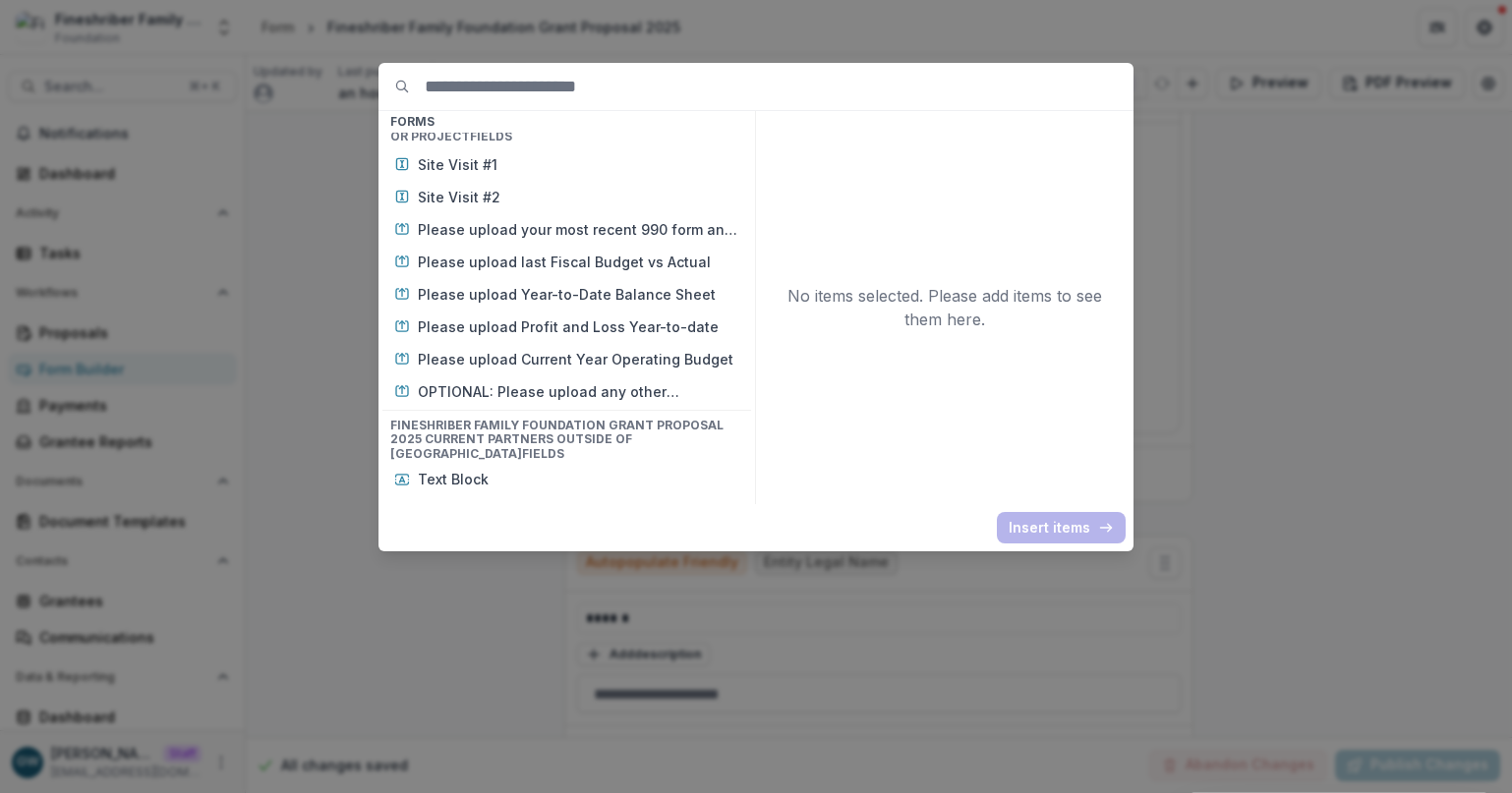
scroll to position [1603, 0]
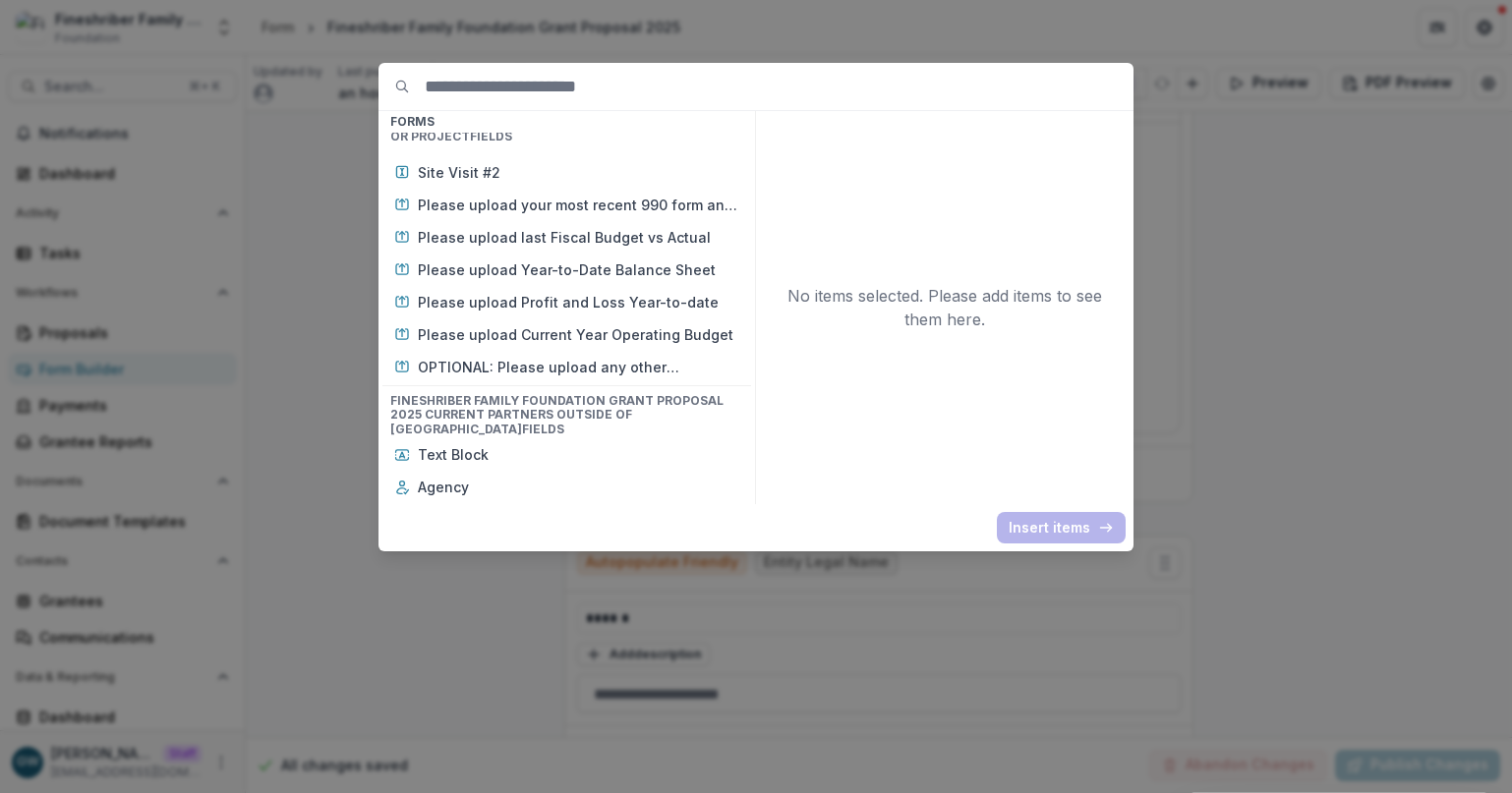
click at [305, 291] on div "Basic Fields New Page File Download File Upload Text Block Currency Phone Numbe…" at bounding box center [756, 396] width 1512 height 793
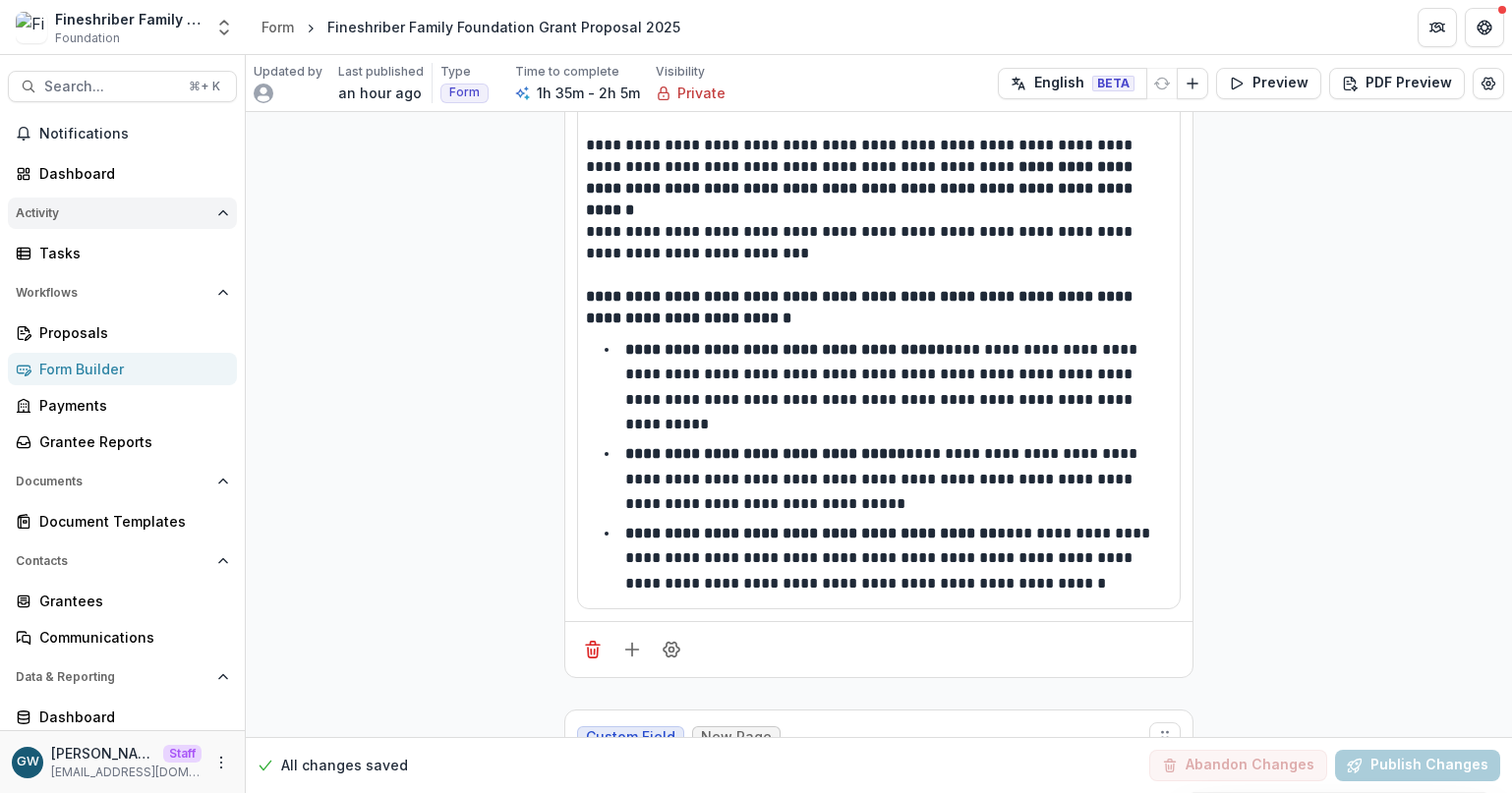
scroll to position [0, 0]
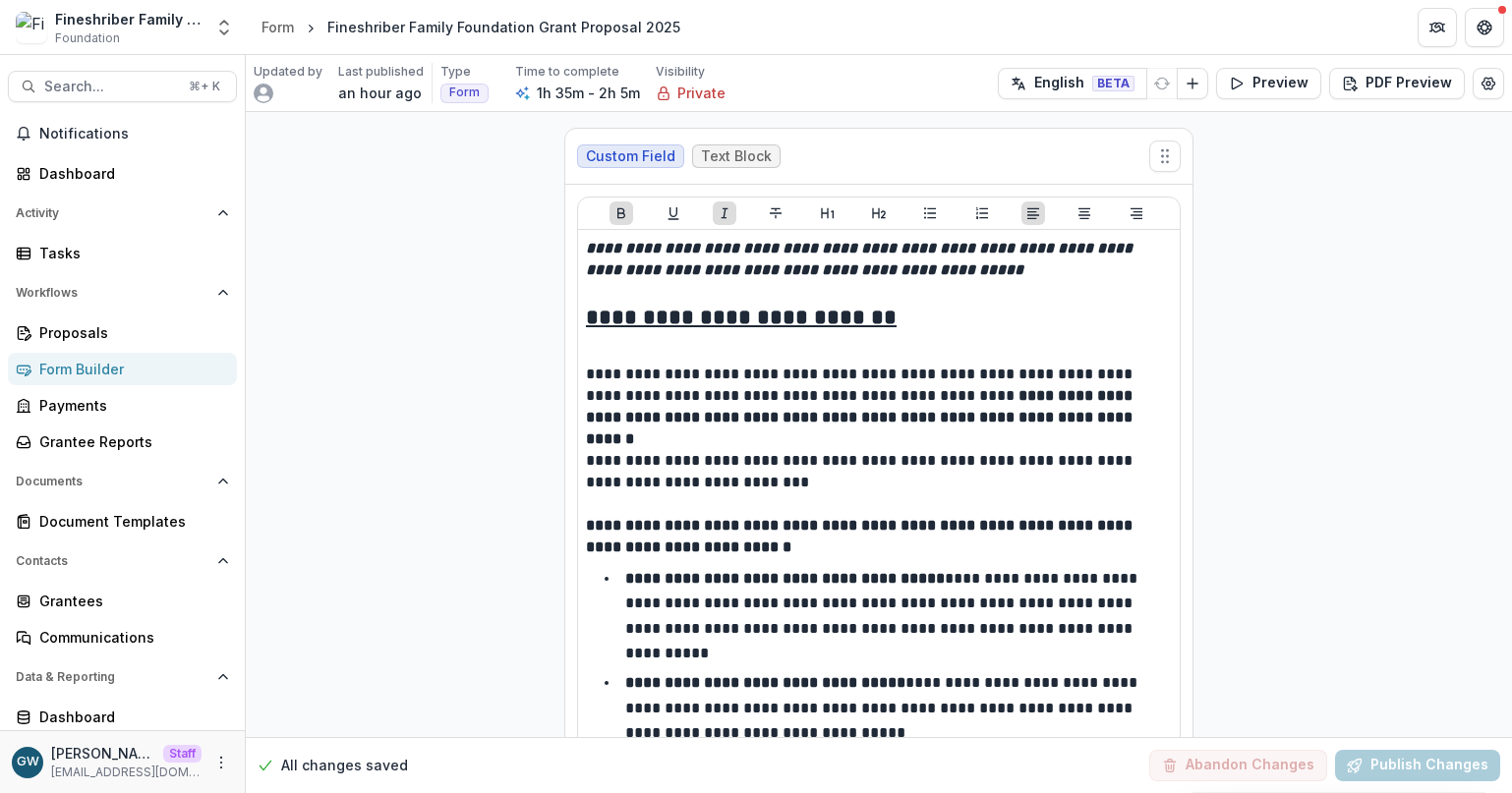
click at [134, 363] on div "Form Builder" at bounding box center [130, 368] width 182 height 21
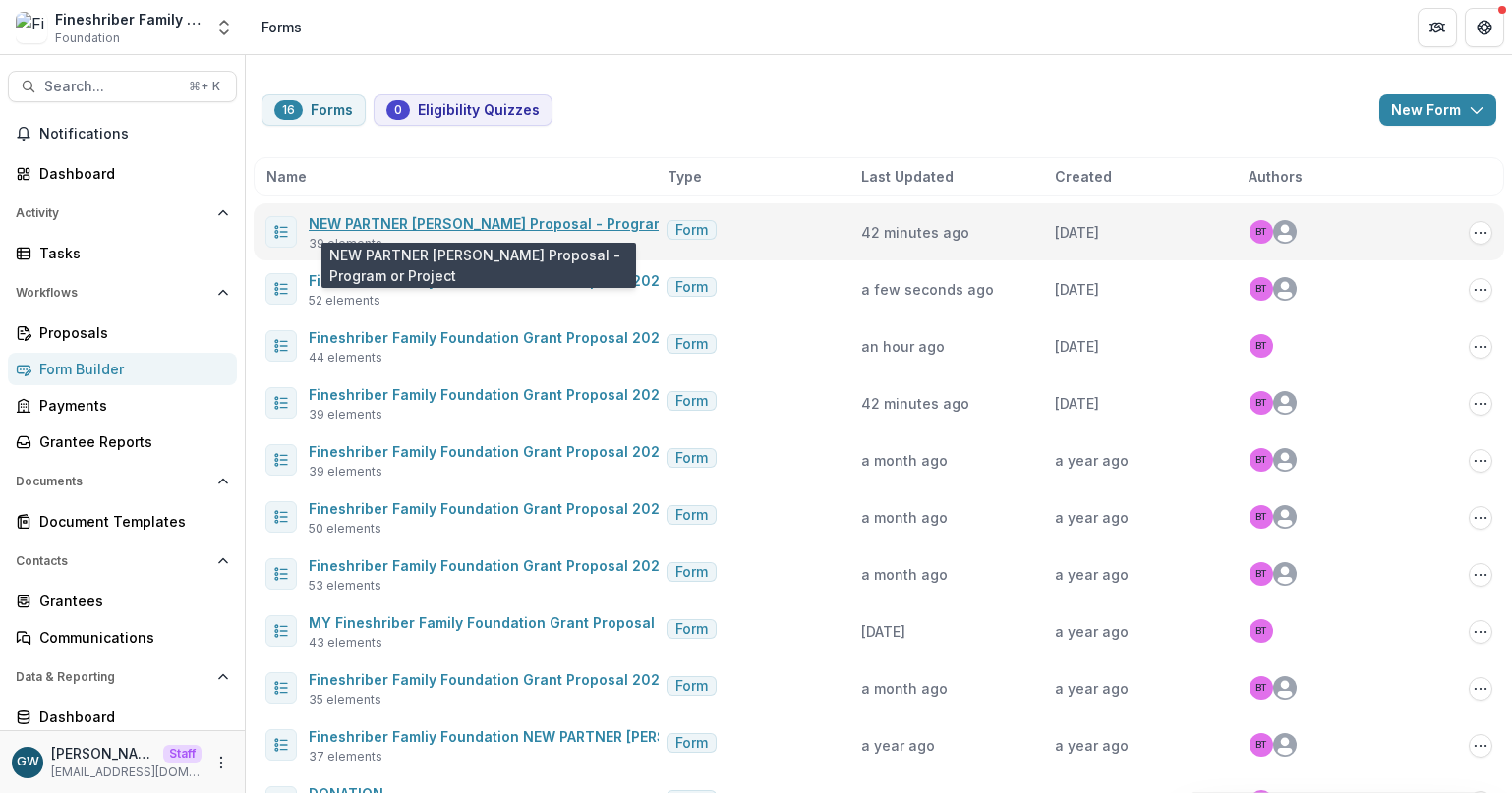
click at [364, 226] on link "NEW PARTNER Grant Proposal - Program or Project" at bounding box center [523, 223] width 430 height 17
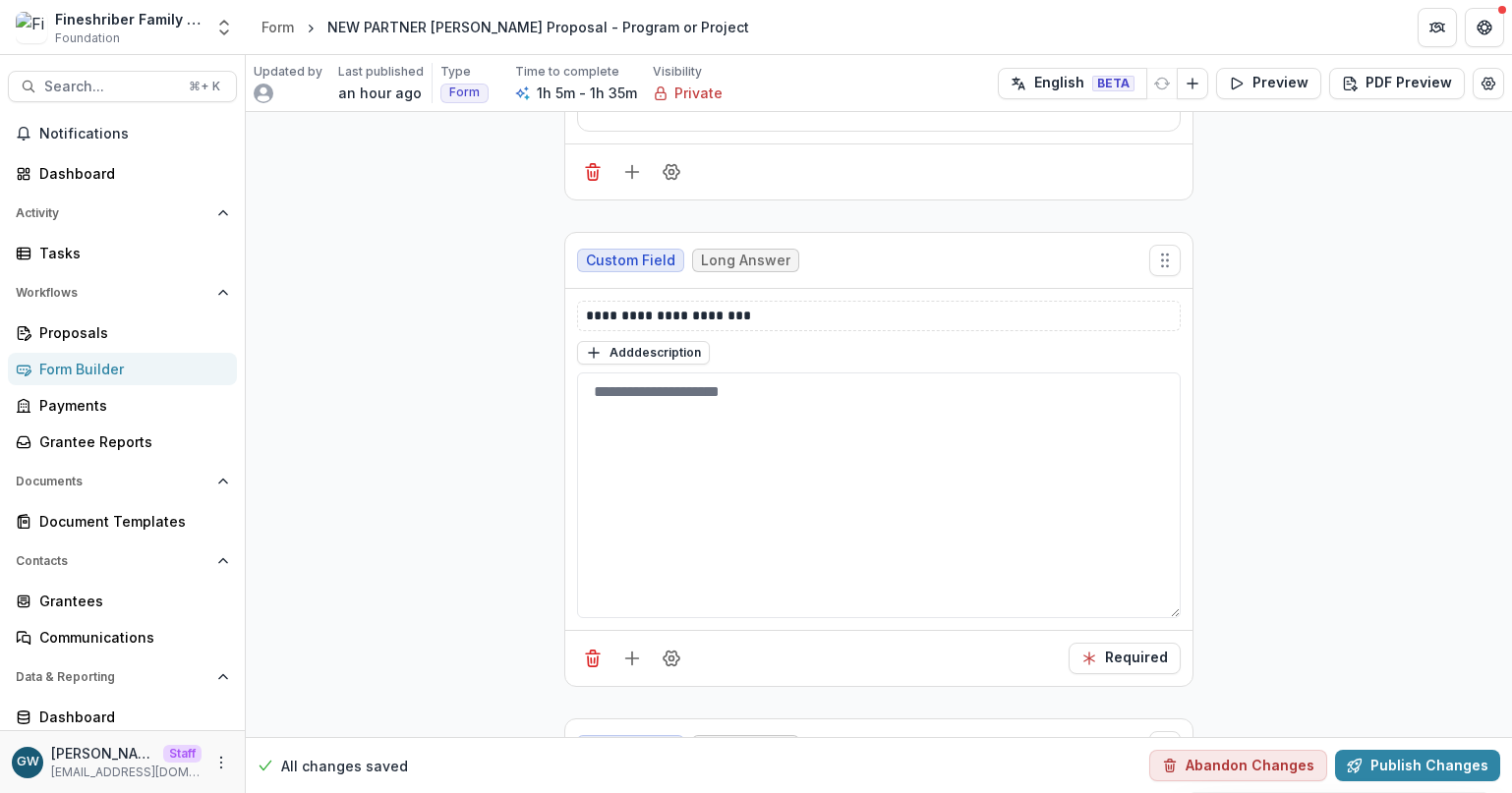
scroll to position [6687, 0]
click at [627, 655] on icon "Add field" at bounding box center [632, 658] width 20 height 20
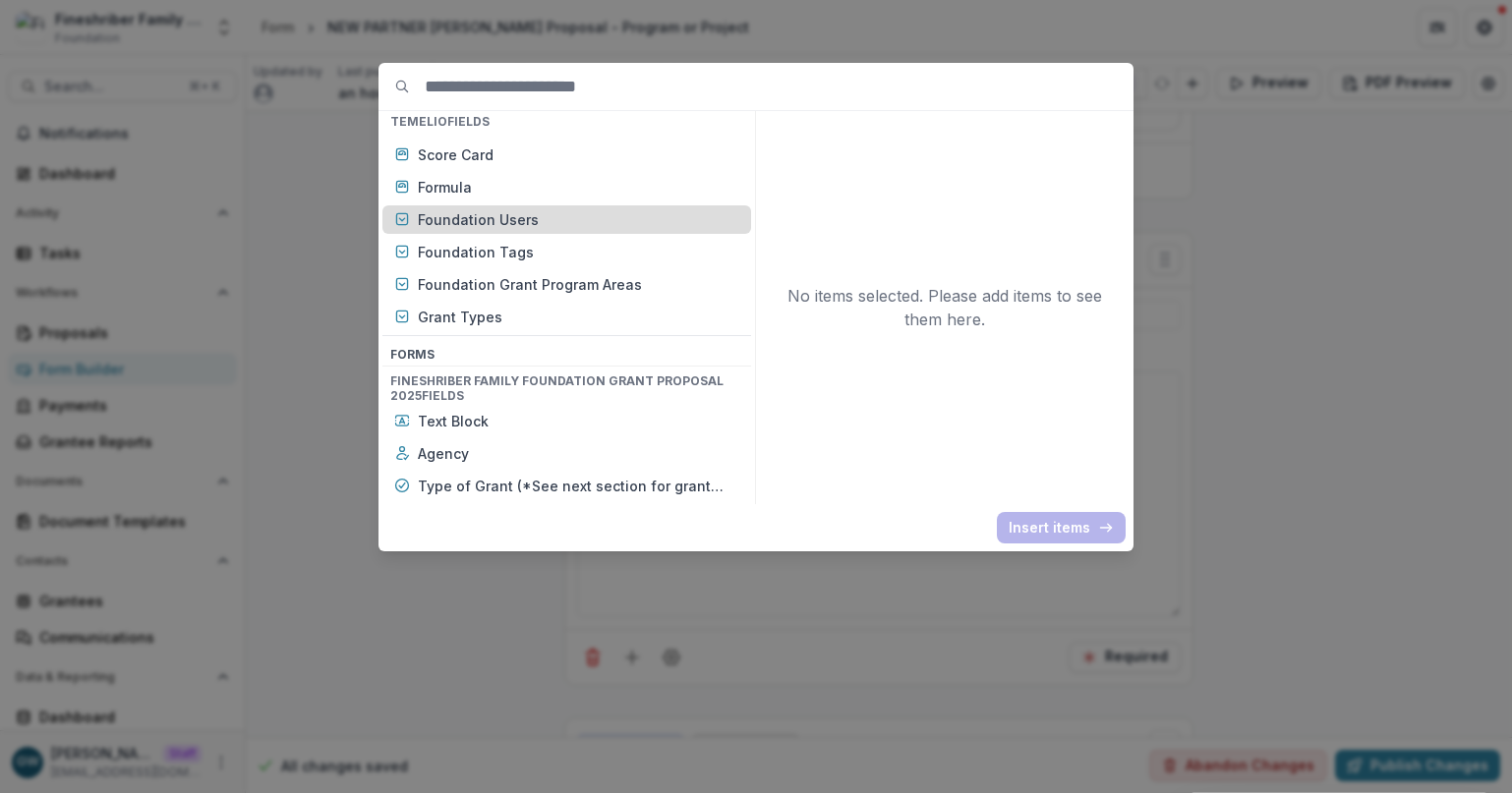
scroll to position [777, 0]
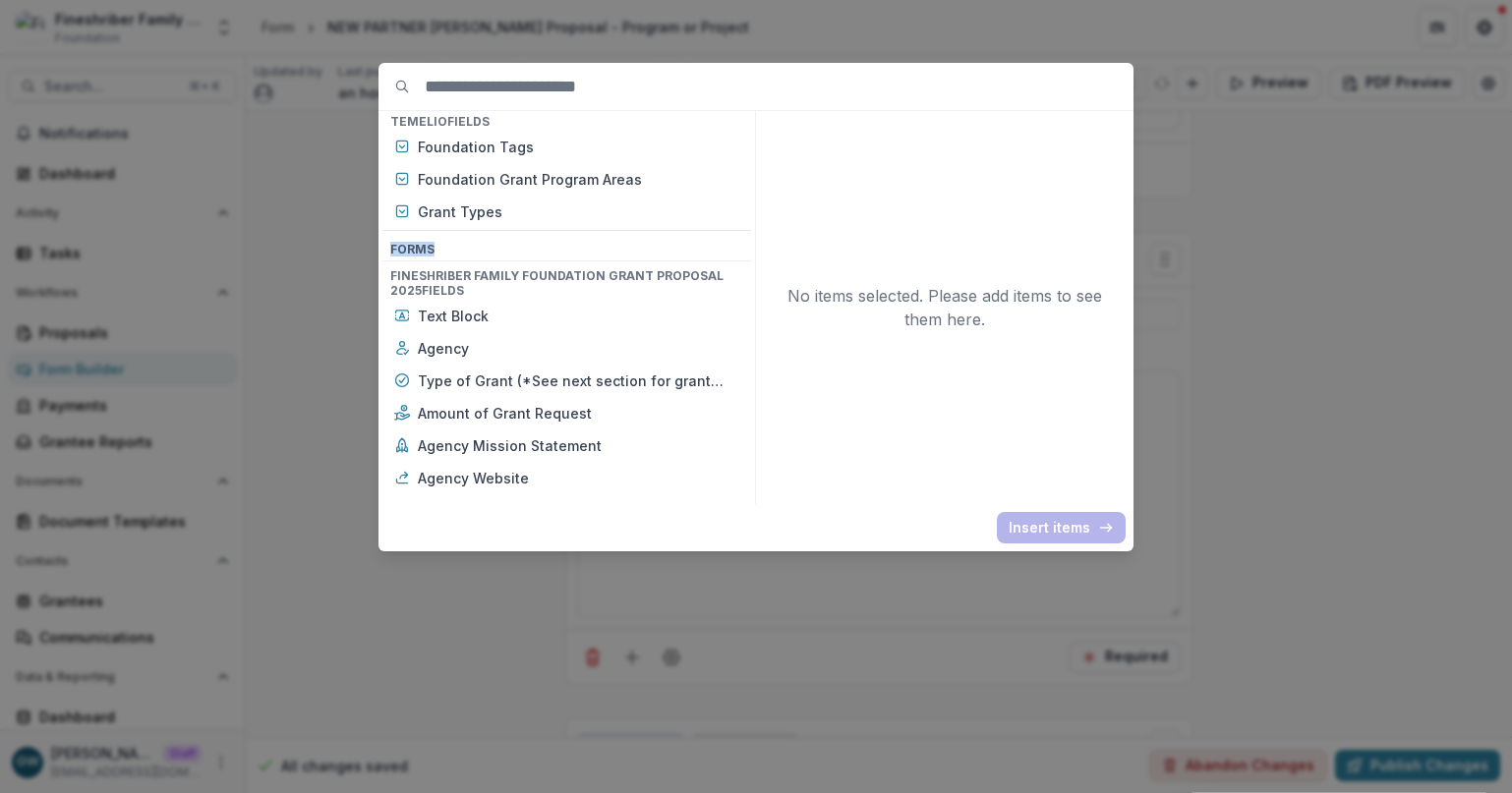
drag, startPoint x: 437, startPoint y: 250, endPoint x: 390, endPoint y: 250, distance: 47.0
click at [390, 250] on h3 "Form s" at bounding box center [566, 250] width 368 height 22
click at [470, 291] on h4 "Fineshriber Family Foundation Grant Proposal 2025 Fields" at bounding box center [566, 283] width 368 height 37
drag, startPoint x: 468, startPoint y: 290, endPoint x: 390, endPoint y: 280, distance: 78.6
click at [390, 280] on h4 "Fineshriber Family Foundation Grant Proposal 2025 Fields" at bounding box center [566, 283] width 368 height 37
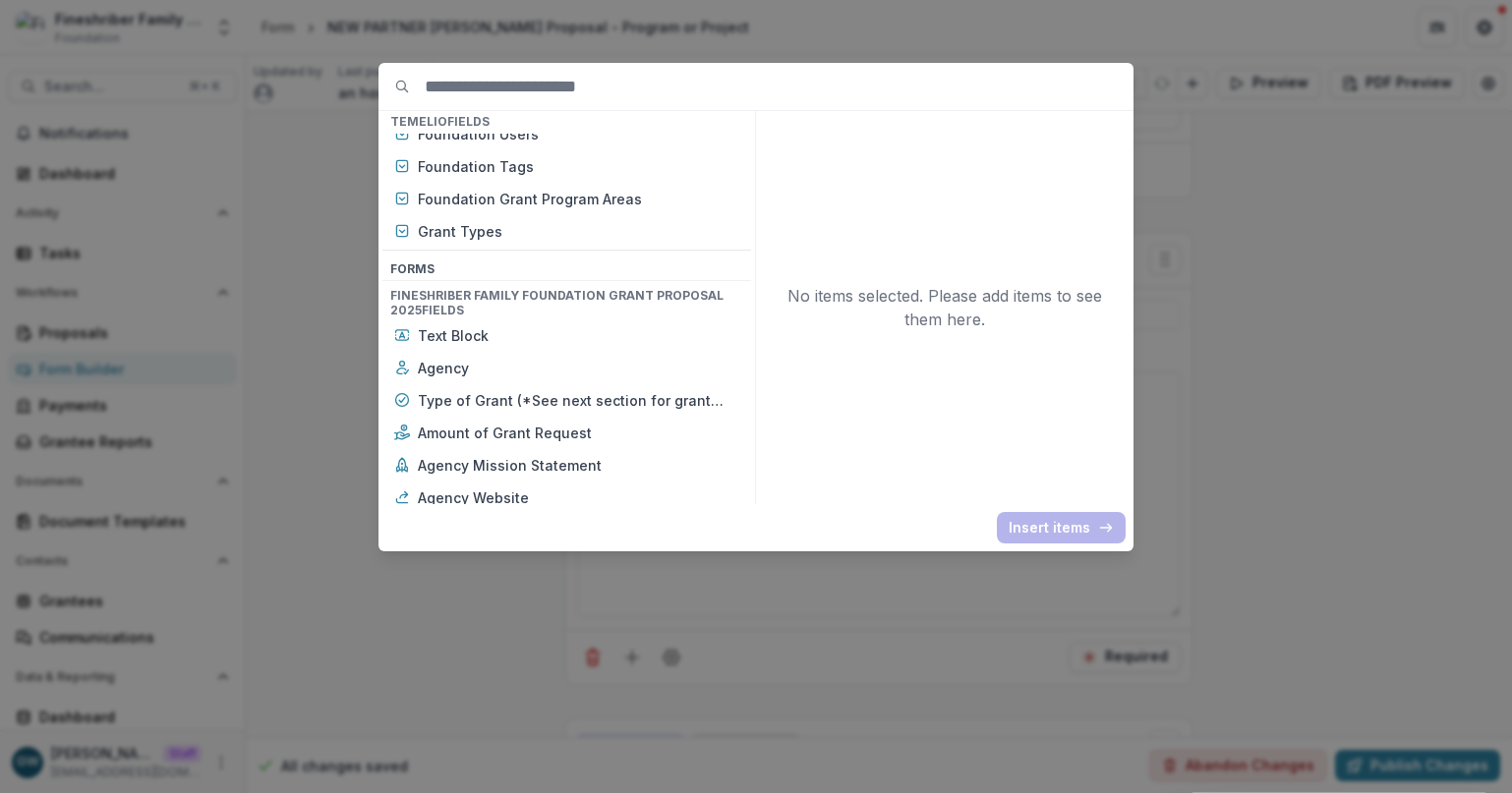
scroll to position [746, 0]
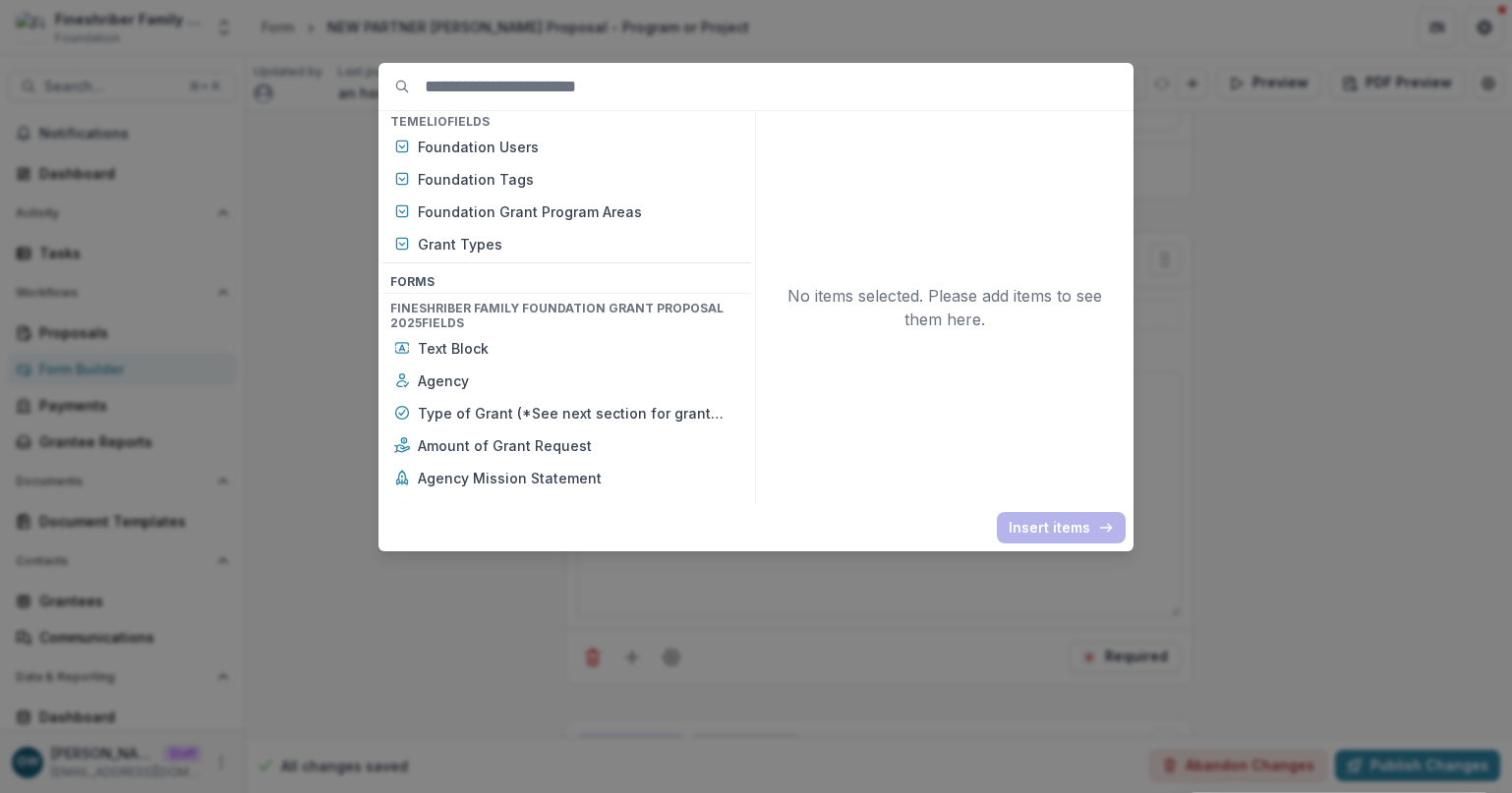
click at [441, 318] on h4 "Fineshriber Family Foundation Grant Proposal 2025 Fields" at bounding box center [566, 316] width 368 height 37
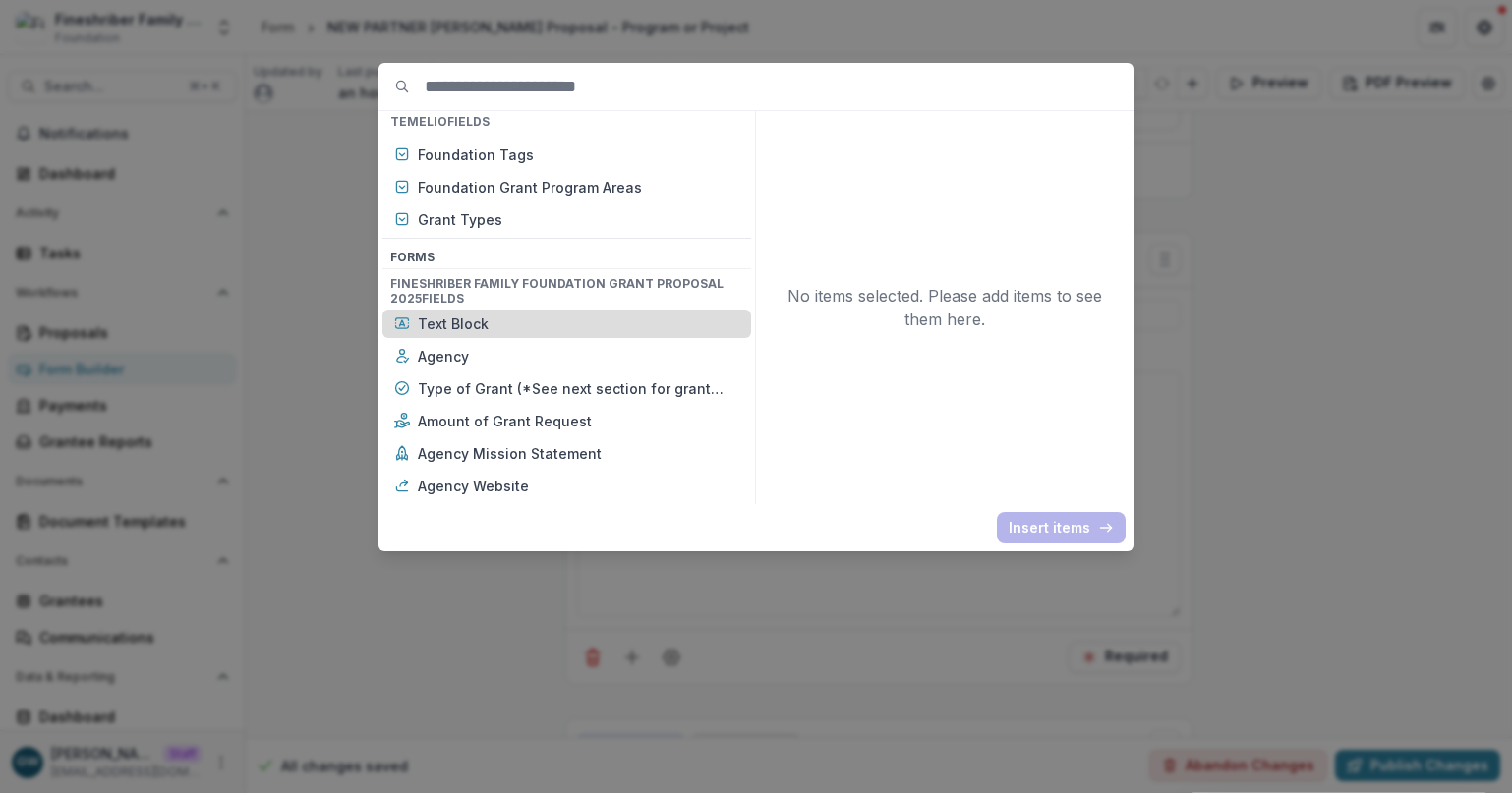
scroll to position [784, 0]
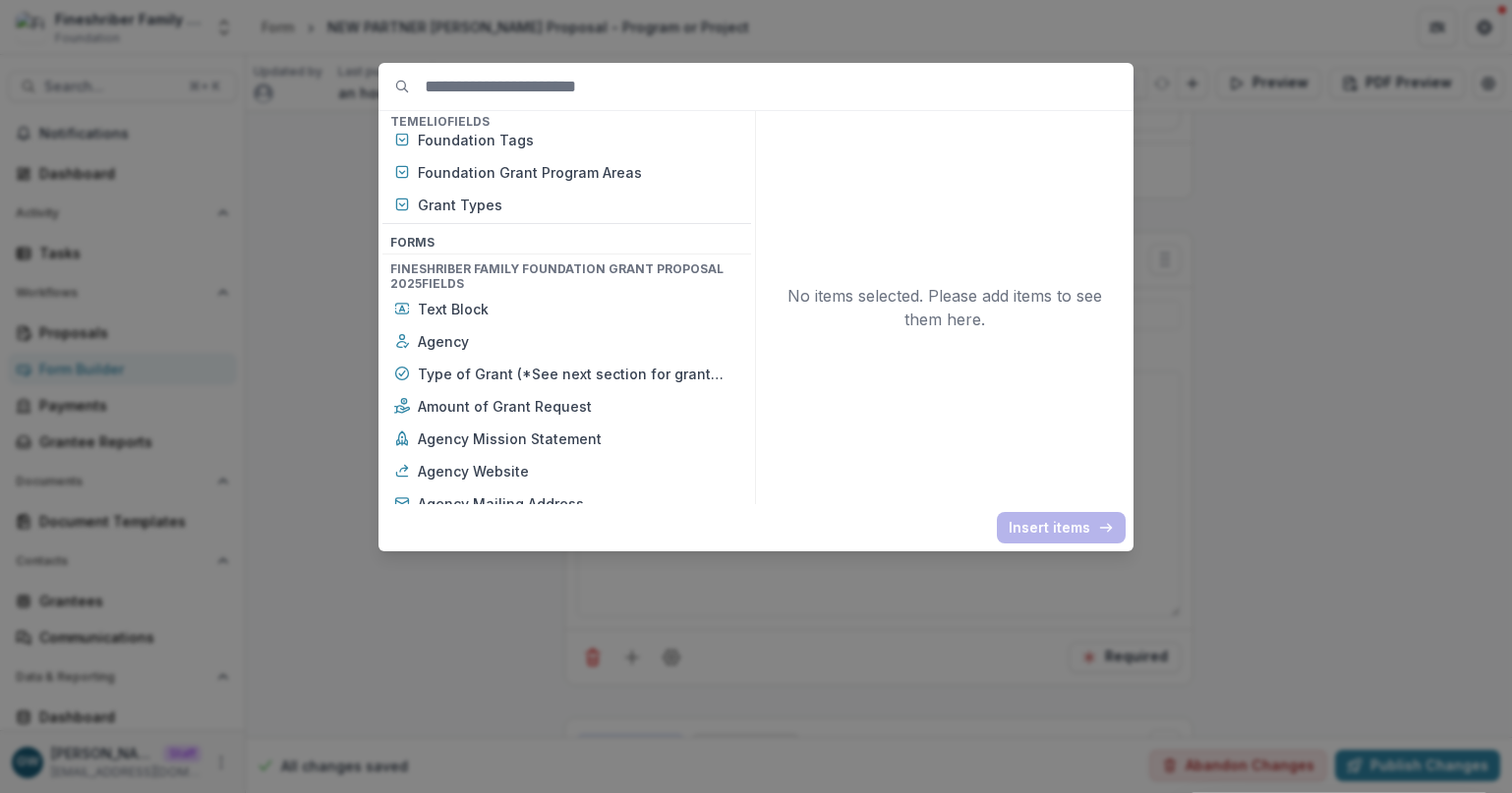
drag, startPoint x: 479, startPoint y: 285, endPoint x: 389, endPoint y: 271, distance: 91.1
click at [389, 271] on h4 "Fineshriber Family Foundation Grant Proposal 2025 Fields" at bounding box center [566, 277] width 368 height 37
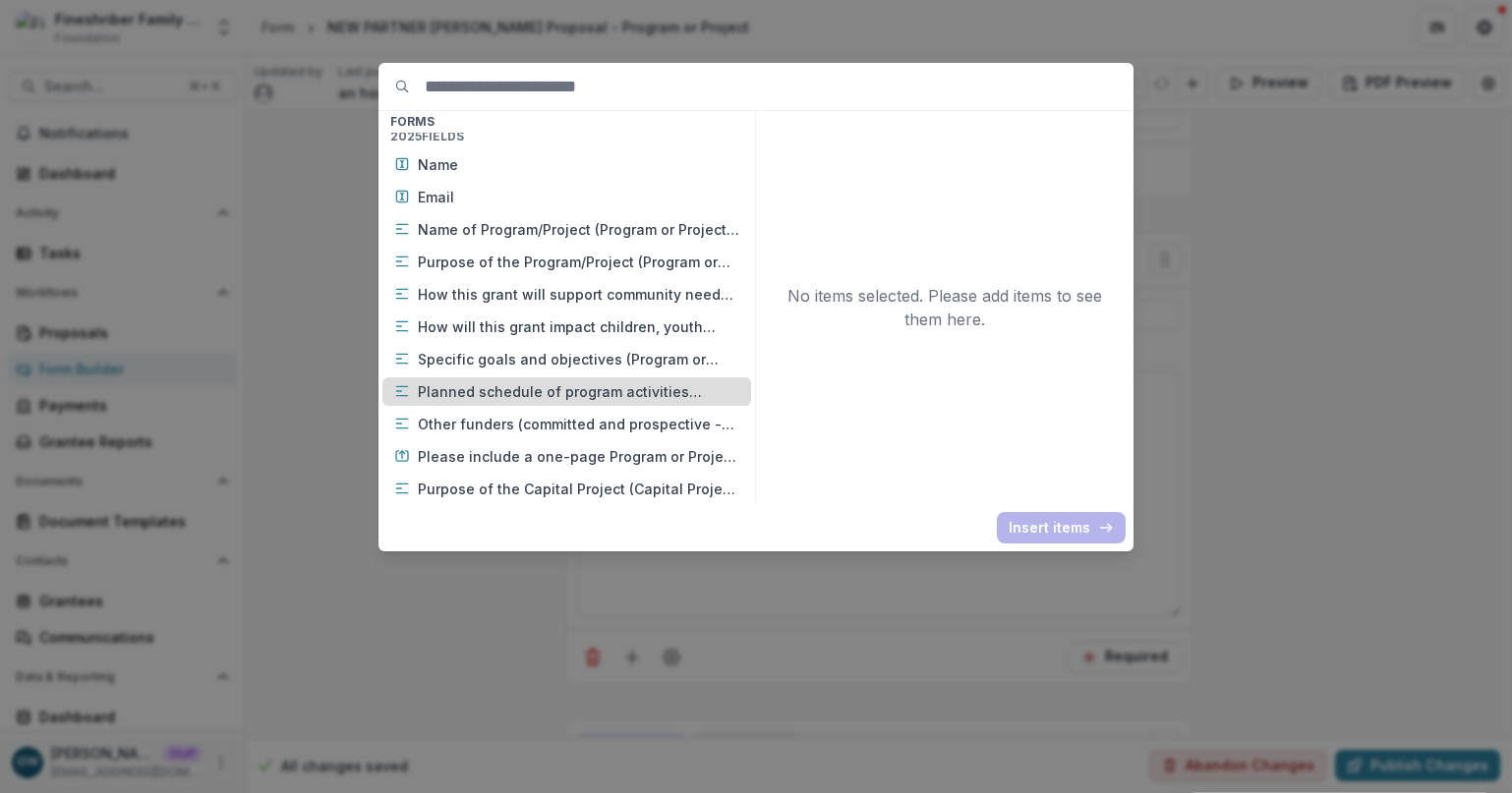
scroll to position [1257, 0]
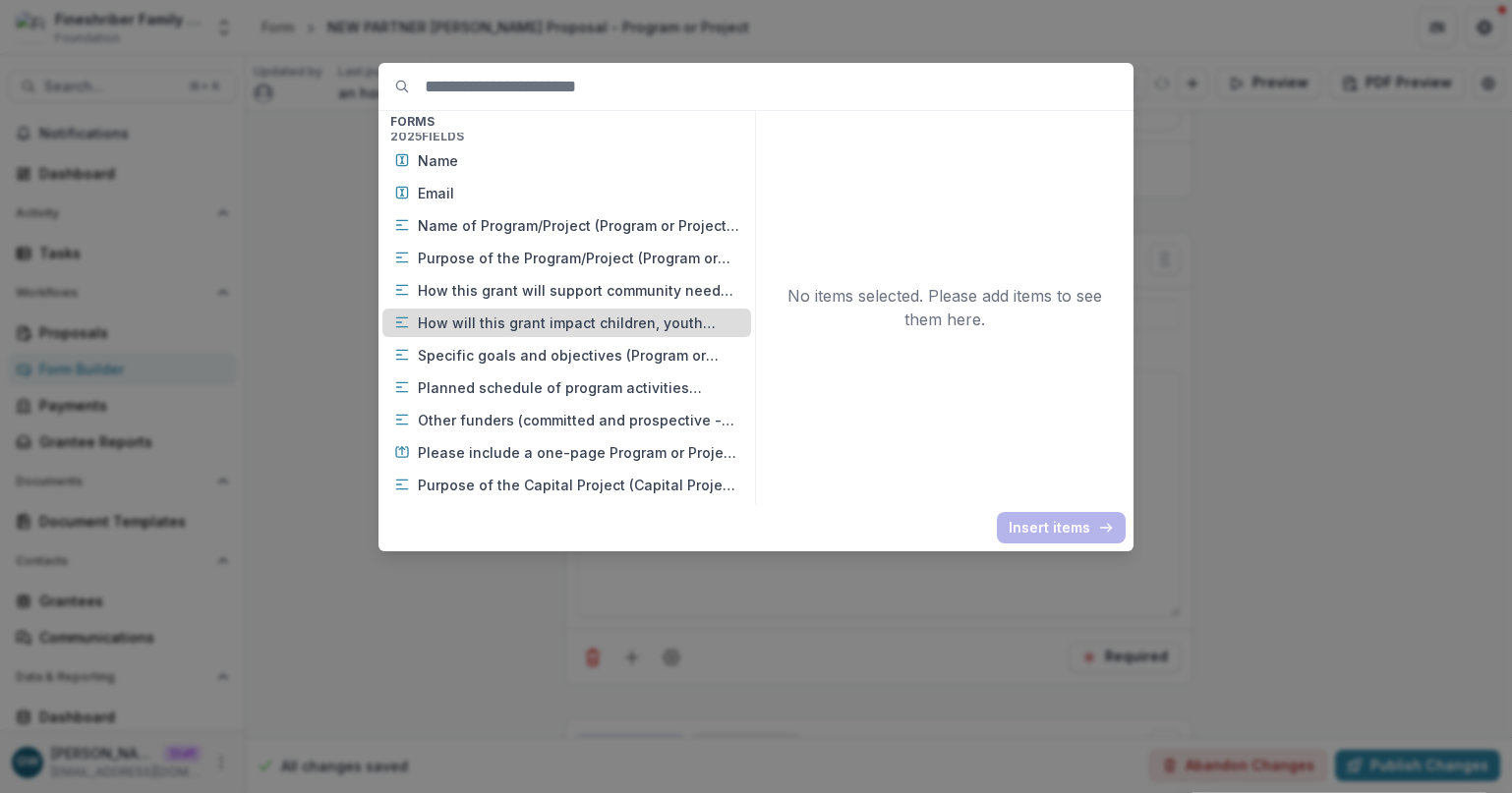
click at [499, 328] on p "How will this grant impact children, youth and/or families? Please describe BOT…" at bounding box center [579, 323] width 322 height 21
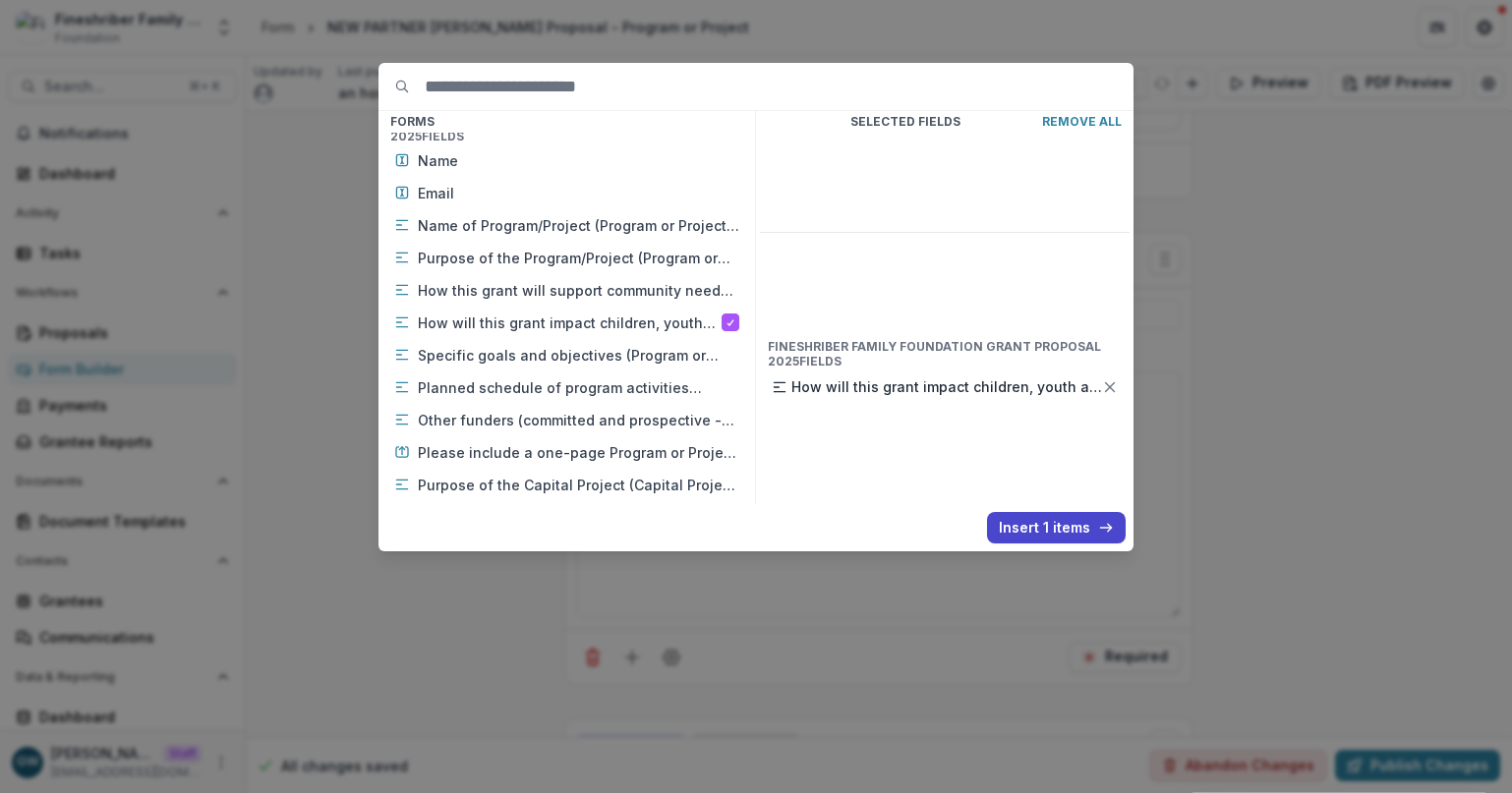
click at [1297, 249] on div "Basic Fields New Page File Download File Upload Text Block Currency Phone Numbe…" at bounding box center [756, 396] width 1512 height 793
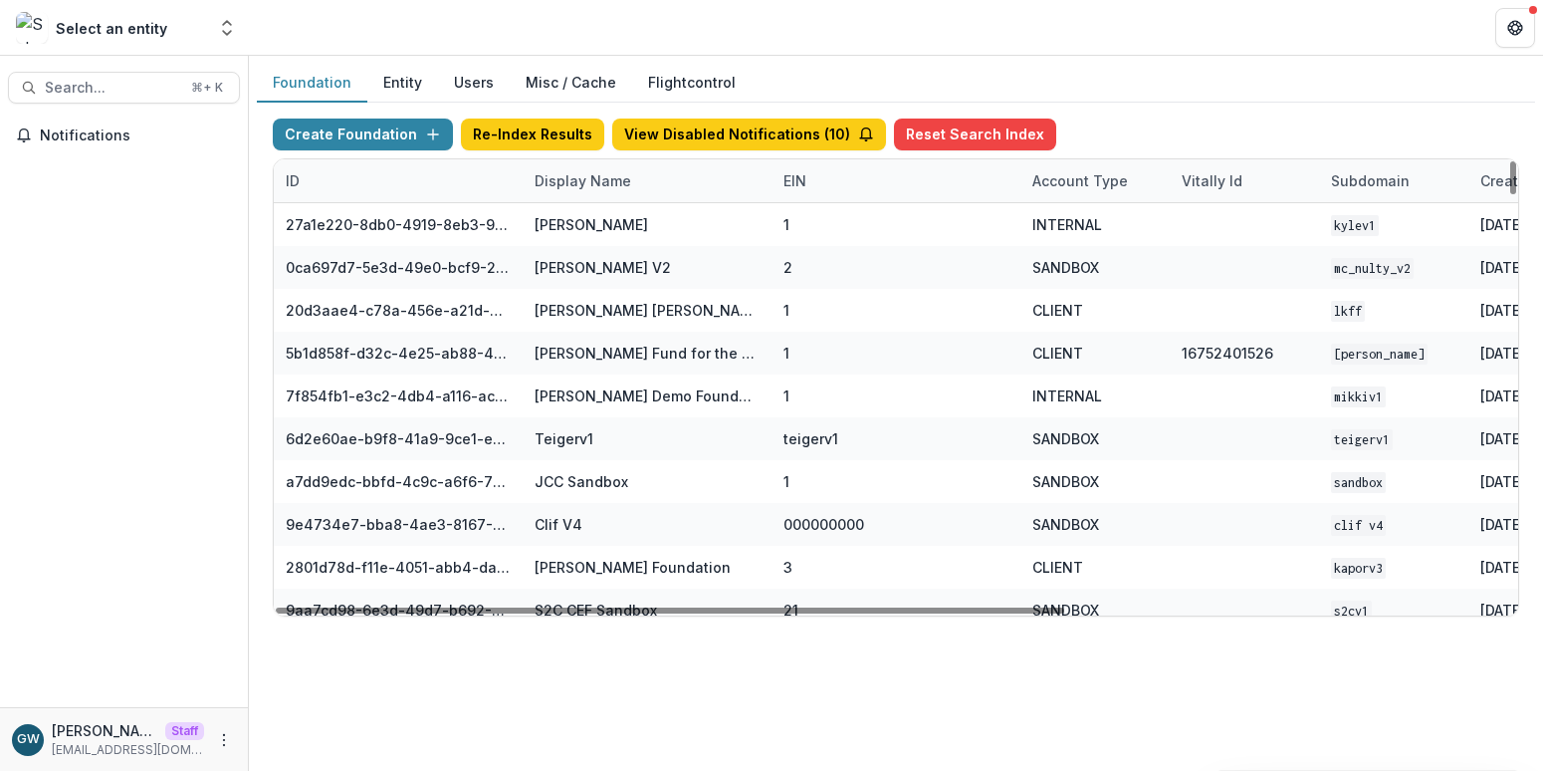
click at [609, 183] on div "Display Name" at bounding box center [583, 180] width 120 height 21
click at [602, 219] on input at bounding box center [646, 226] width 239 height 32
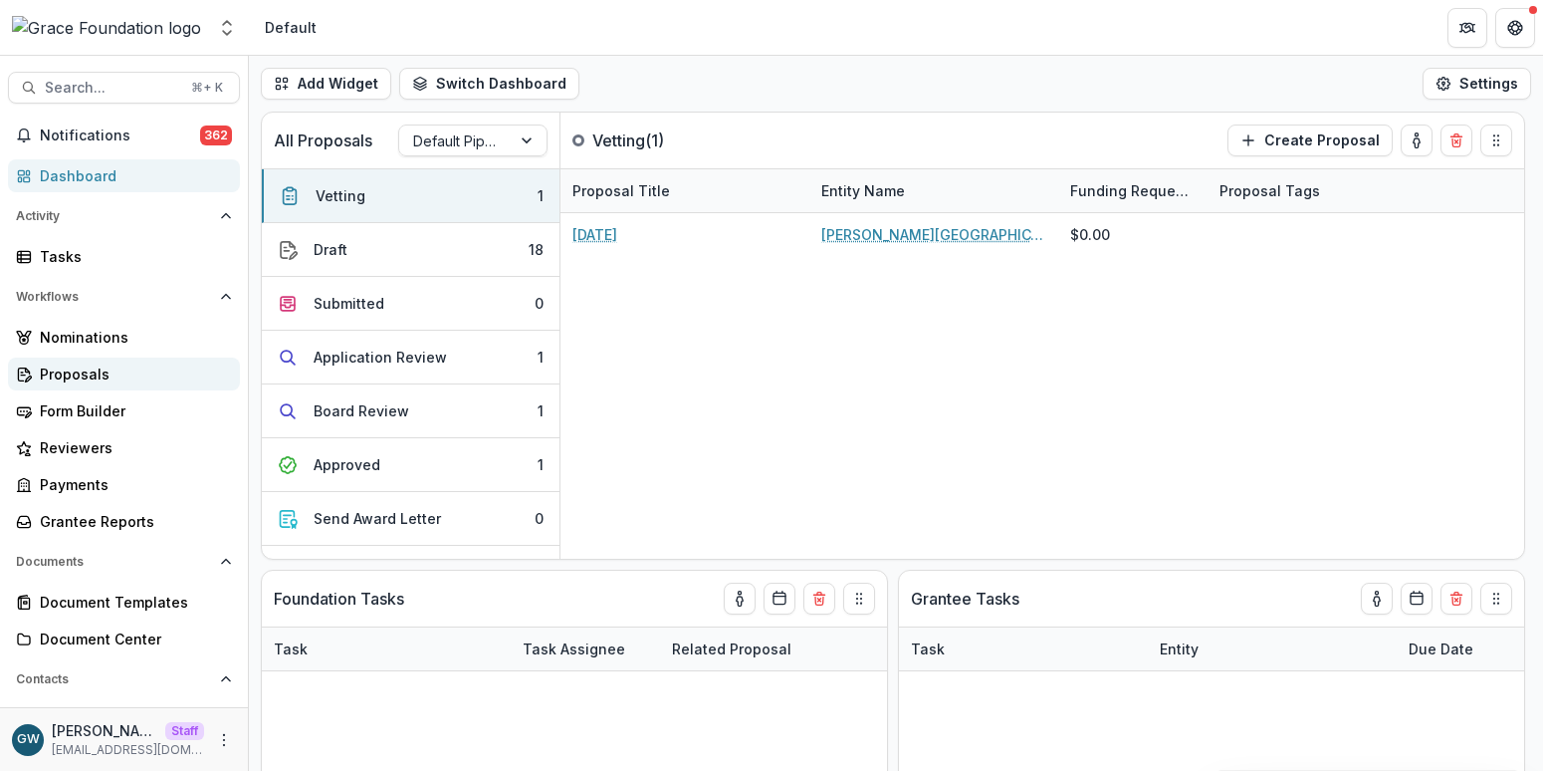
select select "**********"
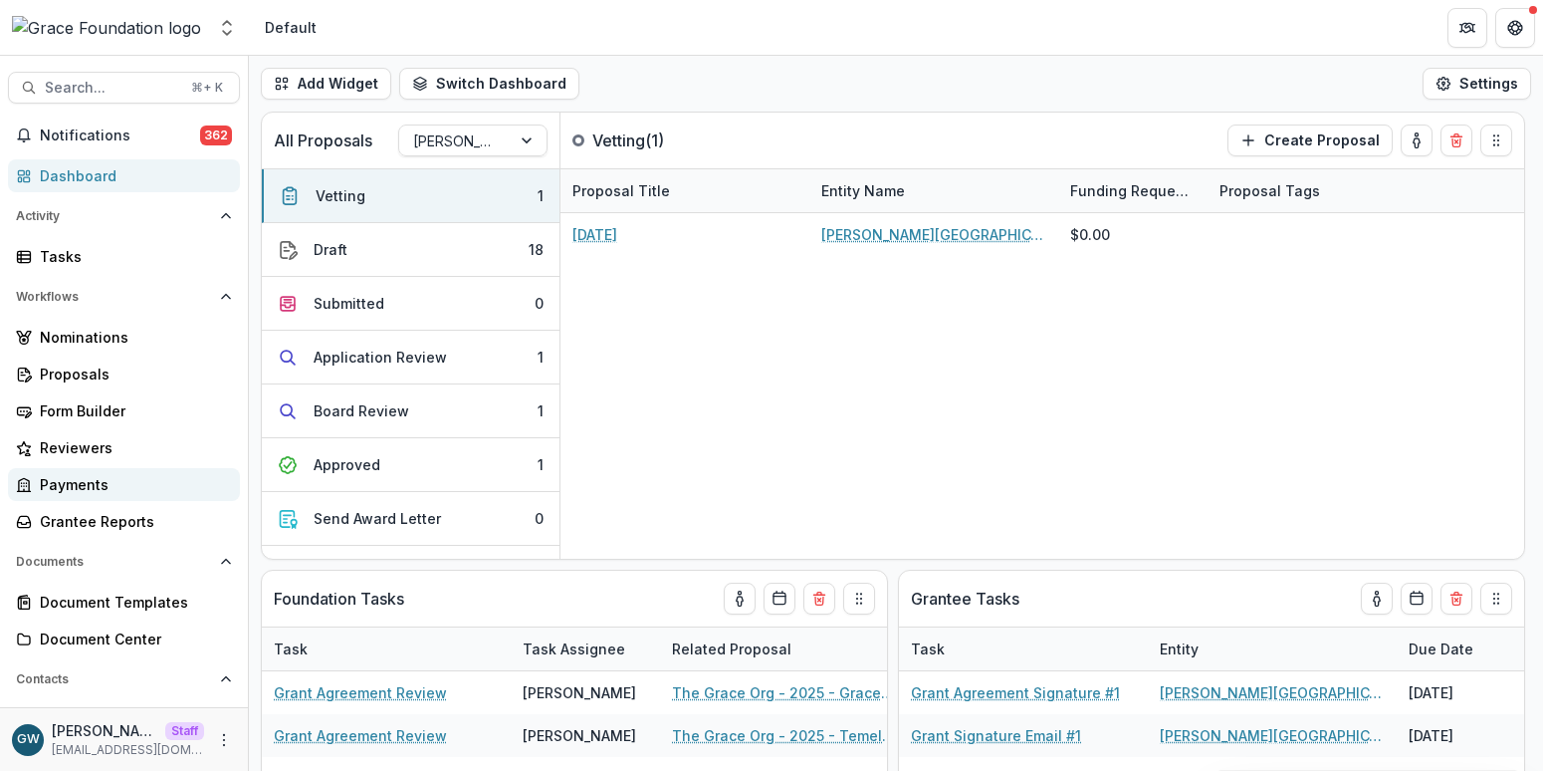
click at [99, 475] on div "Payments" at bounding box center [132, 484] width 184 height 21
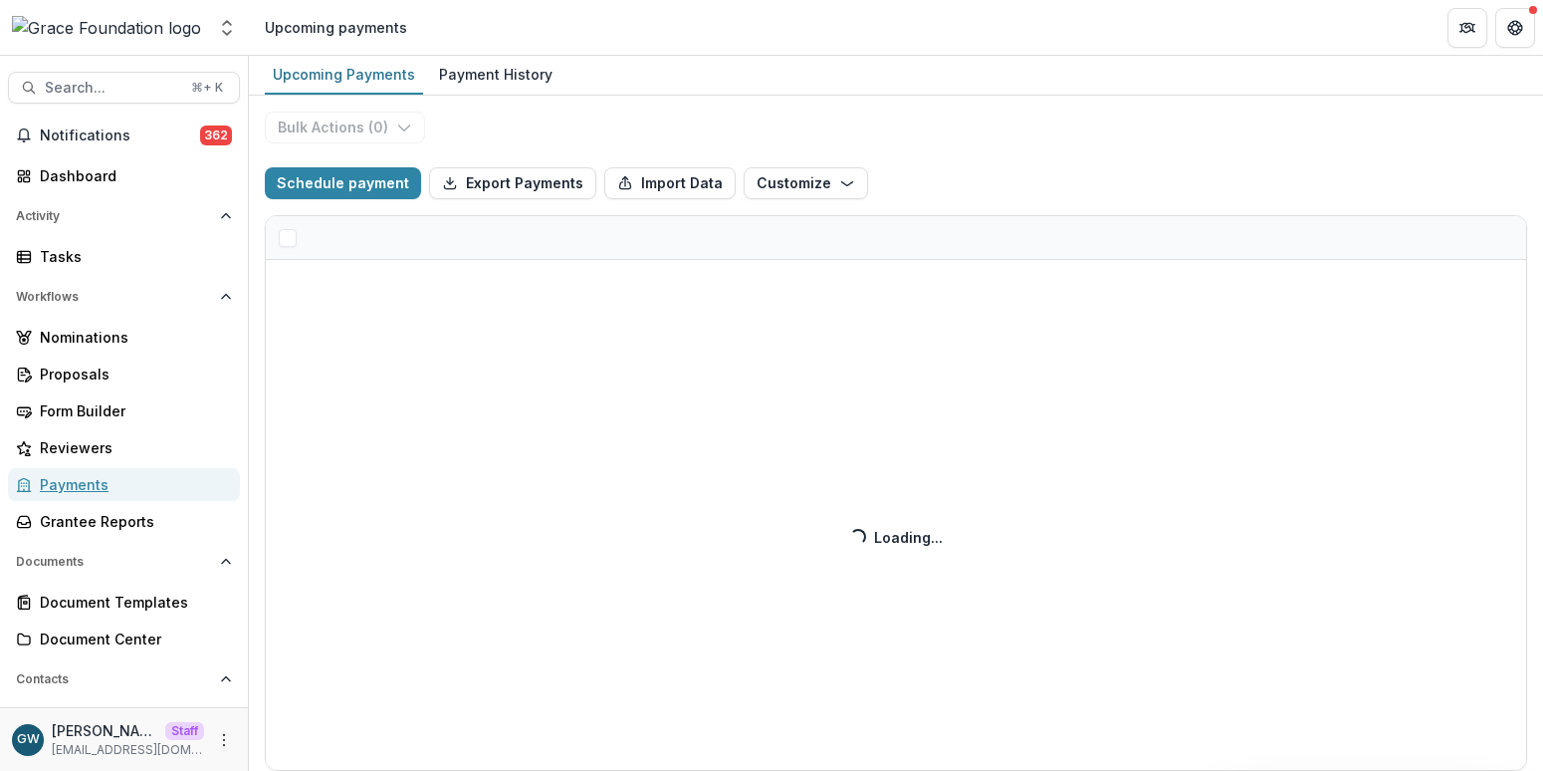
select select "**********"
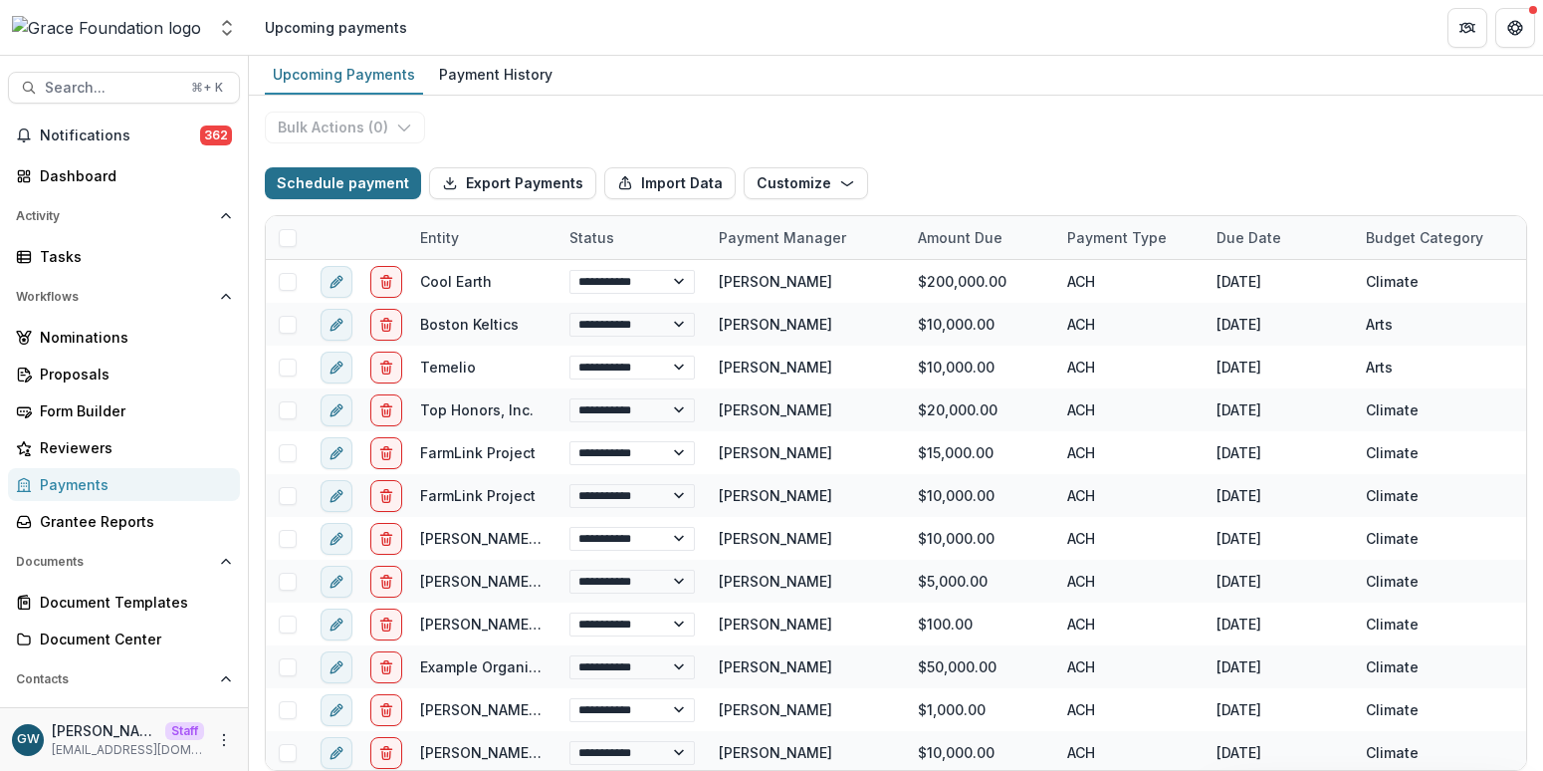
click at [363, 195] on button "Schedule payment" at bounding box center [343, 183] width 156 height 32
select select "**********"
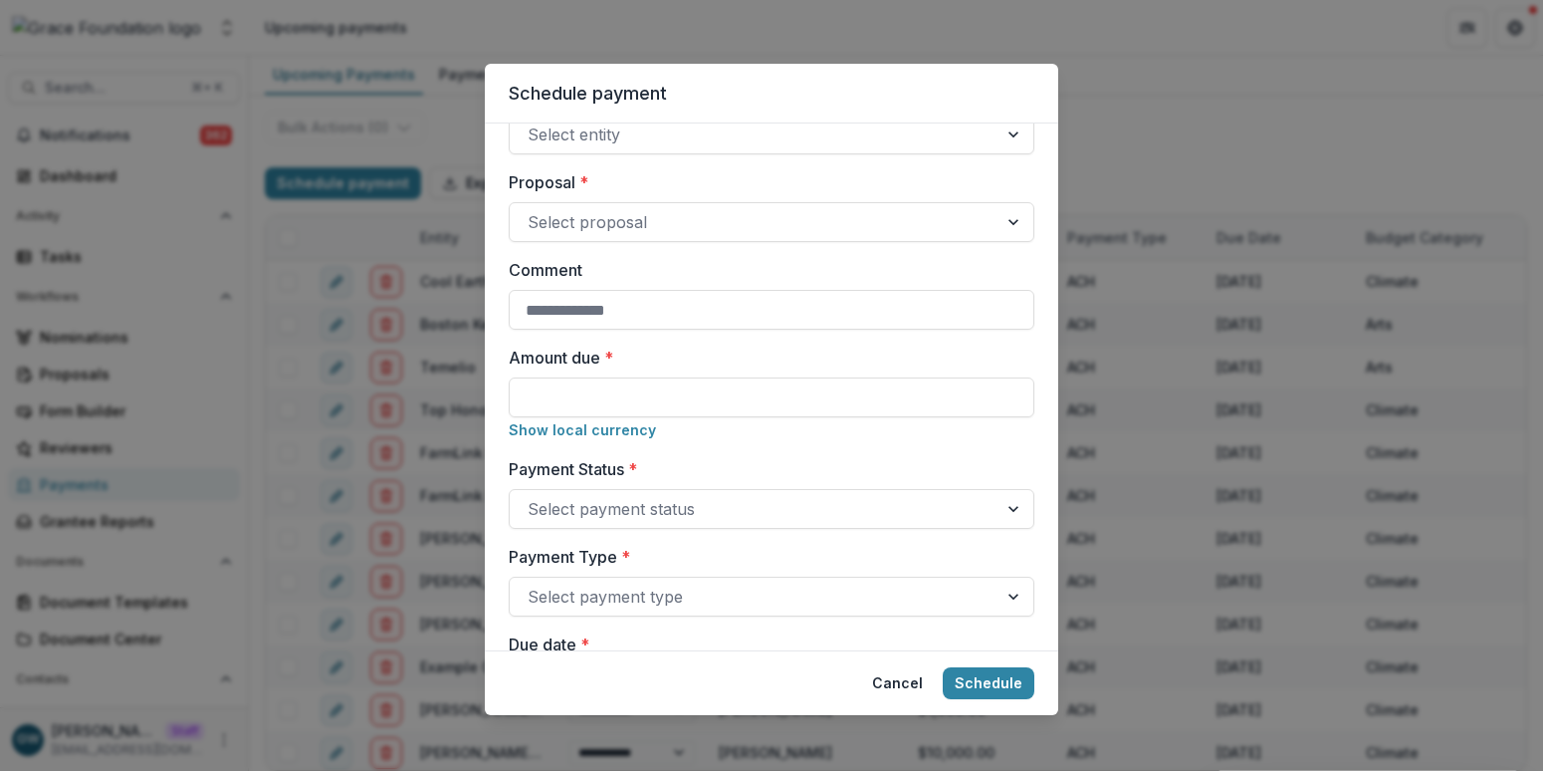
scroll to position [161, 0]
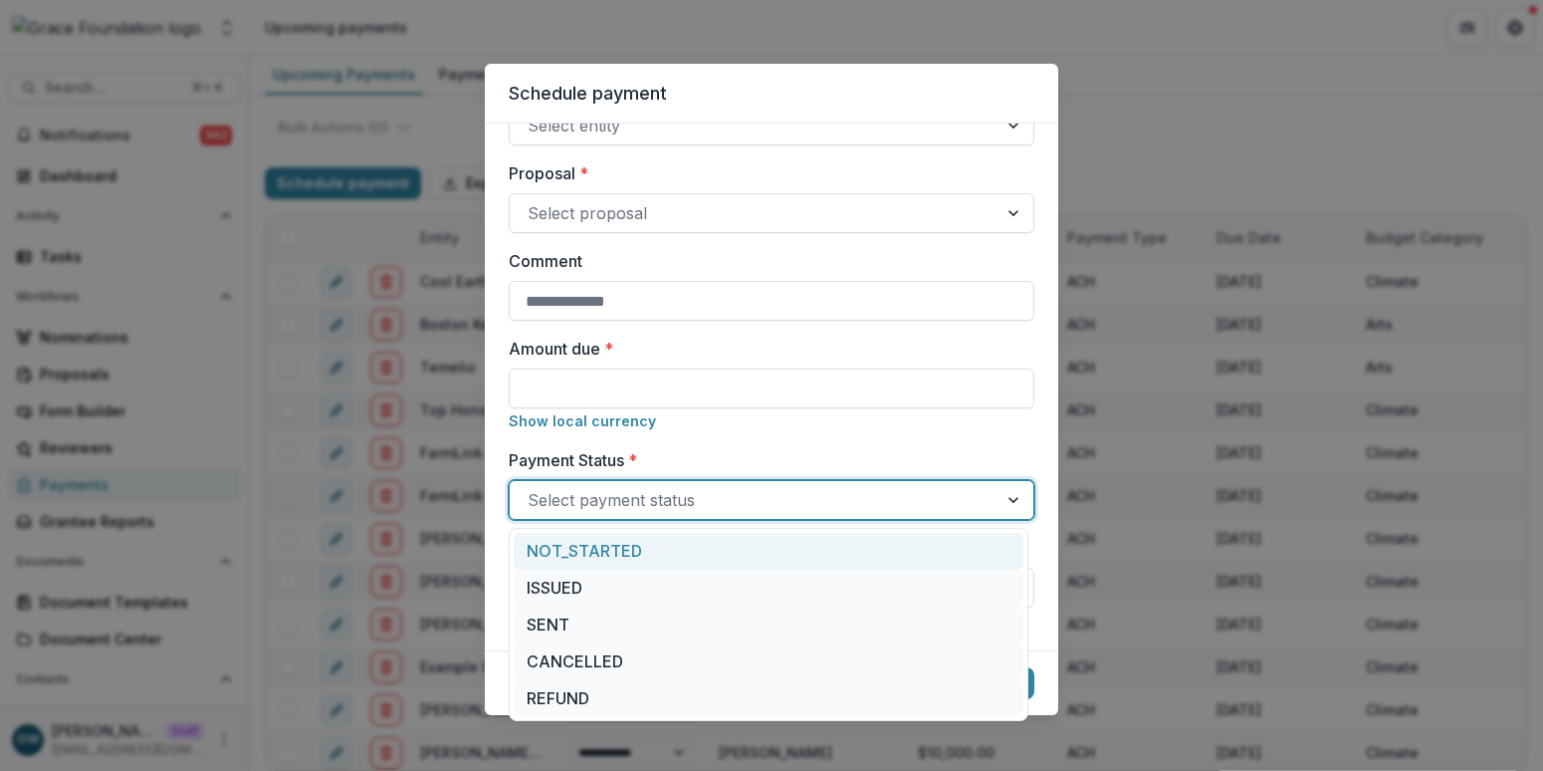
click at [728, 496] on div at bounding box center [754, 500] width 452 height 28
click at [821, 448] on label "Payment Status *" at bounding box center [766, 460] width 514 height 24
click at [533, 488] on input "Payment Status *" at bounding box center [530, 500] width 5 height 24
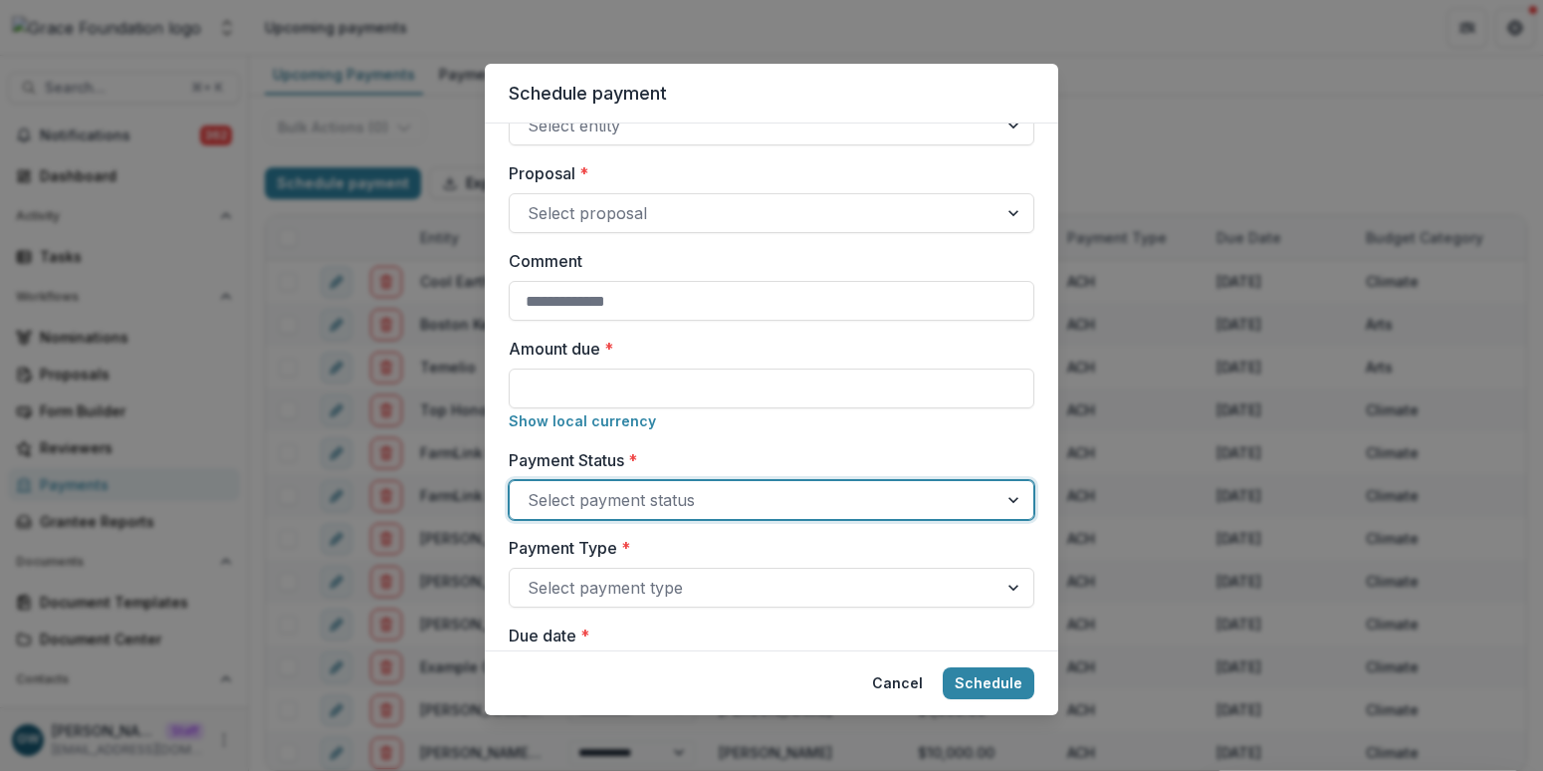
click at [1214, 118] on div "Schedule payment Responsible for sending payment * Grace Willig Entity * Select…" at bounding box center [771, 385] width 1543 height 771
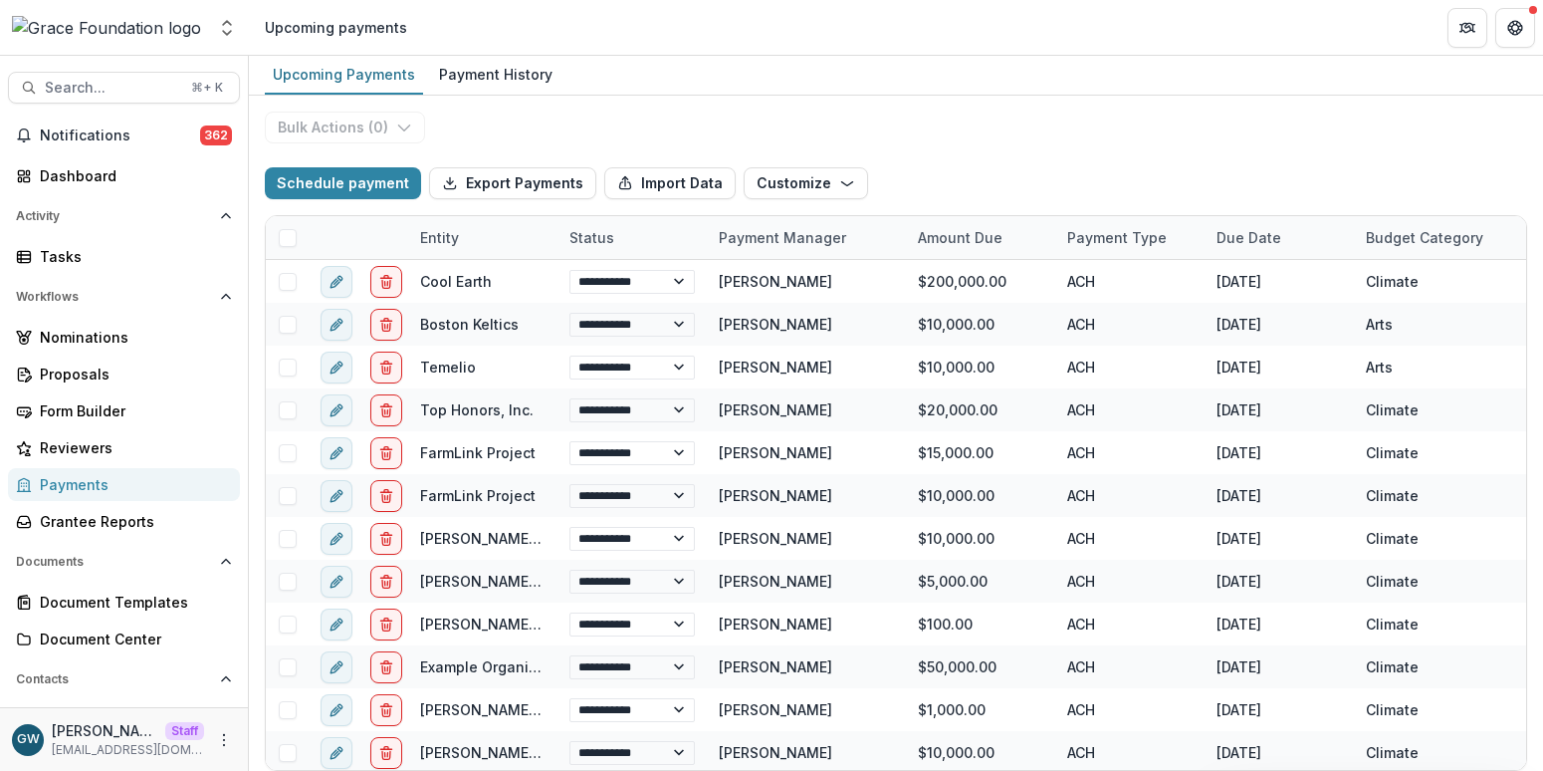
select select "**********"
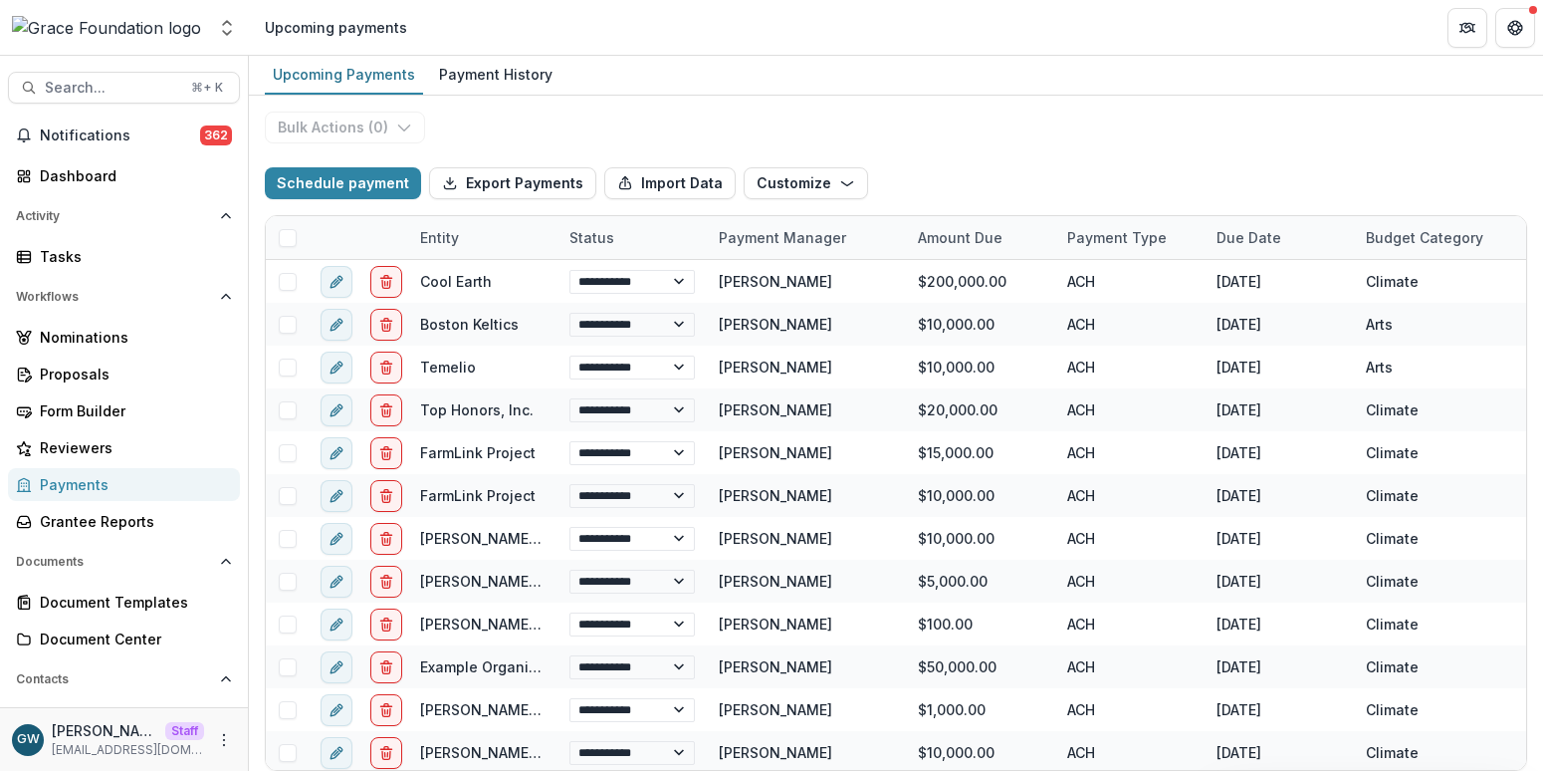
select select "**********"
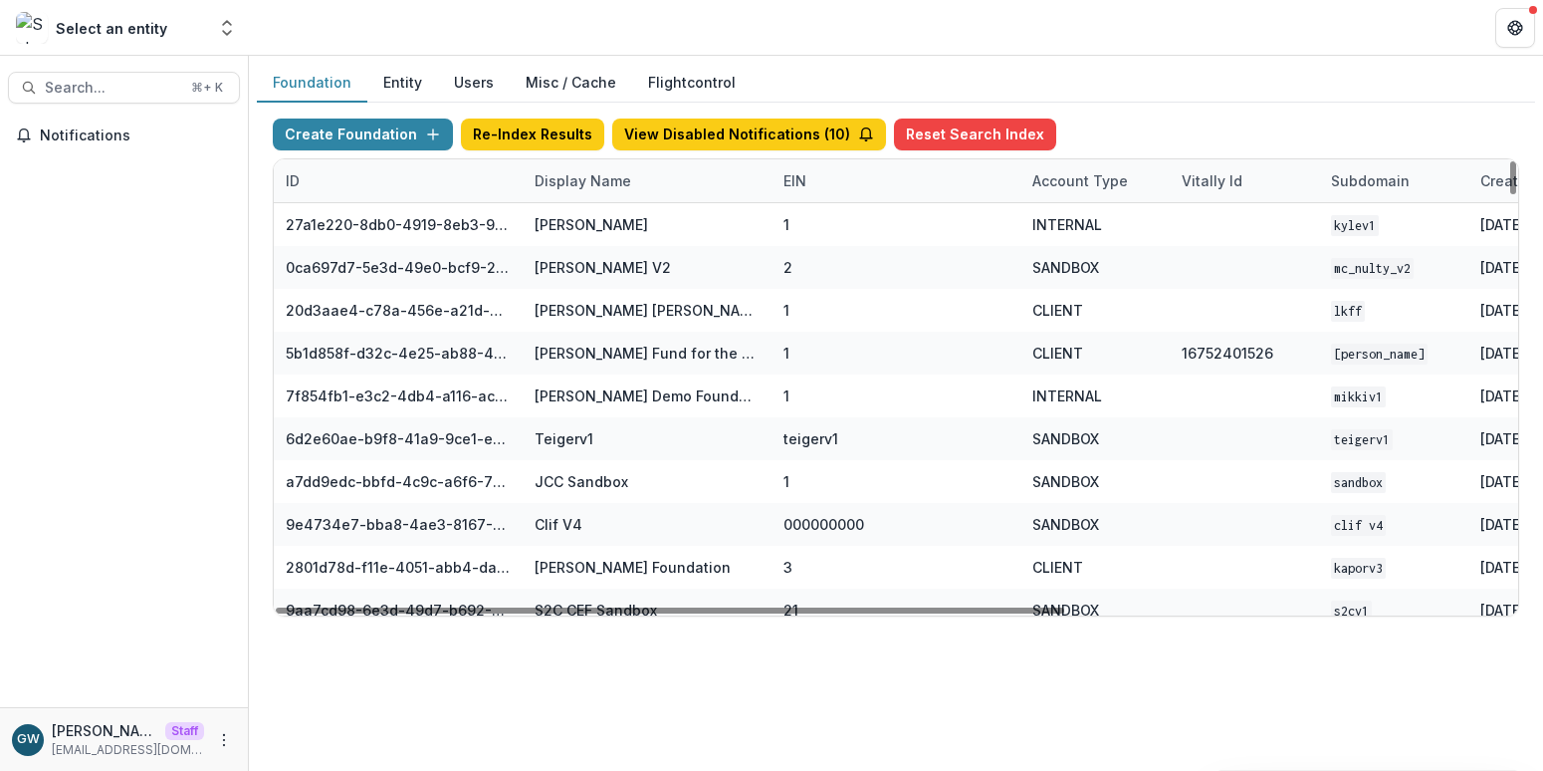
click at [601, 191] on div "Display Name" at bounding box center [647, 180] width 249 height 43
click at [616, 236] on input at bounding box center [646, 226] width 239 height 32
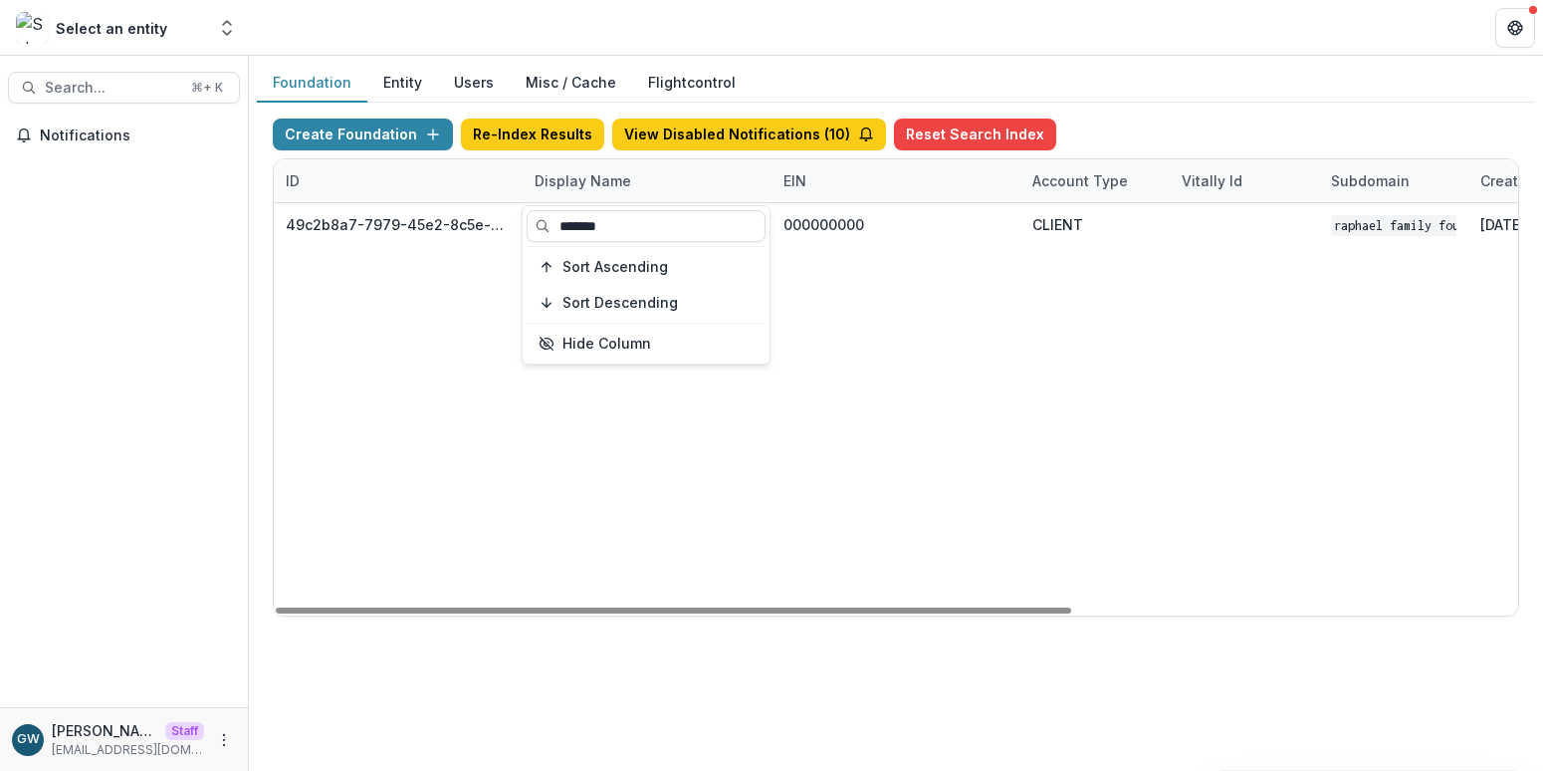
type input "*******"
click at [1166, 93] on div "Foundation Entity Users Misc / Cache Flightcontrol" at bounding box center [896, 83] width 1278 height 39
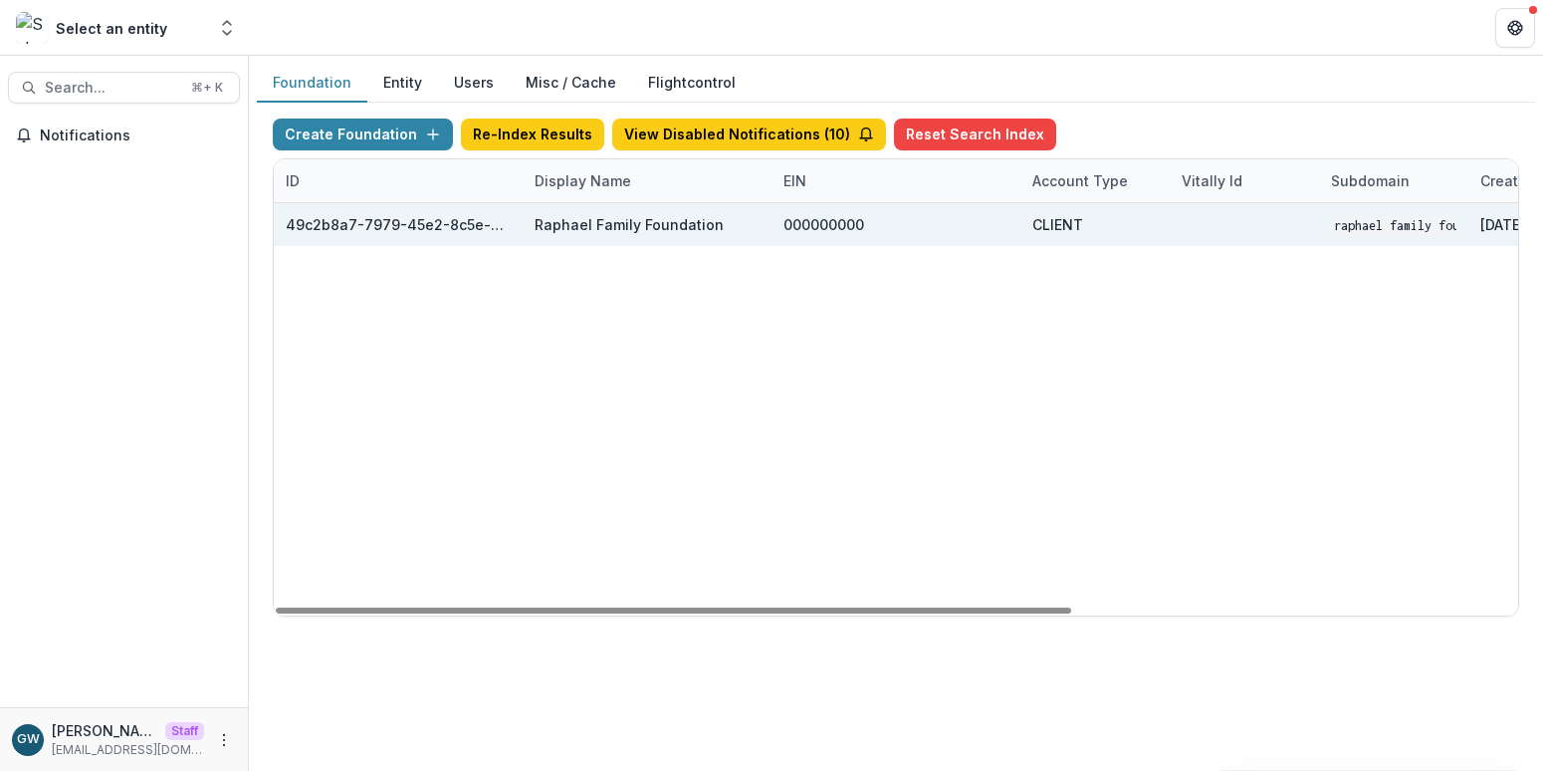
scroll to position [0, 697]
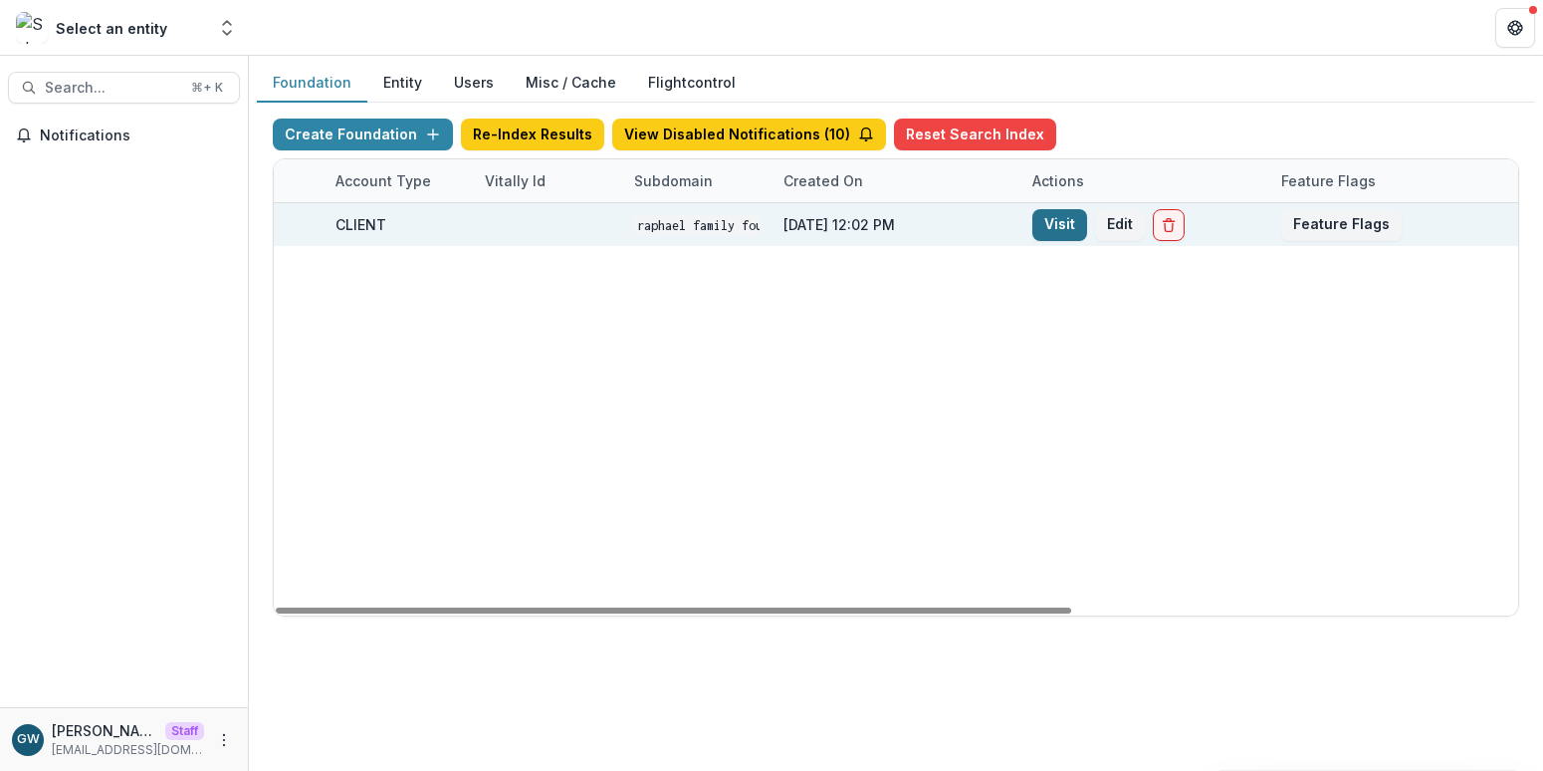
click at [1068, 214] on link "Visit" at bounding box center [1059, 225] width 55 height 32
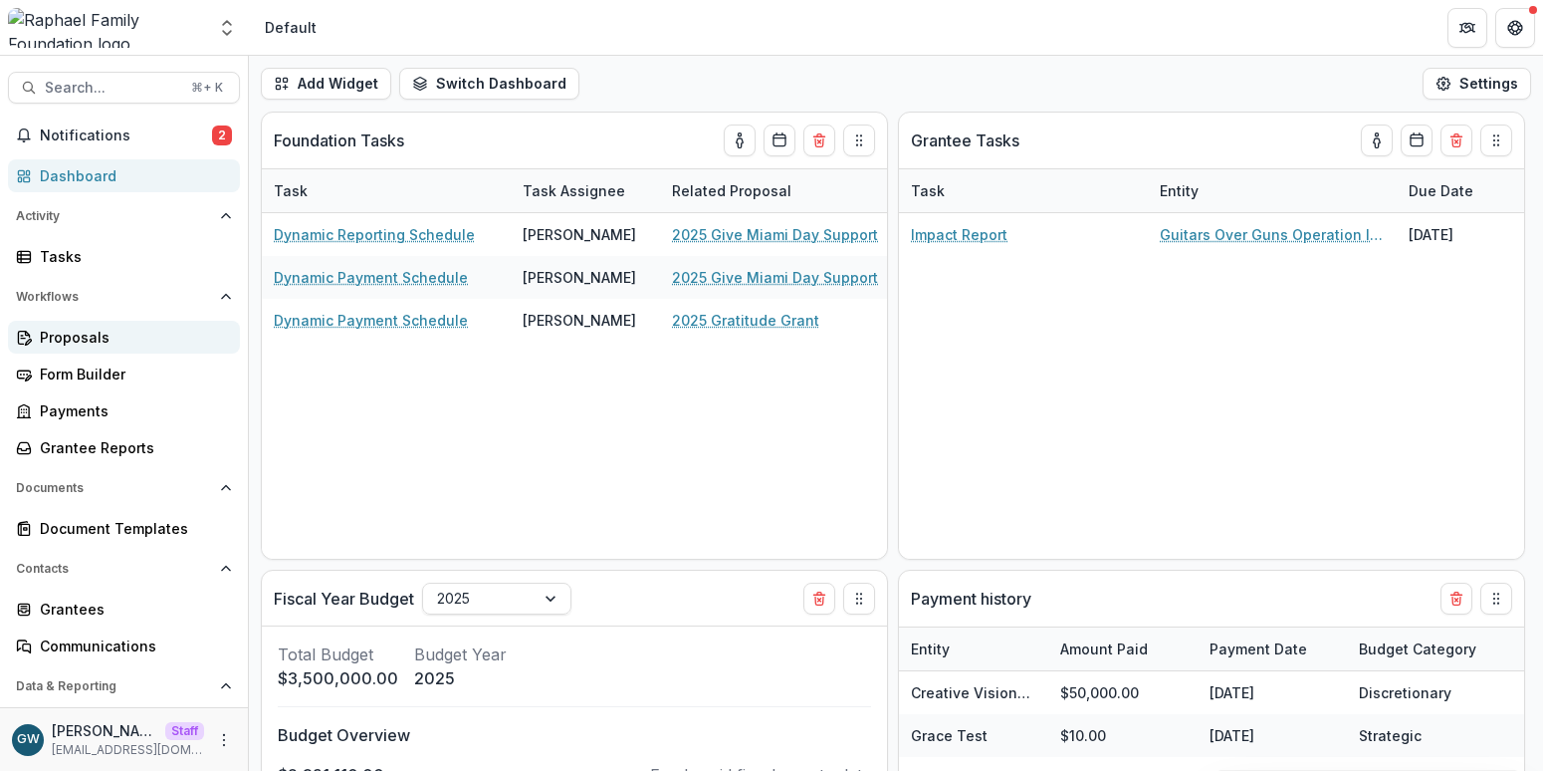
click at [96, 334] on div "Proposals" at bounding box center [132, 337] width 184 height 21
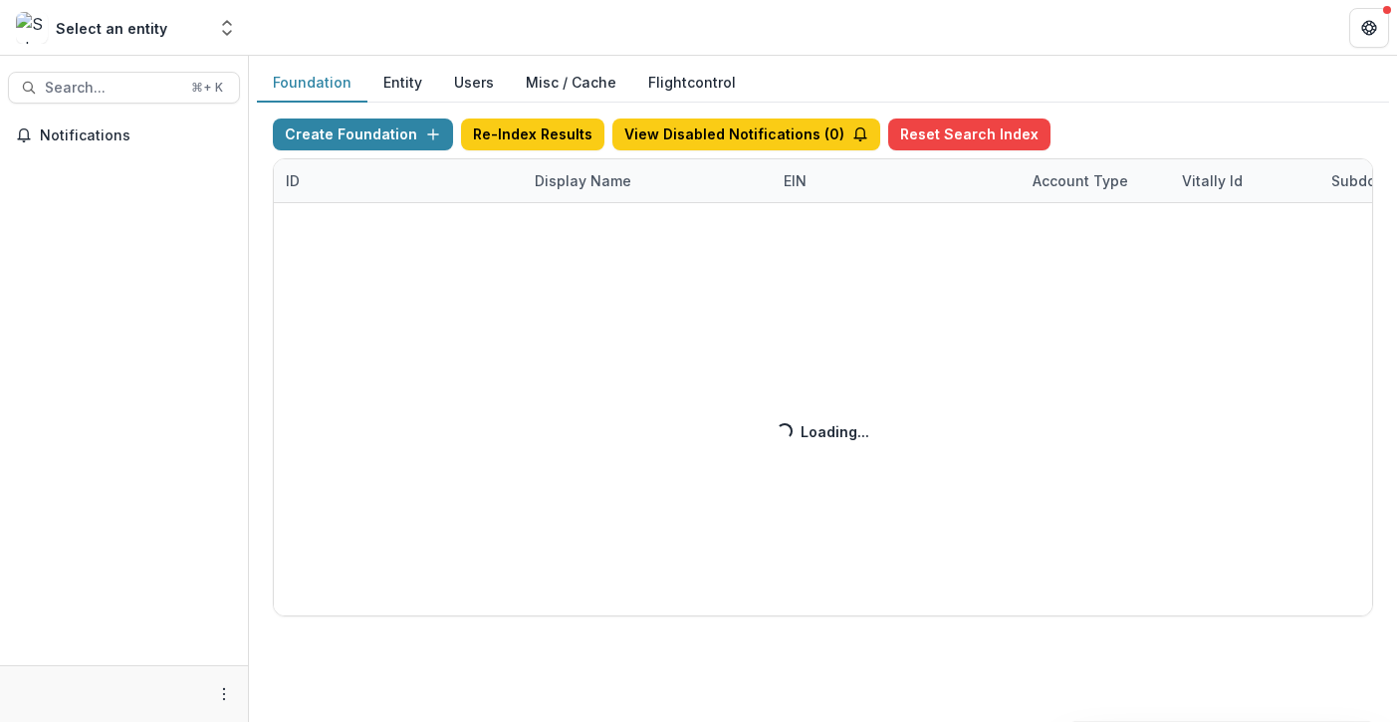
click at [562, 179] on div "Create Foundation Re-Index Results View Disabled Notifications ( 0 ) Reset Sear…" at bounding box center [823, 367] width 1100 height 498
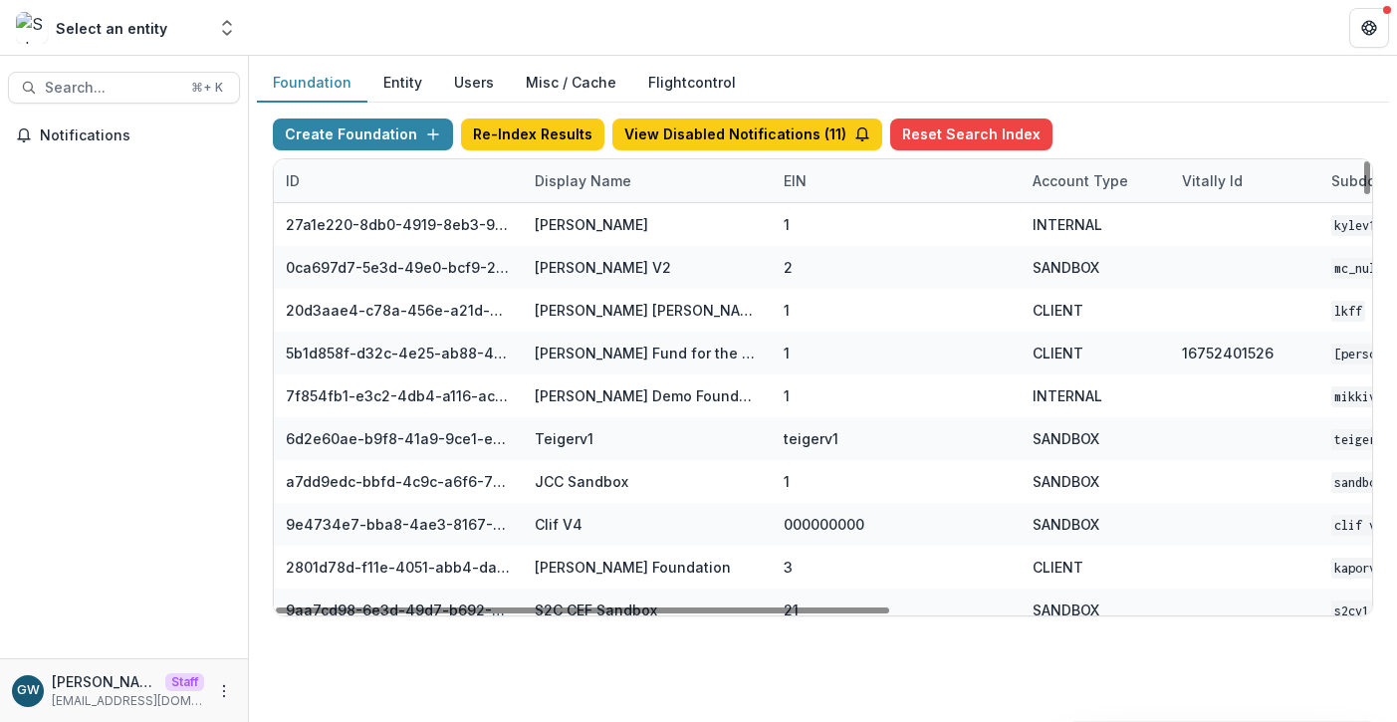
click at [585, 186] on div "Display Name" at bounding box center [583, 180] width 120 height 21
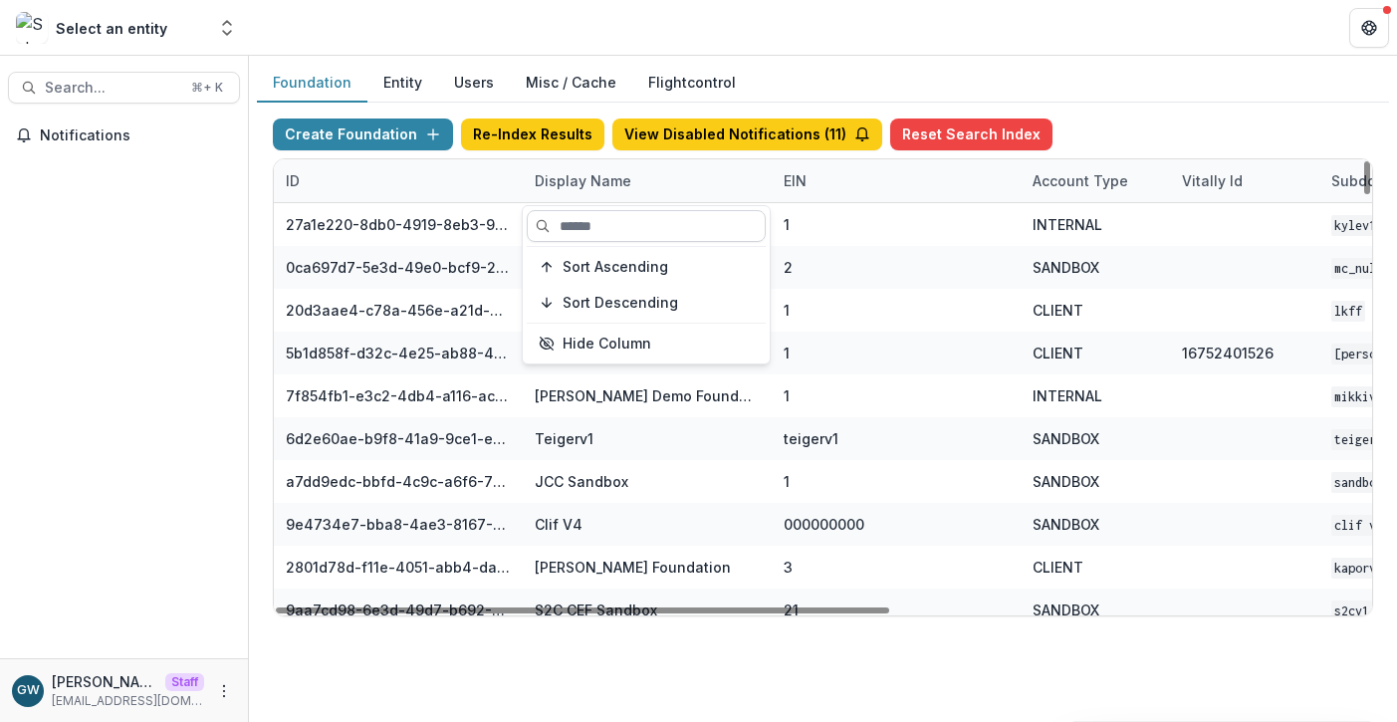
click at [590, 222] on input at bounding box center [646, 226] width 239 height 32
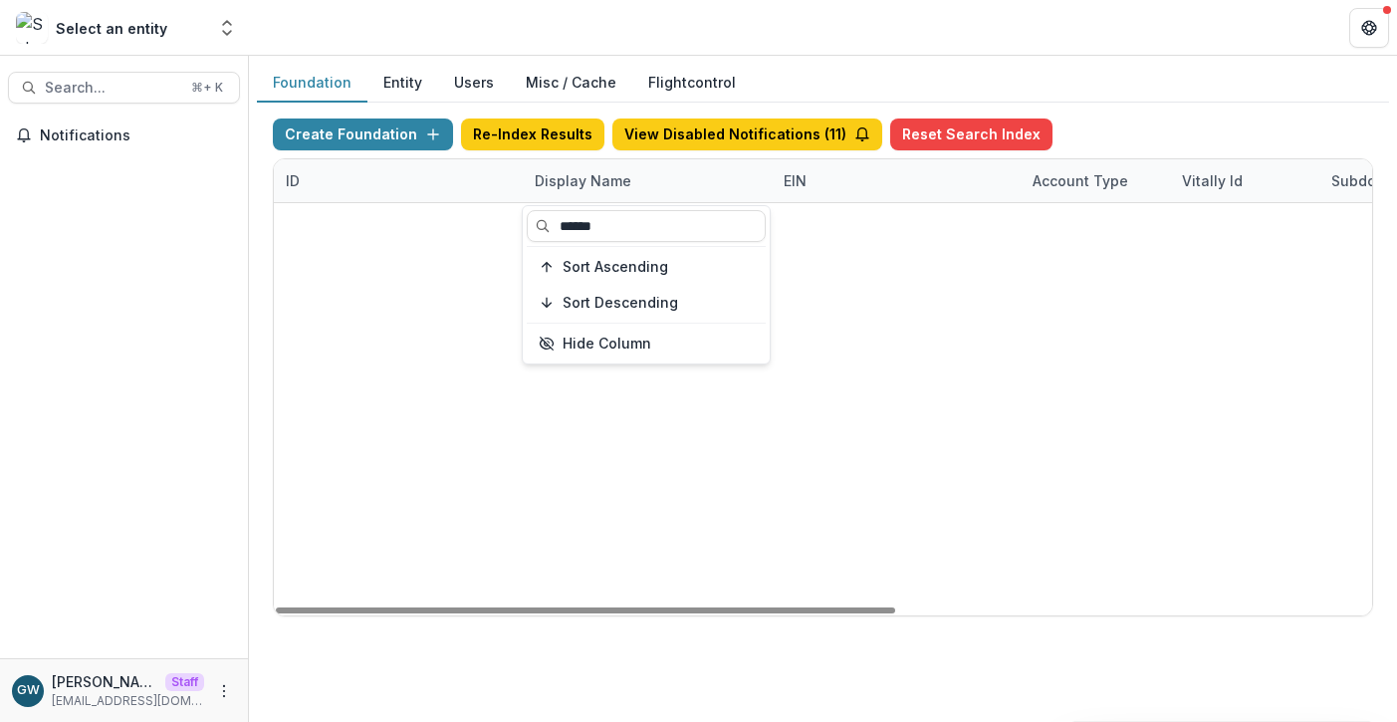
type input "******"
click at [1183, 103] on div "Create Foundation Re-Index Results View Disabled Notifications ( 11 ) Reset Sea…" at bounding box center [823, 368] width 1132 height 530
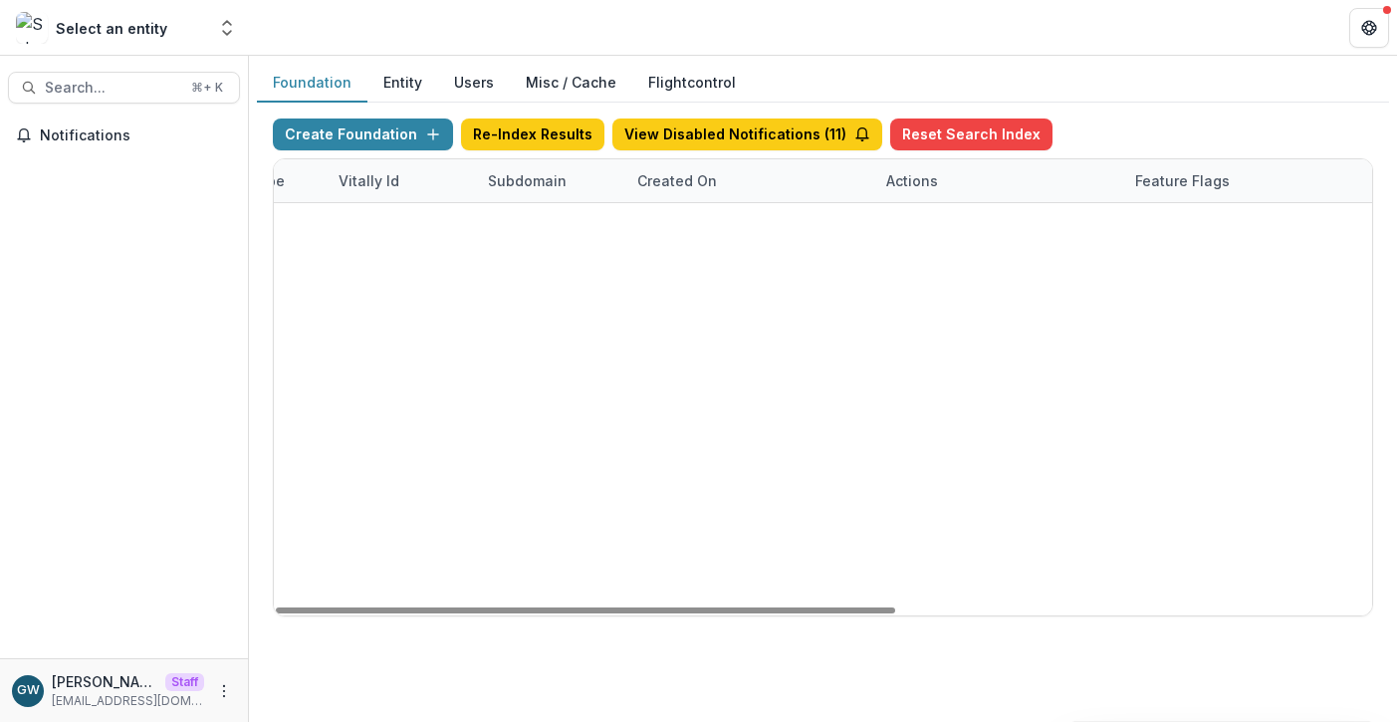
click at [913, 441] on link "Visit" at bounding box center [913, 439] width 55 height 32
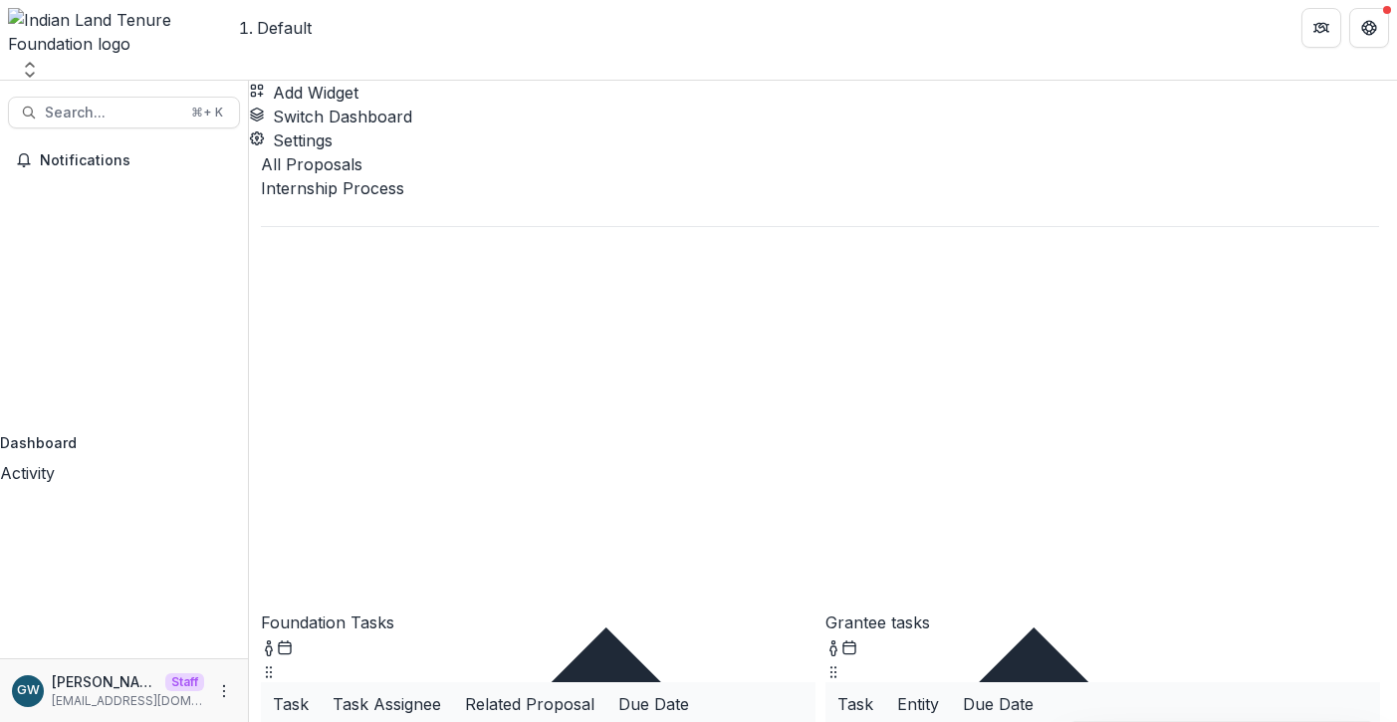
click at [34, 73] on polyline "Open entity switcher" at bounding box center [30, 75] width 8 height 4
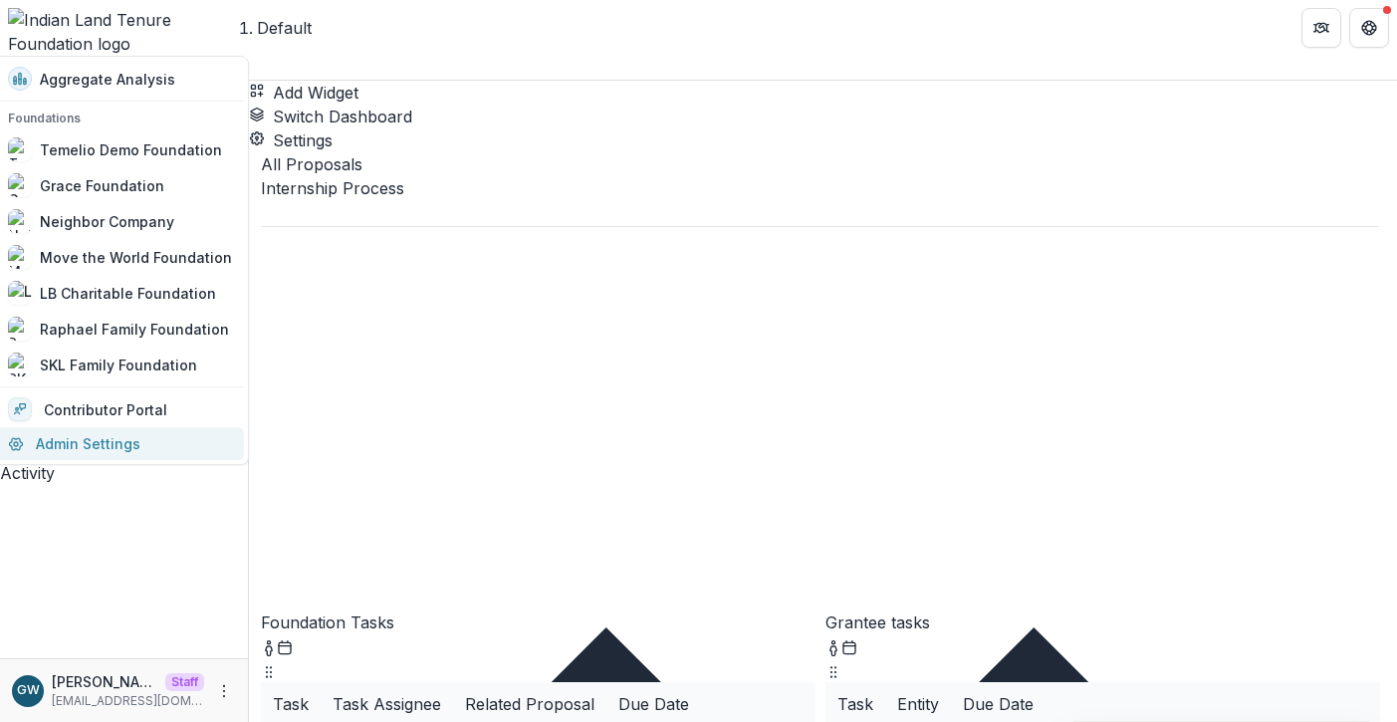
click at [122, 428] on link "Admin Settings" at bounding box center [120, 443] width 248 height 33
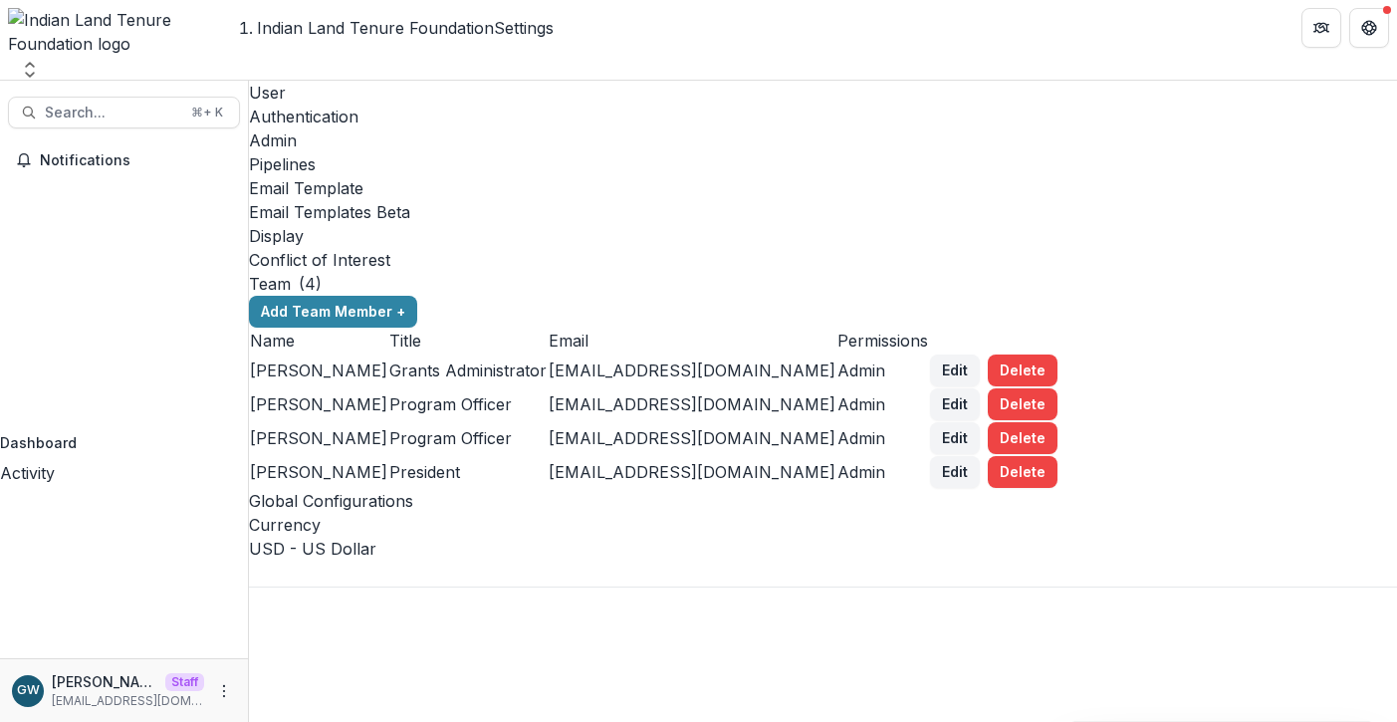
scroll to position [2643, 0]
click at [127, 105] on span "Search..." at bounding box center [112, 113] width 134 height 17
type input "********"
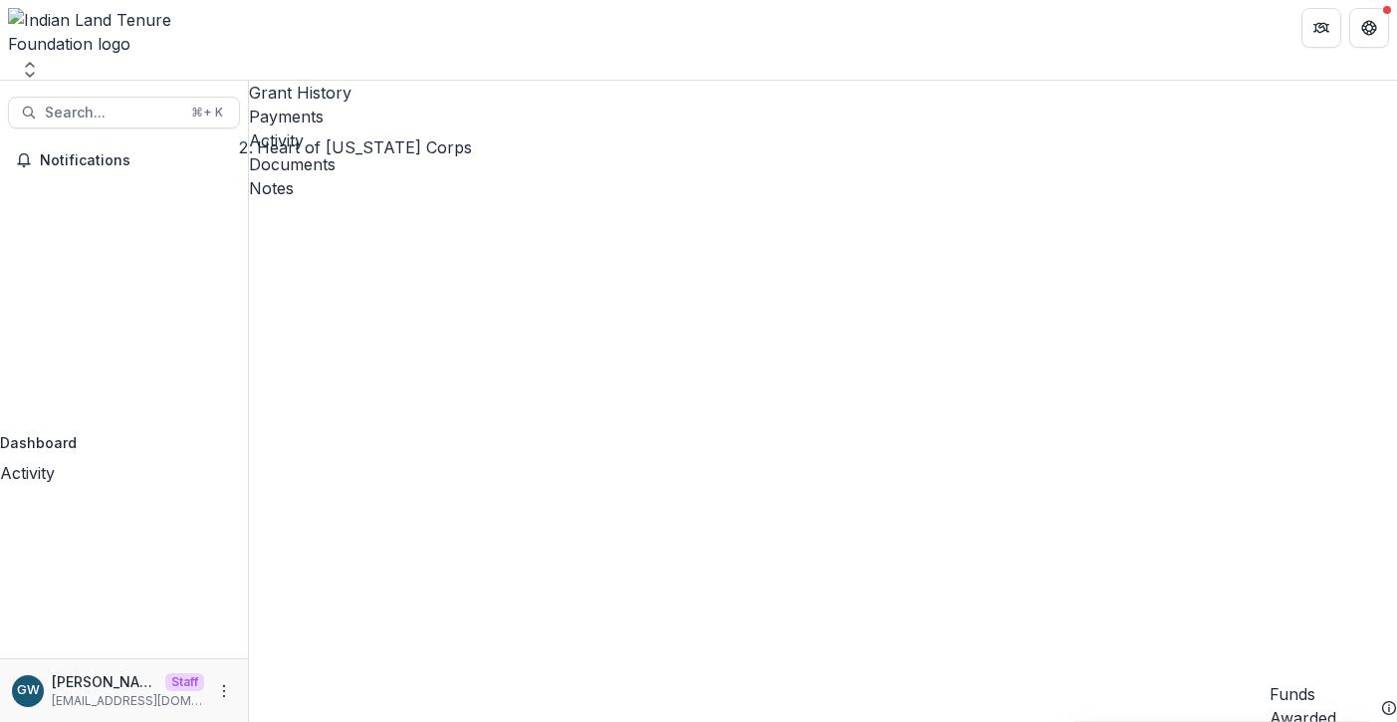
click at [498, 128] on div "Activity" at bounding box center [823, 140] width 1148 height 24
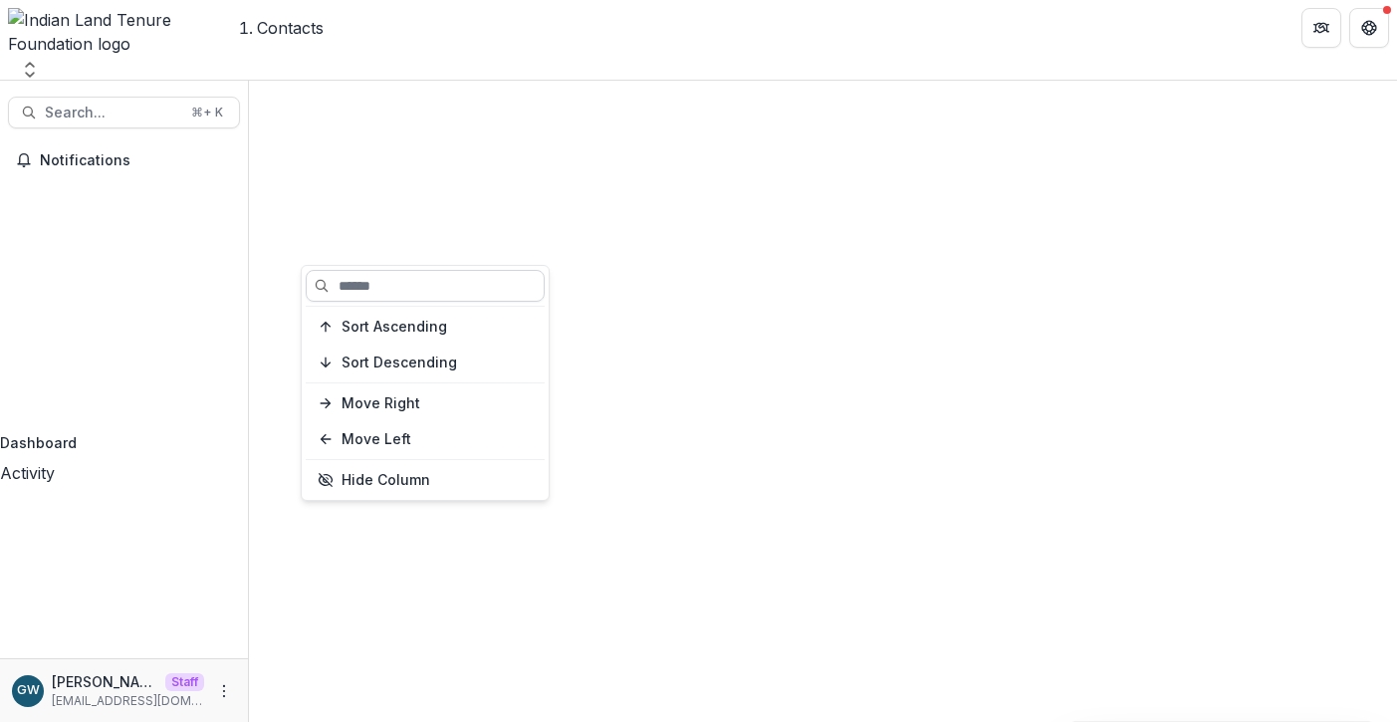
click at [400, 282] on input at bounding box center [425, 286] width 239 height 32
type input "*****"
click at [414, 281] on input "*****" at bounding box center [425, 286] width 239 height 32
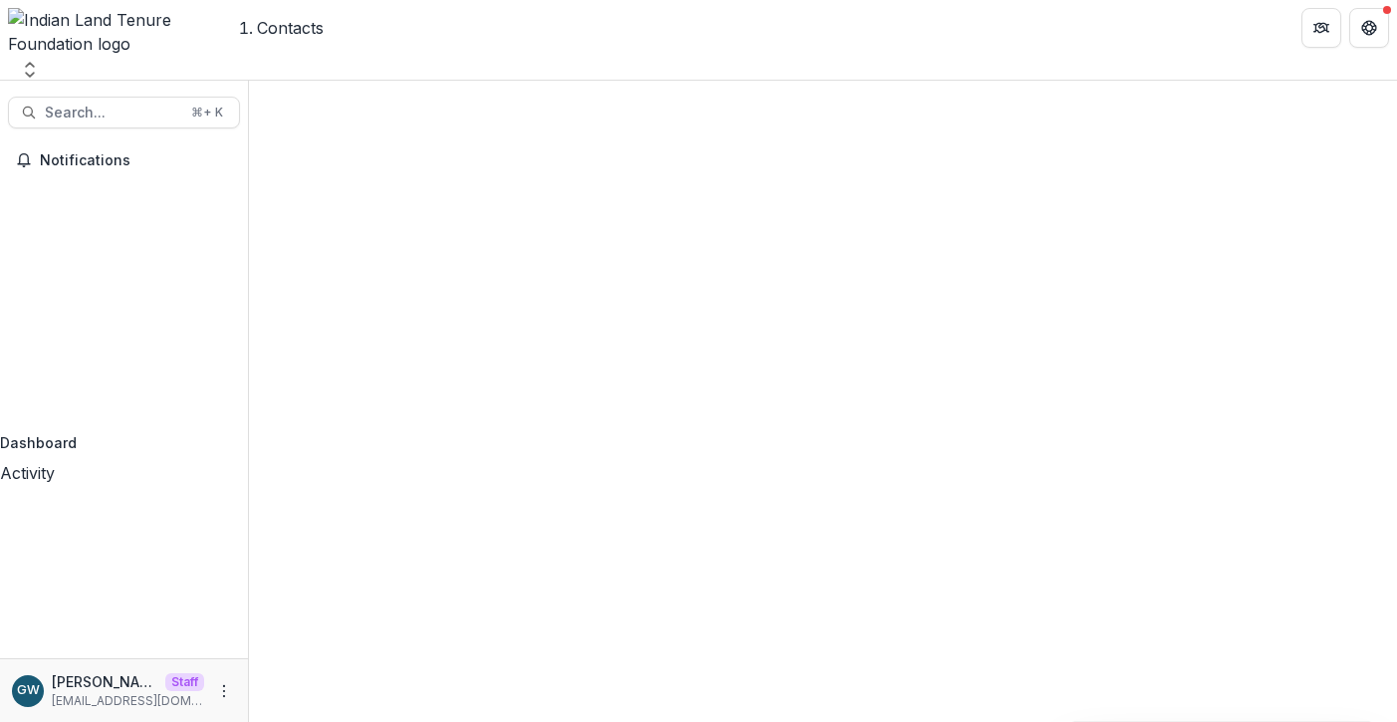
click at [656, 103] on div "Contacts" at bounding box center [823, 667] width 1148 height 1172
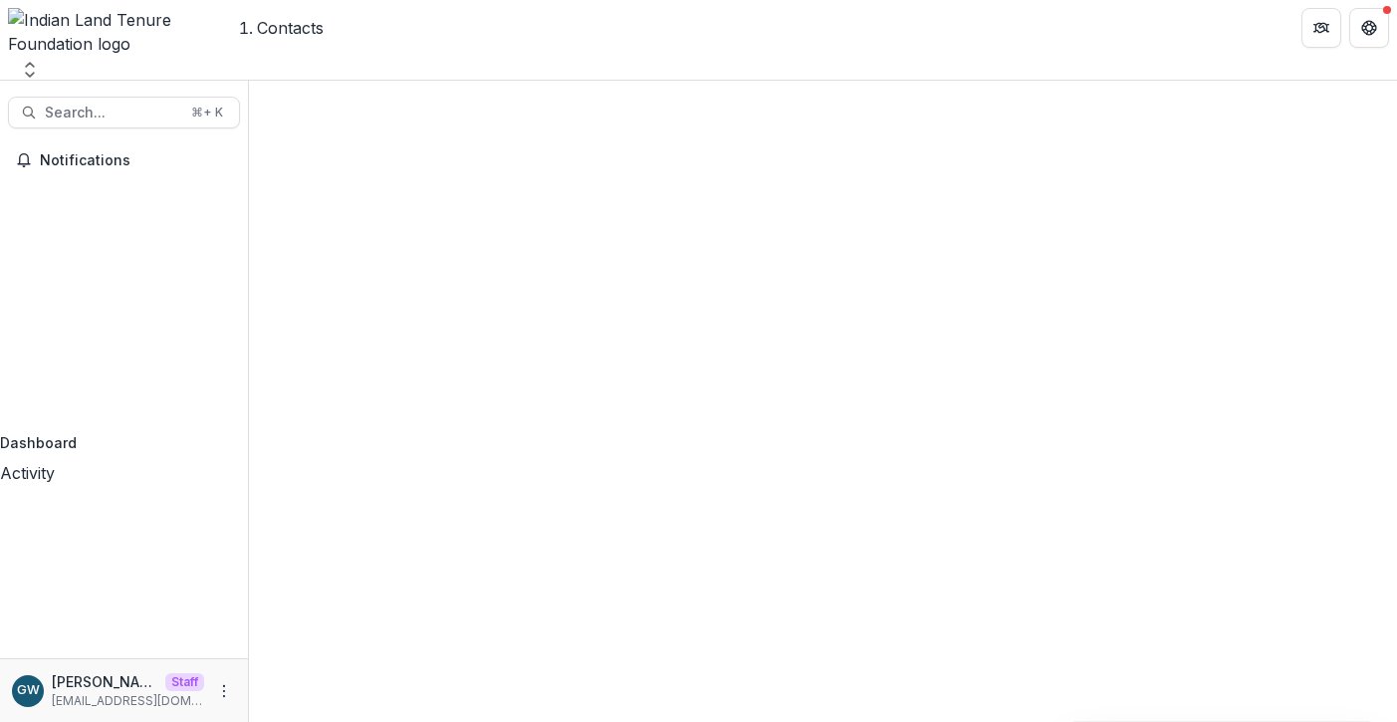
type input "**********"
drag, startPoint x: 825, startPoint y: 257, endPoint x: 673, endPoint y: 438, distance: 236.7
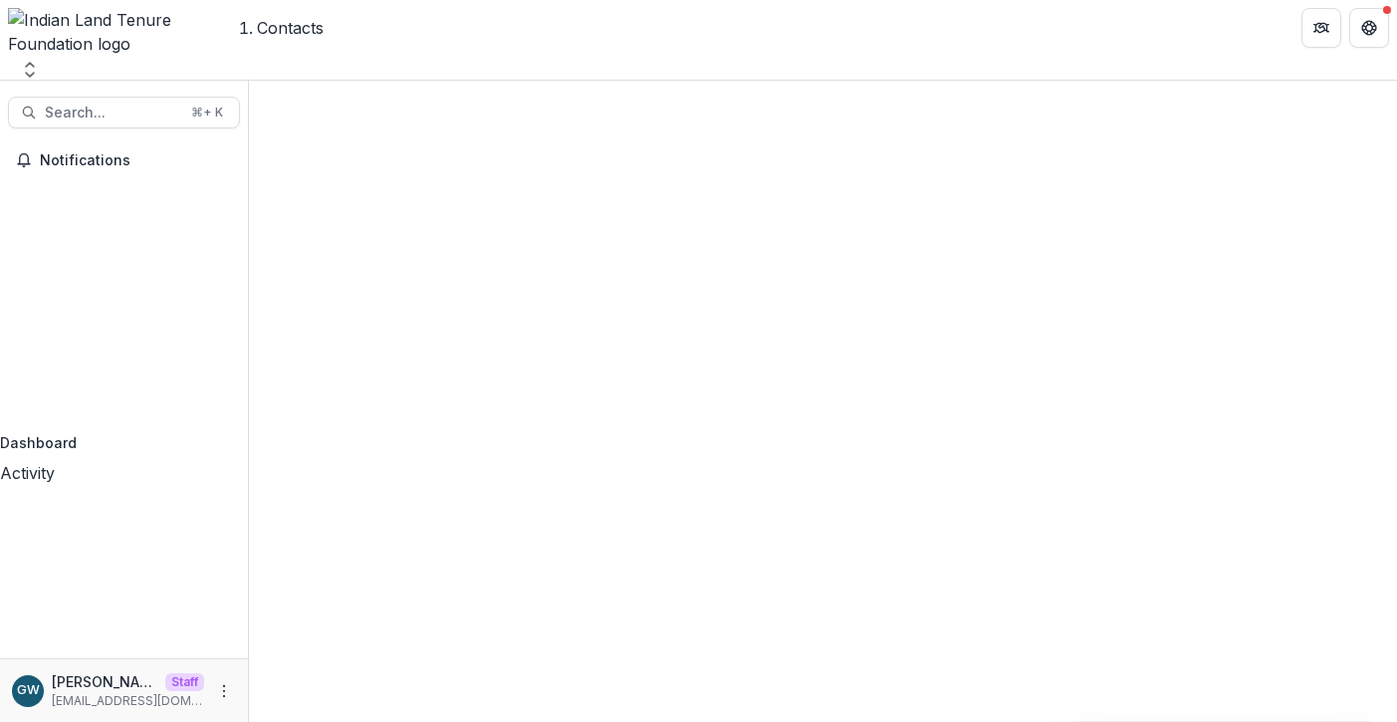
type input "**********"
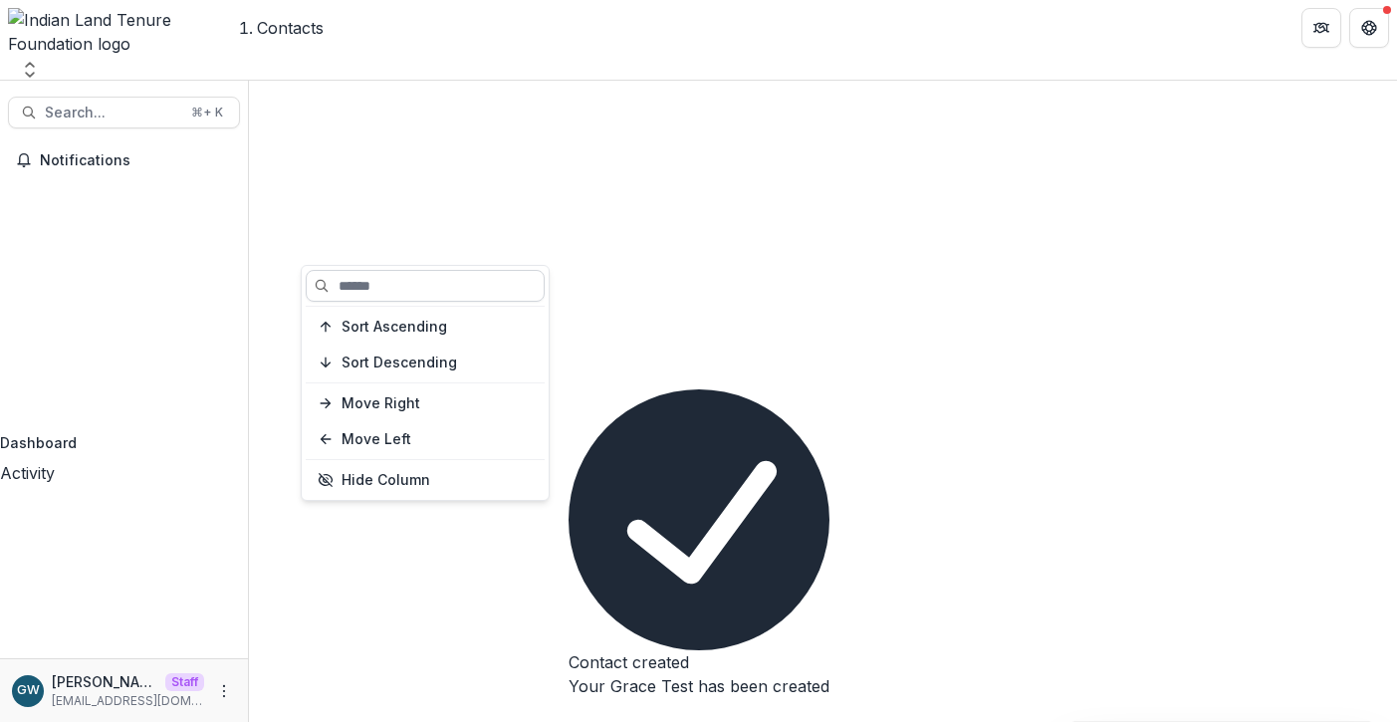
click at [376, 281] on input at bounding box center [425, 286] width 239 height 32
type input "*****"
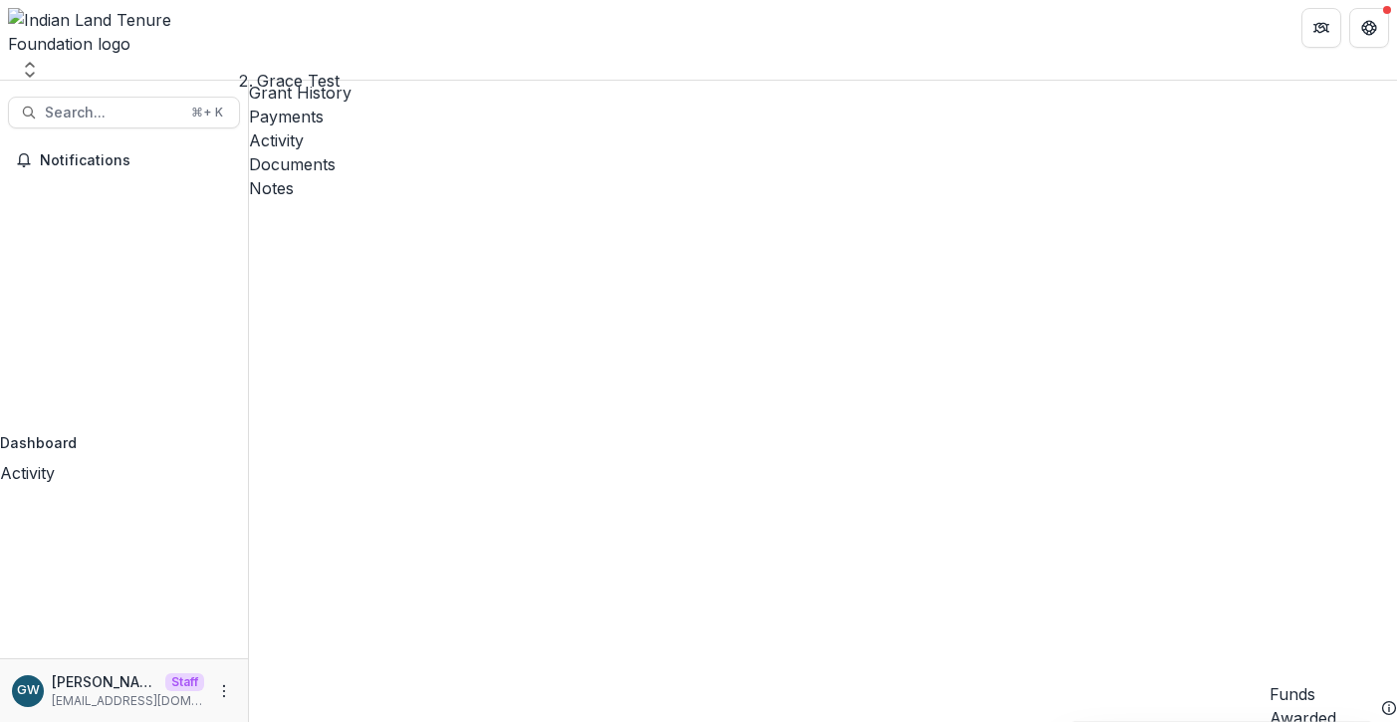
click at [40, 60] on icon "Open entity switcher" at bounding box center [30, 70] width 20 height 20
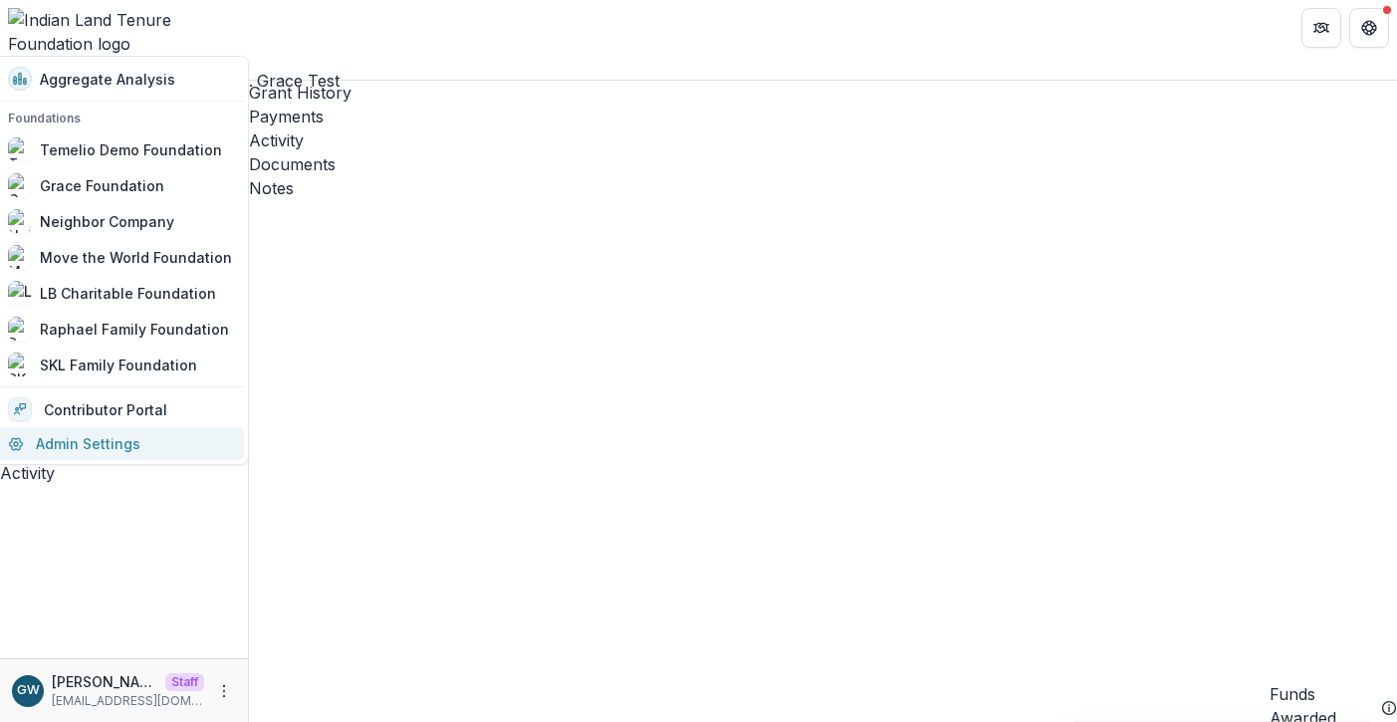
click at [90, 448] on link "Admin Settings" at bounding box center [120, 443] width 248 height 33
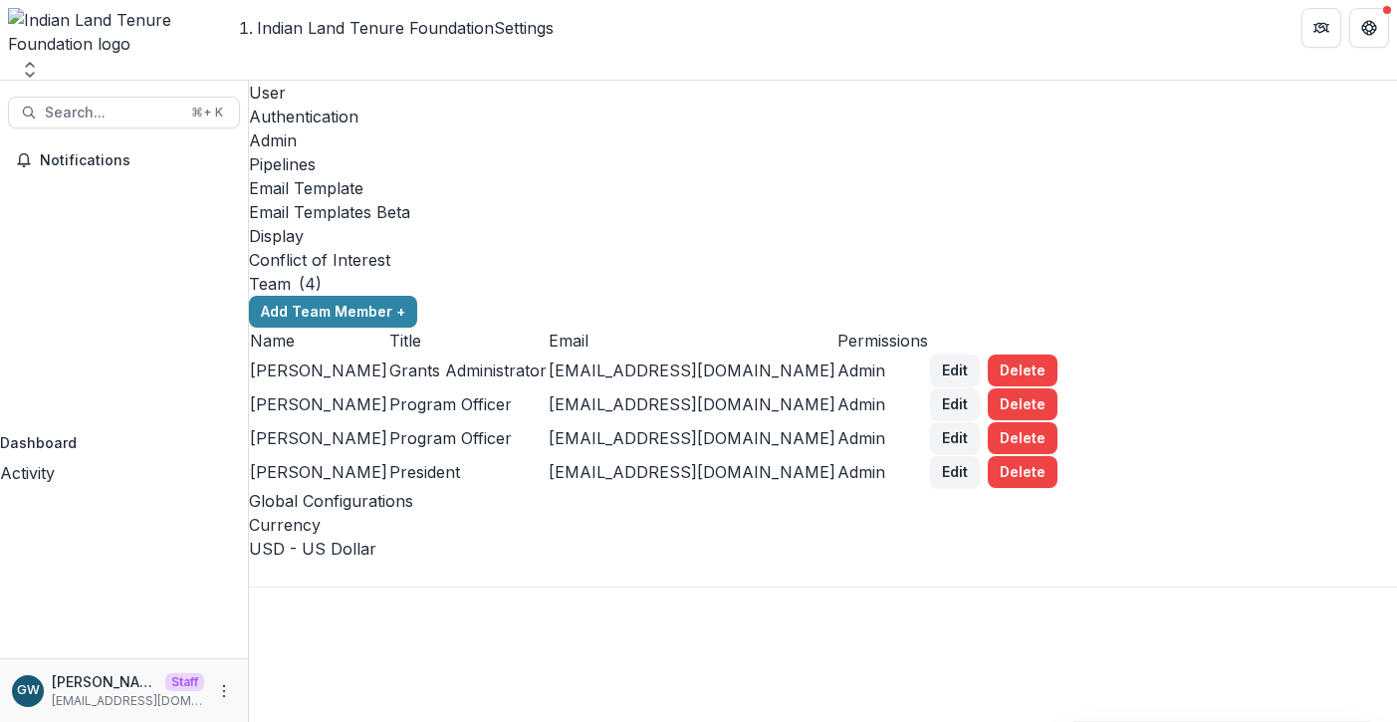
click at [785, 200] on div "Email Templates Beta" at bounding box center [823, 212] width 1148 height 24
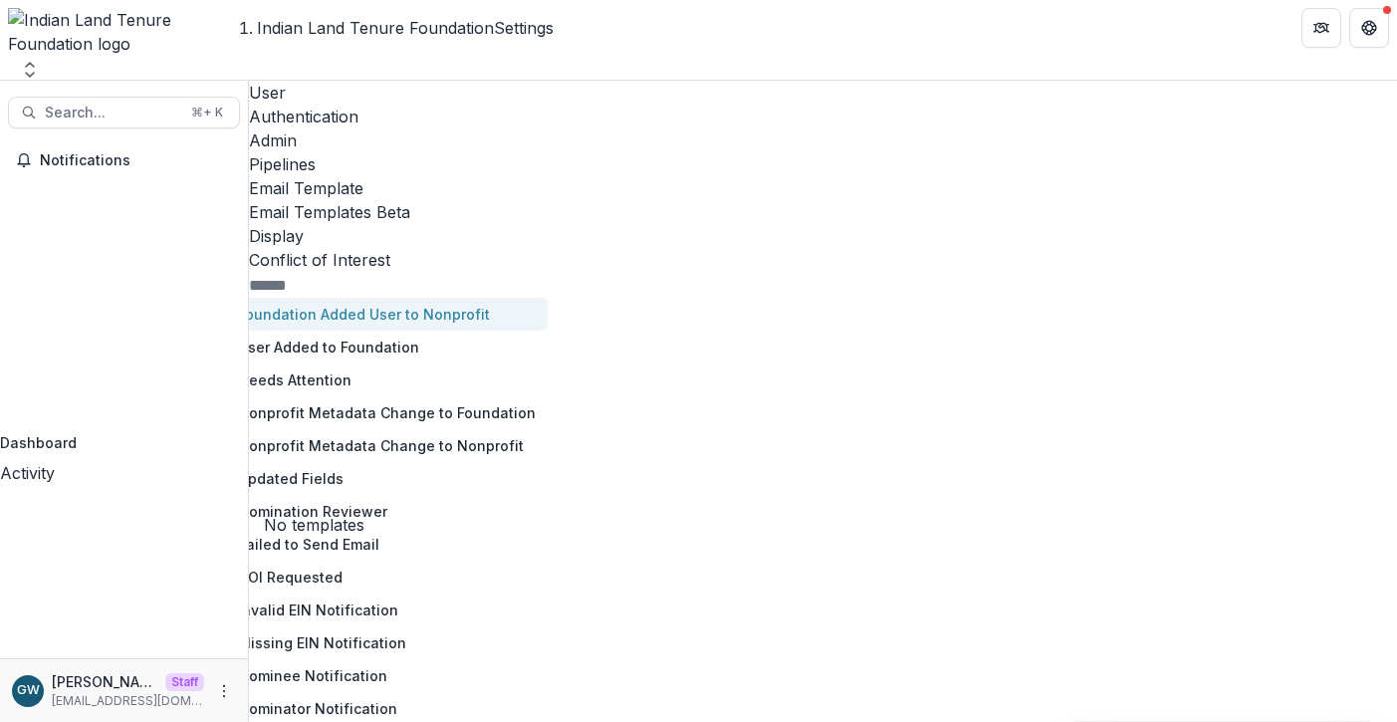
click at [378, 298] on button "Foundation Added User to Nonprofit" at bounding box center [380, 314] width 333 height 33
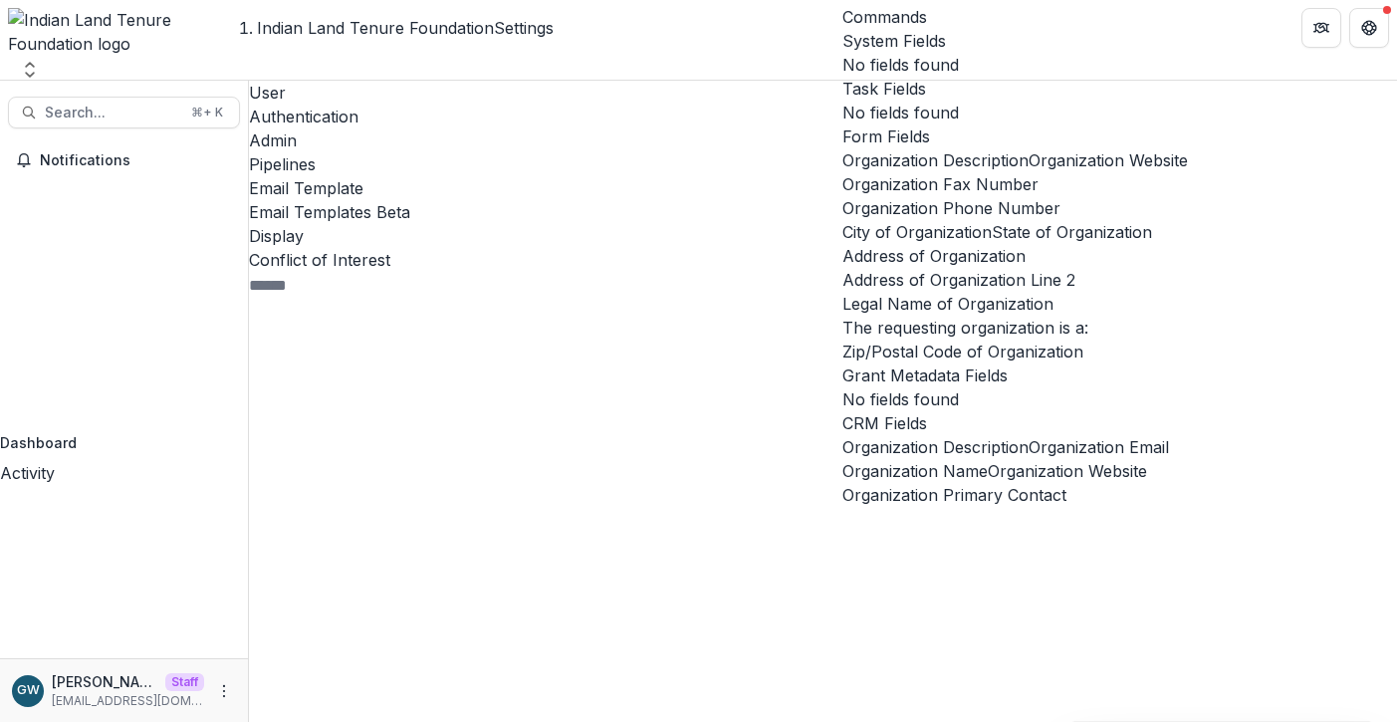
scroll to position [442, 0]
click at [947, 461] on span "Organization Name" at bounding box center [914, 471] width 145 height 20
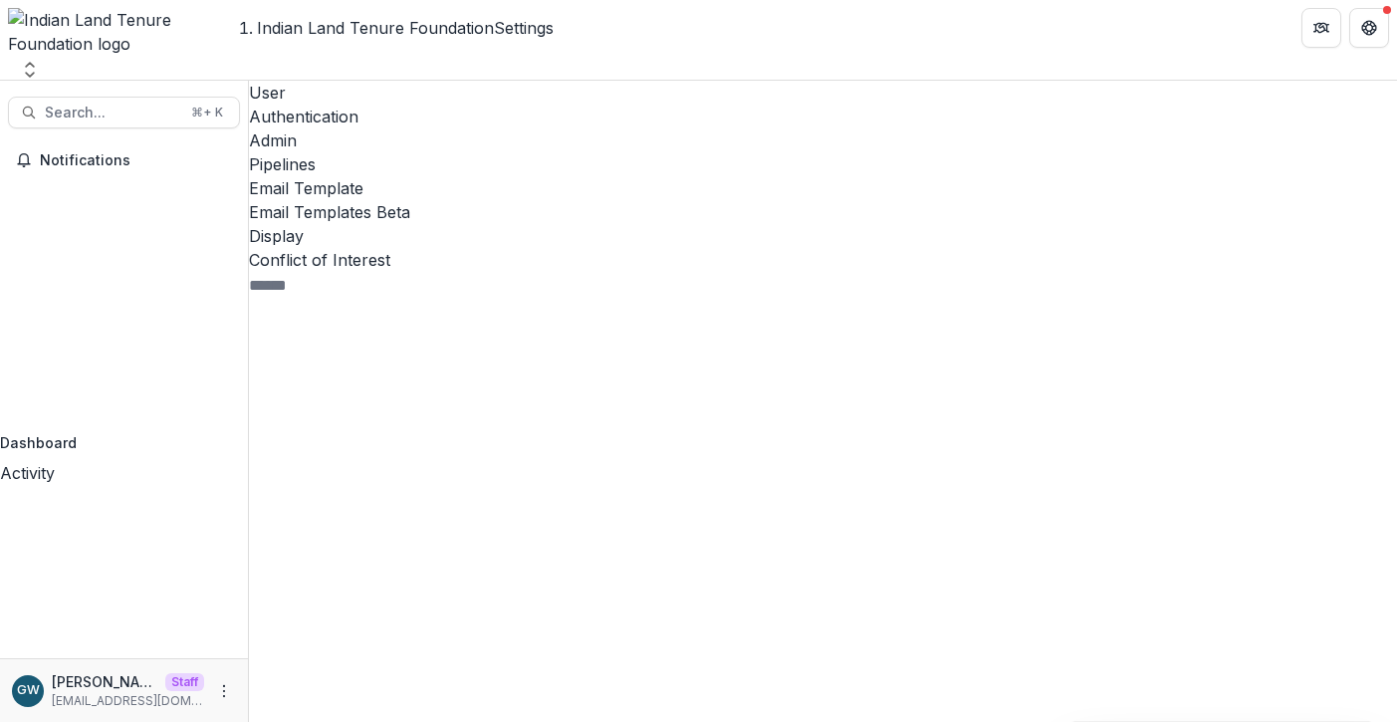
drag, startPoint x: 1193, startPoint y: 527, endPoint x: 676, endPoint y: 558, distance: 517.6
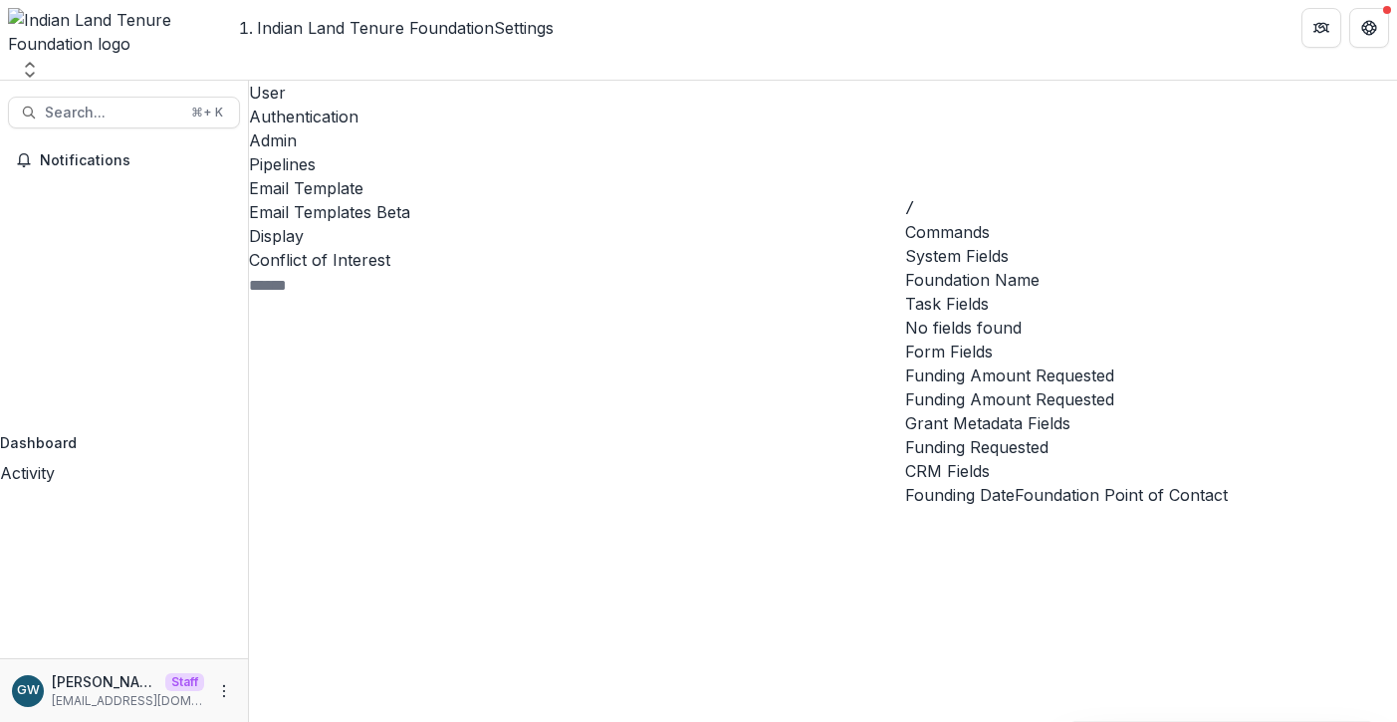
click at [1002, 270] on span "Foundation Name" at bounding box center [972, 280] width 134 height 20
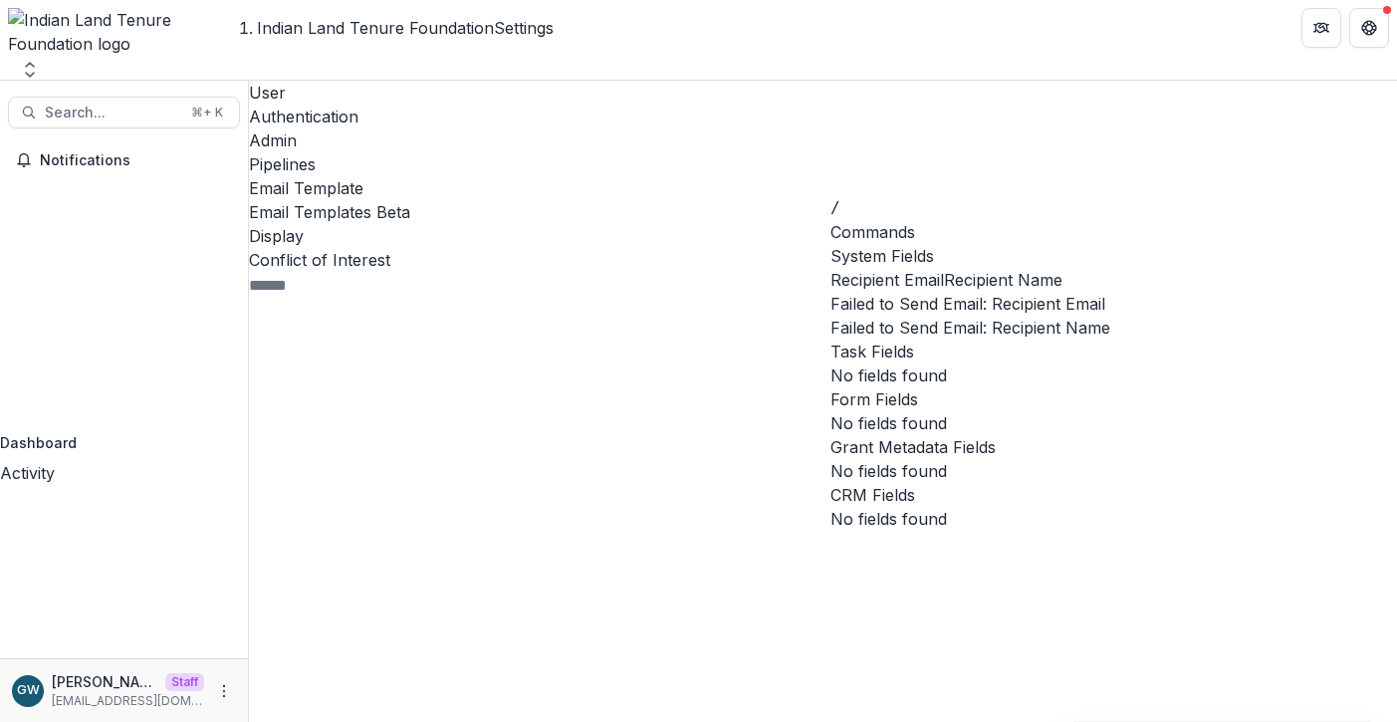
click at [944, 270] on span "Recipient Email" at bounding box center [886, 280] width 113 height 20
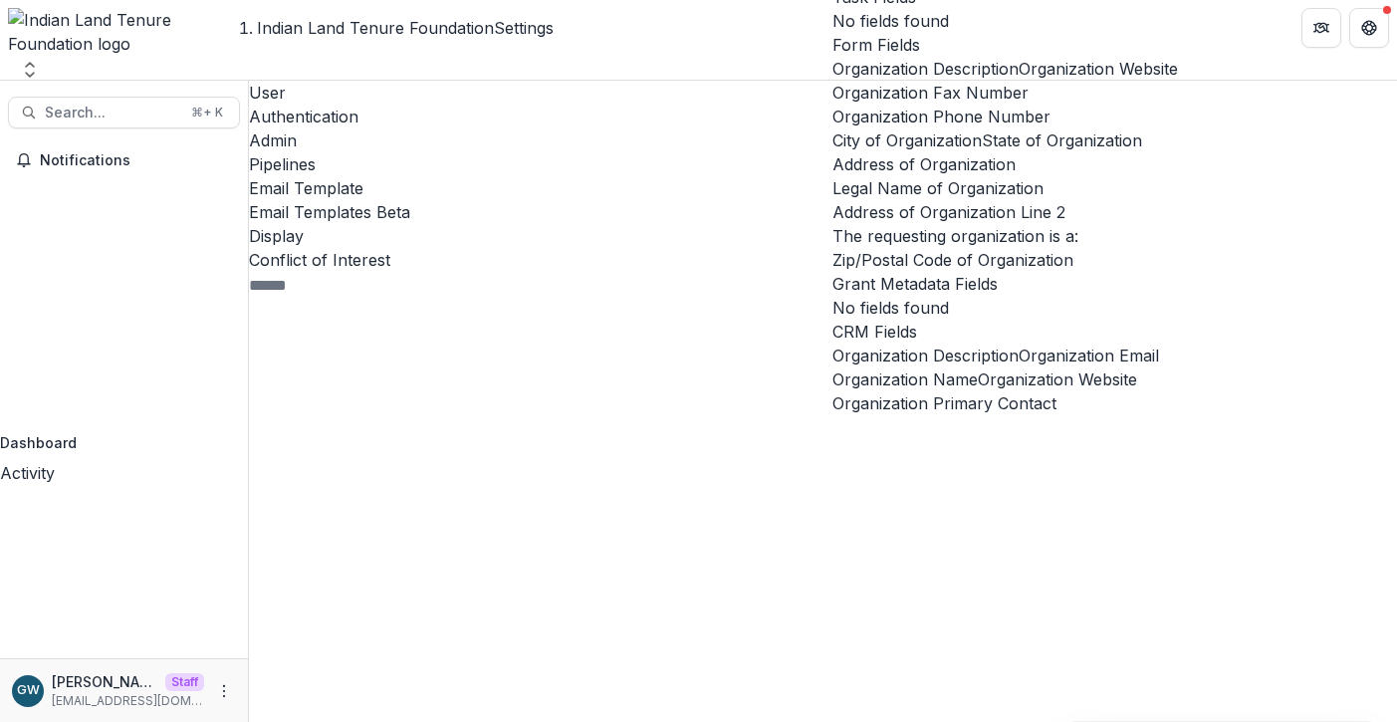
scroll to position [457, 0]
click at [929, 369] on span "Organization Name" at bounding box center [904, 379] width 145 height 20
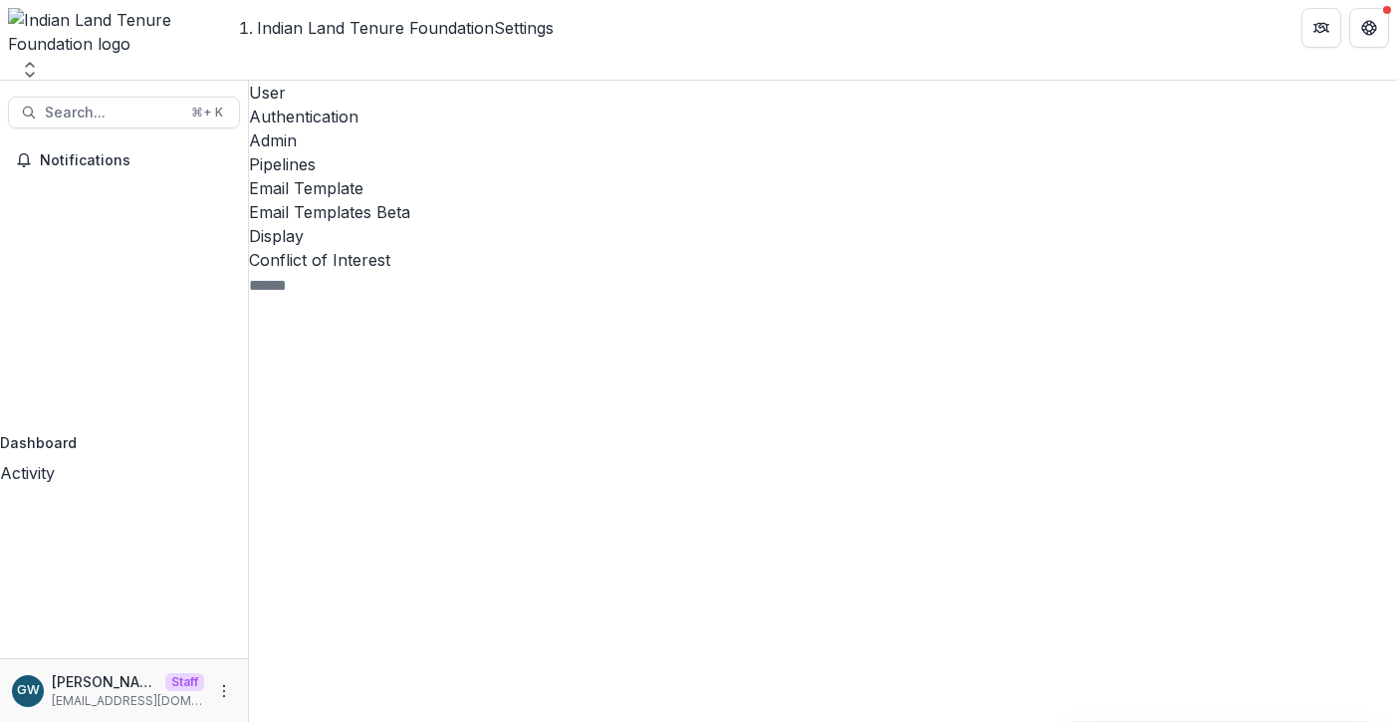
drag, startPoint x: 699, startPoint y: 441, endPoint x: 1243, endPoint y: 408, distance: 545.5
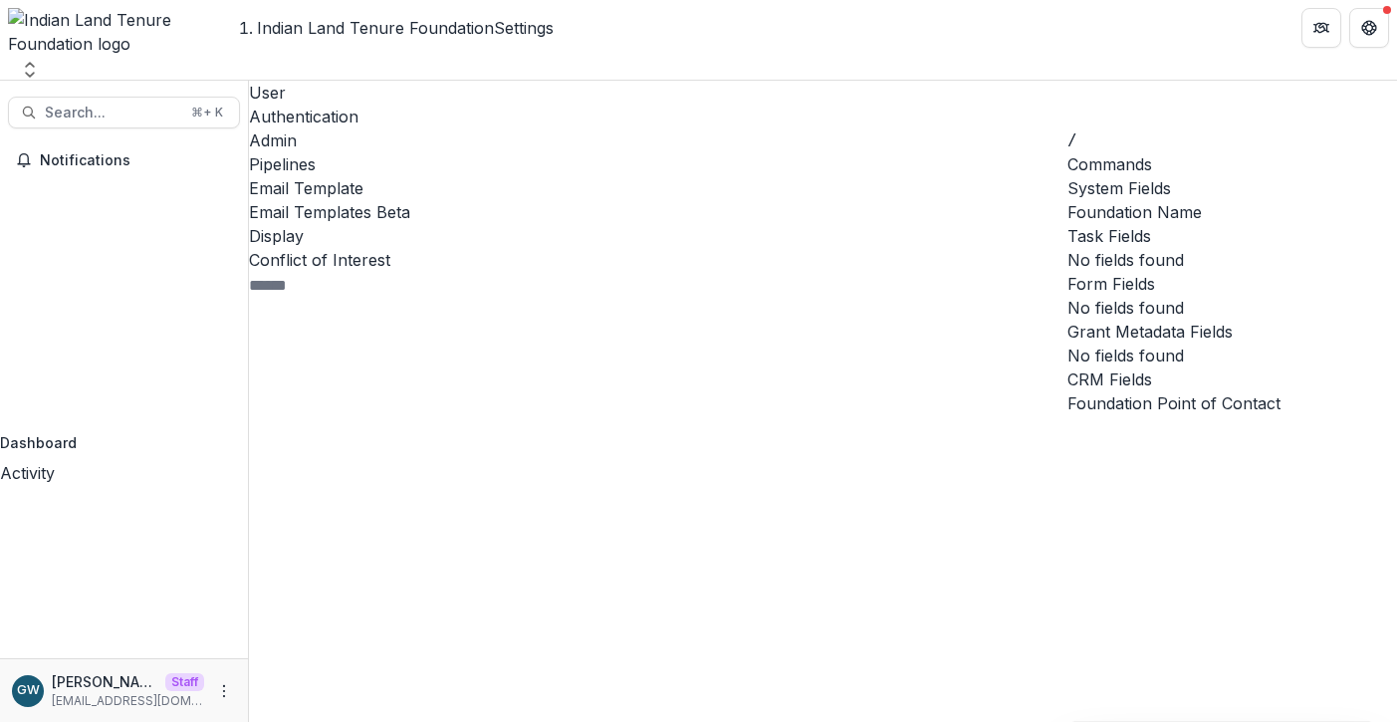
click at [1087, 202] on span "Foundation Name" at bounding box center [1134, 212] width 134 height 20
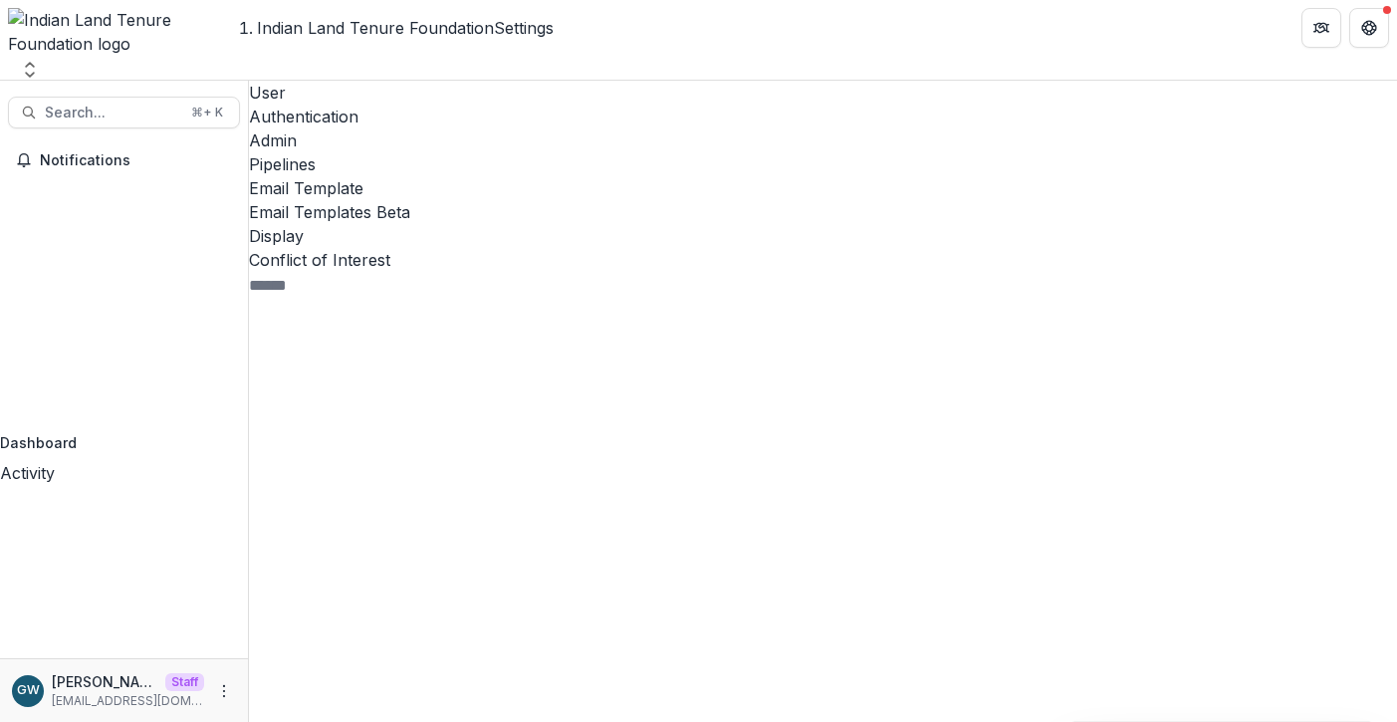
scroll to position [0, 0]
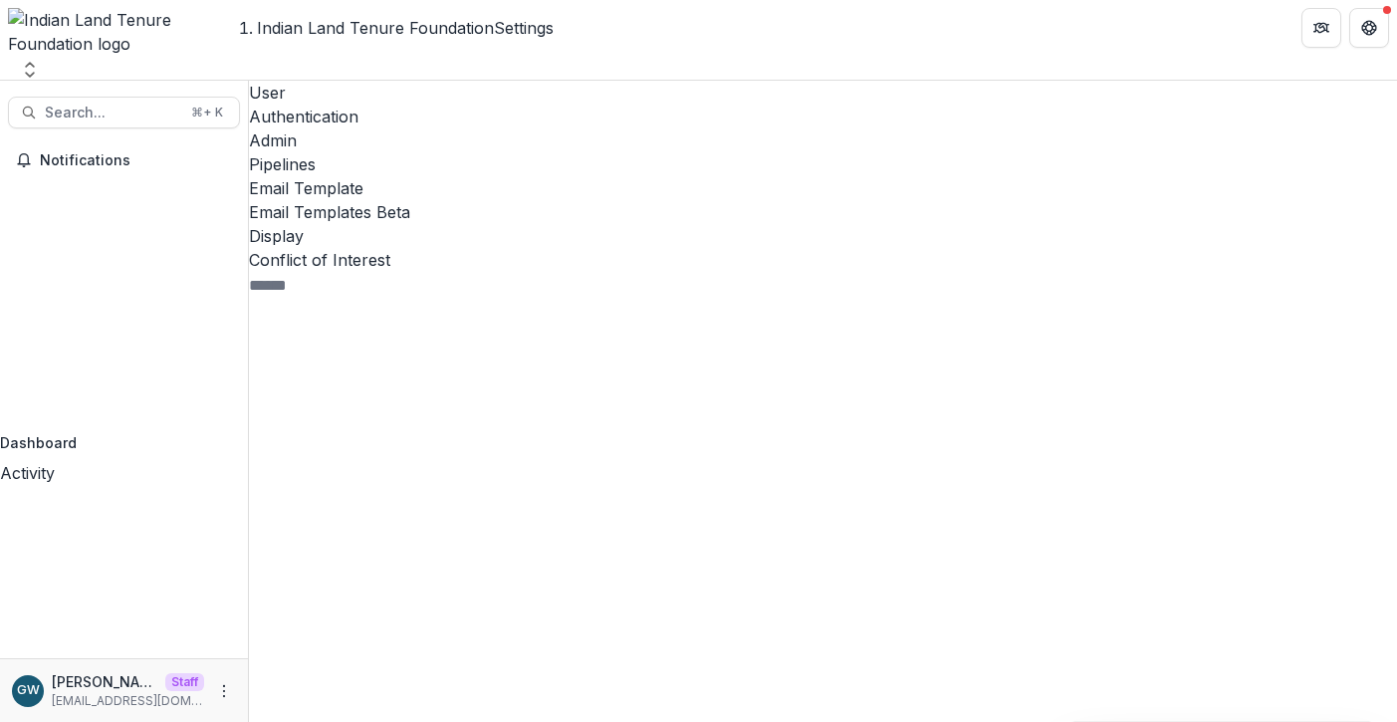
scroll to position [348, 0]
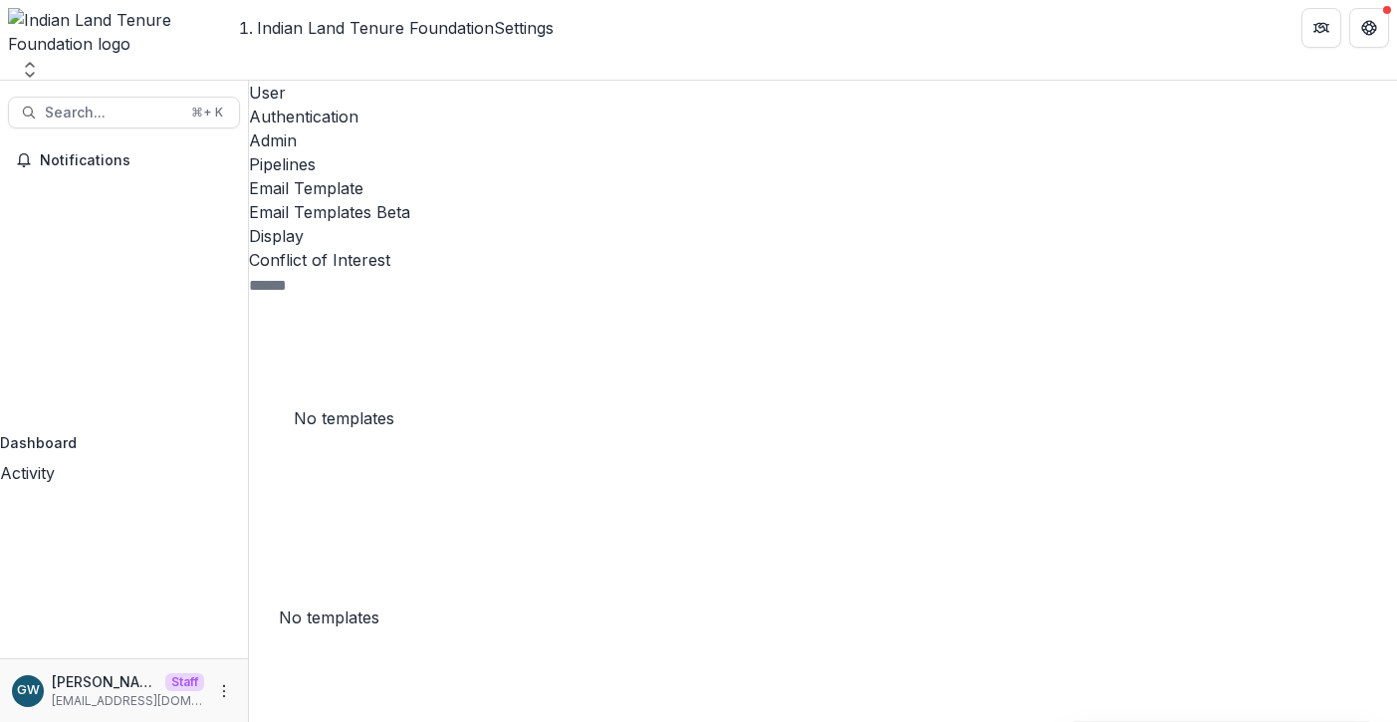
scroll to position [747, 0]
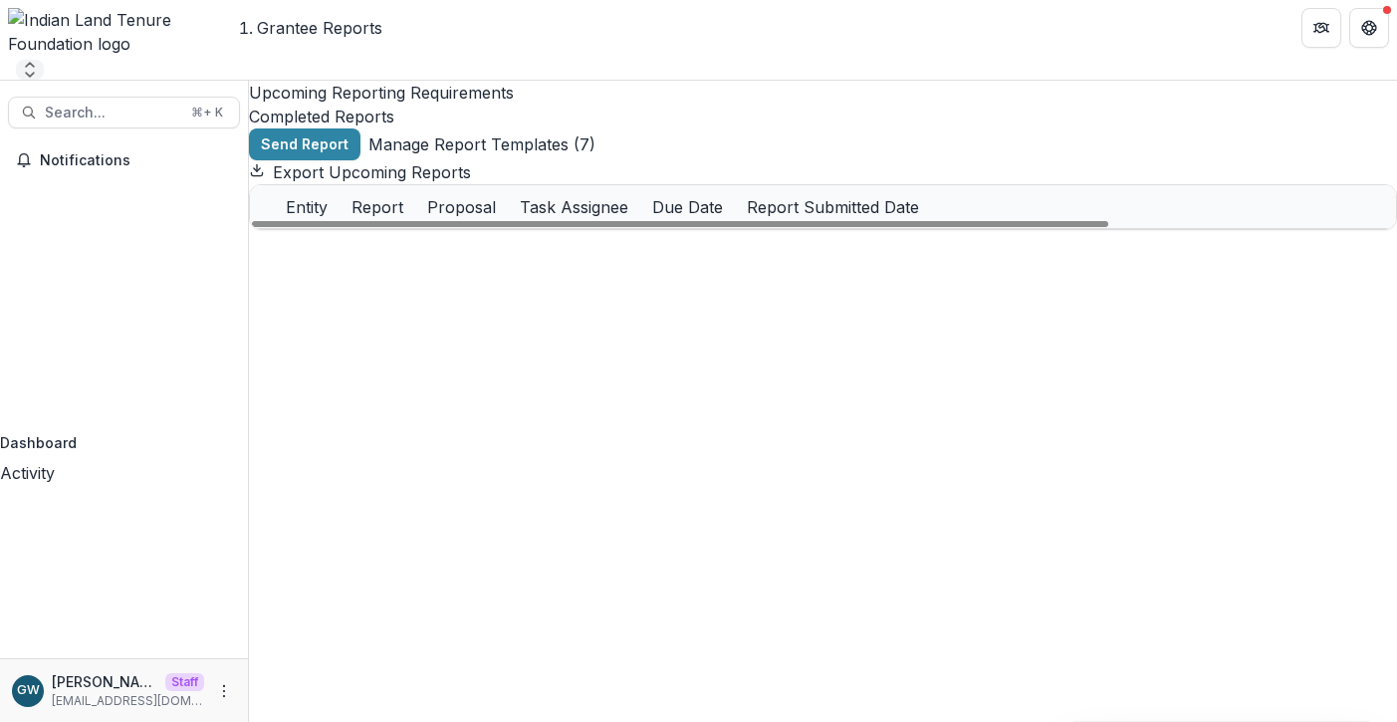
click at [40, 60] on icon "Open entity switcher" at bounding box center [30, 70] width 20 height 20
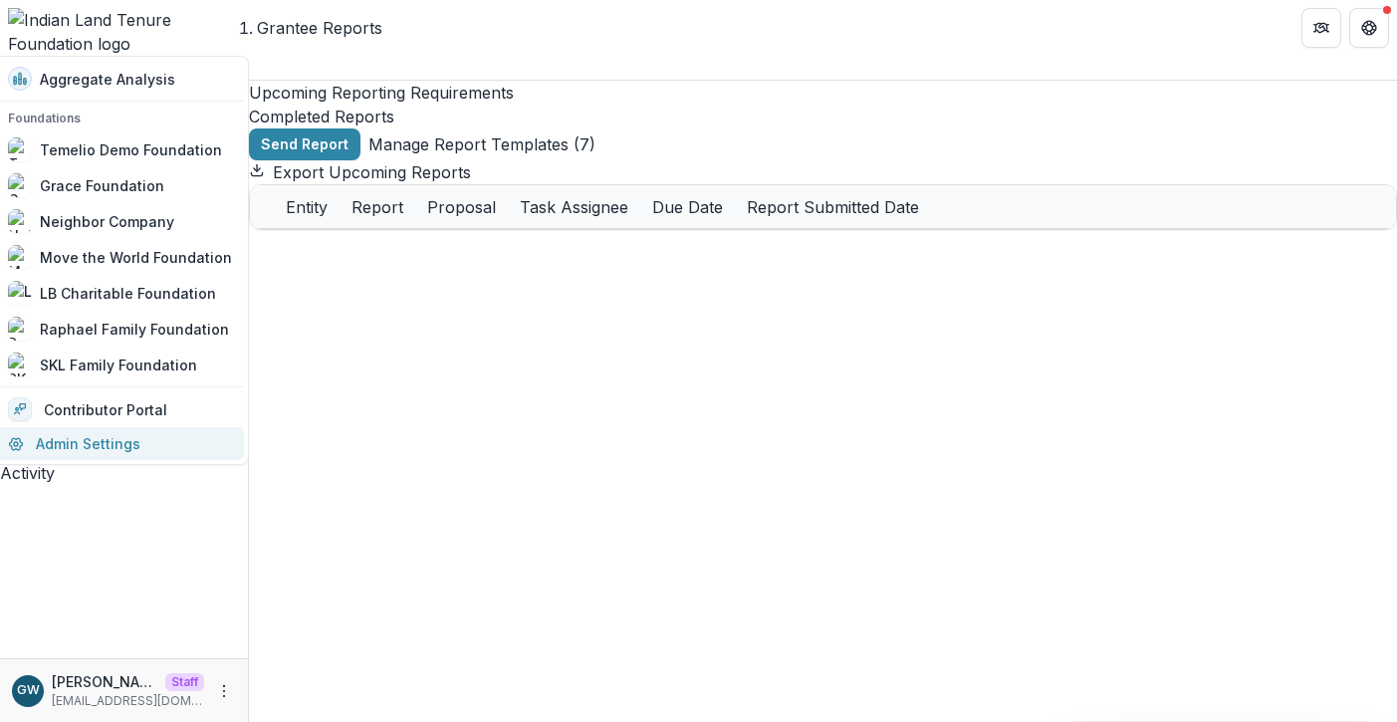
click at [92, 439] on link "Admin Settings" at bounding box center [120, 443] width 248 height 33
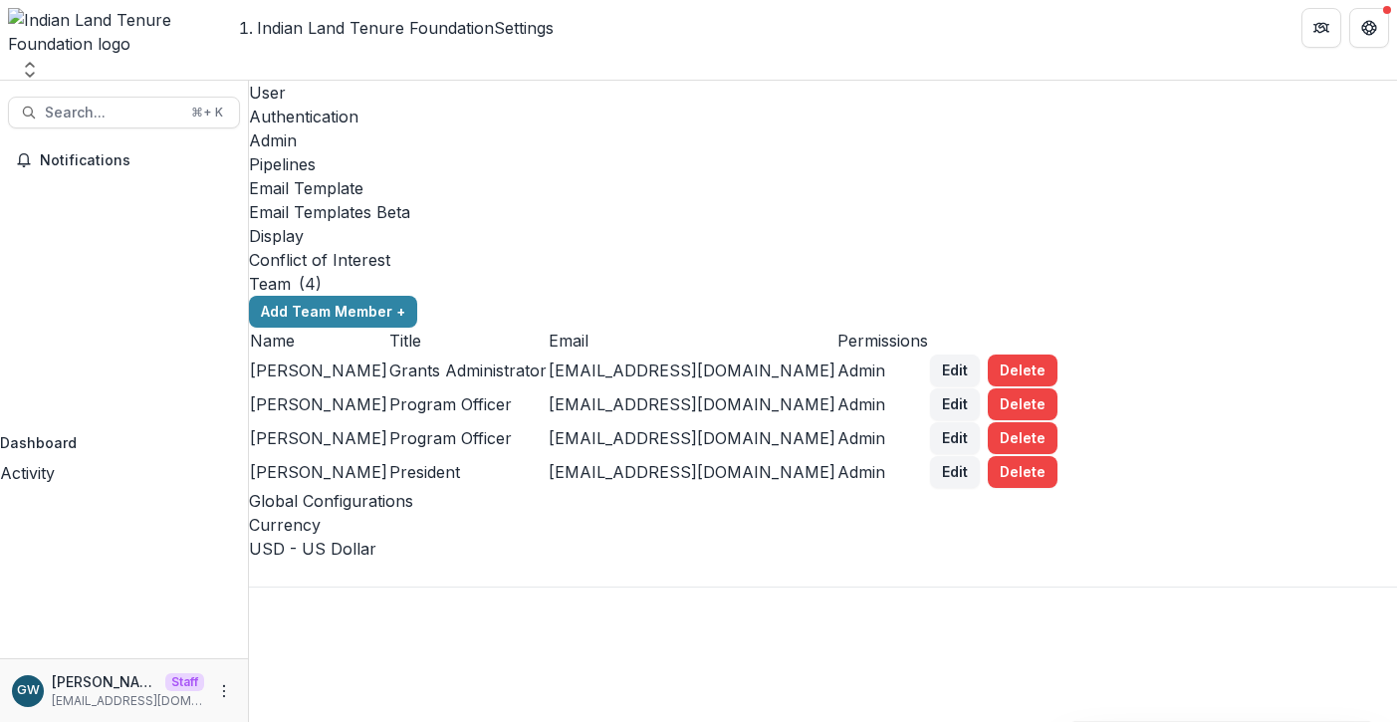
click at [665, 176] on div "Email Template" at bounding box center [823, 188] width 1148 height 24
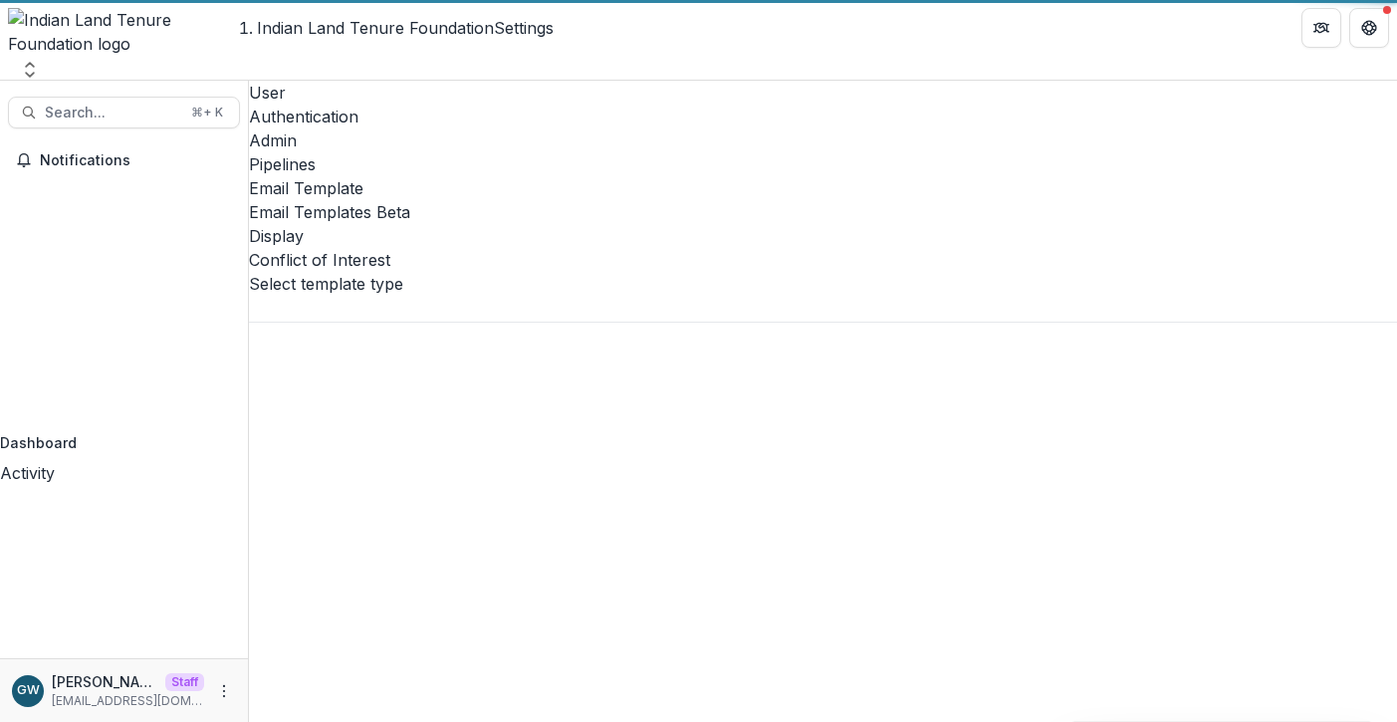
click at [805, 200] on div "Email Templates Beta" at bounding box center [823, 212] width 1148 height 24
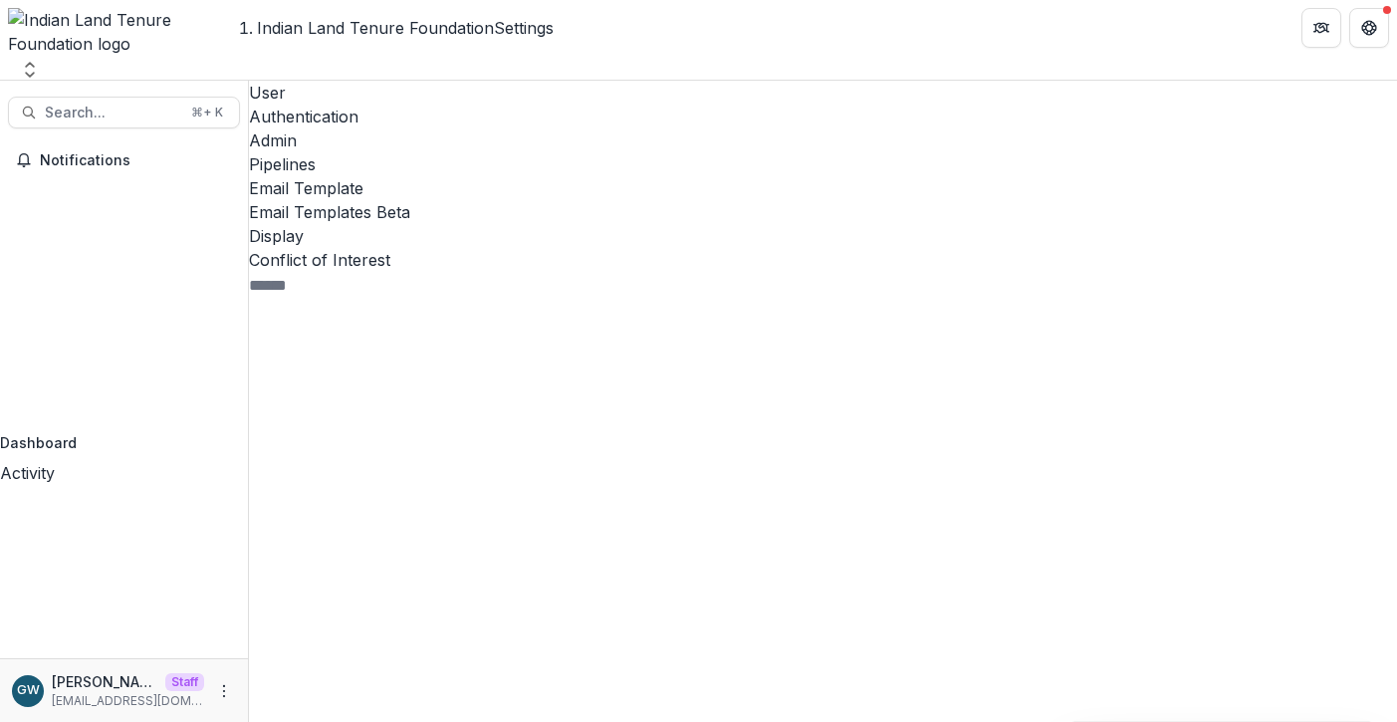
drag, startPoint x: 569, startPoint y: 395, endPoint x: 322, endPoint y: 394, distance: 247.9
copy span "Foundation Added User to Nonprofit"
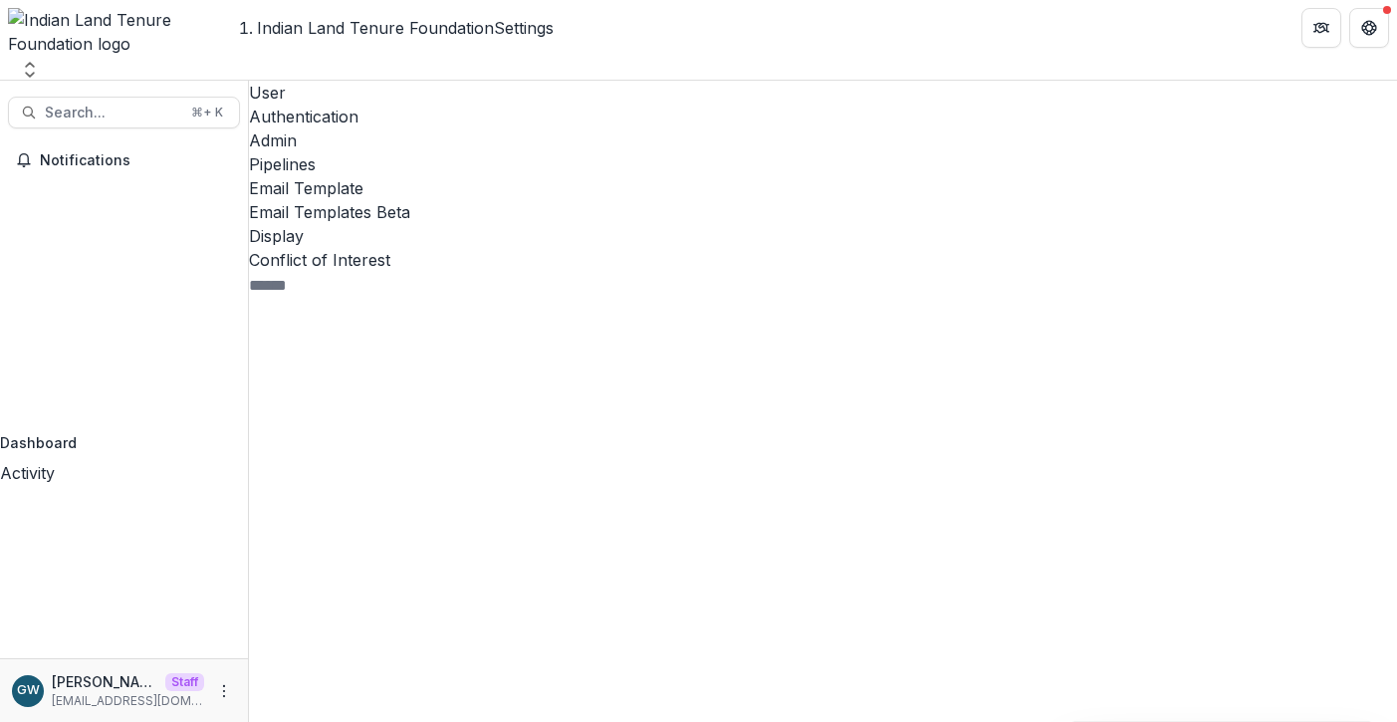
click at [518, 509] on div "Task 34 Proposal 0 Pipeline 5 Report 7 System 1 Foundation Added User to Nonpro…" at bounding box center [422, 570] width 346 height 544
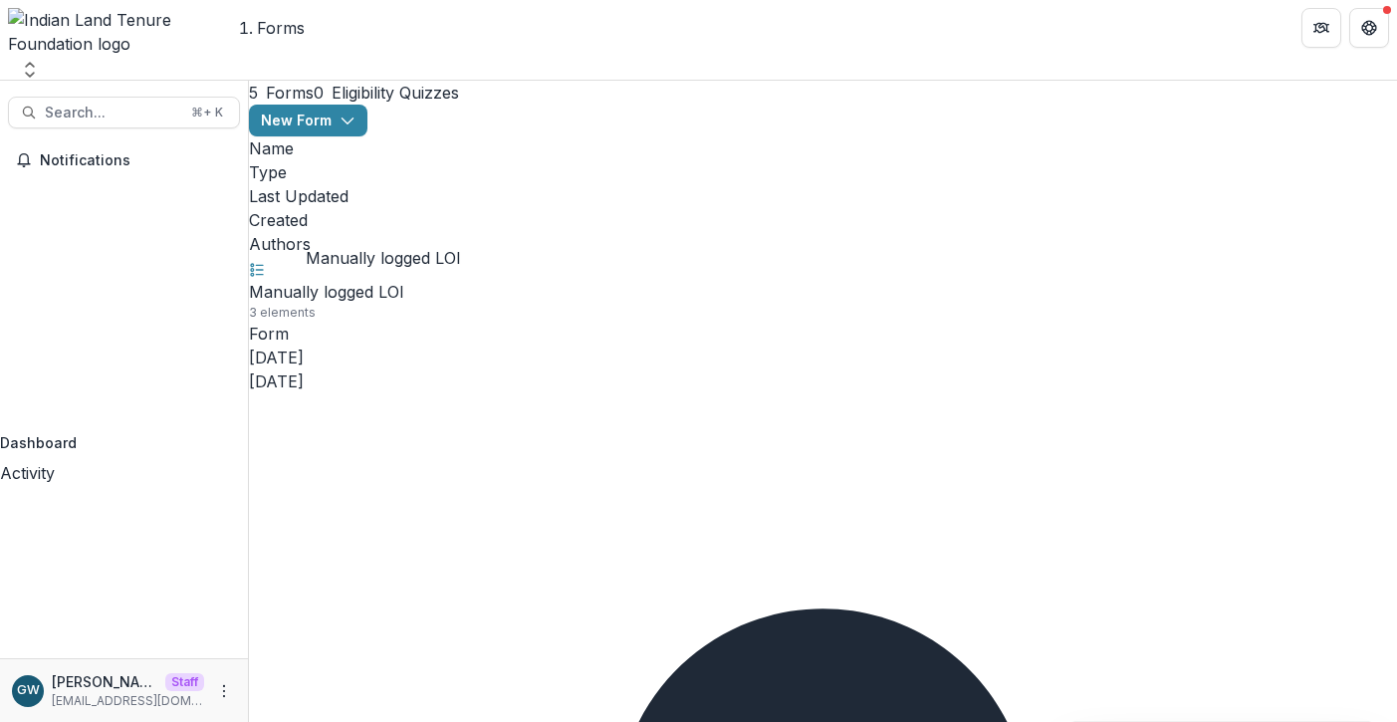
click at [398, 282] on link "Manually logged LOI" at bounding box center [326, 292] width 155 height 20
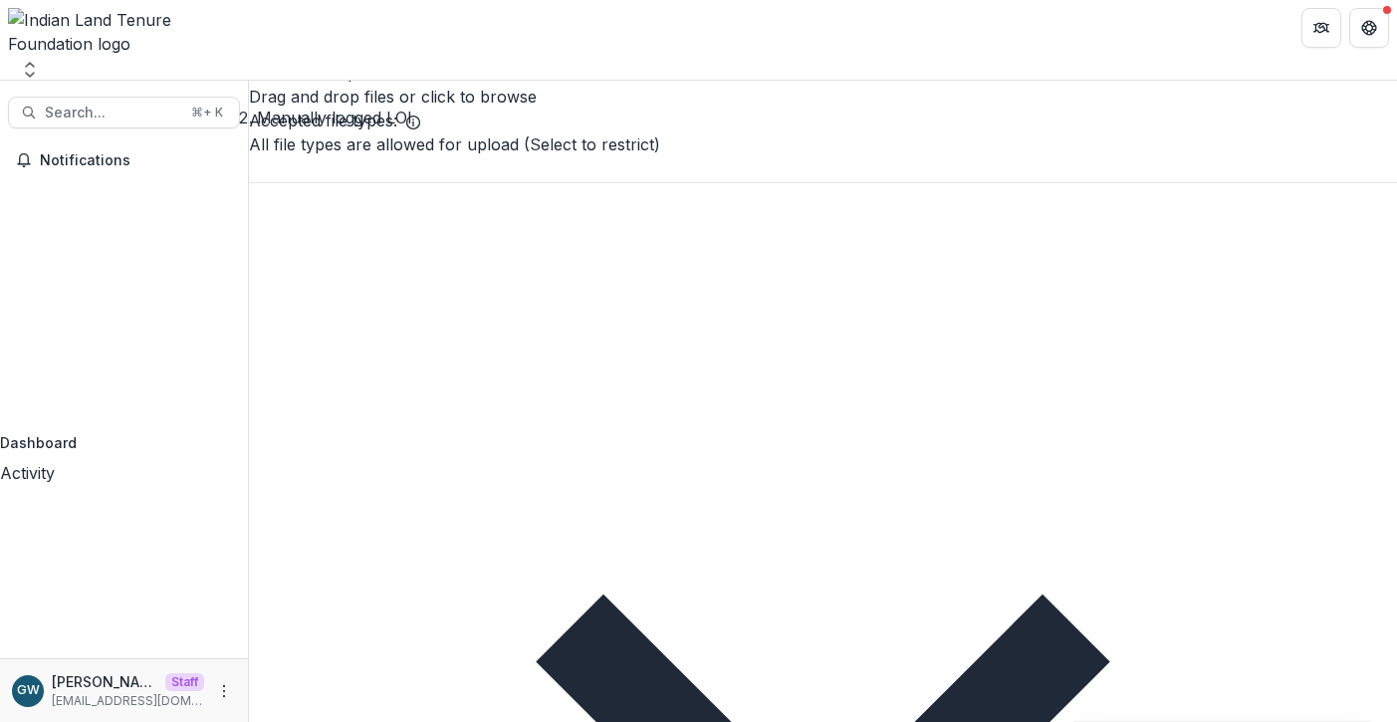
scroll to position [971, 0]
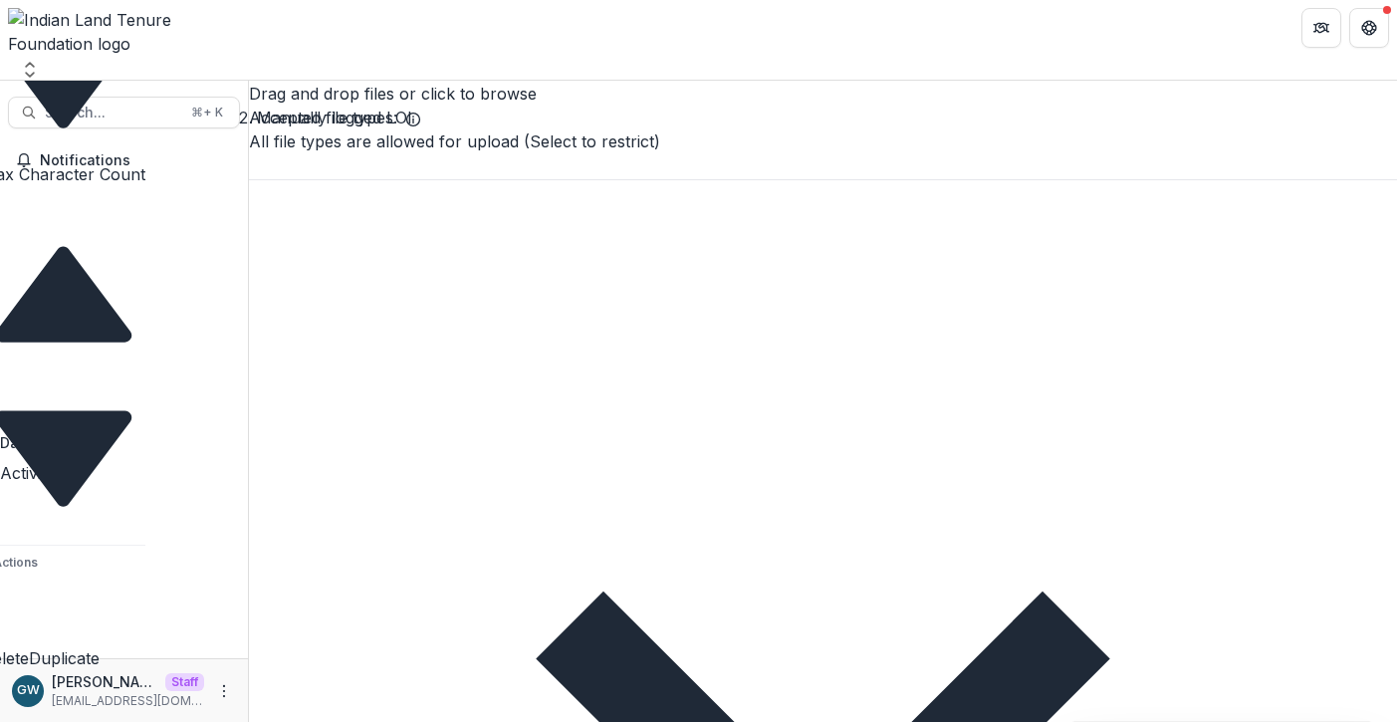
click at [416, 556] on div "**********" at bounding box center [823, 717] width 1148 height 2244
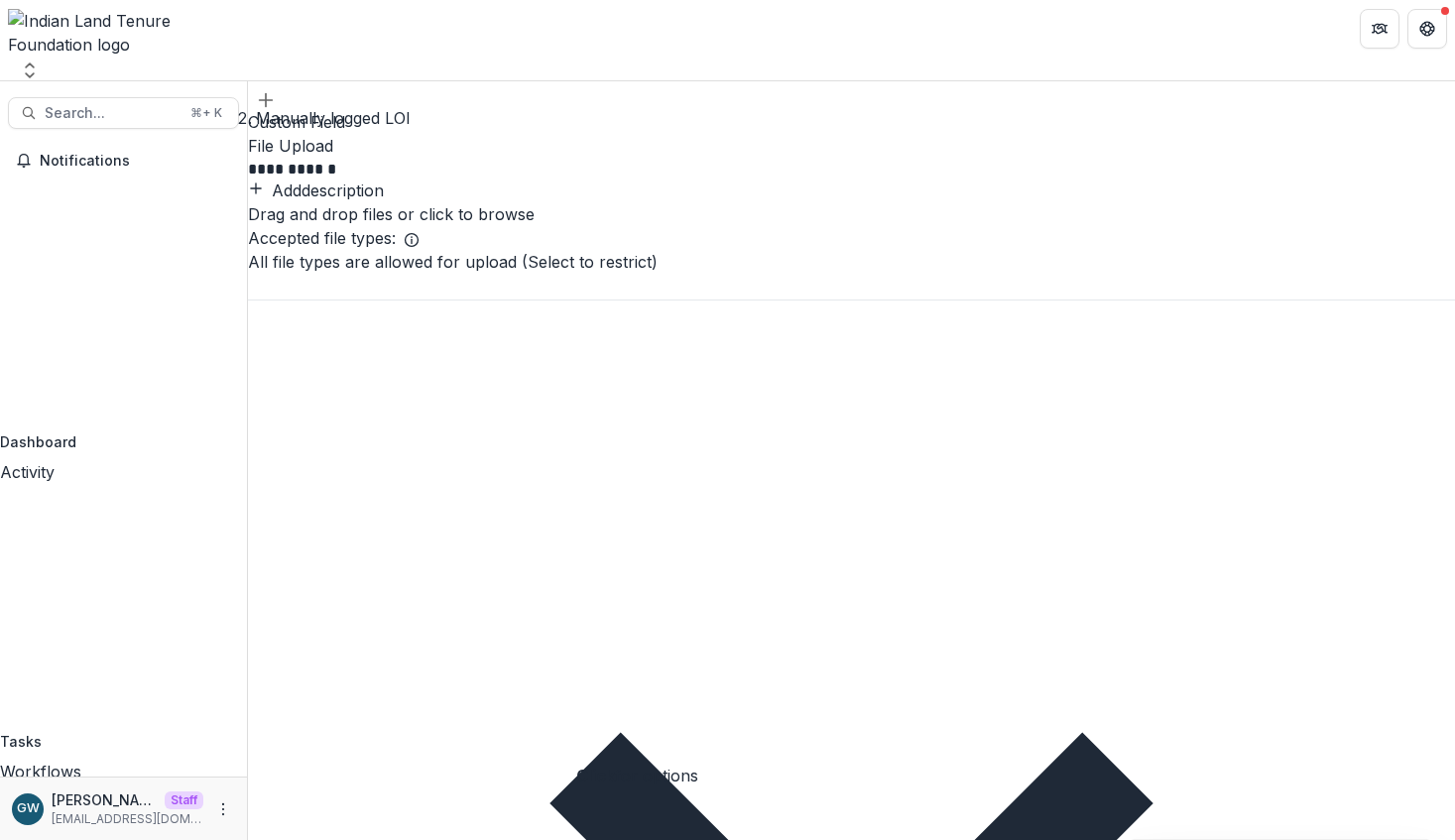
scroll to position [846, 0]
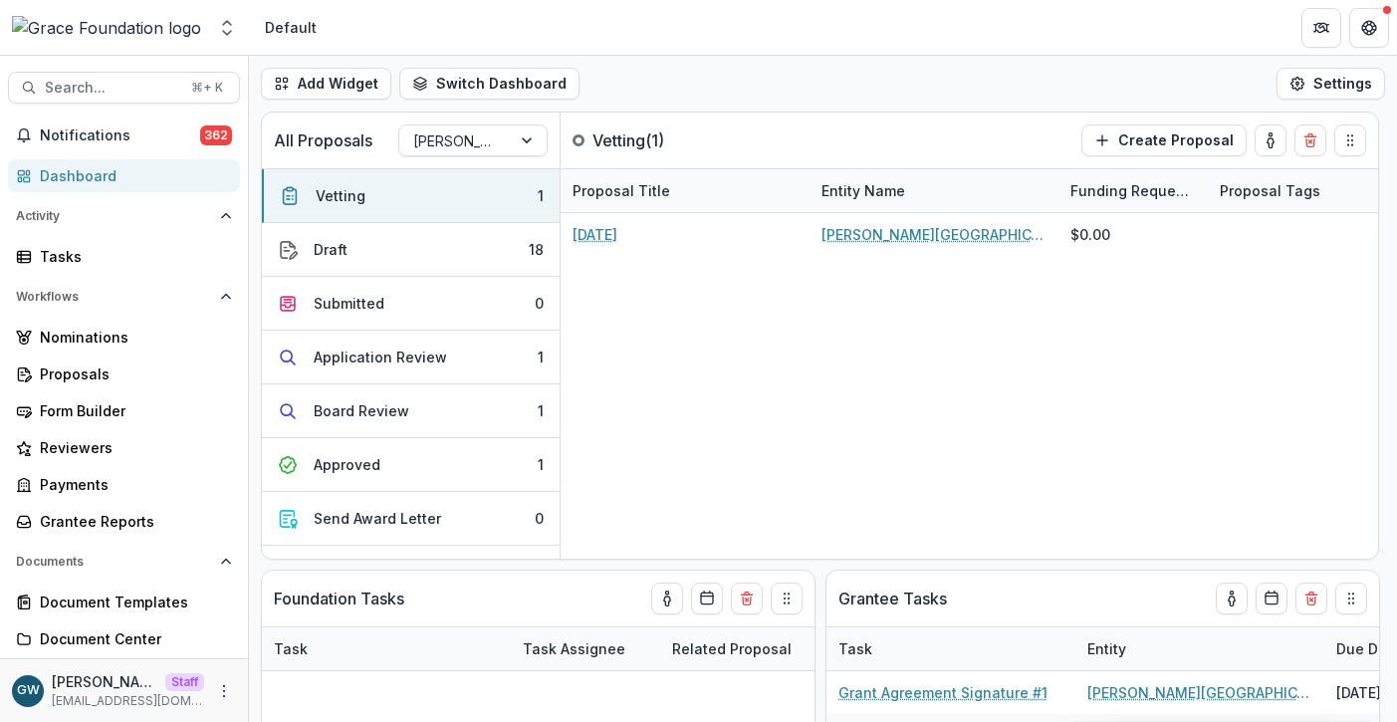
select select "**********"
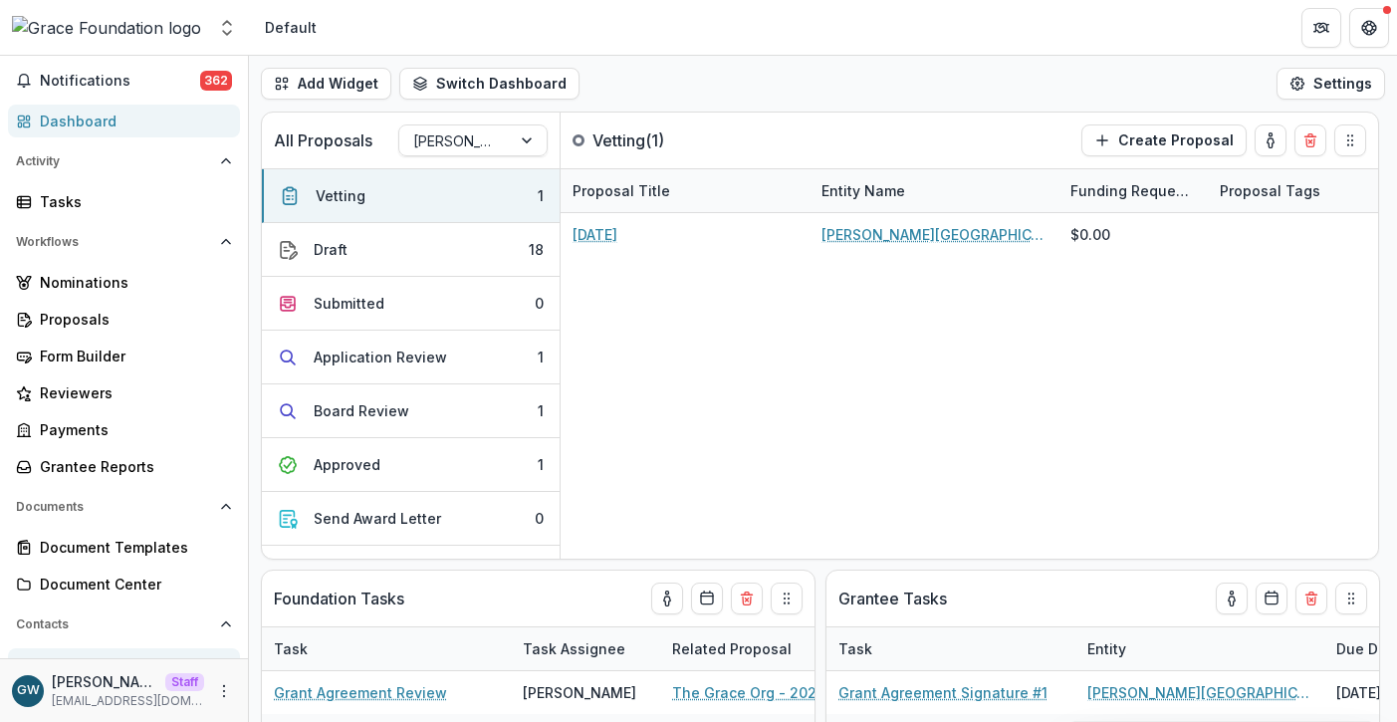
scroll to position [184, 0]
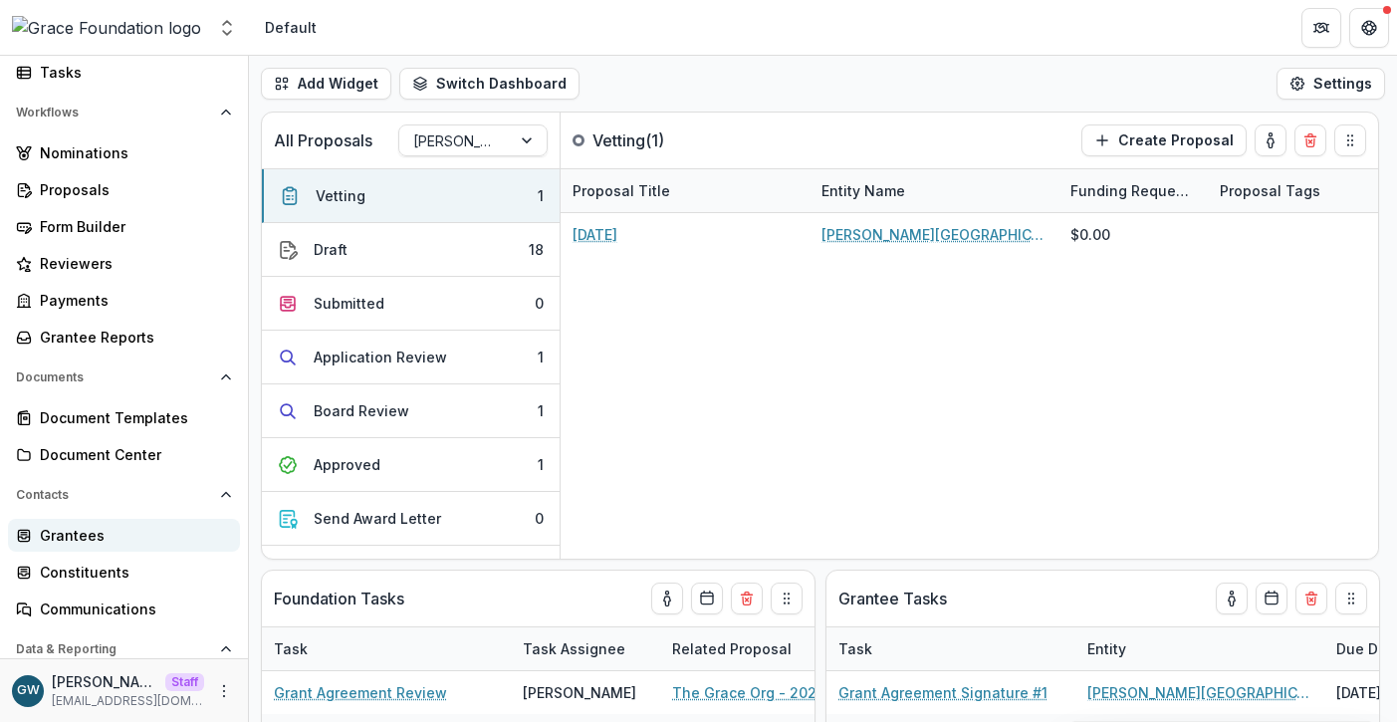
click at [106, 539] on div "Grantees" at bounding box center [132, 535] width 184 height 21
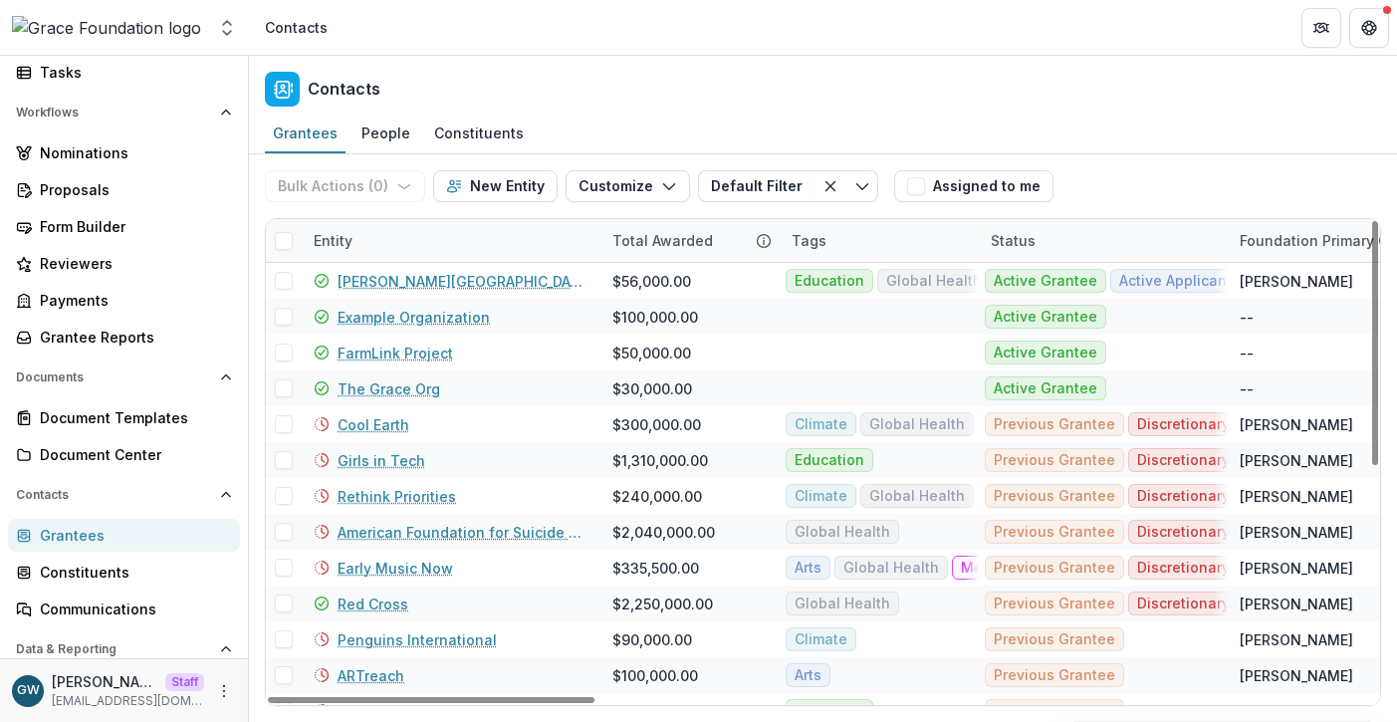
click at [421, 243] on div "Entity" at bounding box center [451, 240] width 299 height 43
drag, startPoint x: 1071, startPoint y: 134, endPoint x: 1034, endPoint y: 134, distance: 36.8
click at [1071, 134] on div "Grantees People Constituents" at bounding box center [823, 134] width 1148 height 40
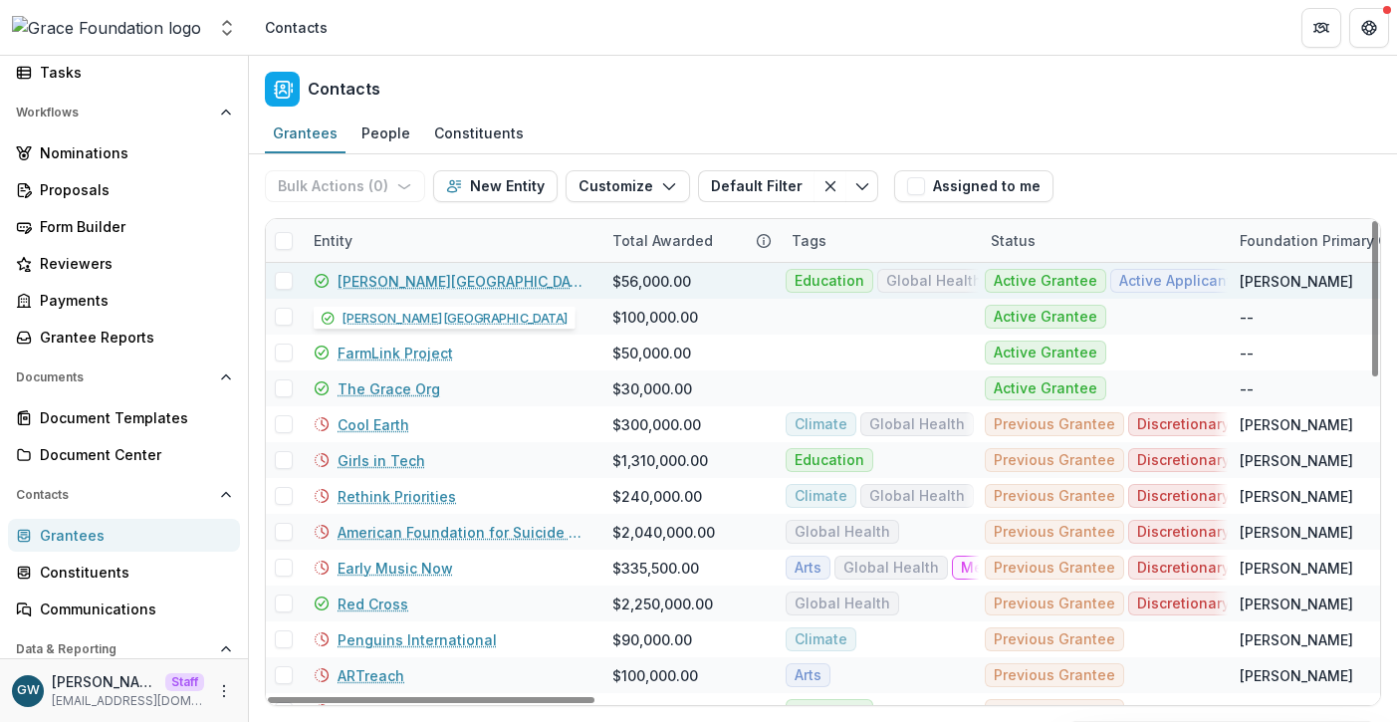
click at [403, 278] on link "Hackley Library" at bounding box center [462, 281] width 251 height 21
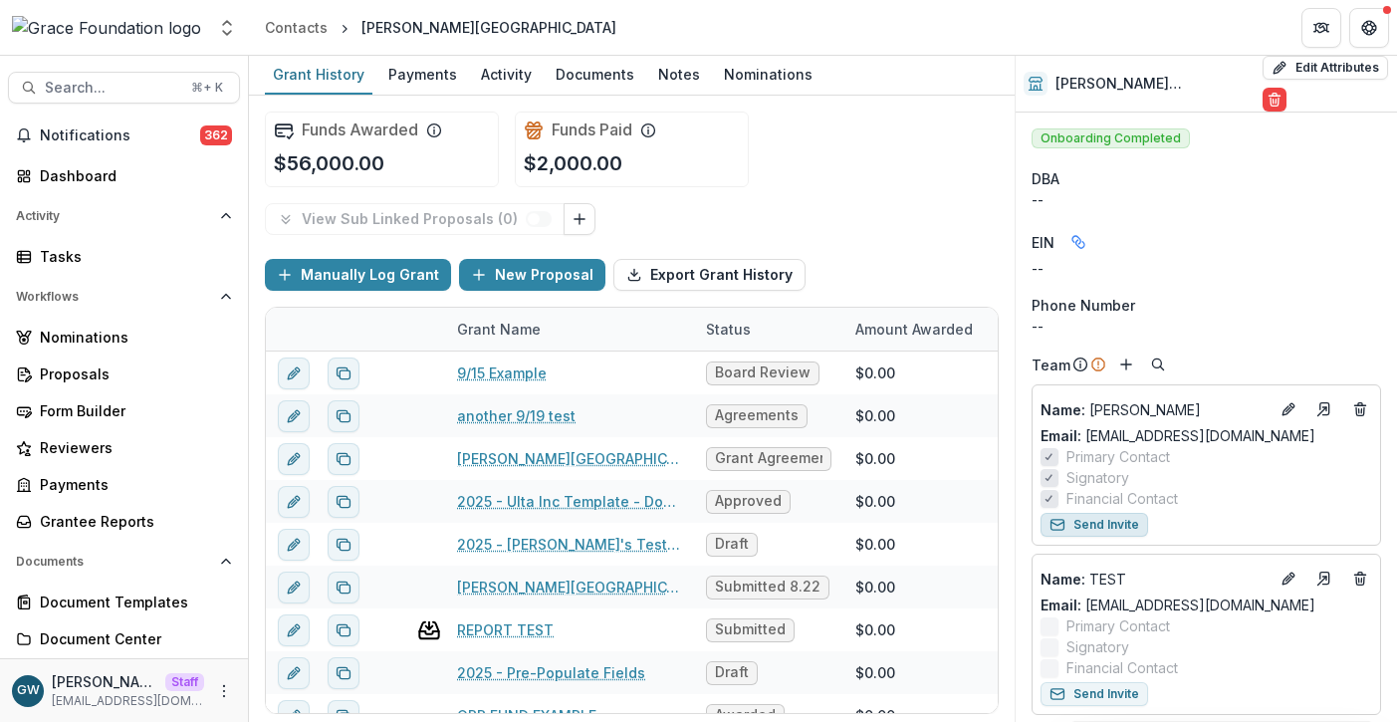
click at [1093, 513] on button "Send Invite" at bounding box center [1094, 525] width 108 height 24
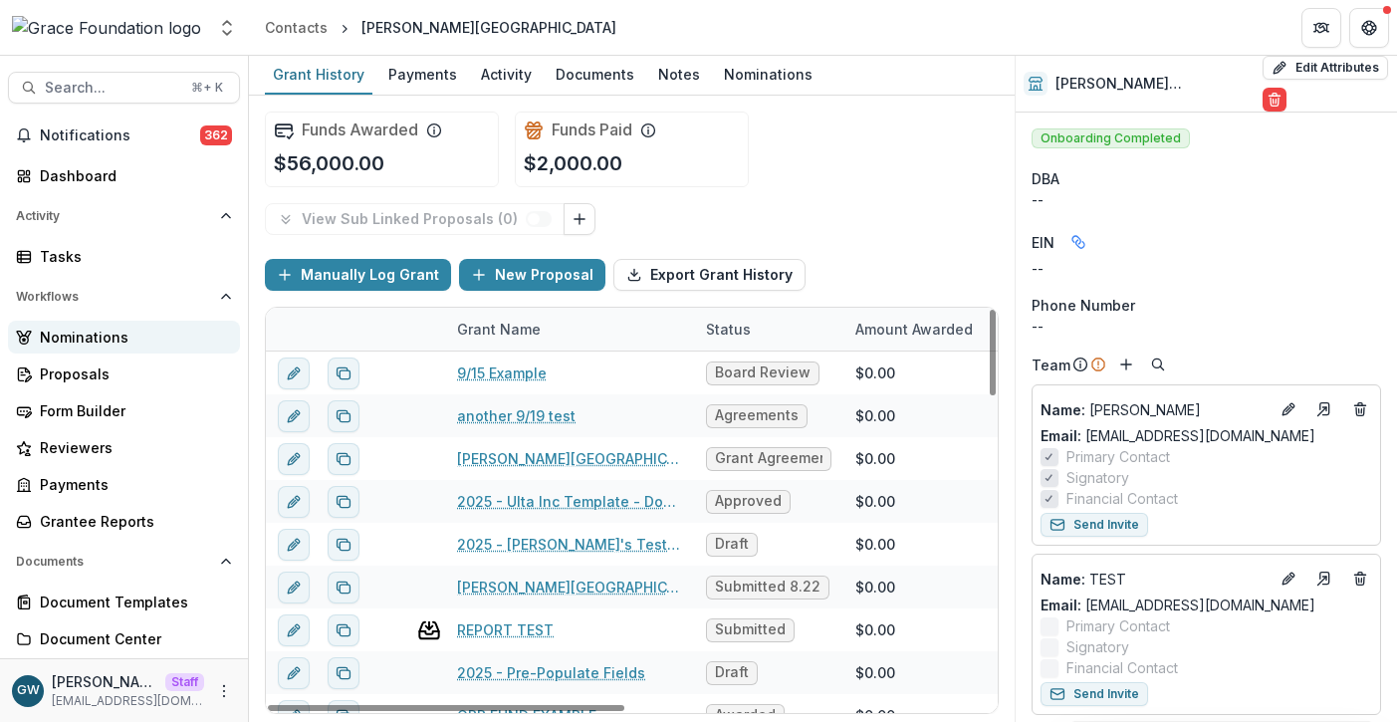
click at [85, 339] on div "Nominations" at bounding box center [132, 337] width 184 height 21
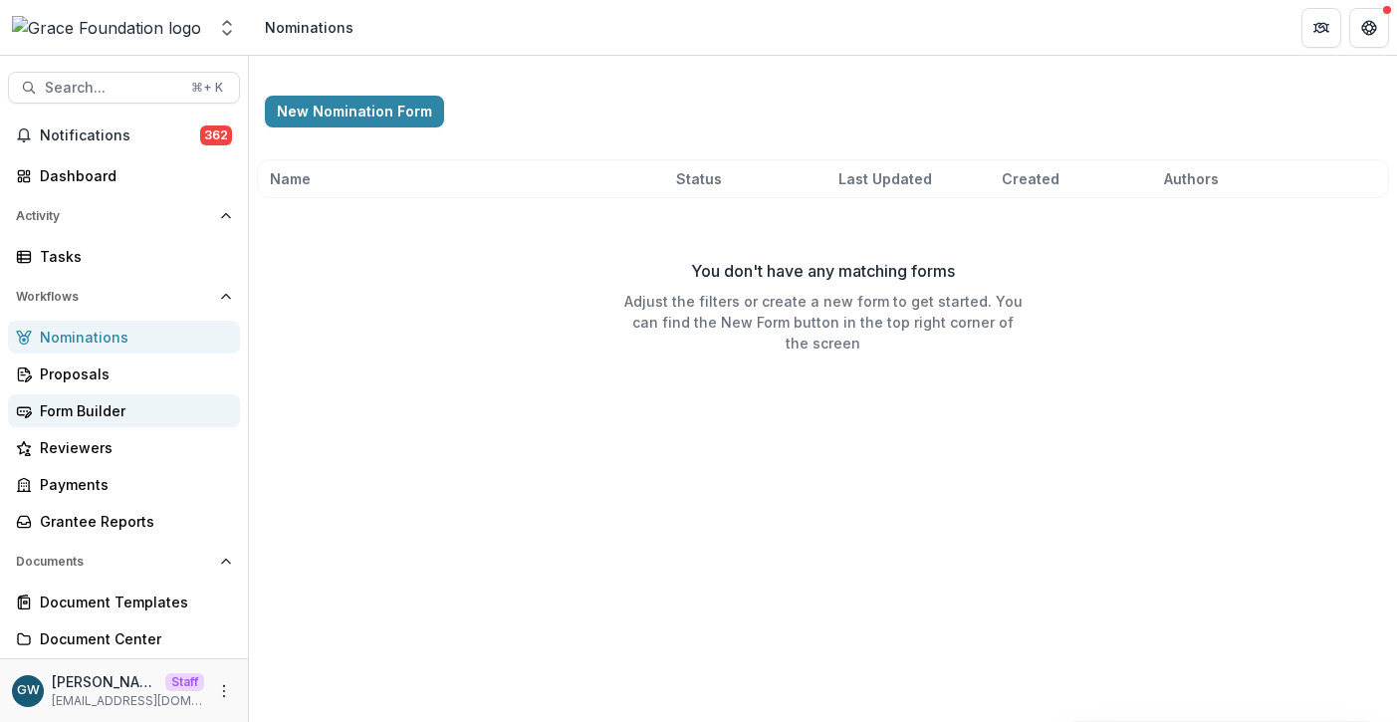
click at [84, 405] on div "Form Builder" at bounding box center [132, 410] width 184 height 21
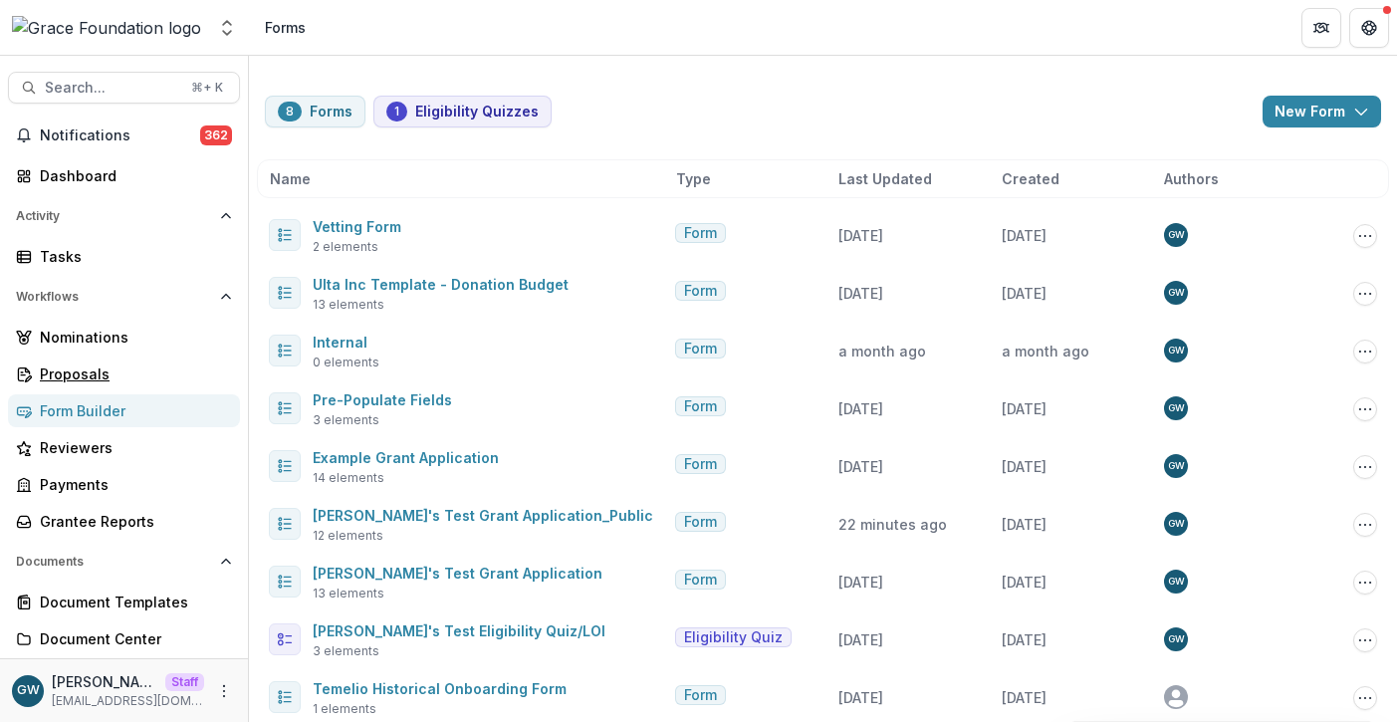
drag, startPoint x: 74, startPoint y: 362, endPoint x: 73, endPoint y: 392, distance: 29.9
click at [74, 363] on div "Proposals" at bounding box center [132, 373] width 184 height 21
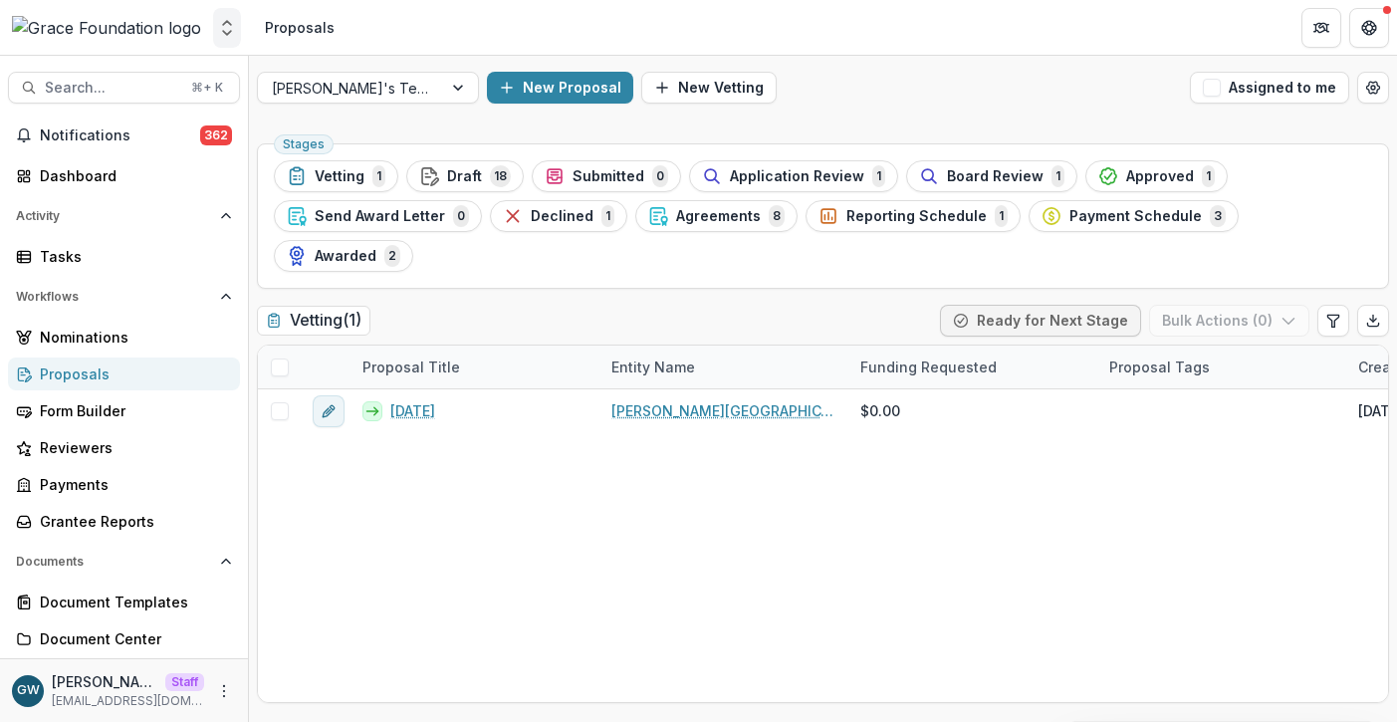
click at [218, 33] on icon "Open entity switcher" at bounding box center [227, 28] width 20 height 20
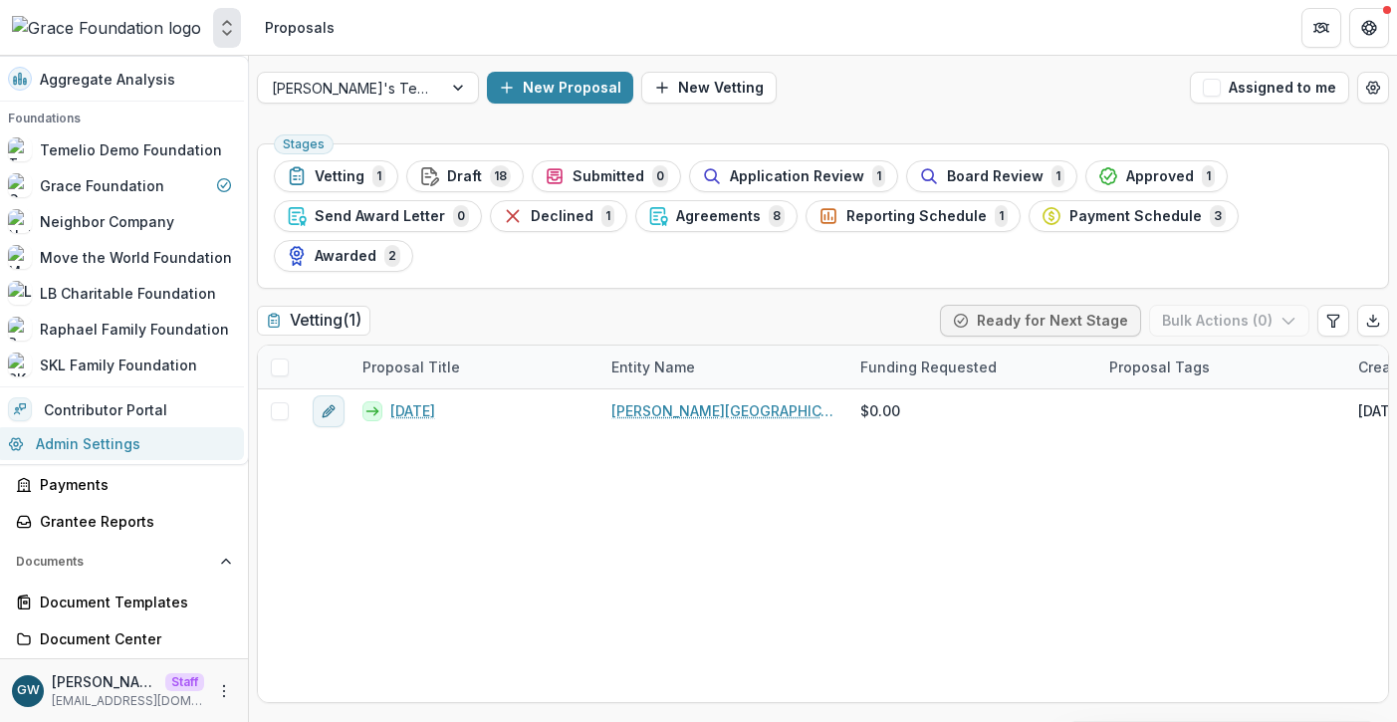
click at [93, 440] on link "Admin Settings" at bounding box center [120, 443] width 248 height 33
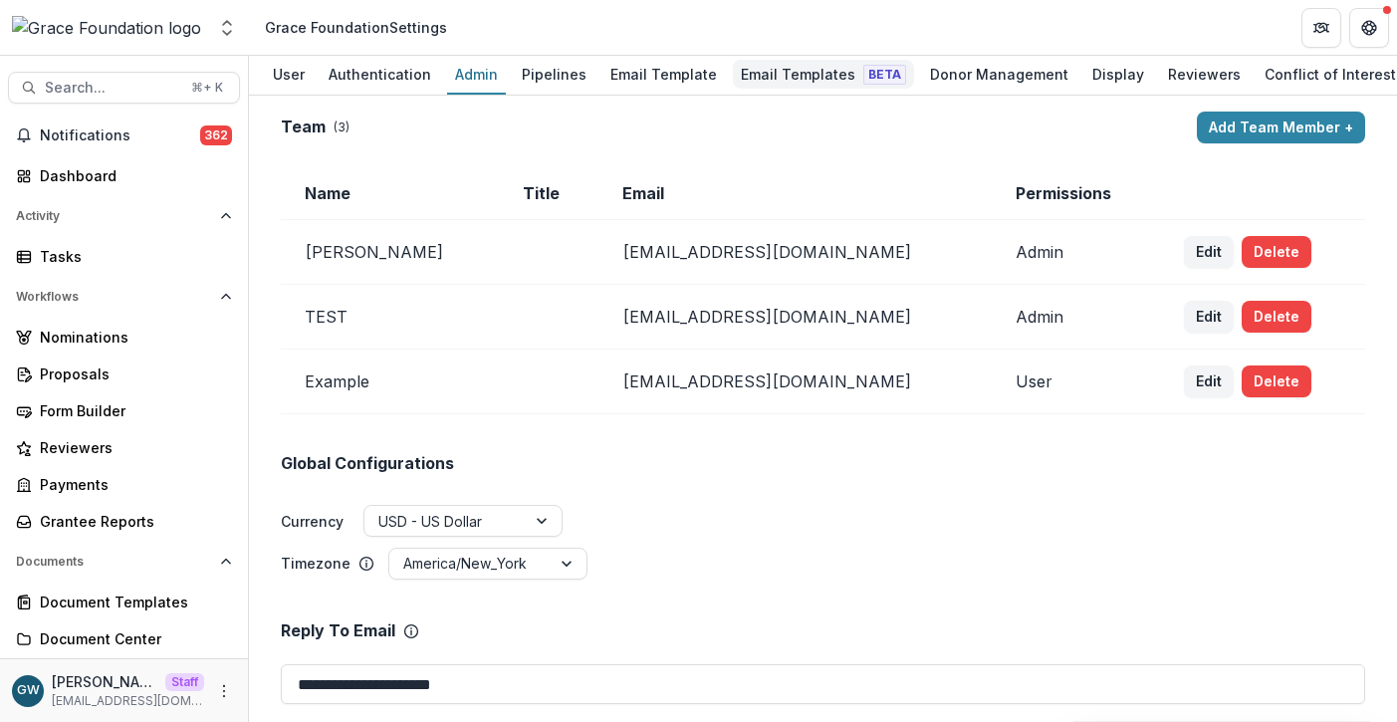
click at [793, 66] on div "Email Templates Beta" at bounding box center [823, 74] width 181 height 29
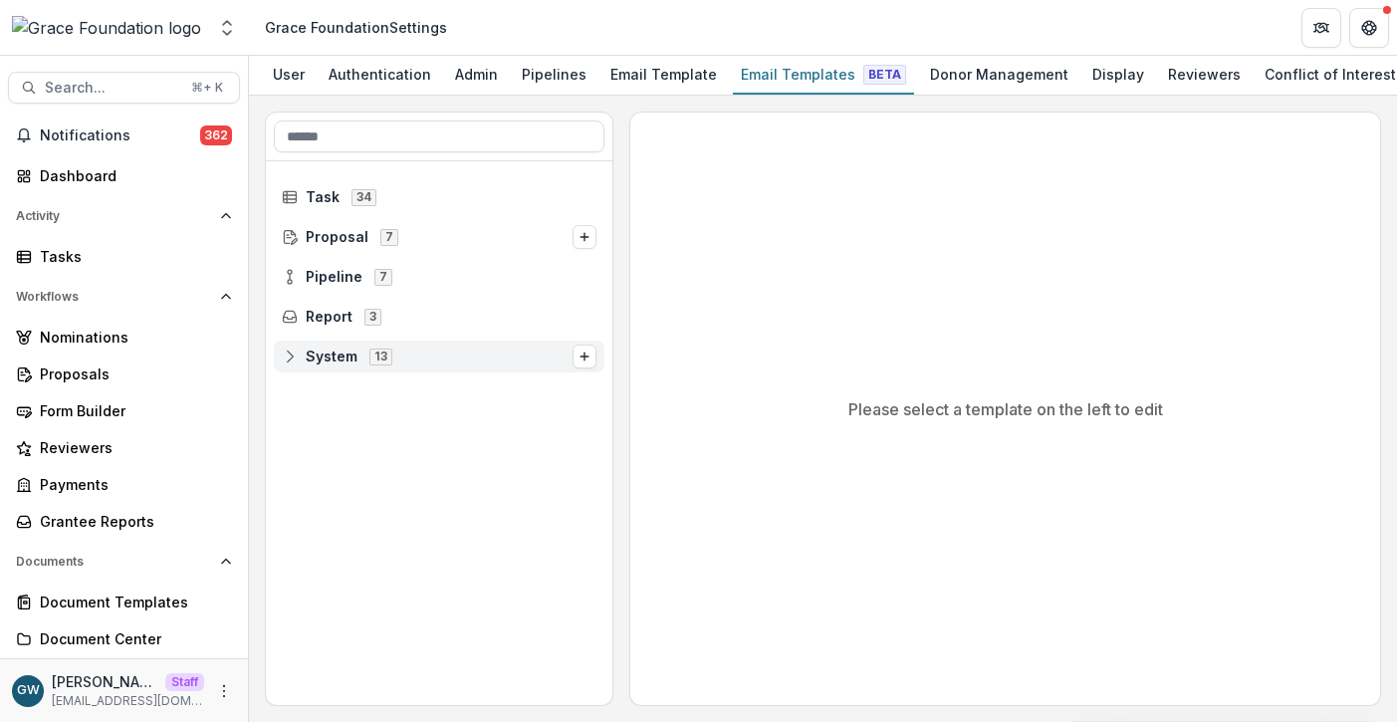
click at [326, 359] on span "System" at bounding box center [332, 356] width 52 height 17
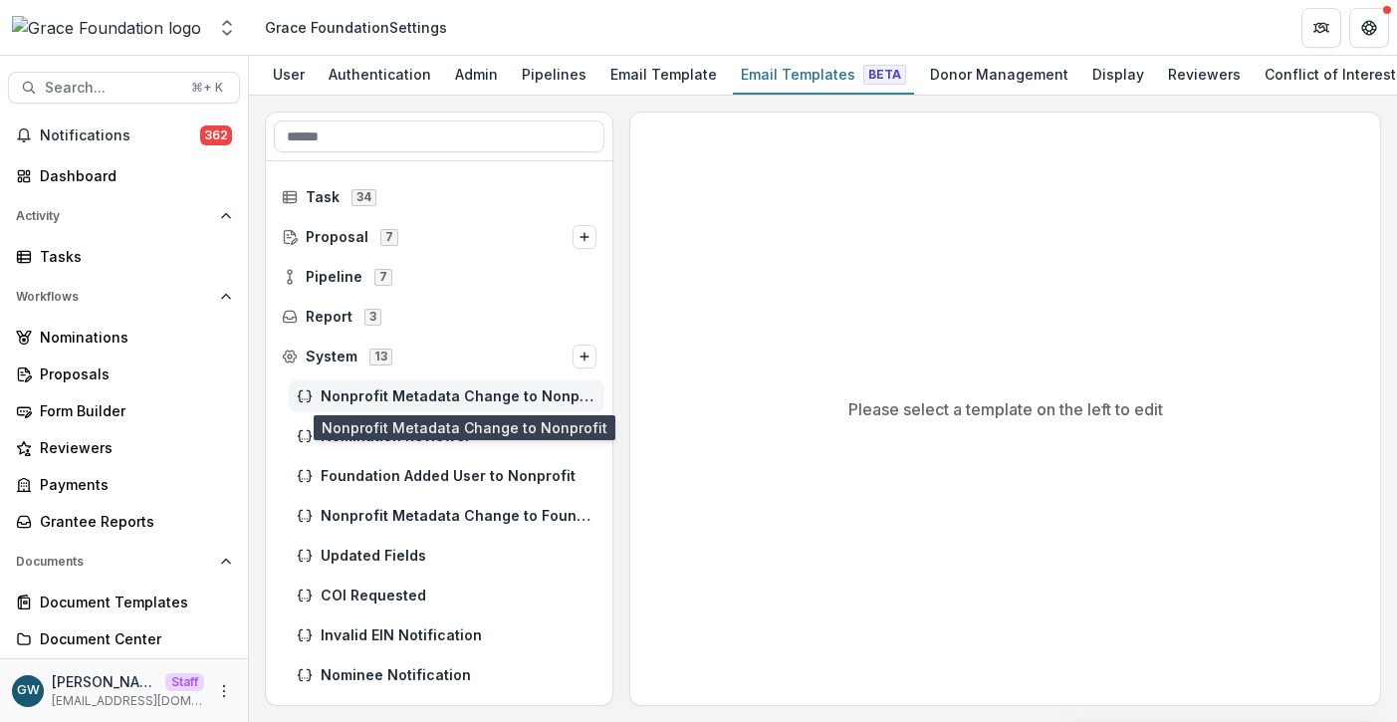
click at [474, 395] on span "Nonprofit Metadata Change to Nonprofit" at bounding box center [459, 396] width 276 height 17
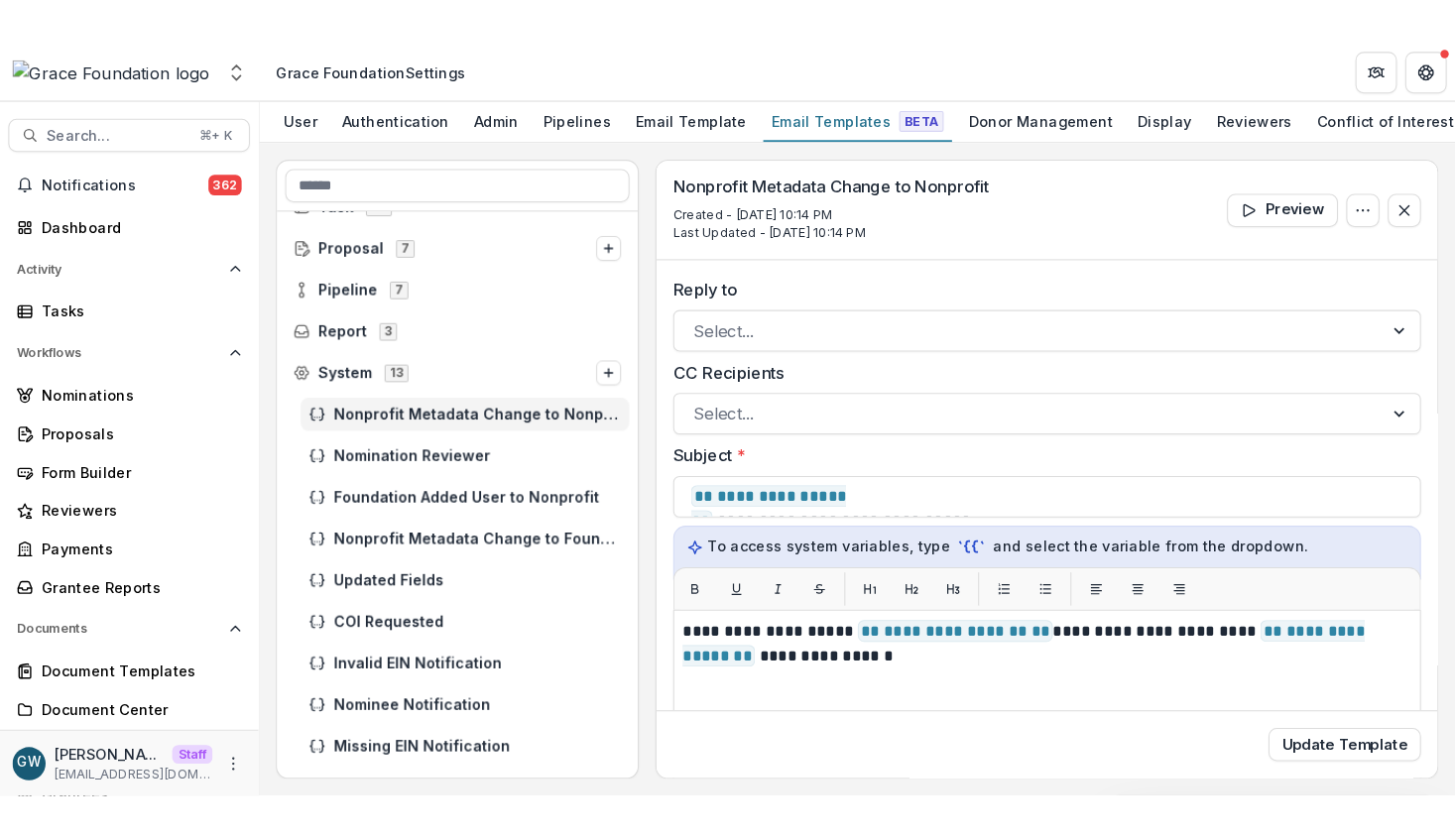
scroll to position [83, 0]
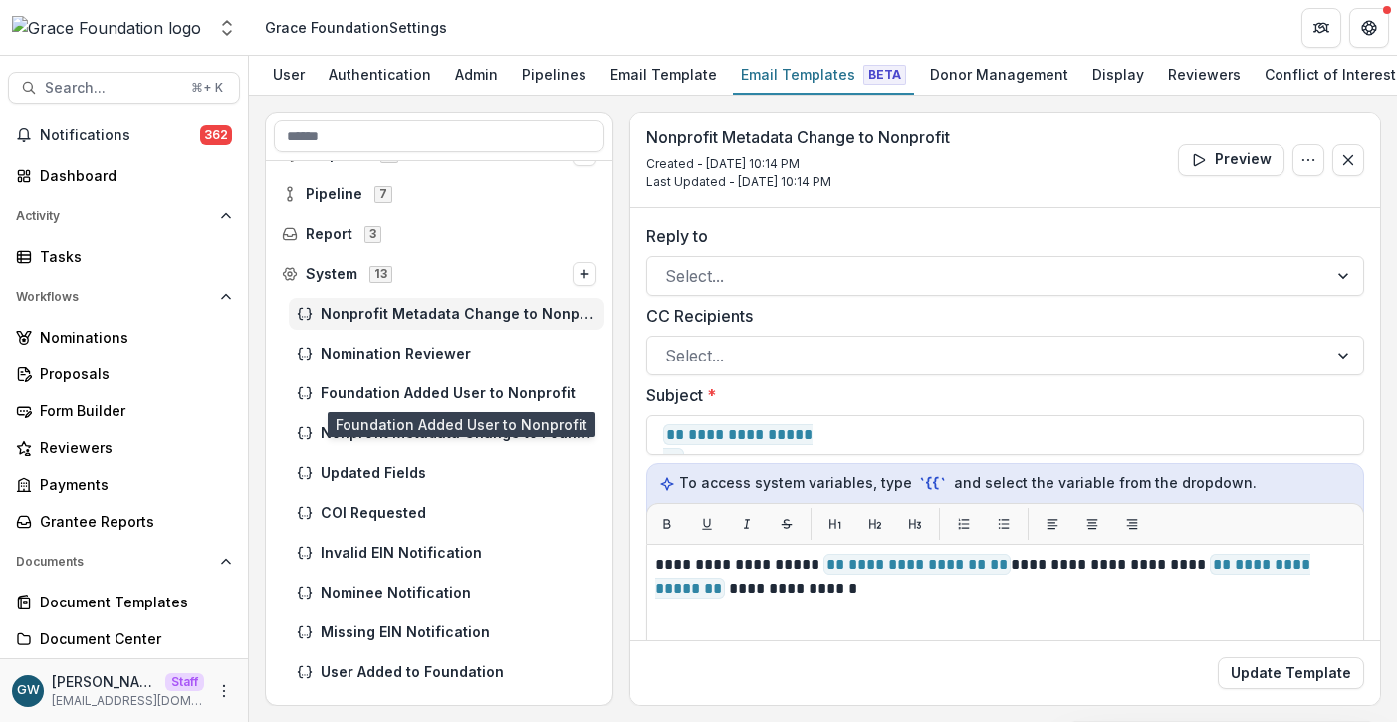
click at [471, 398] on span "Foundation Added User to Nonprofit" at bounding box center [459, 393] width 276 height 17
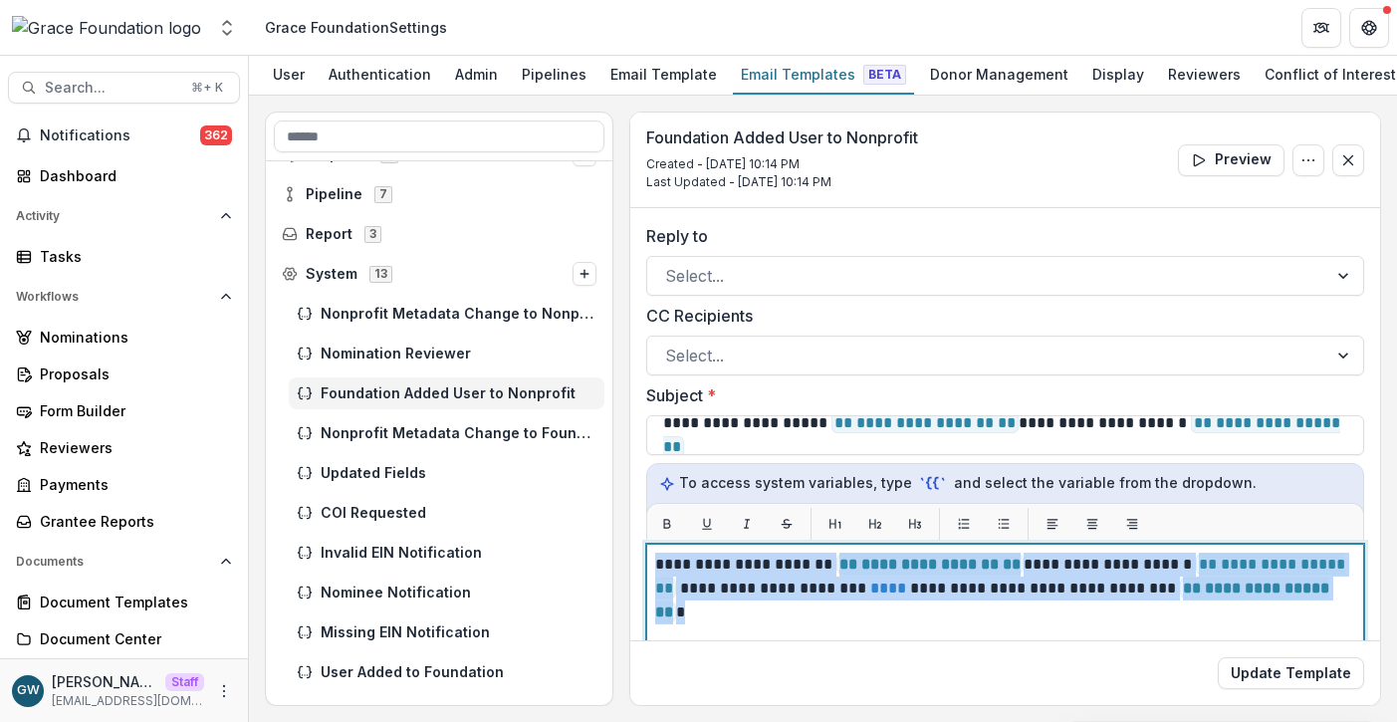
drag, startPoint x: 1227, startPoint y: 600, endPoint x: 644, endPoint y: 574, distance: 583.9
click at [644, 574] on div "**********" at bounding box center [1005, 669] width 750 height 923
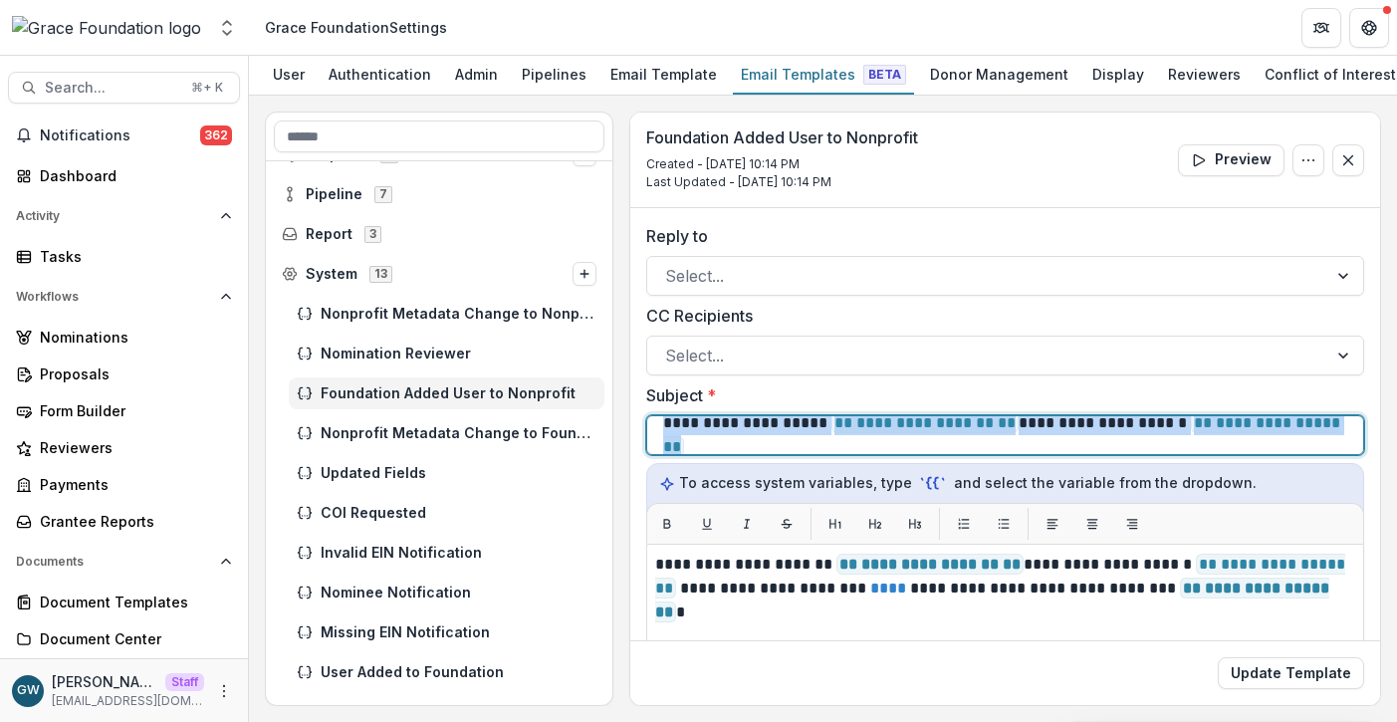
drag, startPoint x: 673, startPoint y: 422, endPoint x: 760, endPoint y: 447, distance: 90.1
click at [760, 447] on p "**********" at bounding box center [1002, 435] width 678 height 48
copy p "**********"
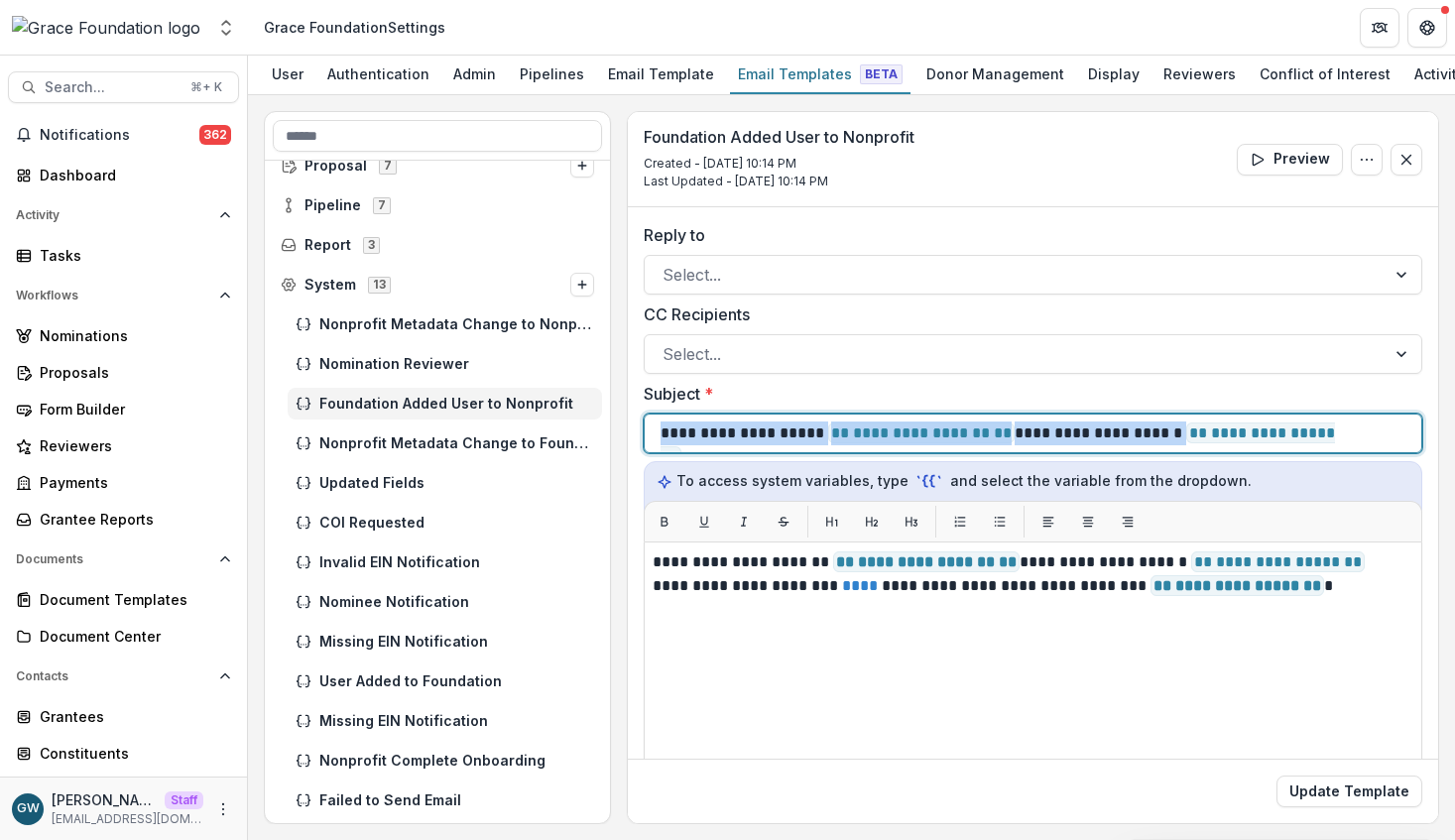
scroll to position [71, 0]
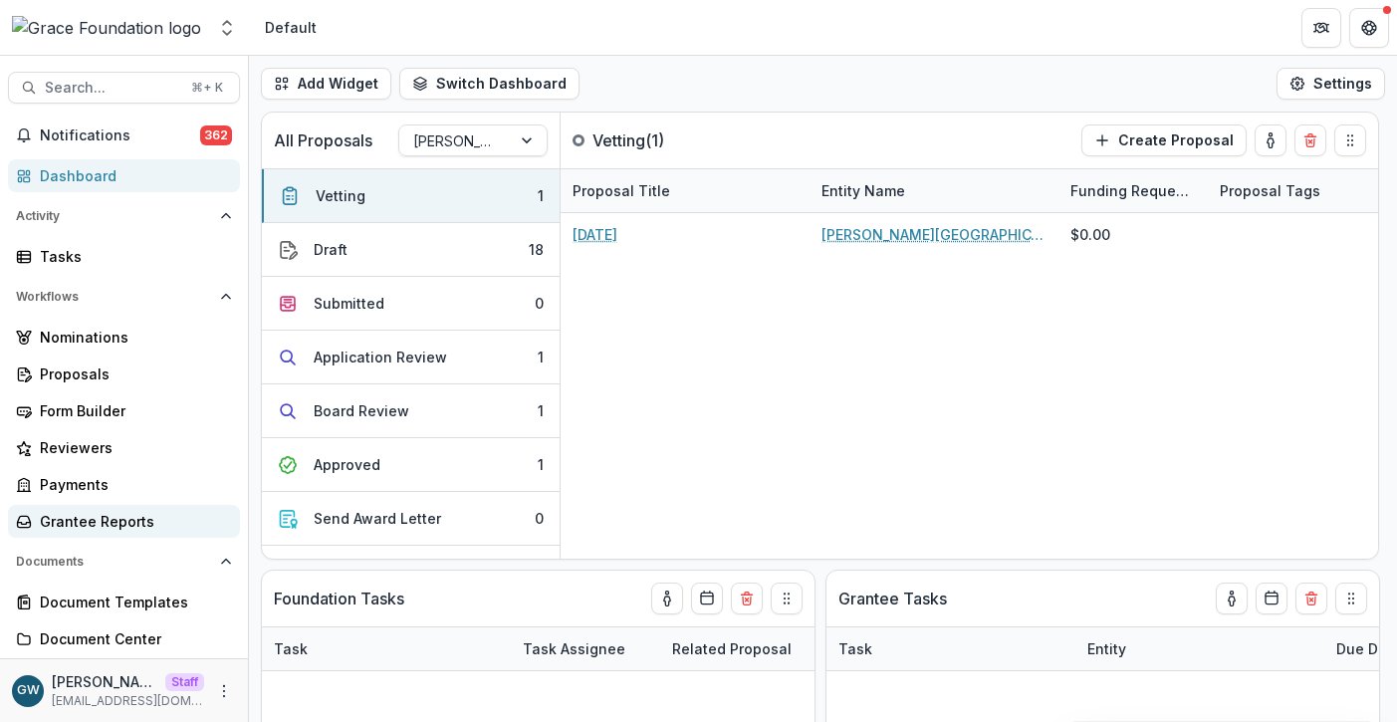
select select "**********"
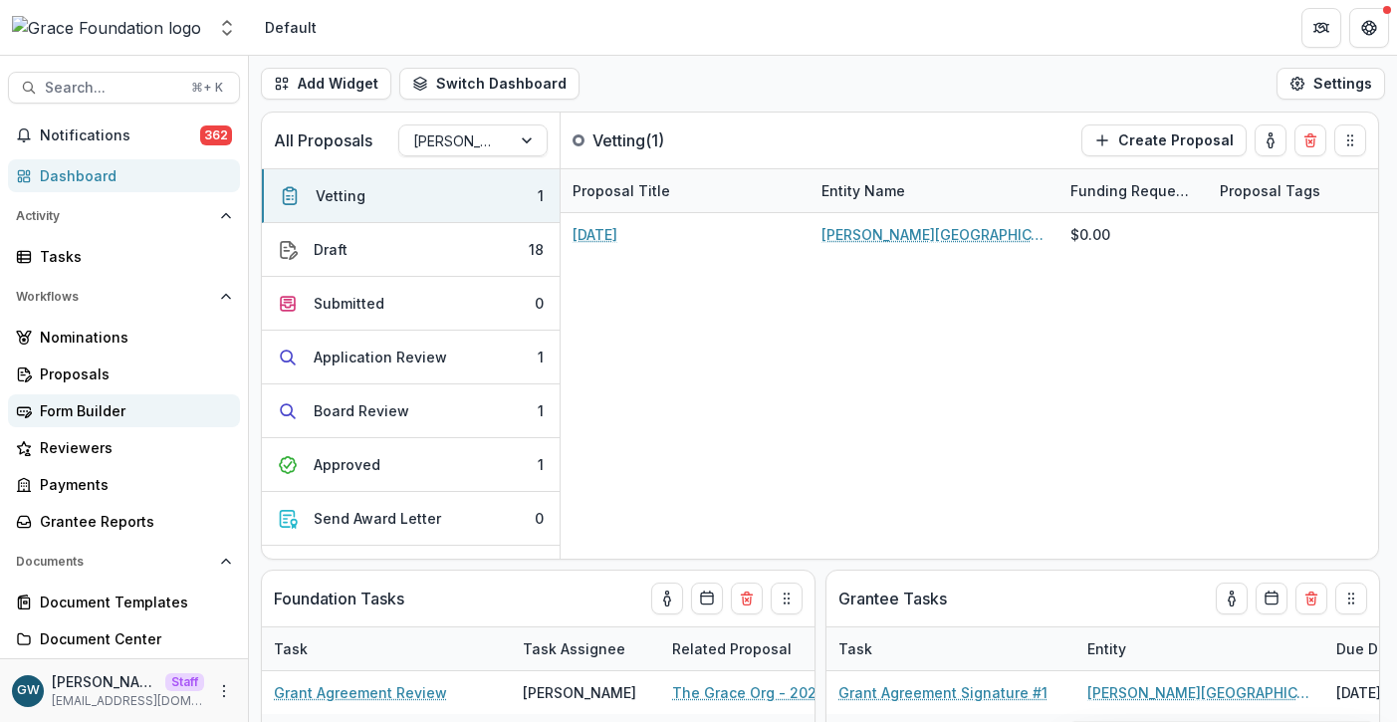
select select "**********"
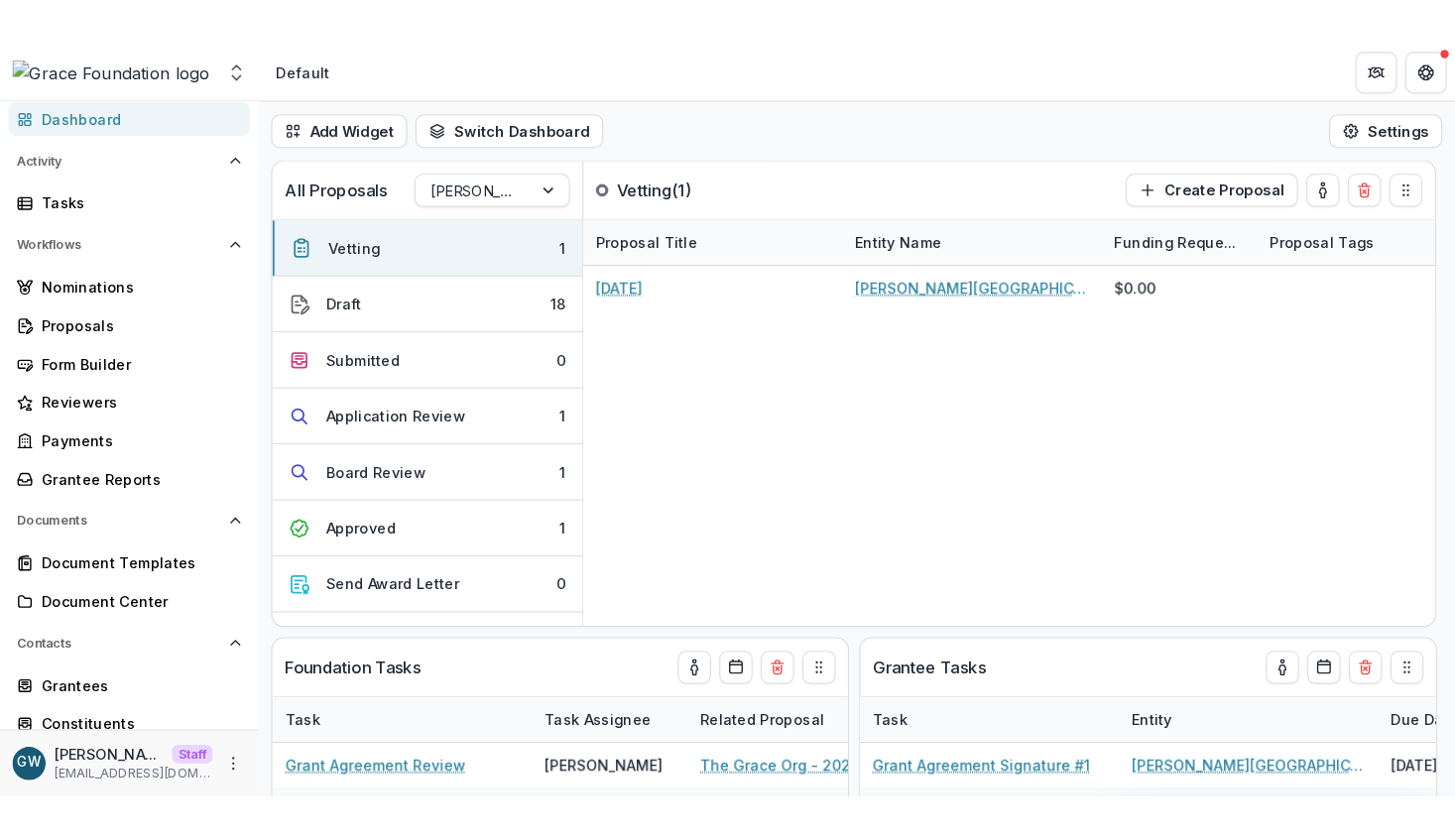
scroll to position [242, 0]
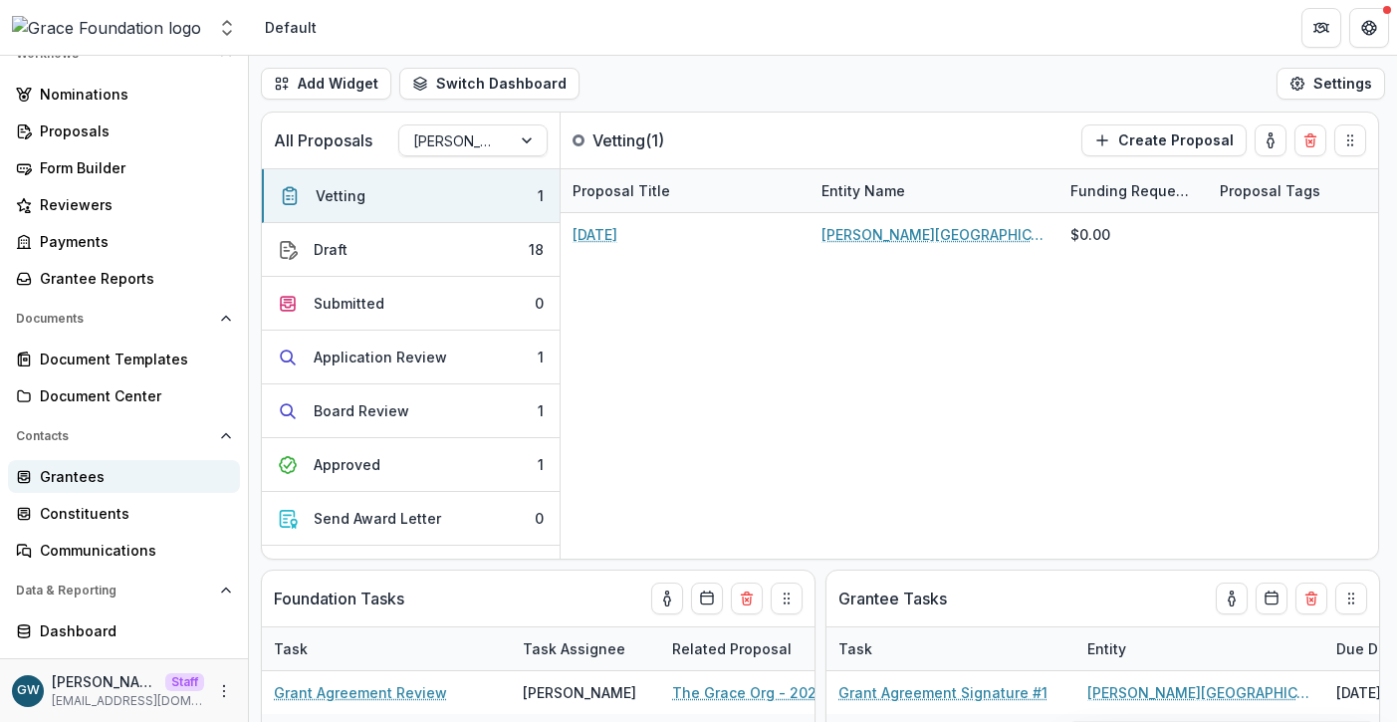
click at [93, 483] on div "Grantees" at bounding box center [132, 476] width 184 height 21
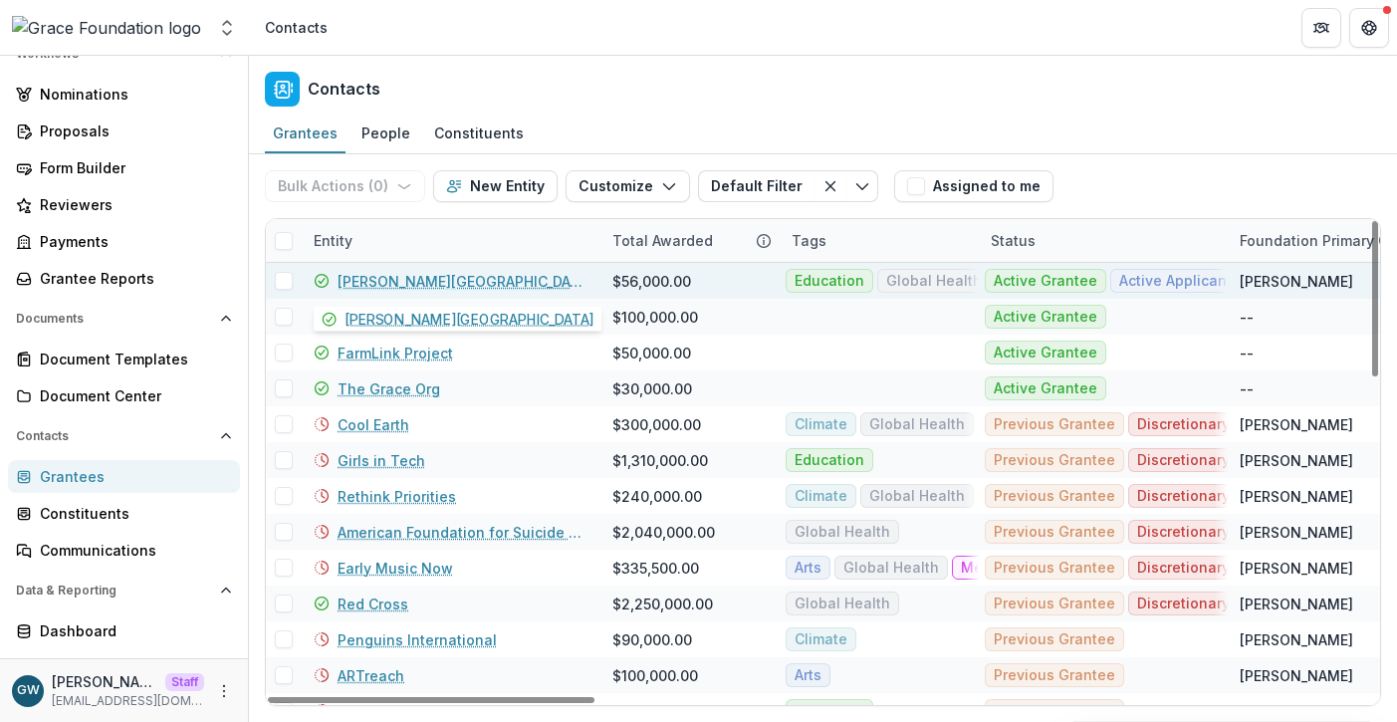
click at [392, 288] on link "[PERSON_NAME][GEOGRAPHIC_DATA]" at bounding box center [462, 281] width 251 height 21
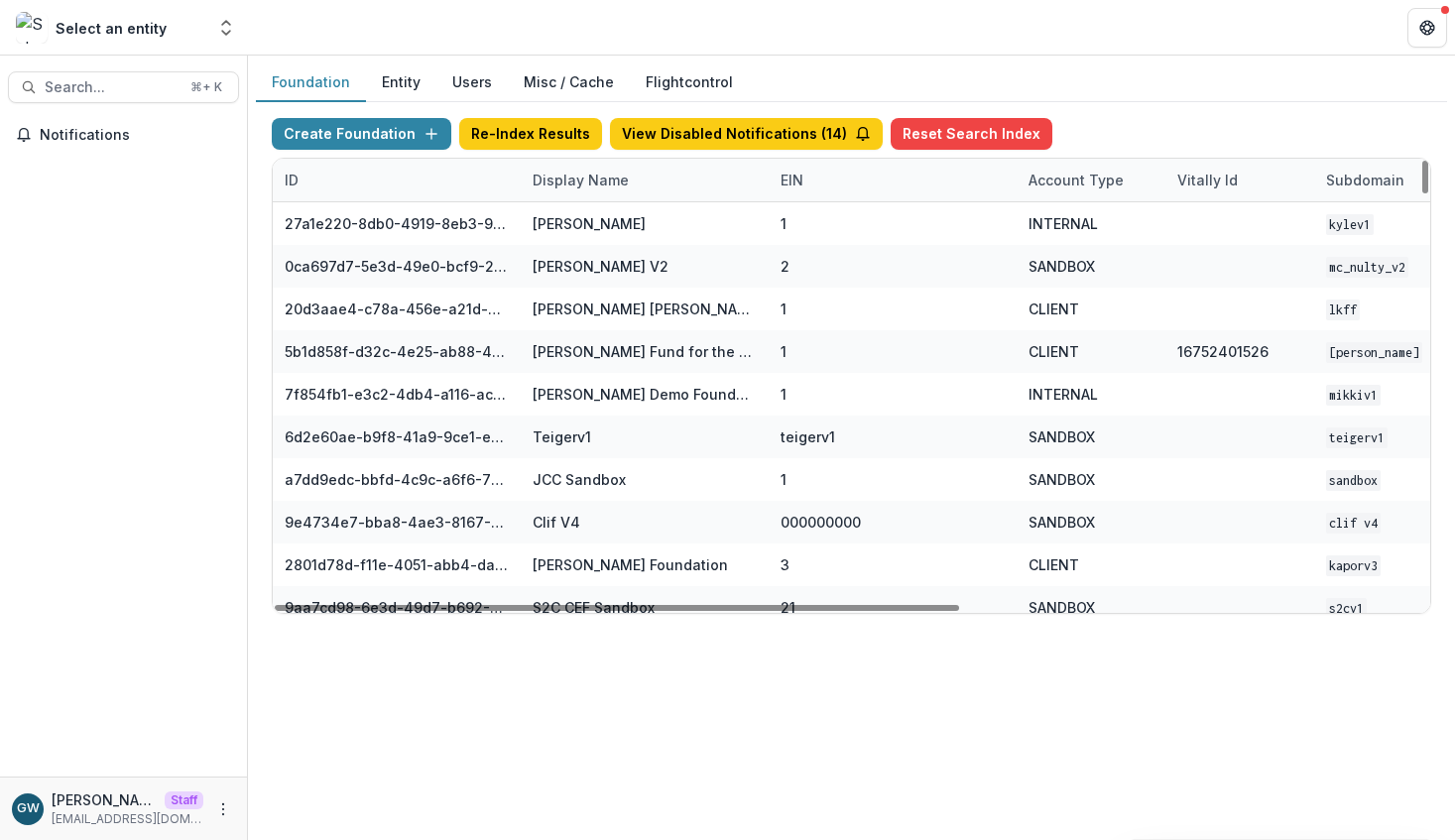
click at [581, 193] on div "Display Name" at bounding box center [645, 179] width 248 height 43
click at [589, 223] on input at bounding box center [644, 225] width 238 height 32
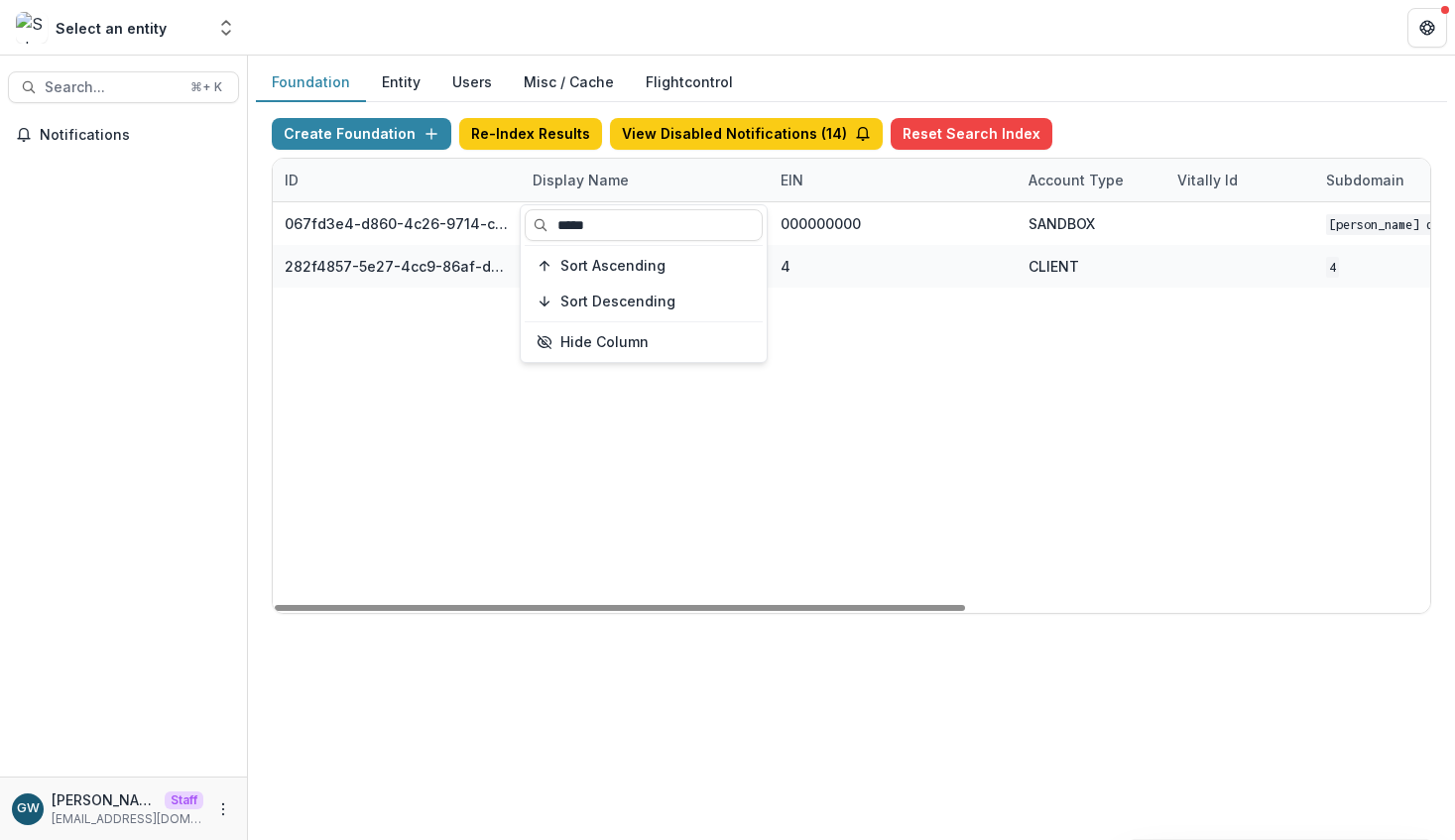
type input "*****"
drag, startPoint x: 1226, startPoint y: 114, endPoint x: 1115, endPoint y: 183, distance: 130.7
click at [1227, 114] on div "Create Foundation Re-Index Results View Disabled Notifications ( 14 ) Reset Sea…" at bounding box center [852, 367] width 1192 height 528
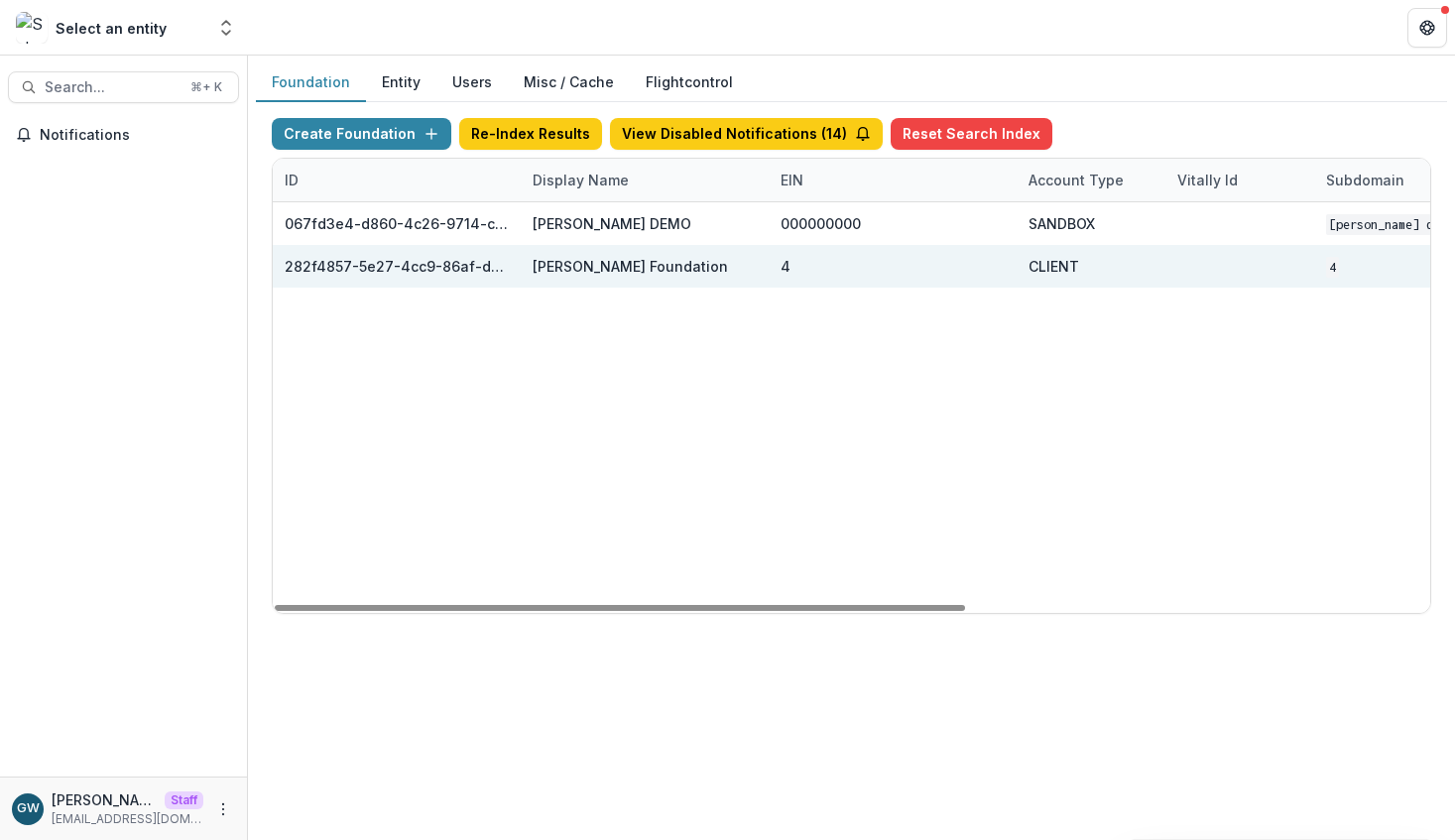
scroll to position [0, 776]
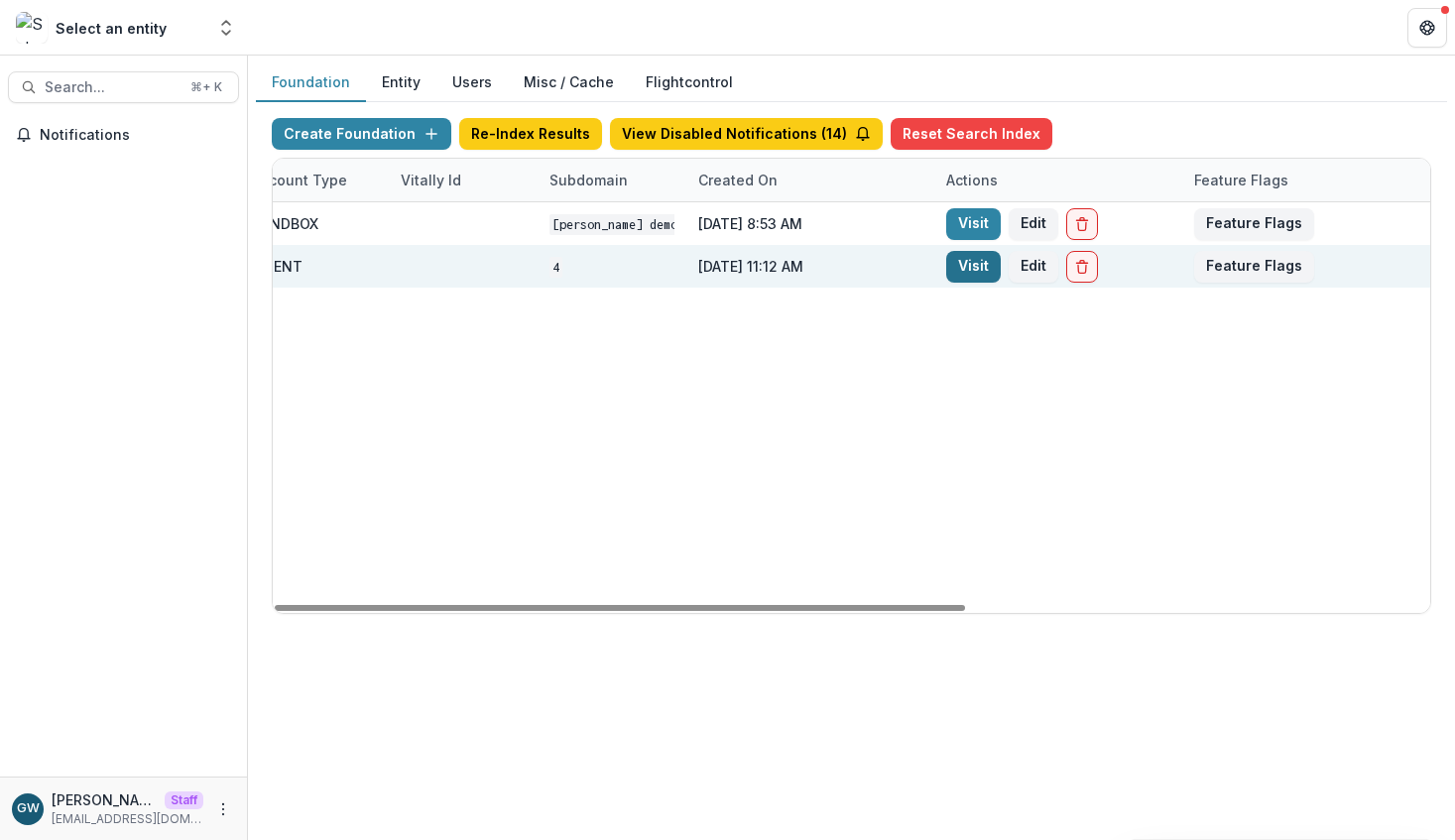
click at [985, 264] on link "Visit" at bounding box center [974, 267] width 55 height 32
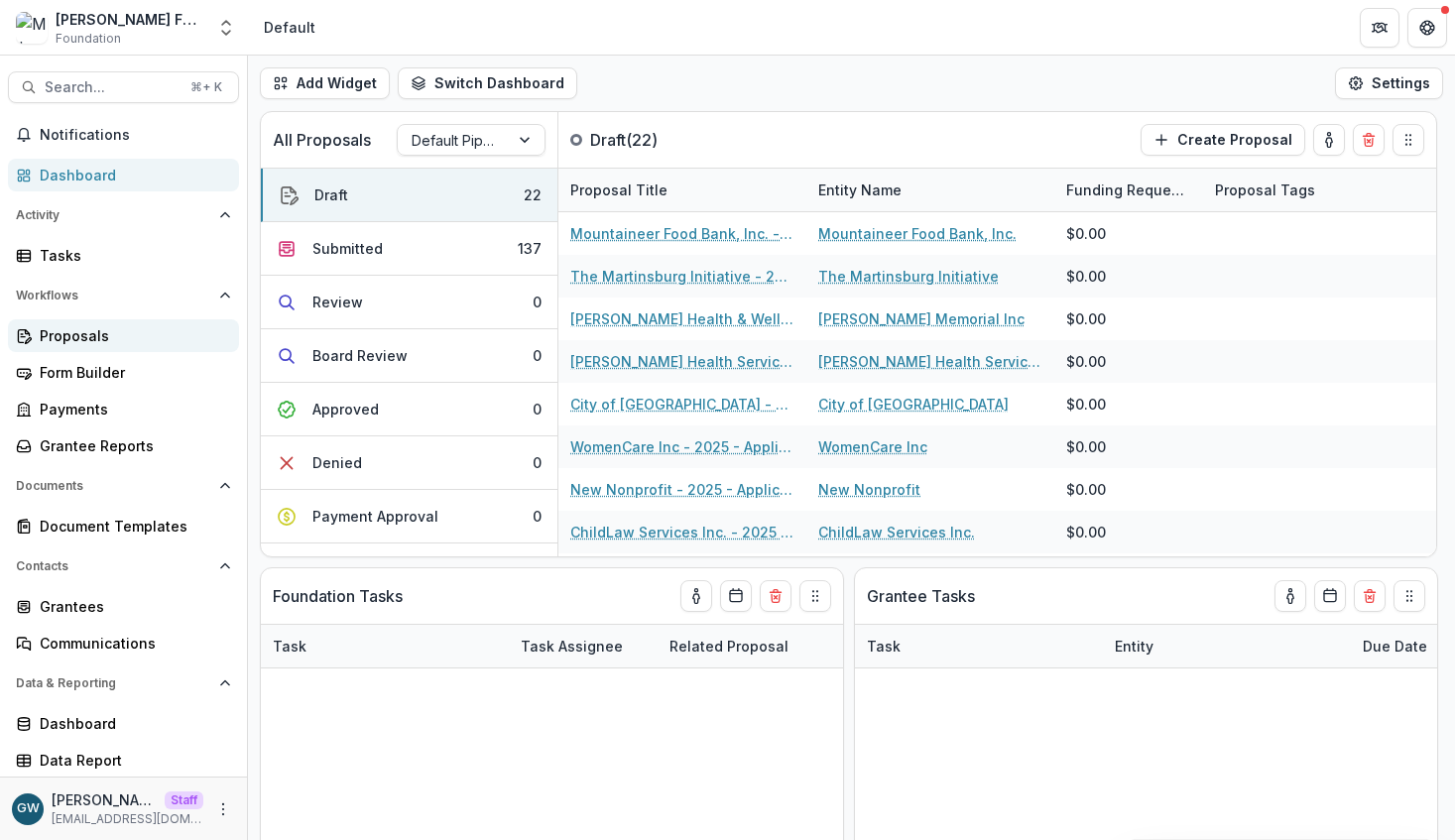
click at [83, 338] on div "Proposals" at bounding box center [132, 336] width 183 height 21
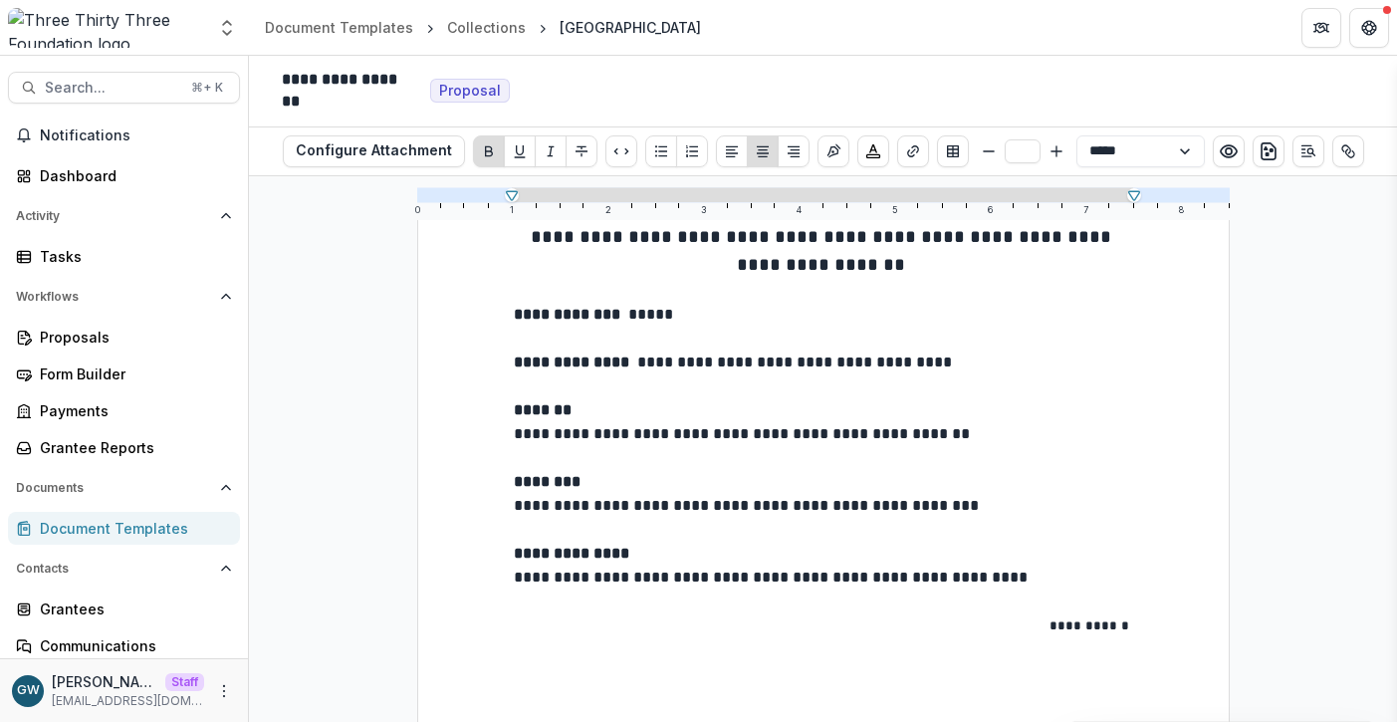
scroll to position [164, 0]
